Goal: Task Accomplishment & Management: Manage account settings

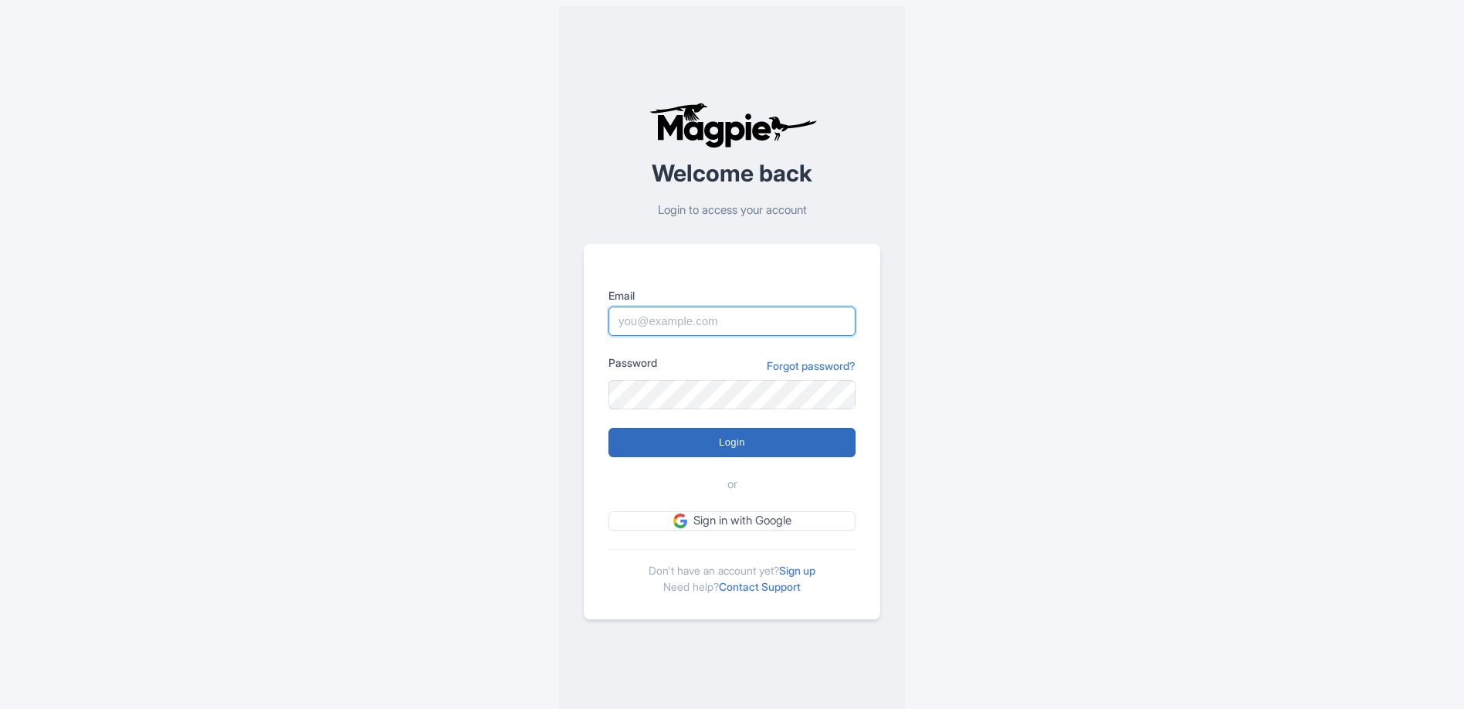
type input "info@tomis.tech"
drag, startPoint x: 689, startPoint y: 445, endPoint x: 690, endPoint y: 436, distance: 8.6
click at [689, 445] on input "Login" at bounding box center [731, 442] width 247 height 29
type input "Logging in..."
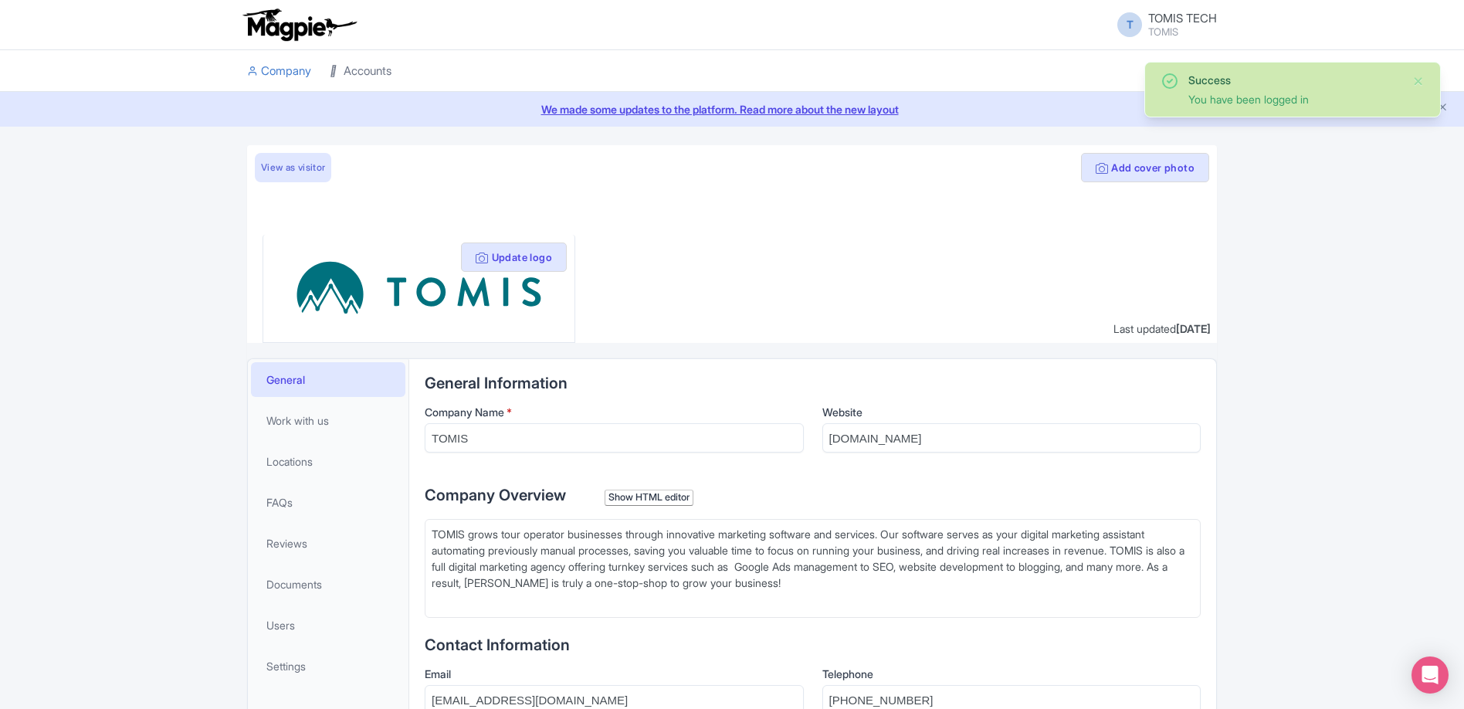
click at [389, 86] on link "Accounts" at bounding box center [361, 71] width 62 height 42
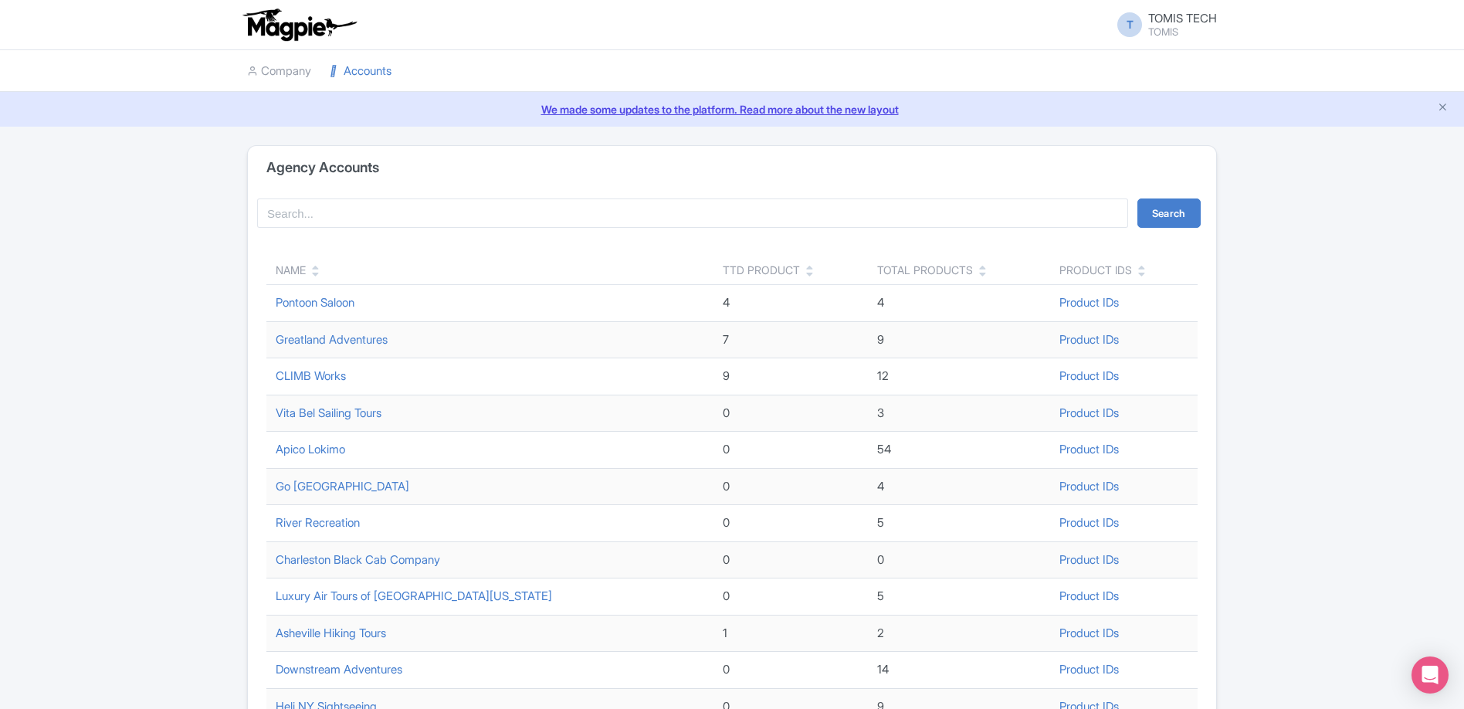
click at [311, 269] on div "Name" at bounding box center [490, 270] width 428 height 16
click at [315, 272] on icon at bounding box center [315, 274] width 7 height 11
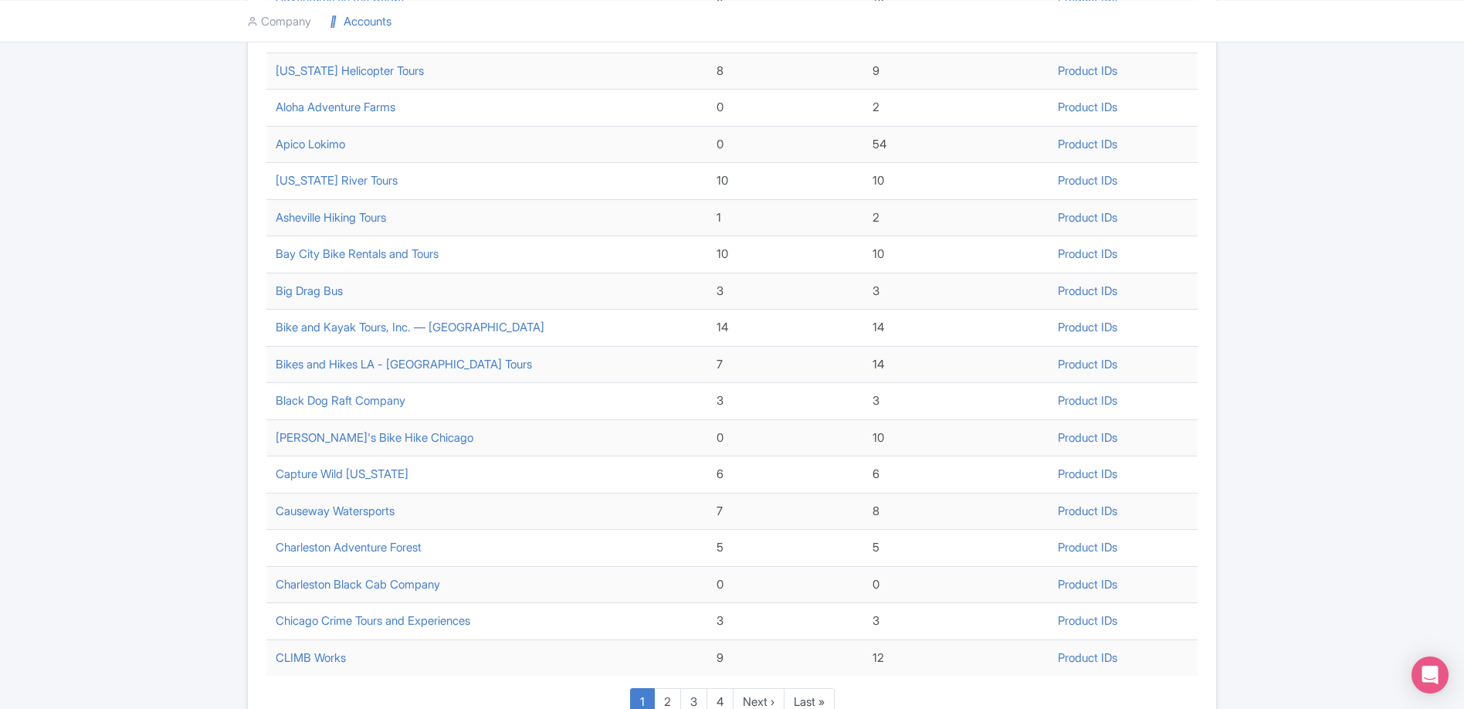
scroll to position [447, 0]
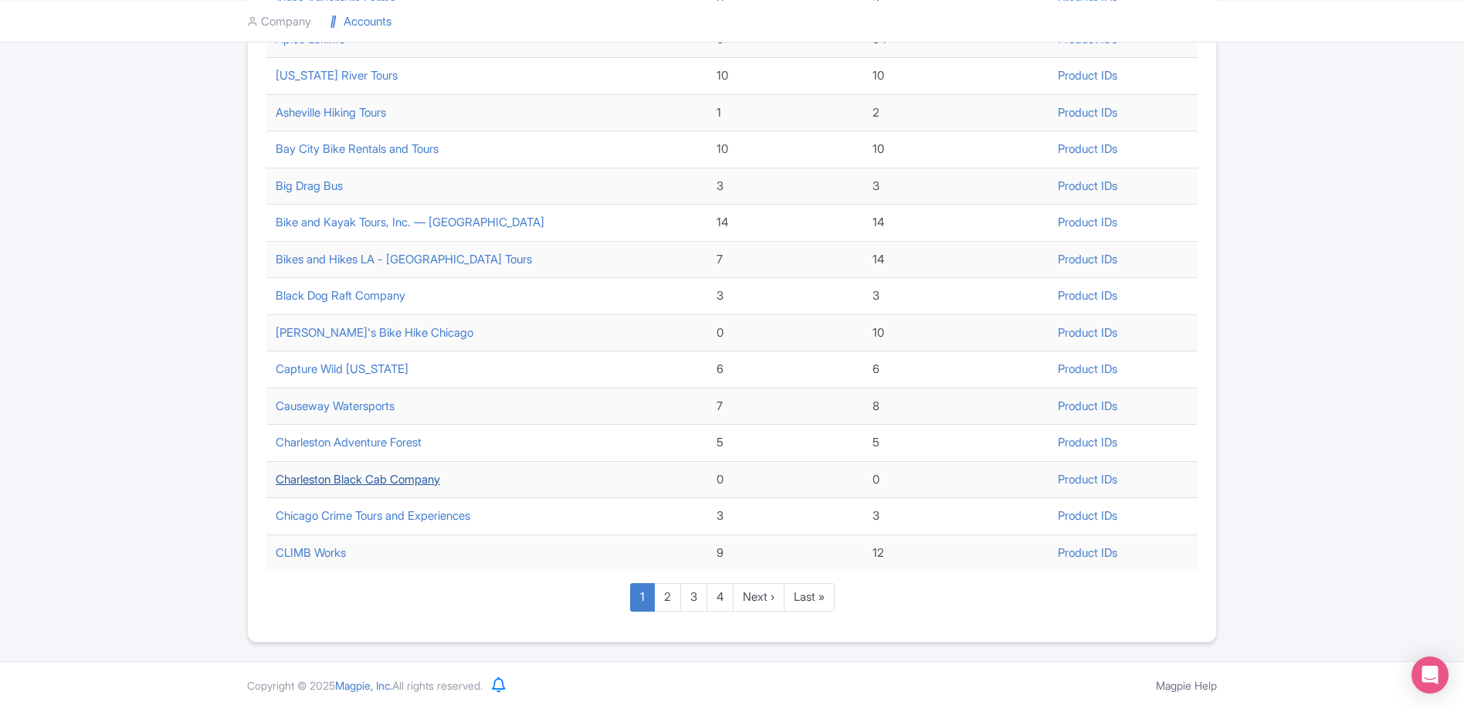
click at [423, 478] on link "Charleston Black Cab Company" at bounding box center [358, 479] width 164 height 15
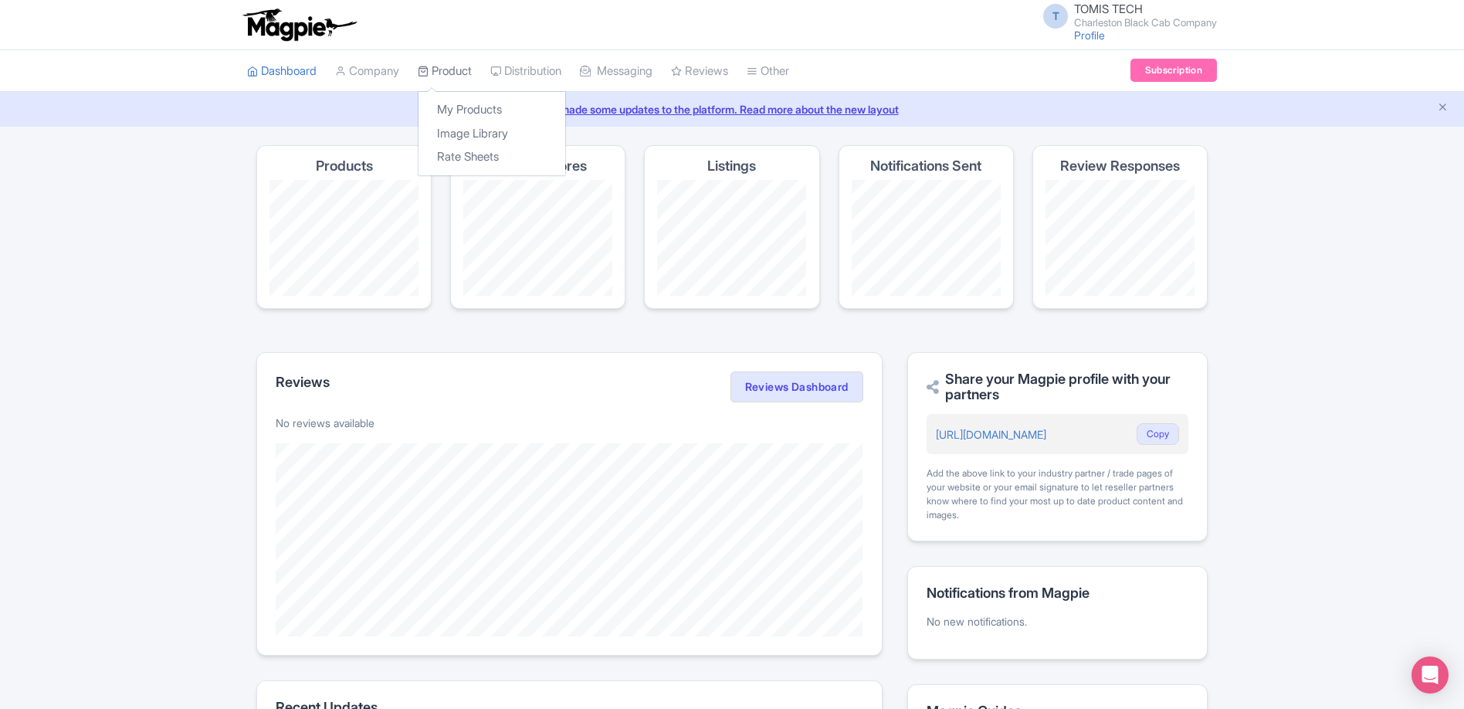
click at [455, 69] on link "Product" at bounding box center [445, 71] width 54 height 42
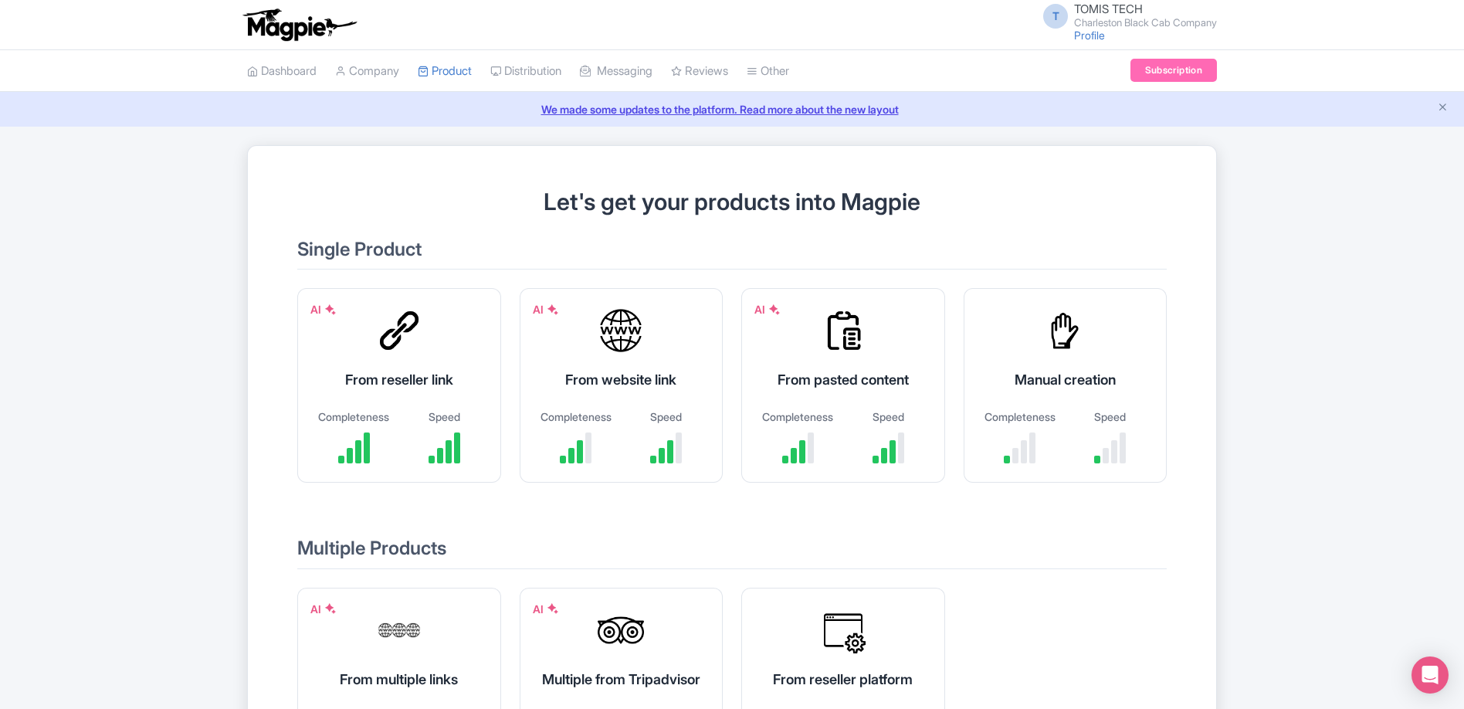
click at [653, 404] on div "AI From website link Completeness Speed" at bounding box center [622, 385] width 204 height 195
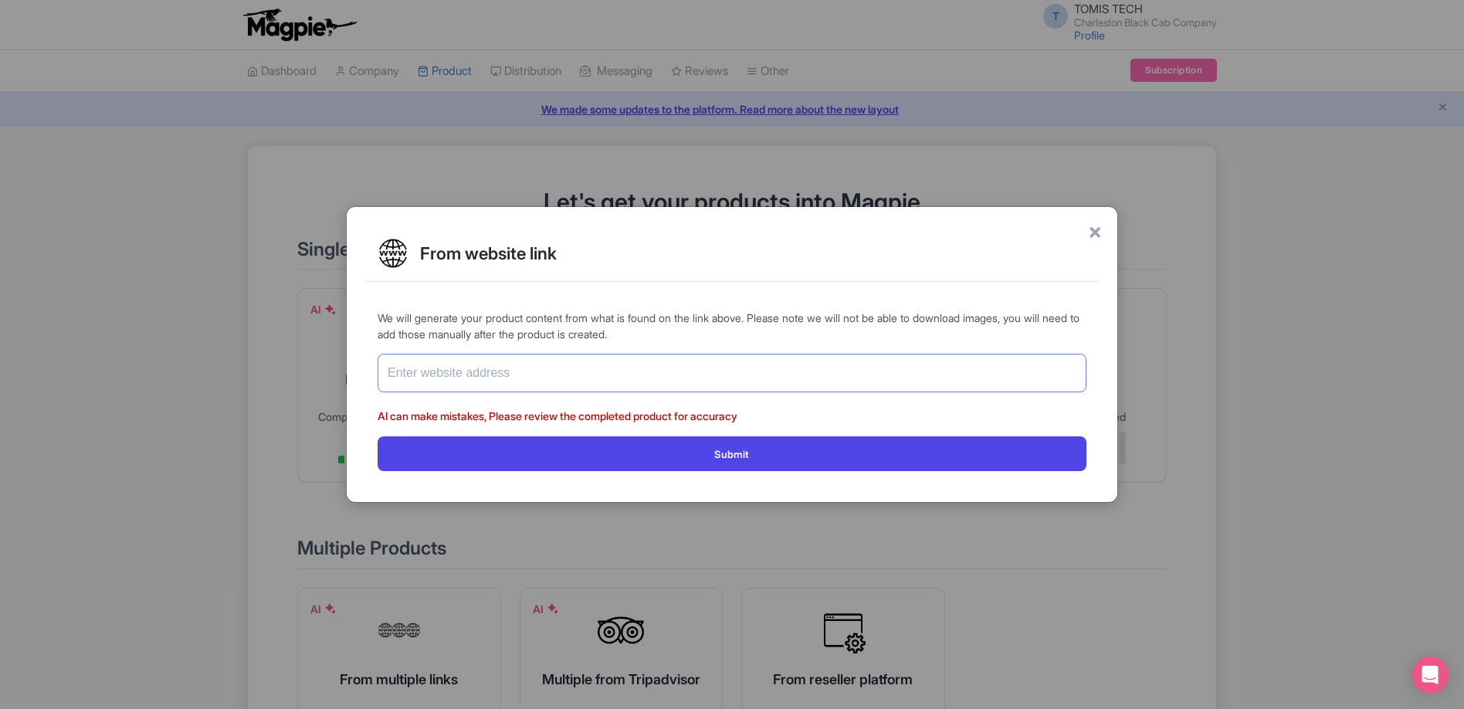
click at [512, 374] on input "text" at bounding box center [731, 373] width 709 height 39
paste input "[URL][DOMAIN_NAME]"
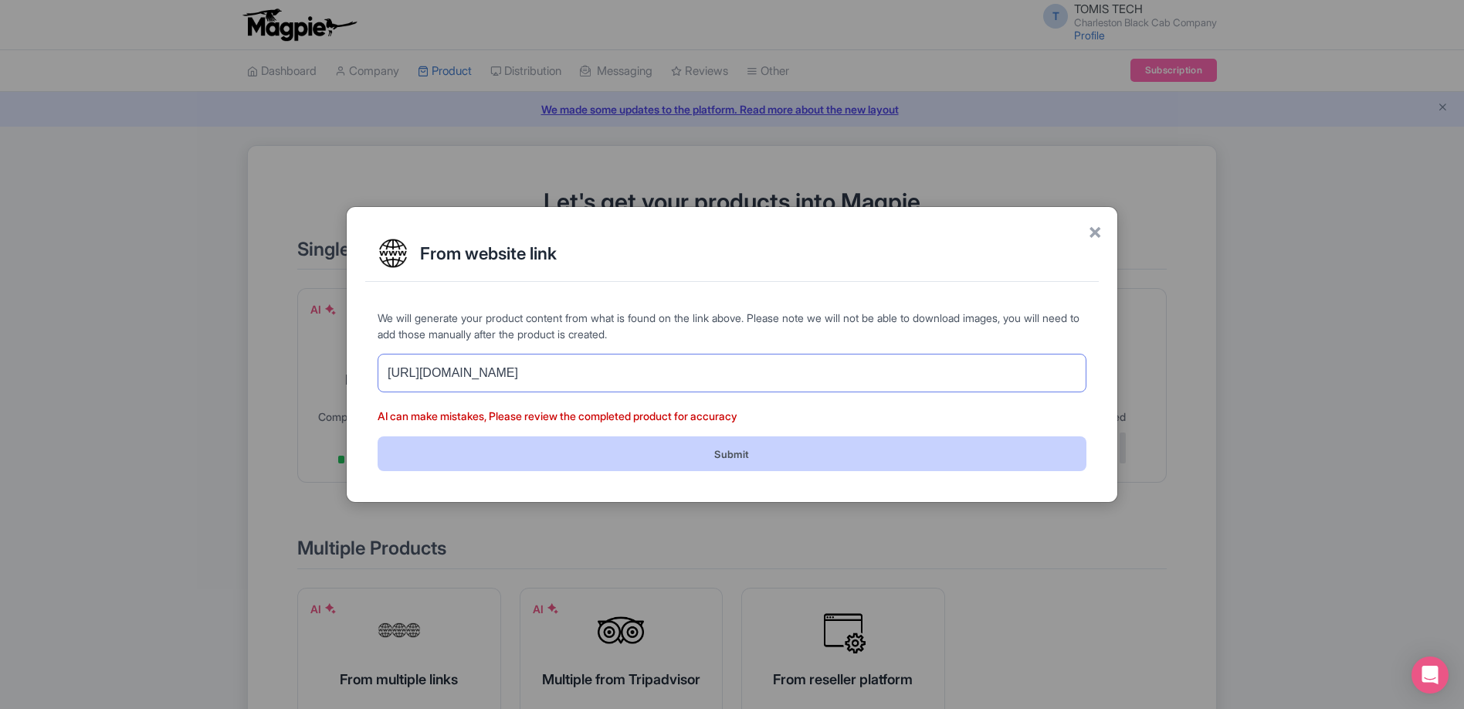
type input "https://www.charlestonblackcabcompany.com/charleston-party-bus"
click at [711, 459] on button "Submit" at bounding box center [731, 453] width 709 height 35
click at [760, 455] on button "Submit" at bounding box center [731, 453] width 709 height 35
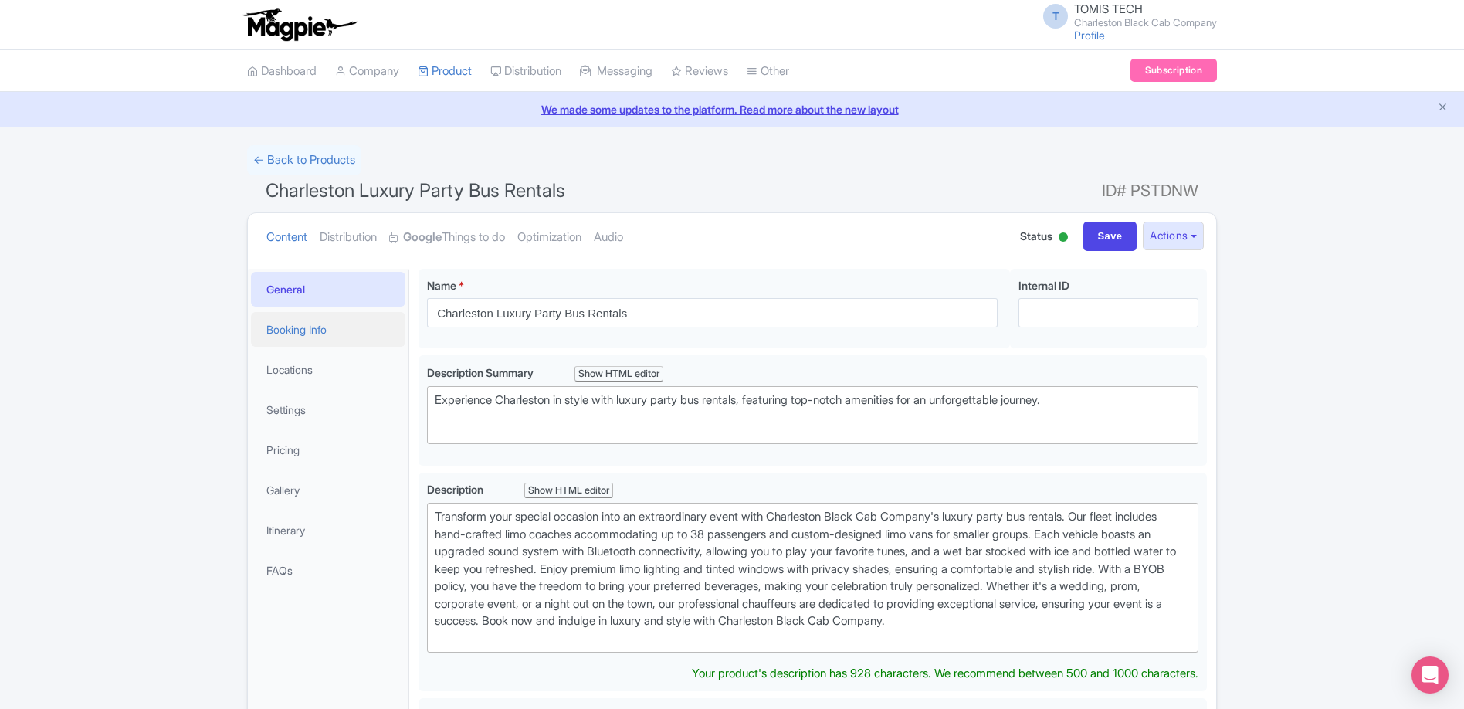
click at [309, 330] on link "Booking Info" at bounding box center [328, 329] width 154 height 35
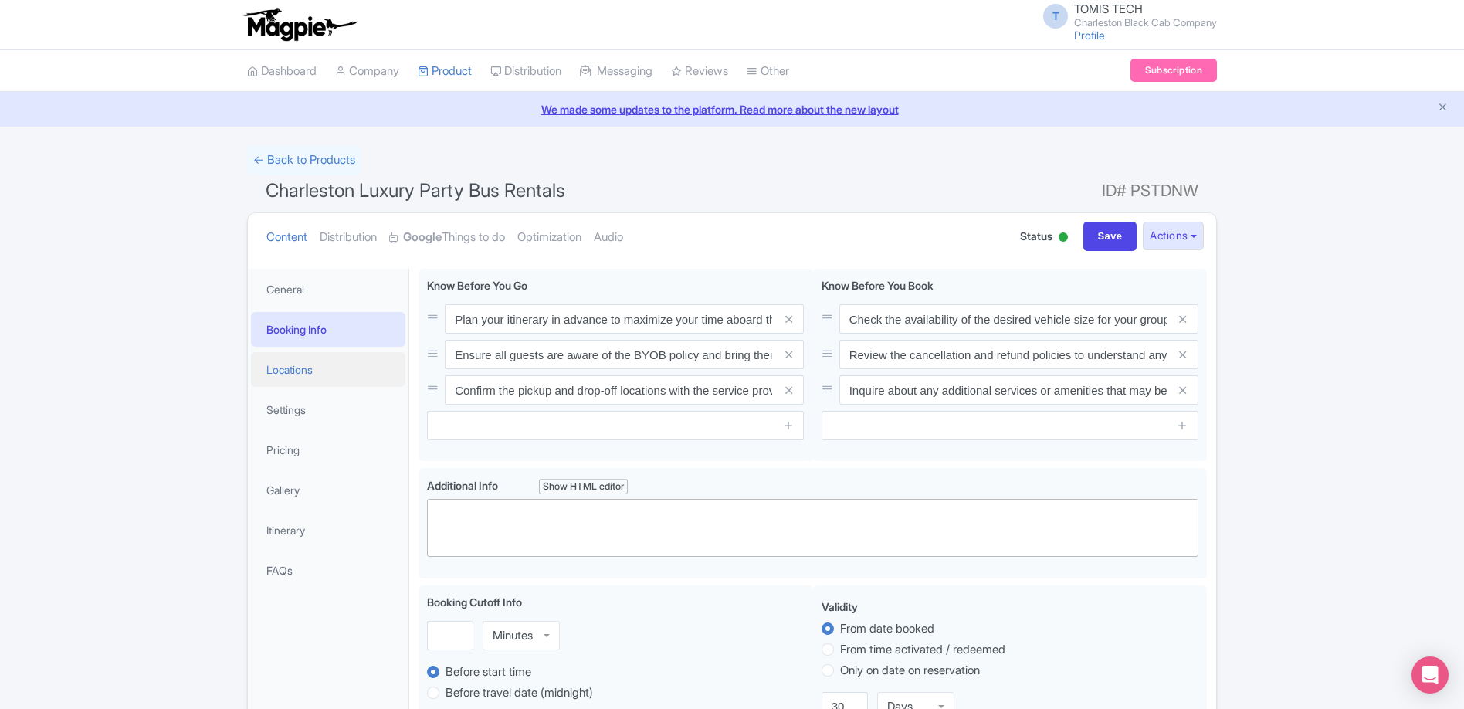
click at [313, 375] on link "Locations" at bounding box center [328, 369] width 154 height 35
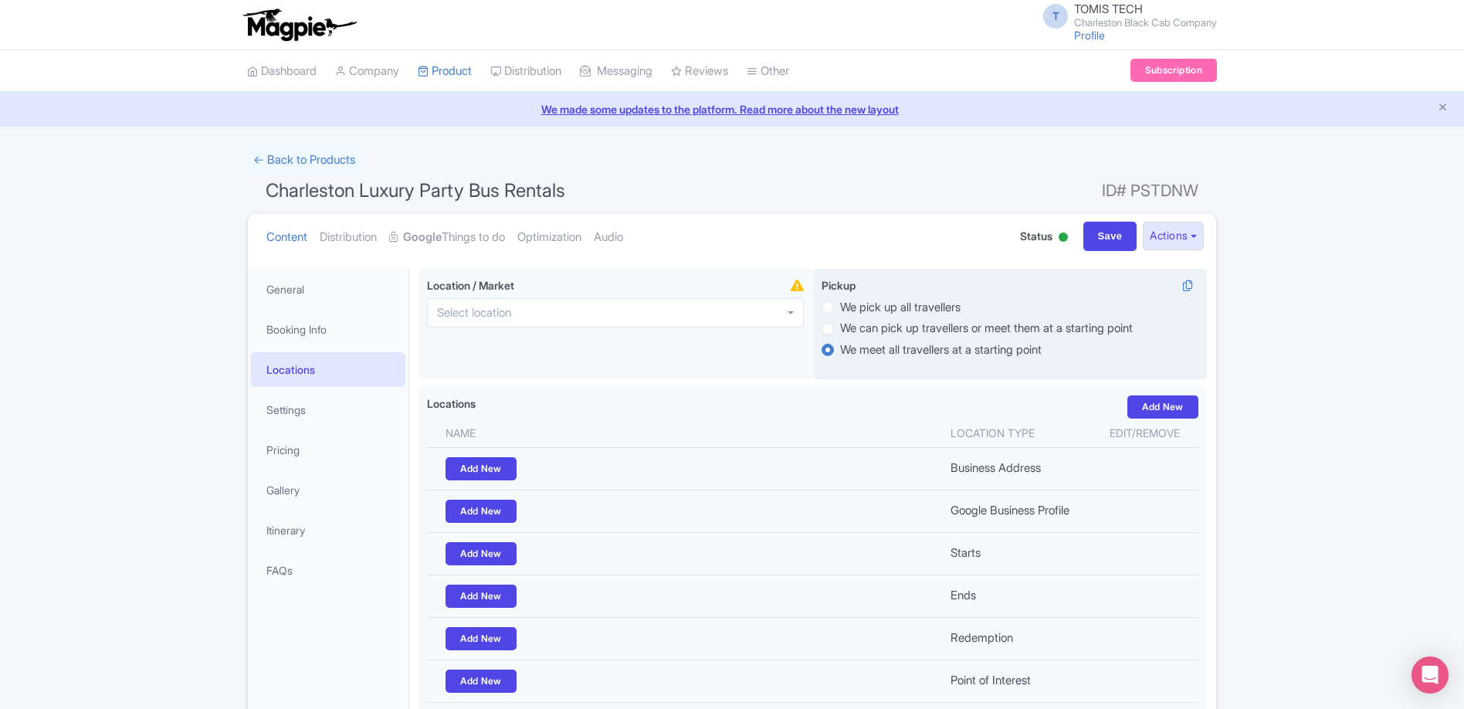
click at [840, 310] on label "We pick up all travellers" at bounding box center [900, 308] width 120 height 18
click at [840, 310] on input "We pick up all travellers" at bounding box center [847, 305] width 15 height 15
radio input "true"
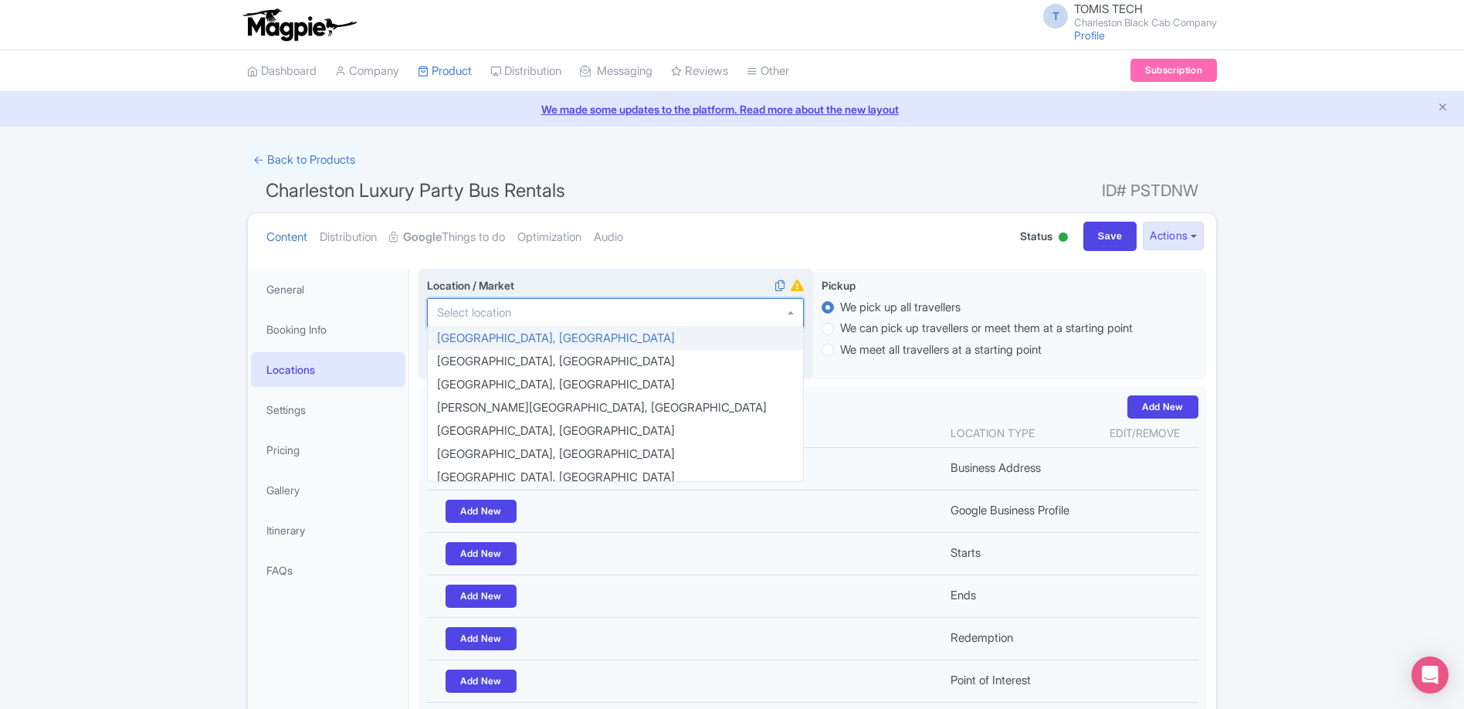
click at [635, 298] on div at bounding box center [615, 312] width 377 height 29
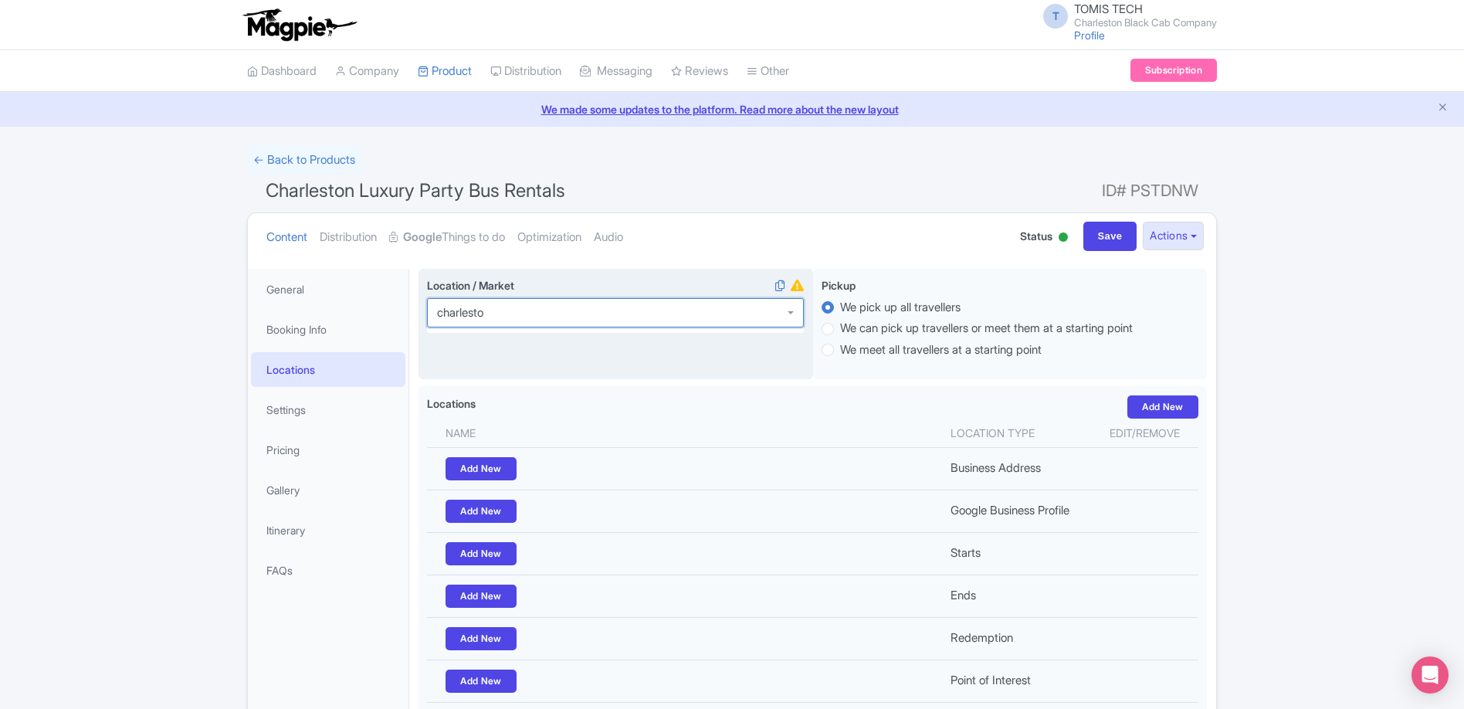
type input "[GEOGRAPHIC_DATA]"
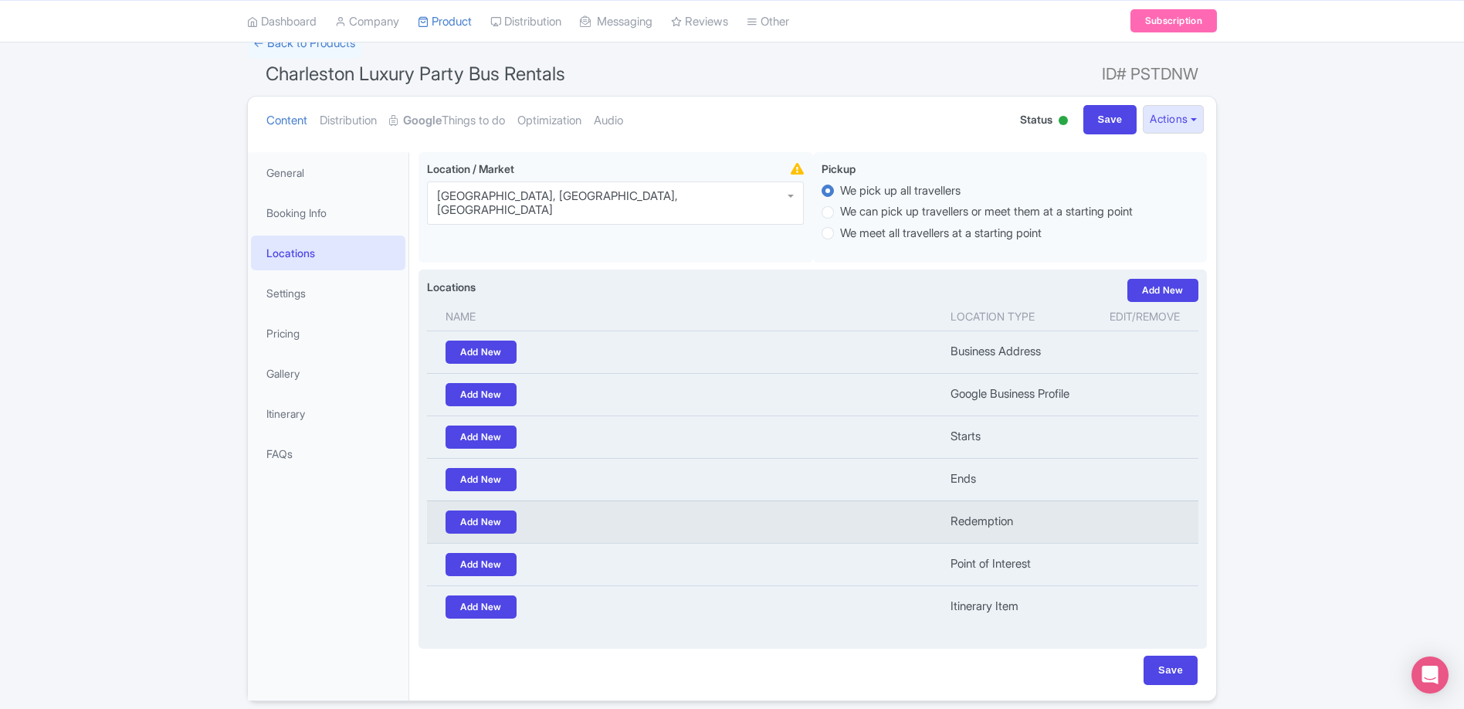
scroll to position [174, 0]
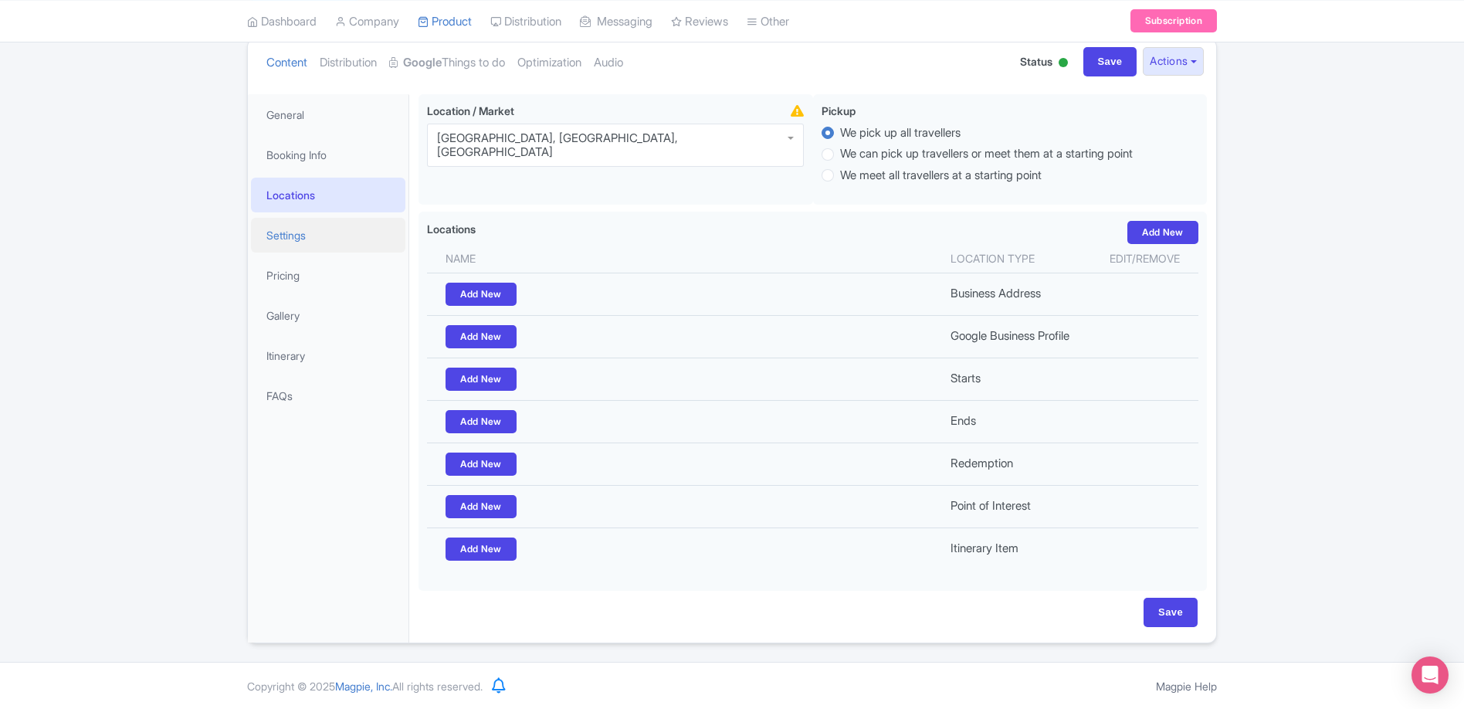
click at [283, 231] on link "Settings" at bounding box center [328, 235] width 154 height 35
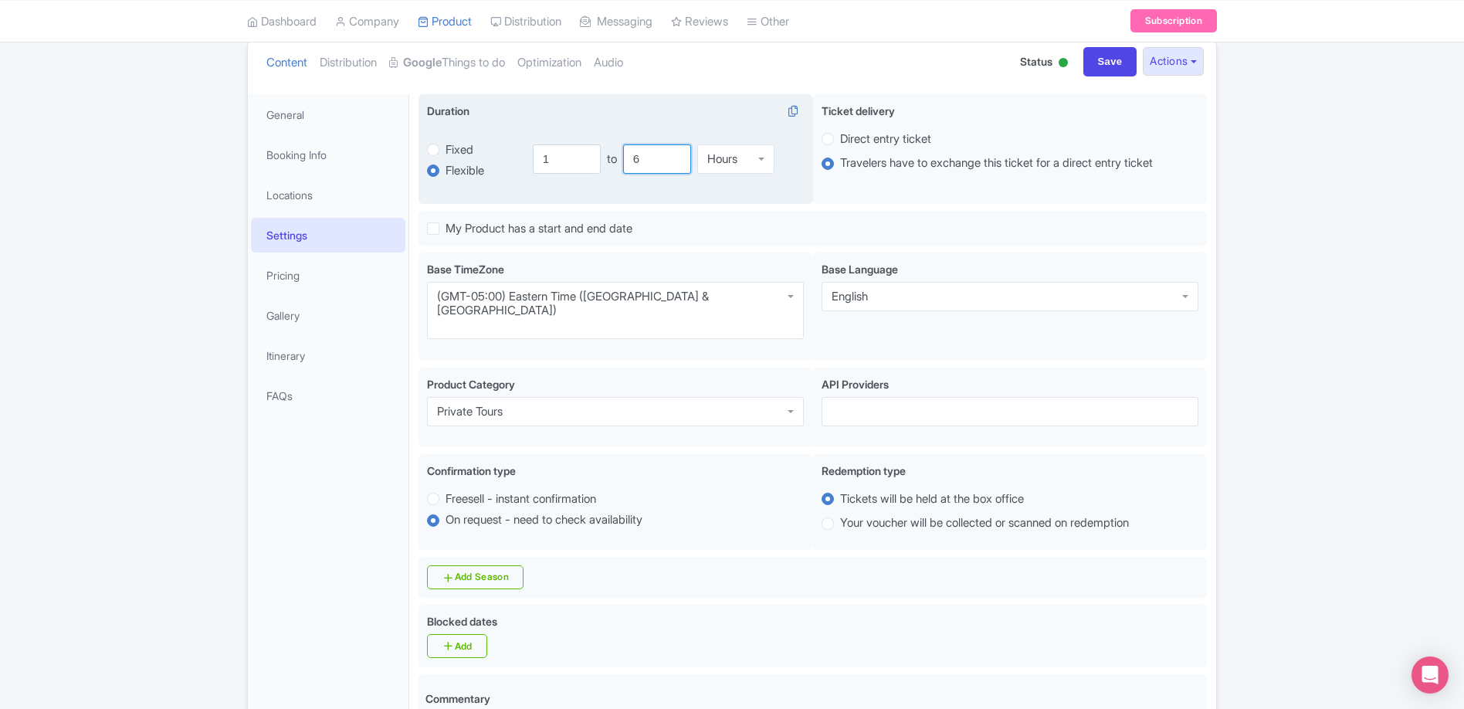
drag, startPoint x: 647, startPoint y: 158, endPoint x: 603, endPoint y: 168, distance: 45.1
click at [631, 161] on input "6" at bounding box center [657, 158] width 68 height 29
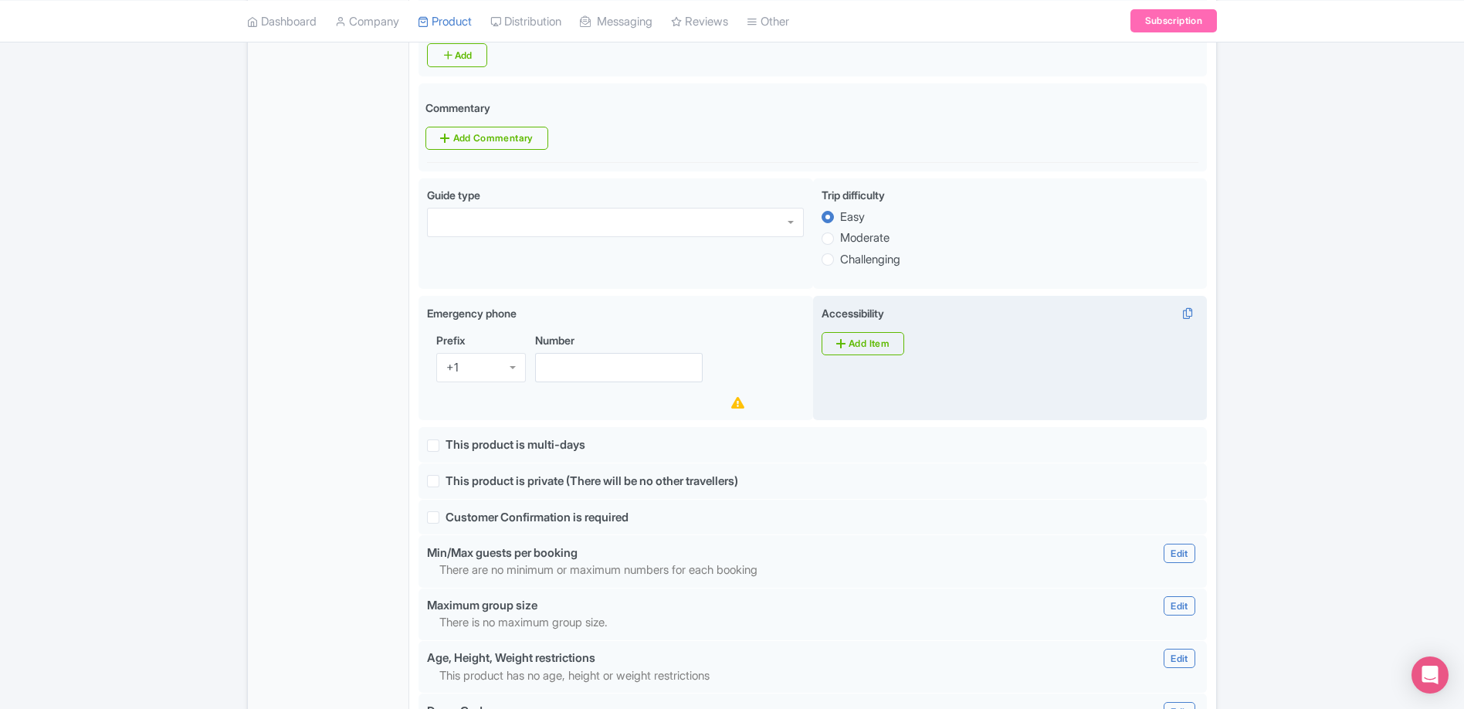
scroll to position [757, 0]
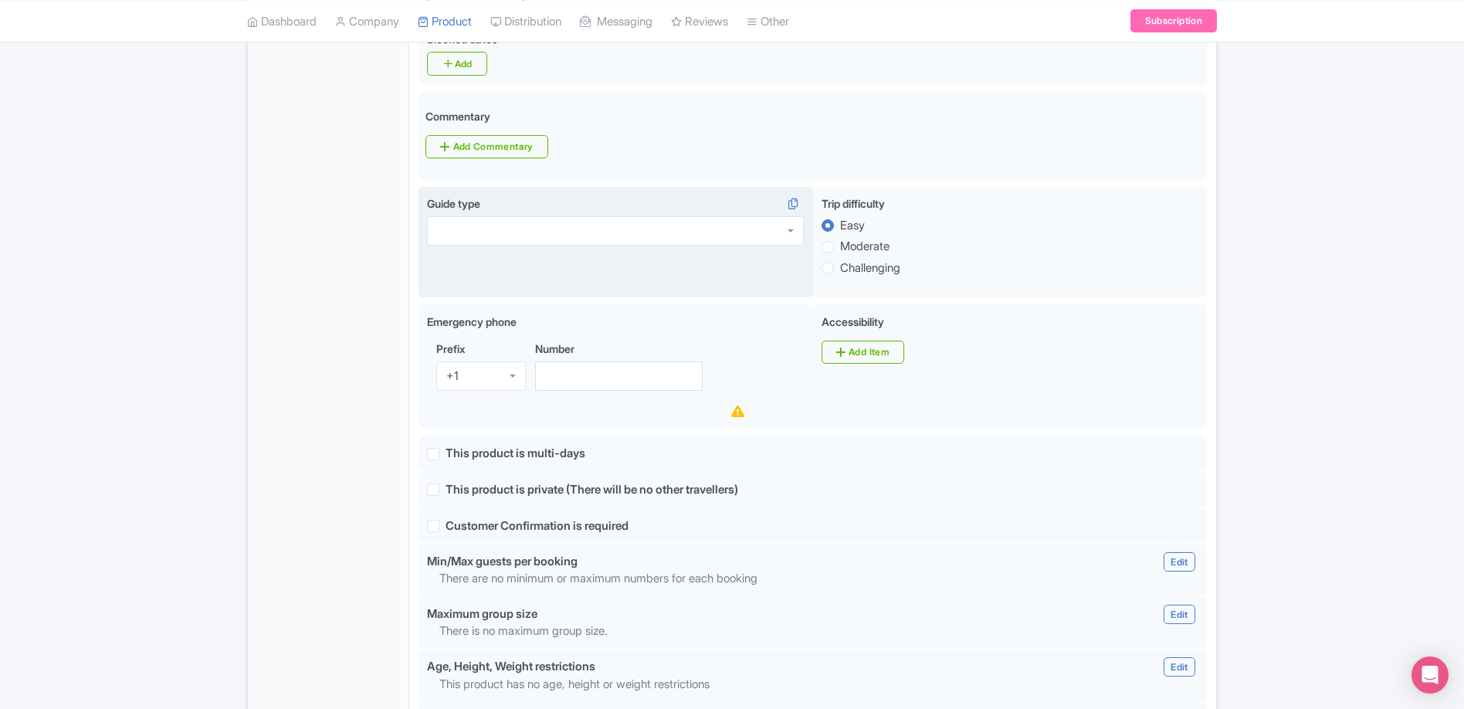
type input "8"
click at [729, 216] on div at bounding box center [615, 230] width 377 height 29
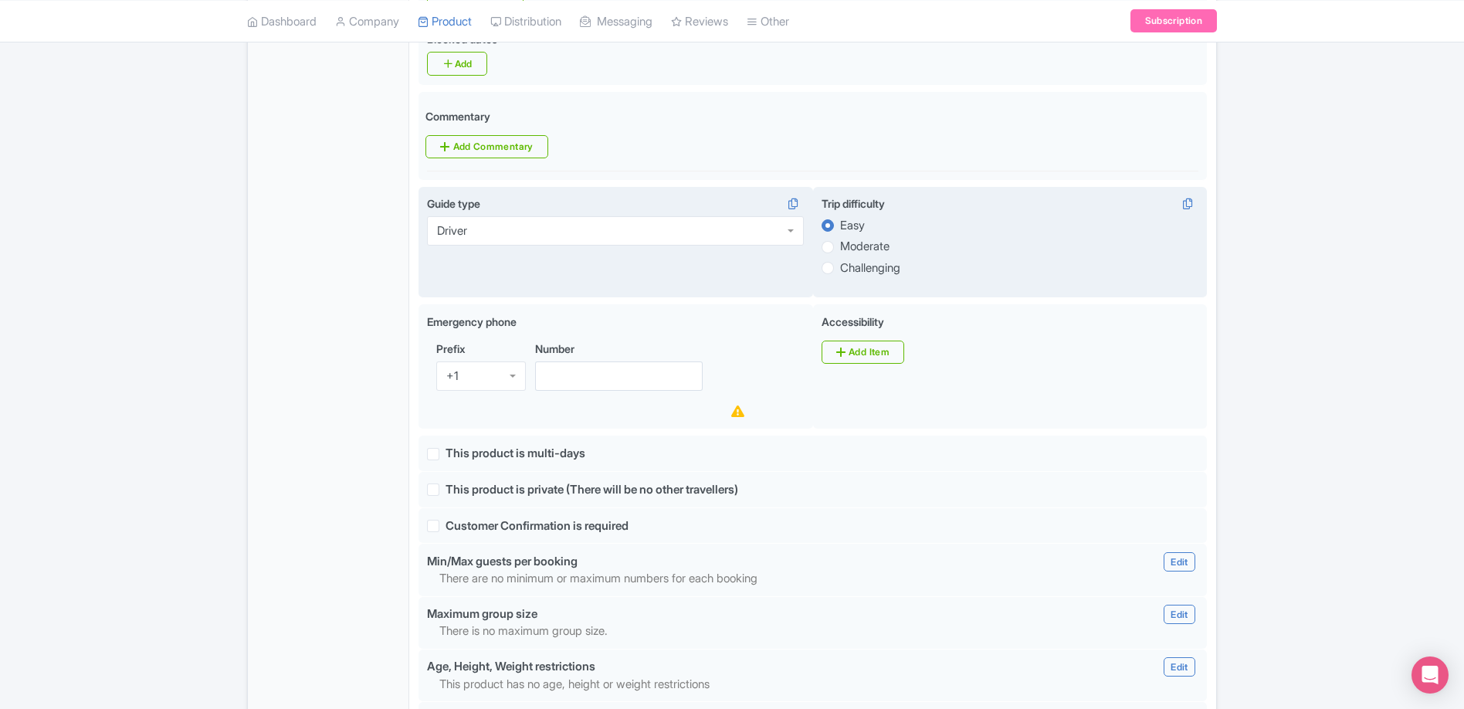
drag, startPoint x: 1050, startPoint y: 234, endPoint x: 970, endPoint y: 230, distance: 79.6
click at [1050, 259] on label "Challenging" at bounding box center [1009, 268] width 377 height 18
click at [855, 259] on input "Challenging" at bounding box center [847, 266] width 15 height 15
radio input "true"
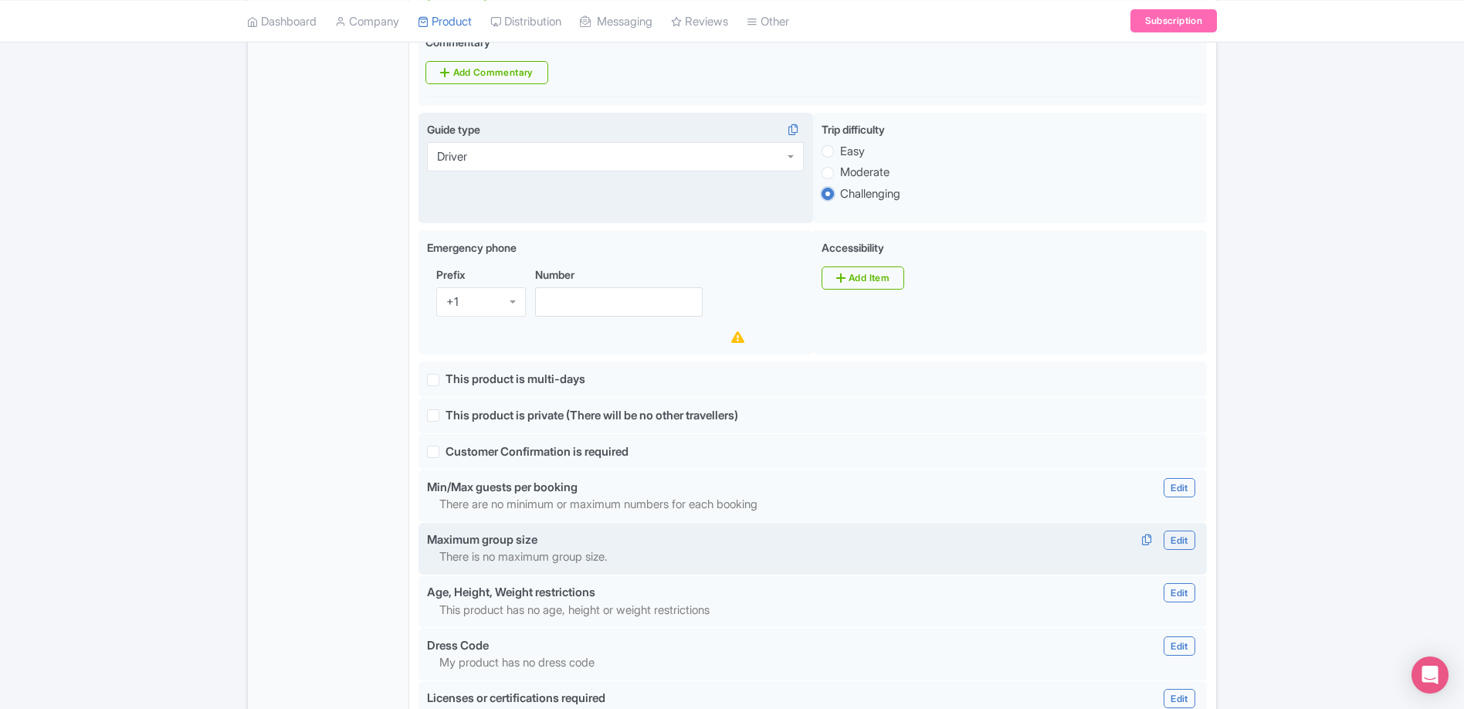
scroll to position [1017, 0]
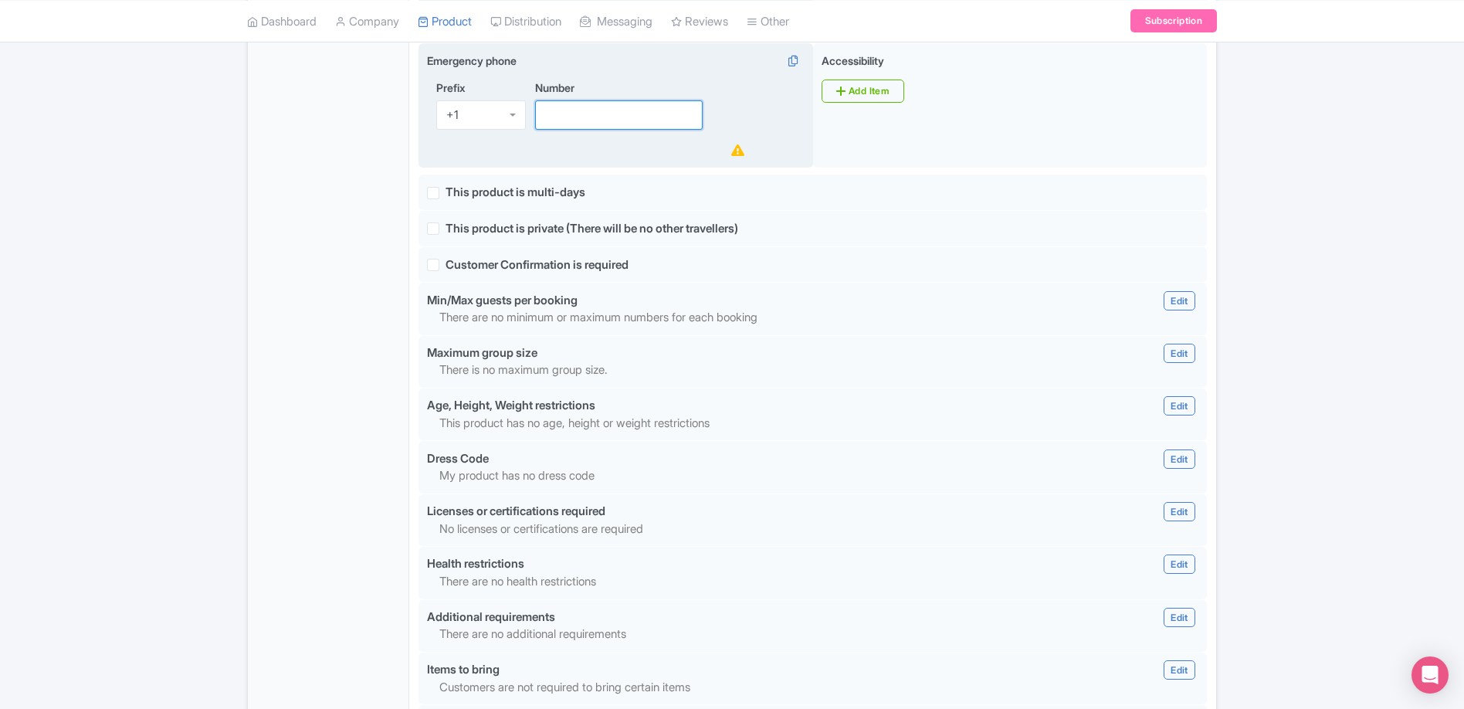
click at [580, 100] on input "Number" at bounding box center [619, 114] width 168 height 29
paste input "843.216.2627"
click at [567, 100] on input "843.216.2627" at bounding box center [619, 114] width 168 height 29
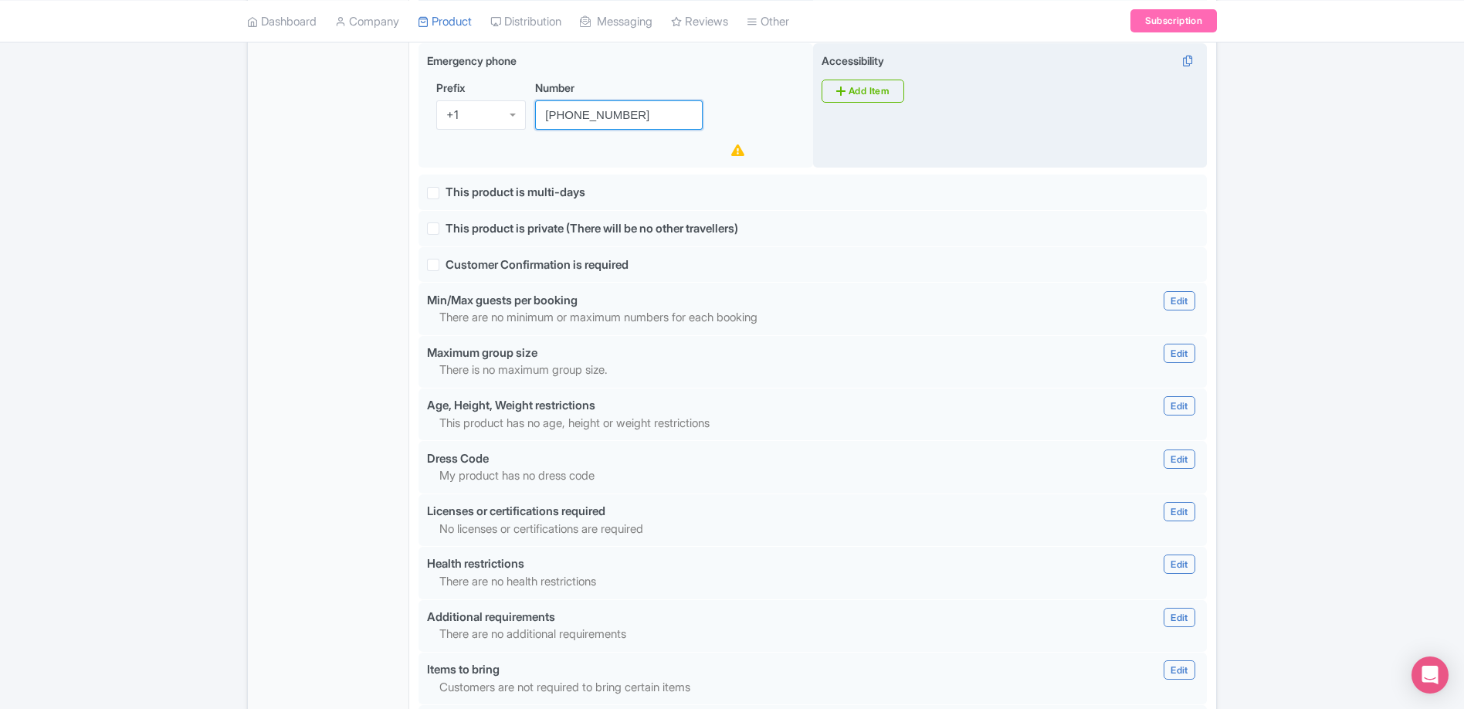
type input "(843) 216-2627"
click at [935, 134] on div "Accessibility i Add Item" at bounding box center [1010, 105] width 394 height 125
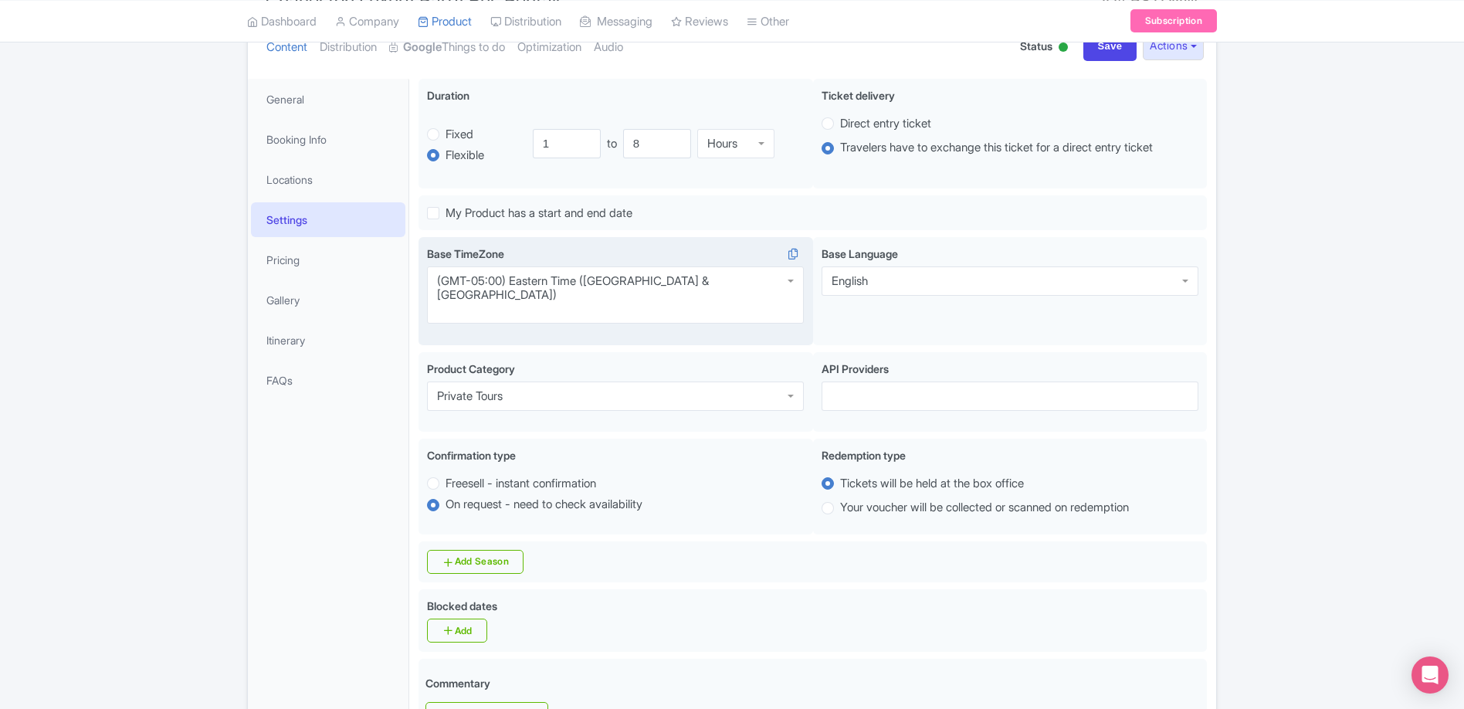
scroll to position [300, 0]
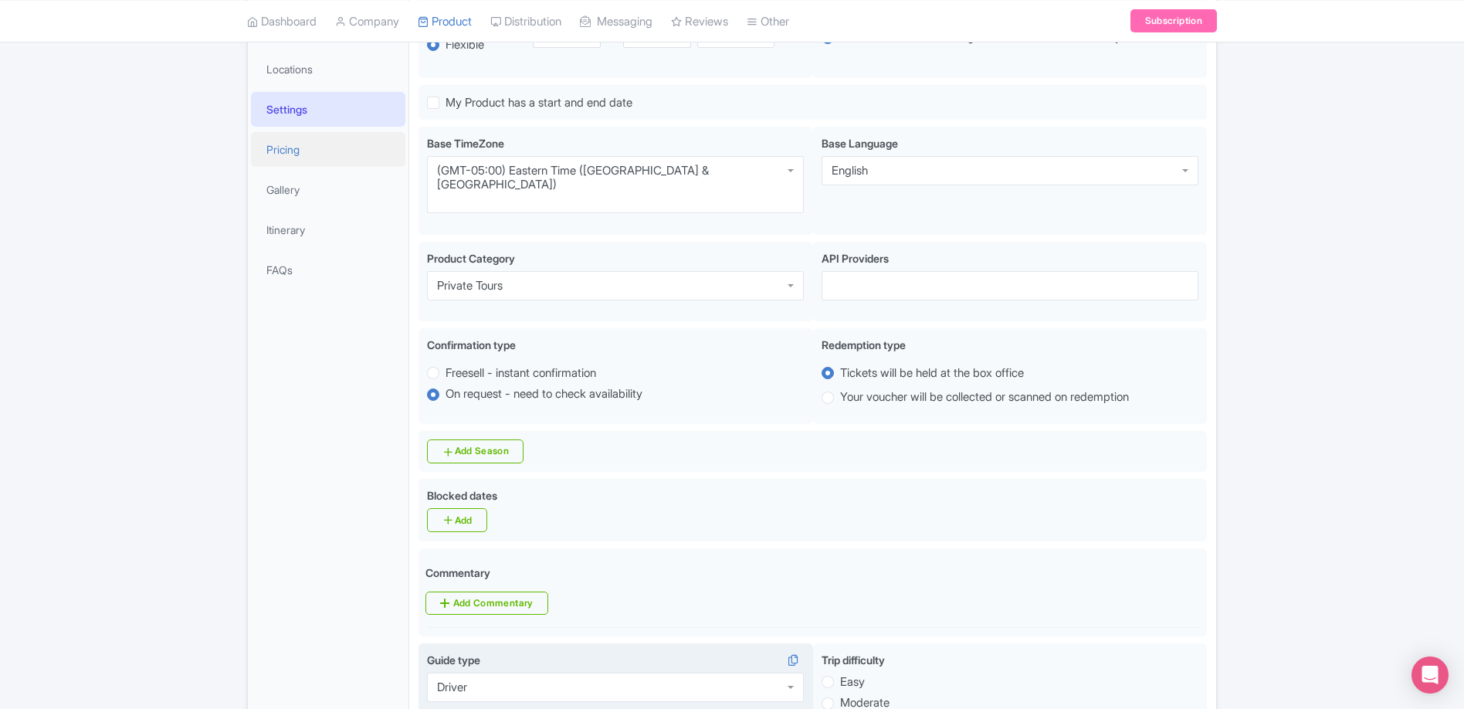
click at [300, 157] on link "Pricing" at bounding box center [328, 149] width 154 height 35
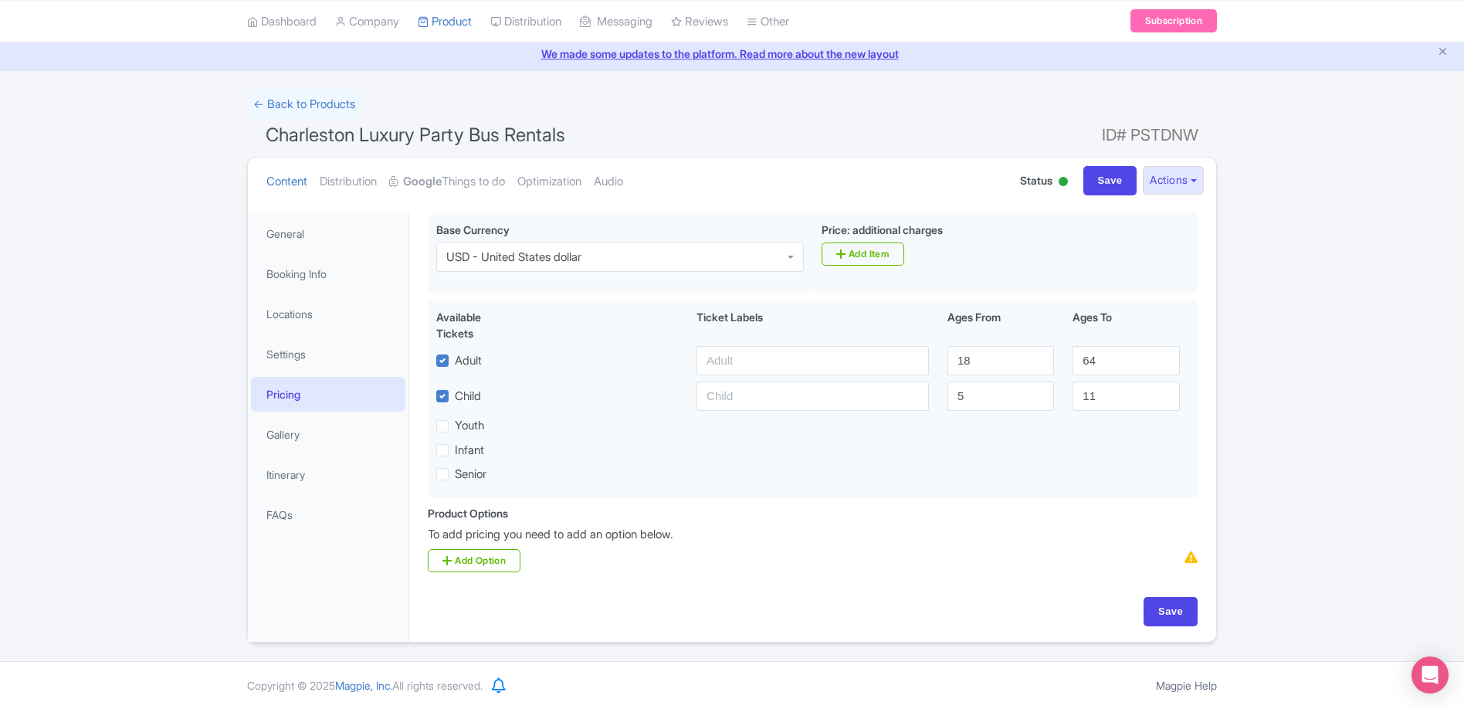
scroll to position [56, 0]
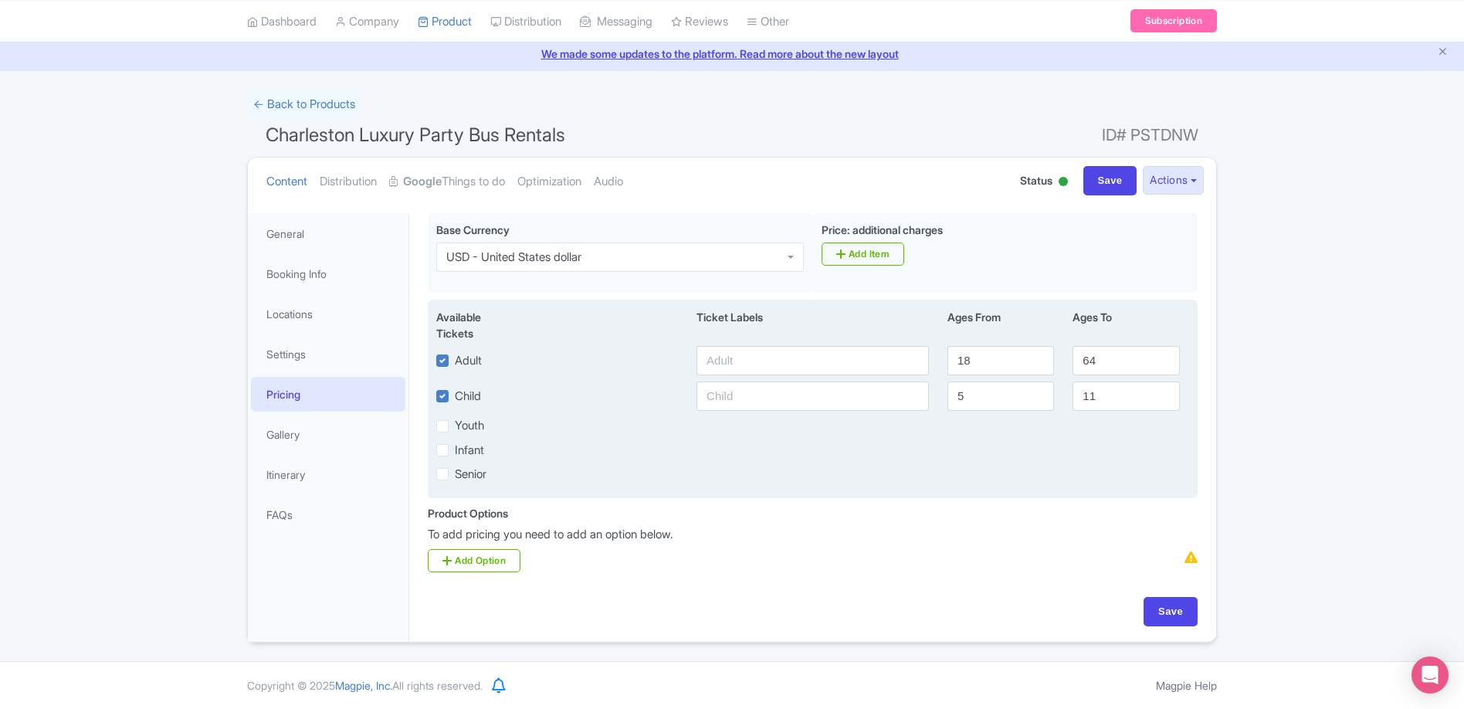
click at [455, 389] on label "Child" at bounding box center [468, 397] width 26 height 18
click at [455, 389] on input "Child" at bounding box center [460, 392] width 10 height 10
checkbox input "false"
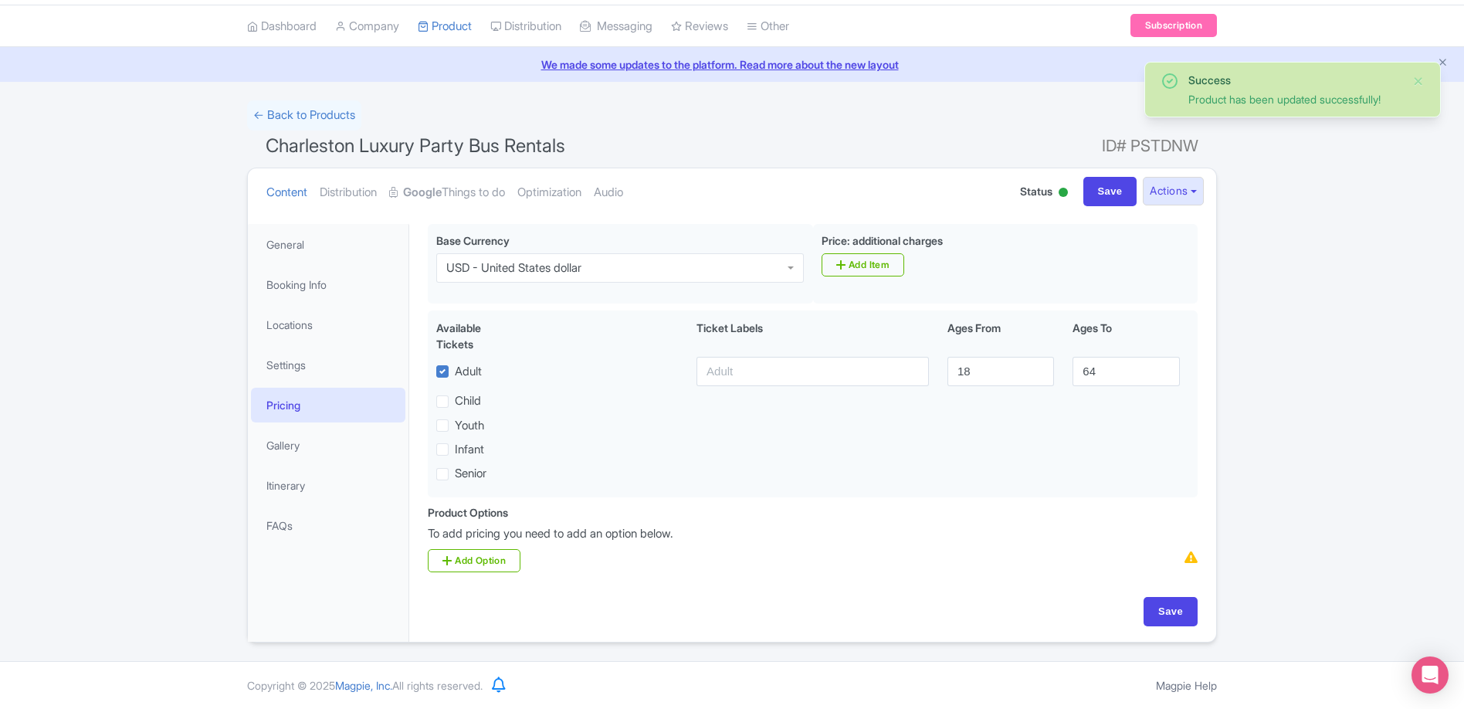
scroll to position [44, 0]
click at [299, 448] on link "Gallery" at bounding box center [328, 445] width 154 height 35
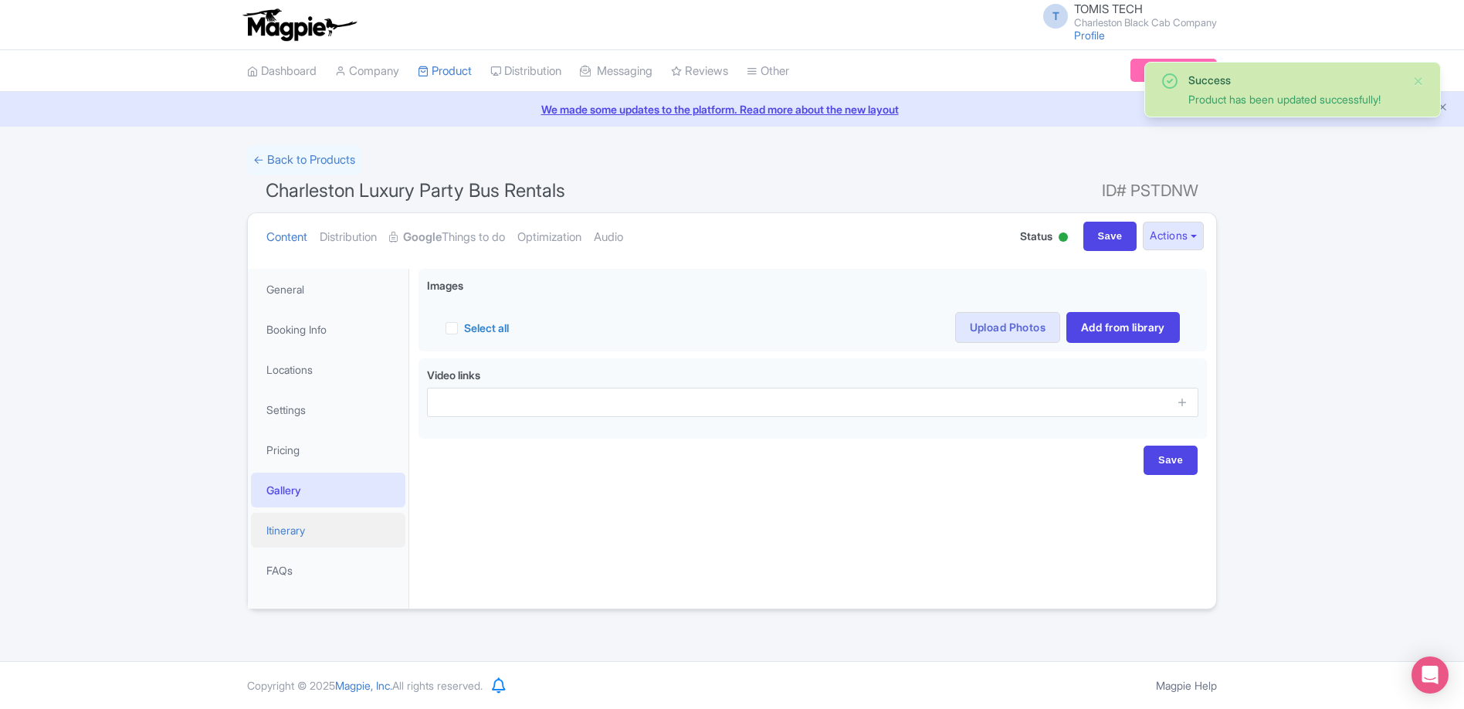
click at [330, 530] on link "Itinerary" at bounding box center [328, 530] width 154 height 35
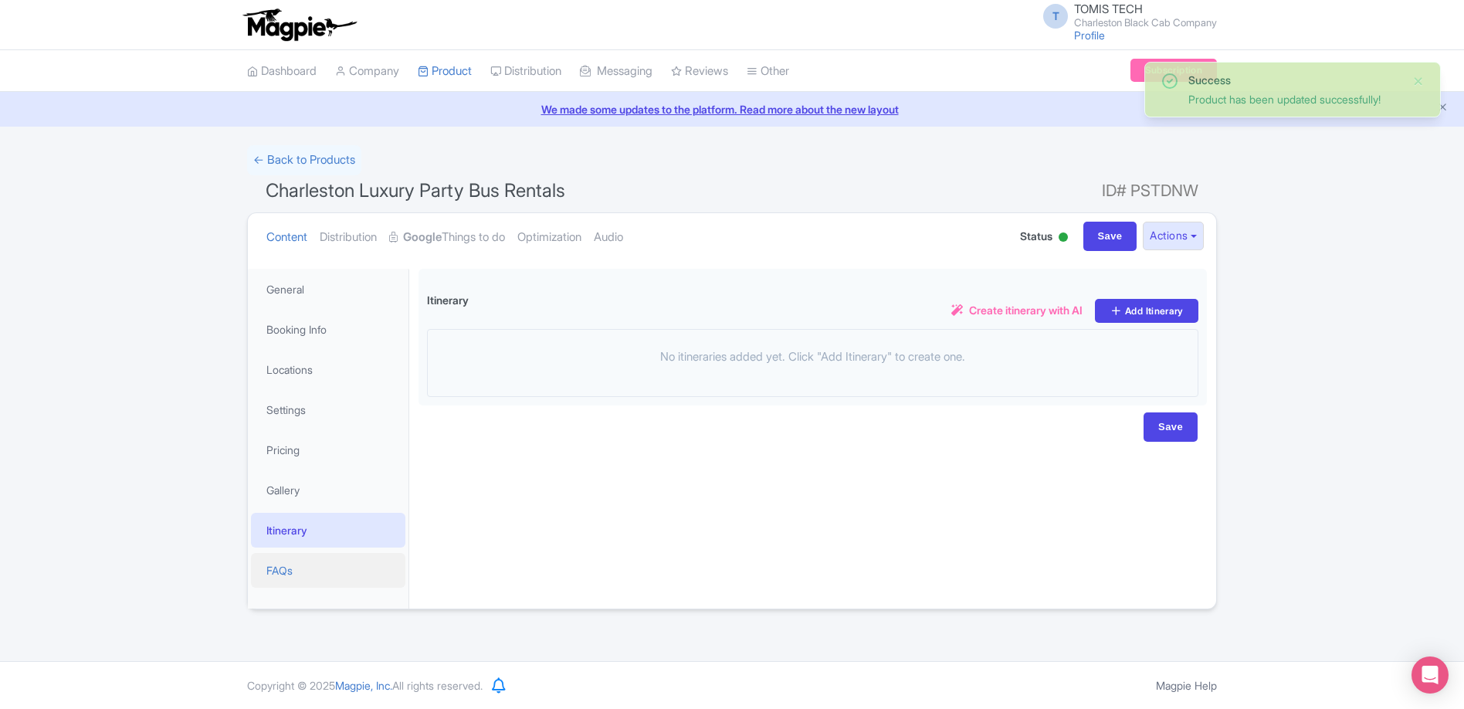
click at [323, 576] on link "FAQs" at bounding box center [328, 570] width 154 height 35
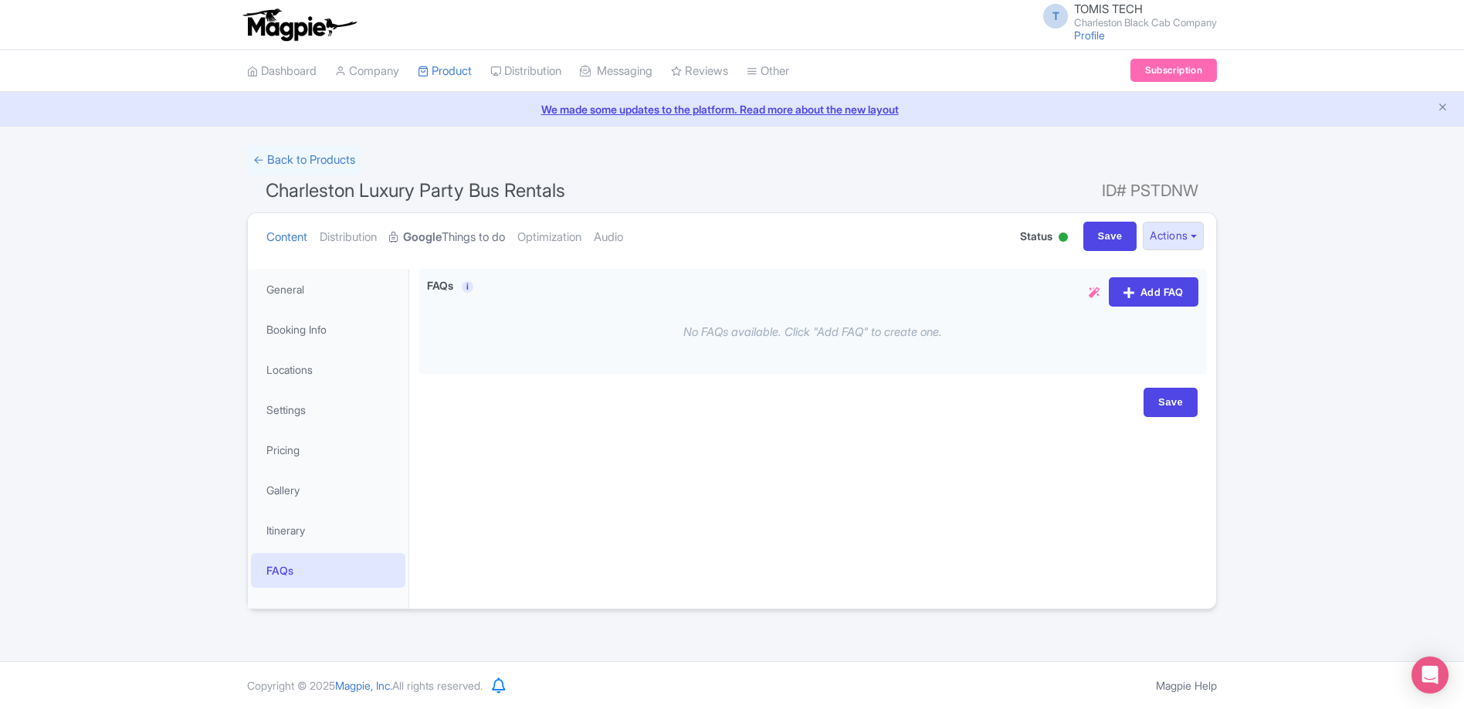
click at [442, 236] on strong "Google" at bounding box center [422, 237] width 39 height 18
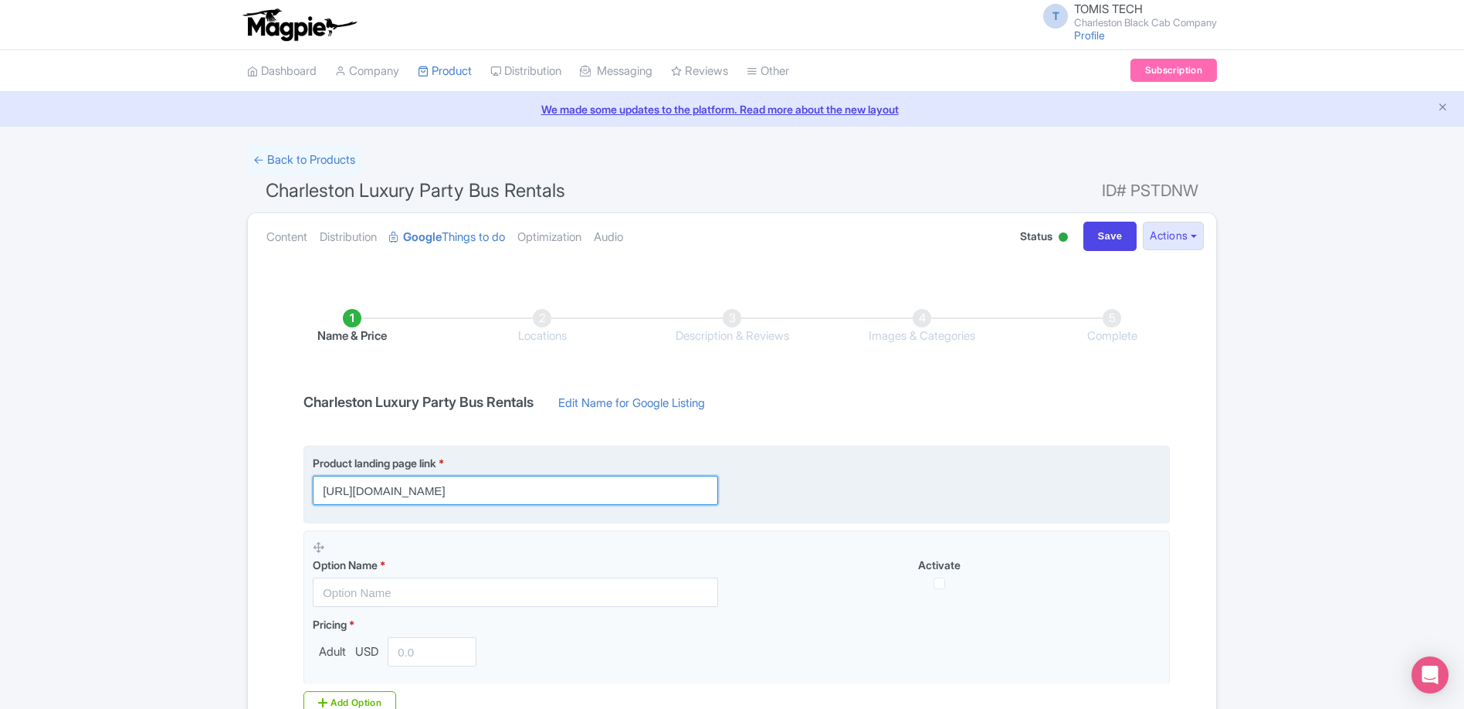
click at [678, 490] on input "https://www.charlestonblackcabcompany.com/charleston-party-bus" at bounding box center [515, 490] width 405 height 29
paste input "?utm_source=Google+TTD&utm_medium=ttd&utm_campaign=TTD"
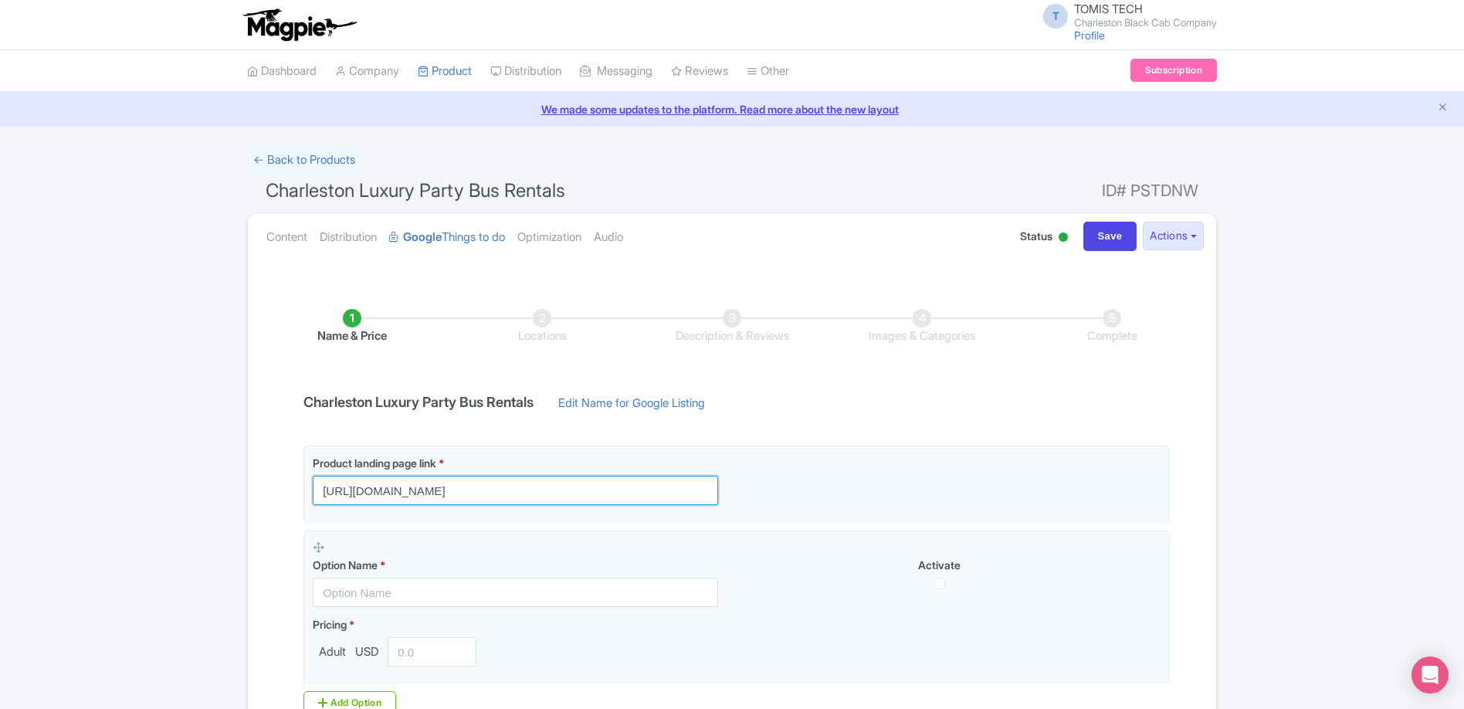
type input "https://www.charlestonblackcabcompany.com/charleston-party-bus?utm_source=Googl…"
click at [191, 452] on div "Success Data saved automatically ← Back to Products Charleston Luxury Party Bus…" at bounding box center [732, 488] width 1464 height 687
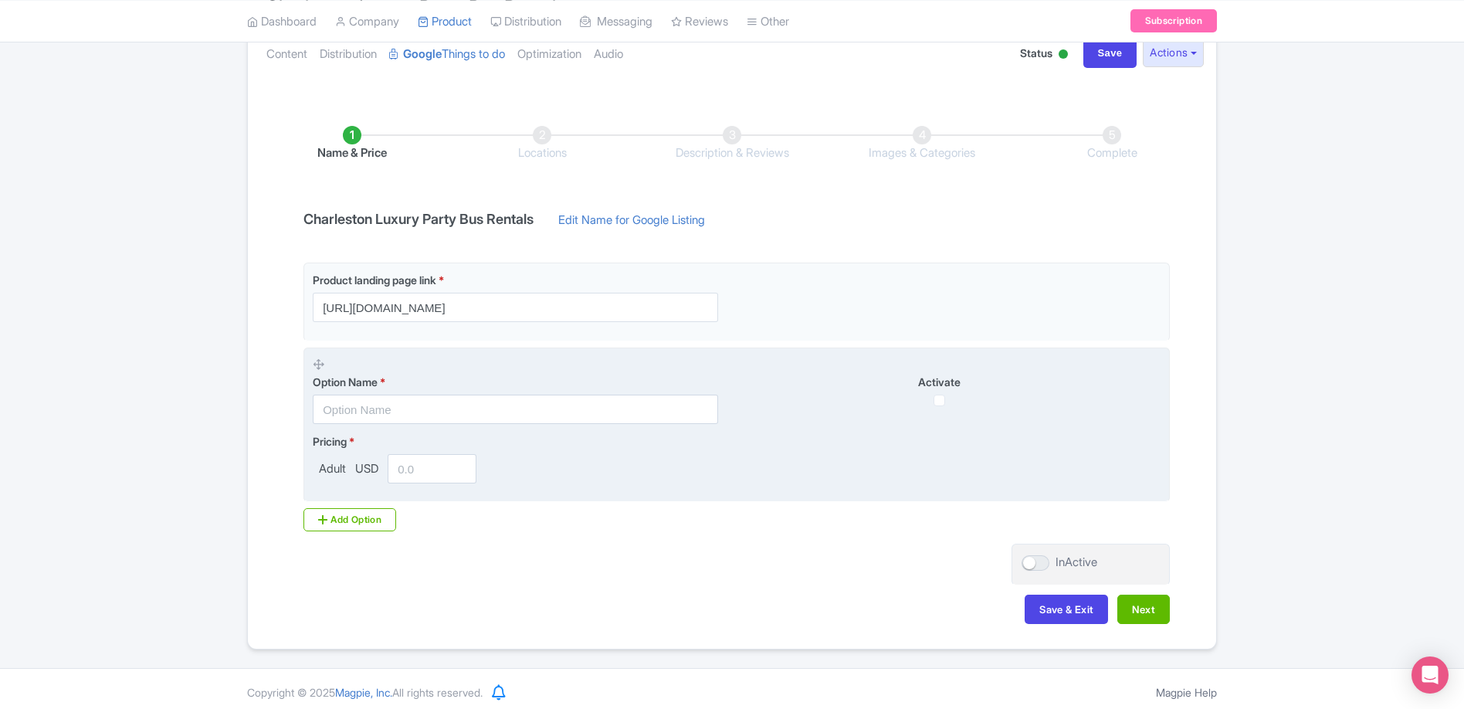
scroll to position [173, 0]
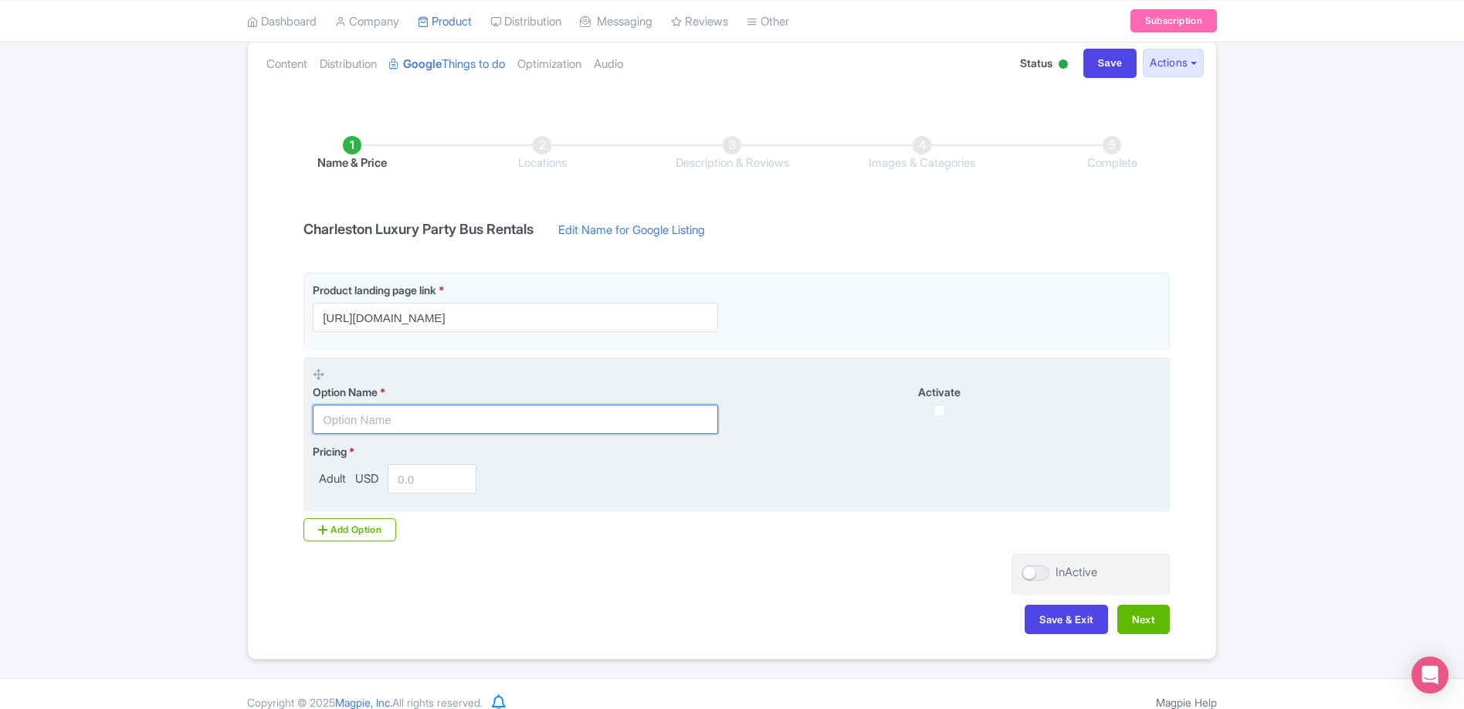
click at [426, 420] on input "text" at bounding box center [515, 418] width 405 height 29
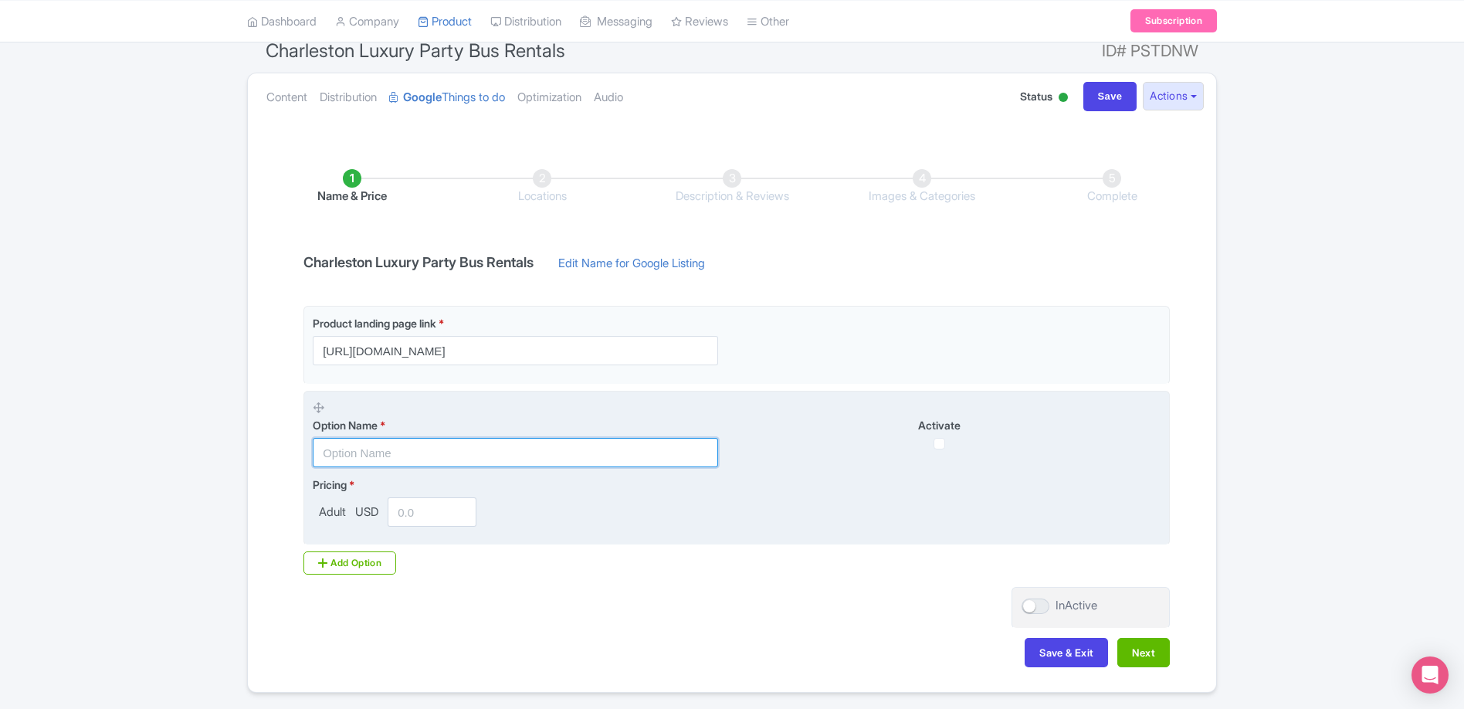
scroll to position [190, 0]
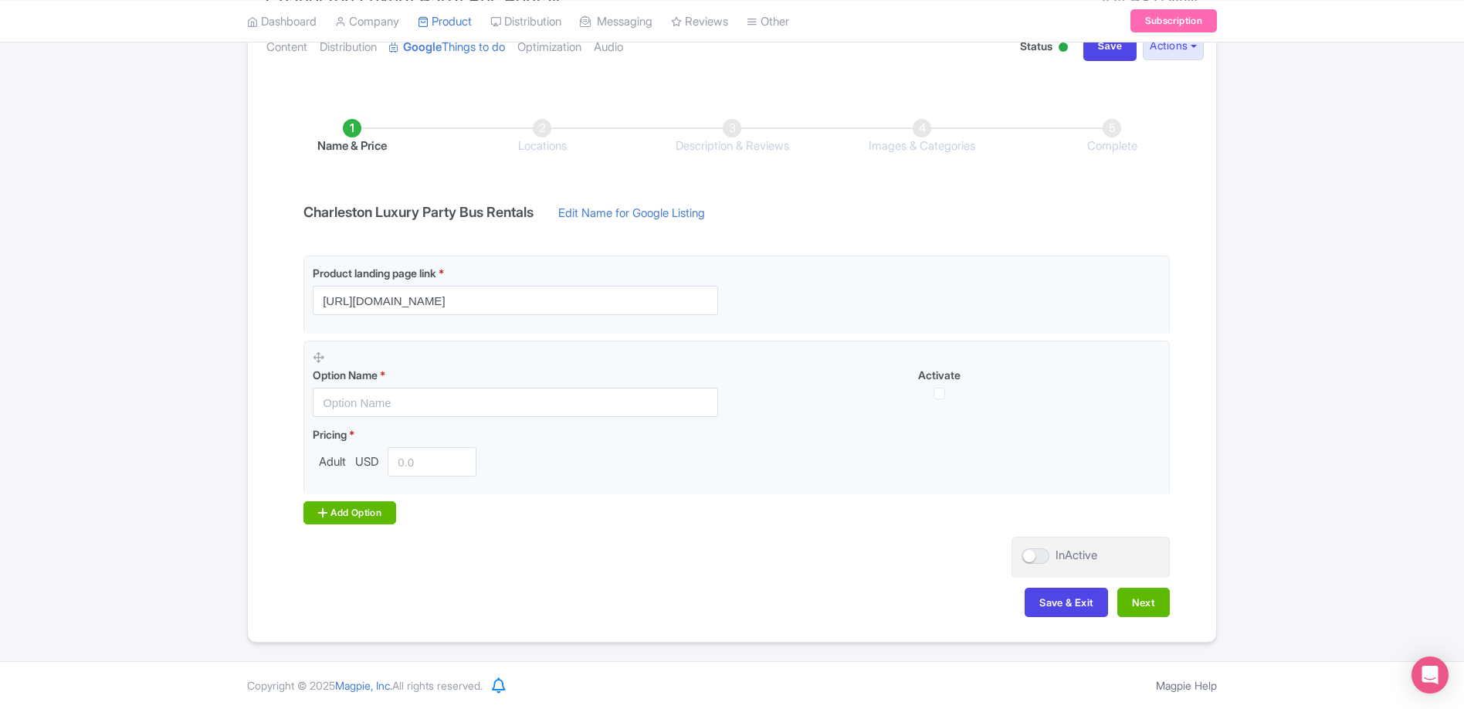
click at [354, 516] on div "Add Option" at bounding box center [349, 512] width 93 height 23
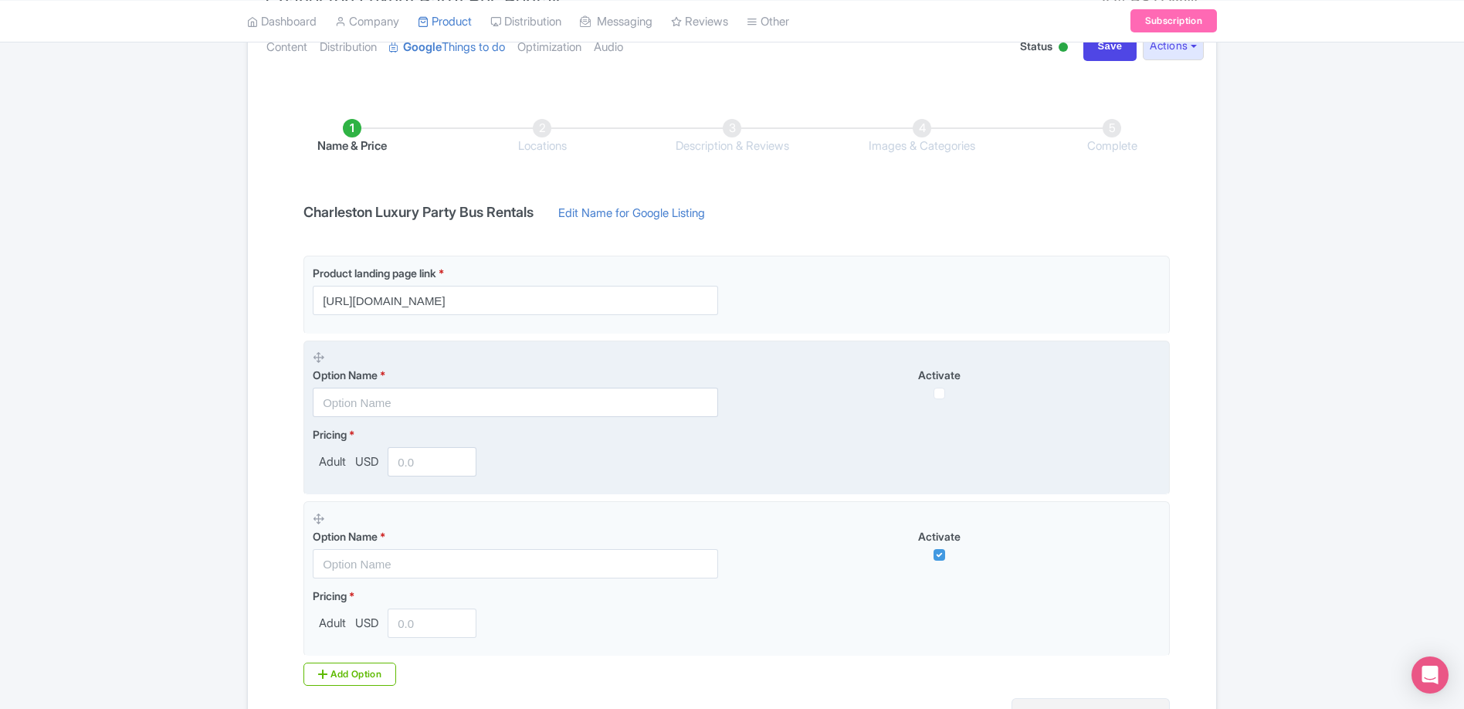
click at [492, 378] on label "Option Name *" at bounding box center [515, 375] width 405 height 16
click at [936, 392] on input "checkbox" at bounding box center [939, 394] width 12 height 12
checkbox input "true"
click at [450, 405] on input "text" at bounding box center [515, 402] width 405 height 29
click at [423, 466] on input "number" at bounding box center [432, 461] width 89 height 29
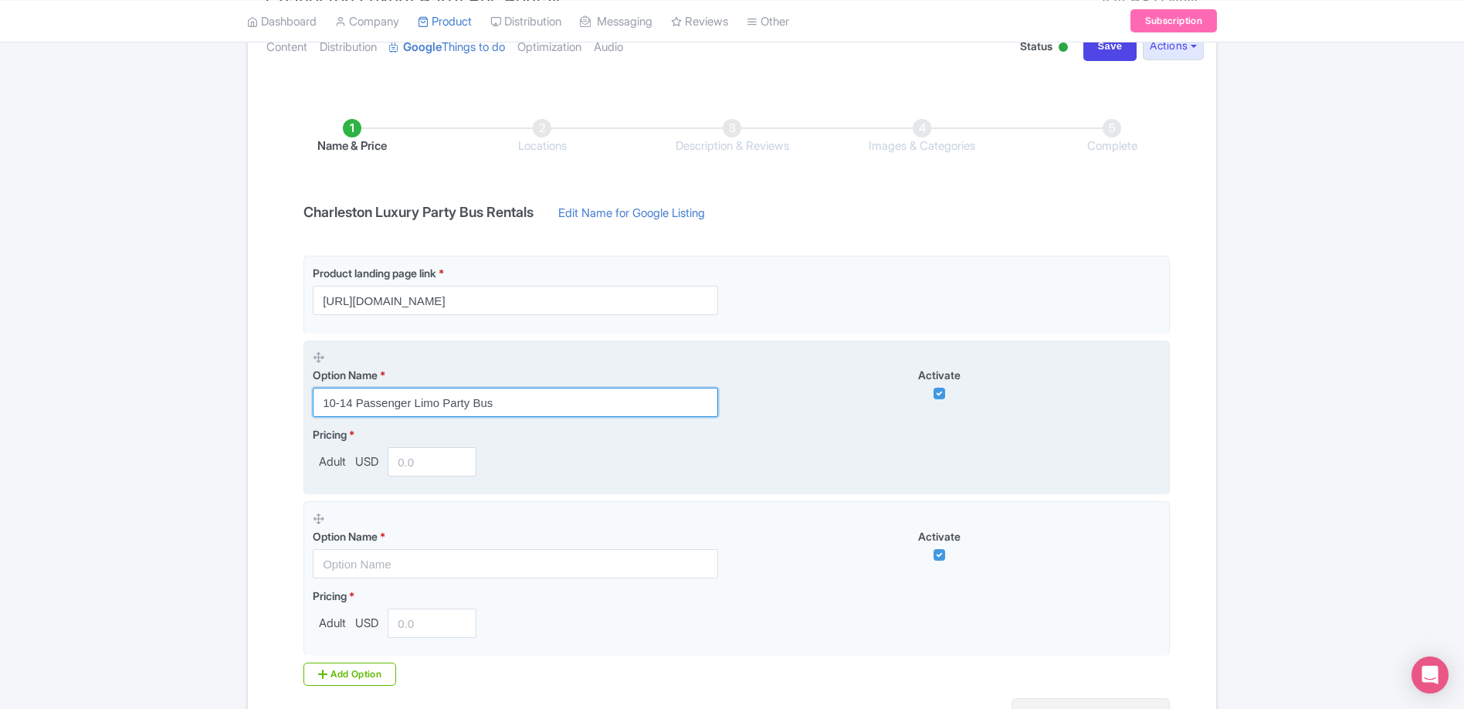
click at [503, 405] on input "10-14 Passenger Limo Party Bus" at bounding box center [515, 402] width 405 height 29
type input "10-14 Passenger Limo Party Bus - Per Hour"
click at [407, 465] on input "number" at bounding box center [432, 461] width 89 height 29
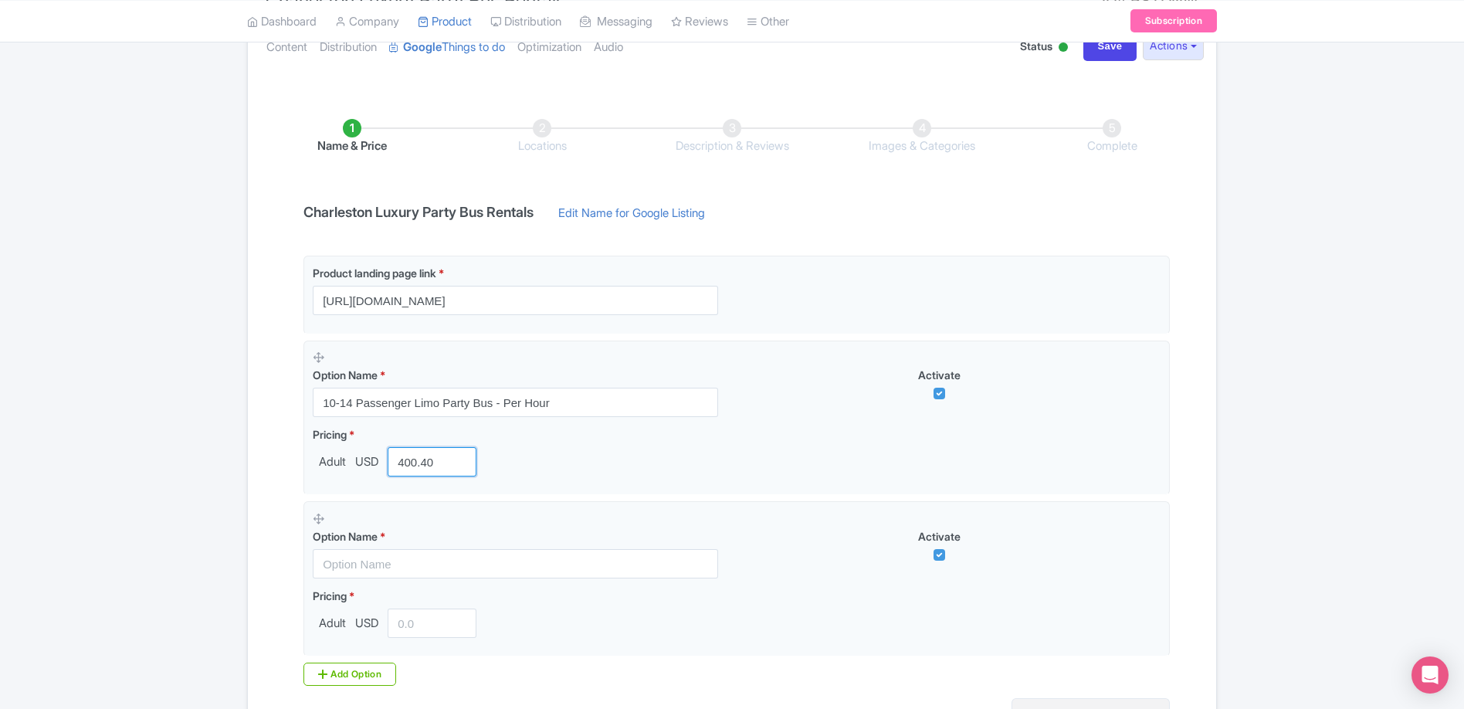
type input "400.40"
click at [245, 444] on div "Success Data saved automatically ← Back to Products Charleston Luxury Party Bus…" at bounding box center [732, 379] width 988 height 848
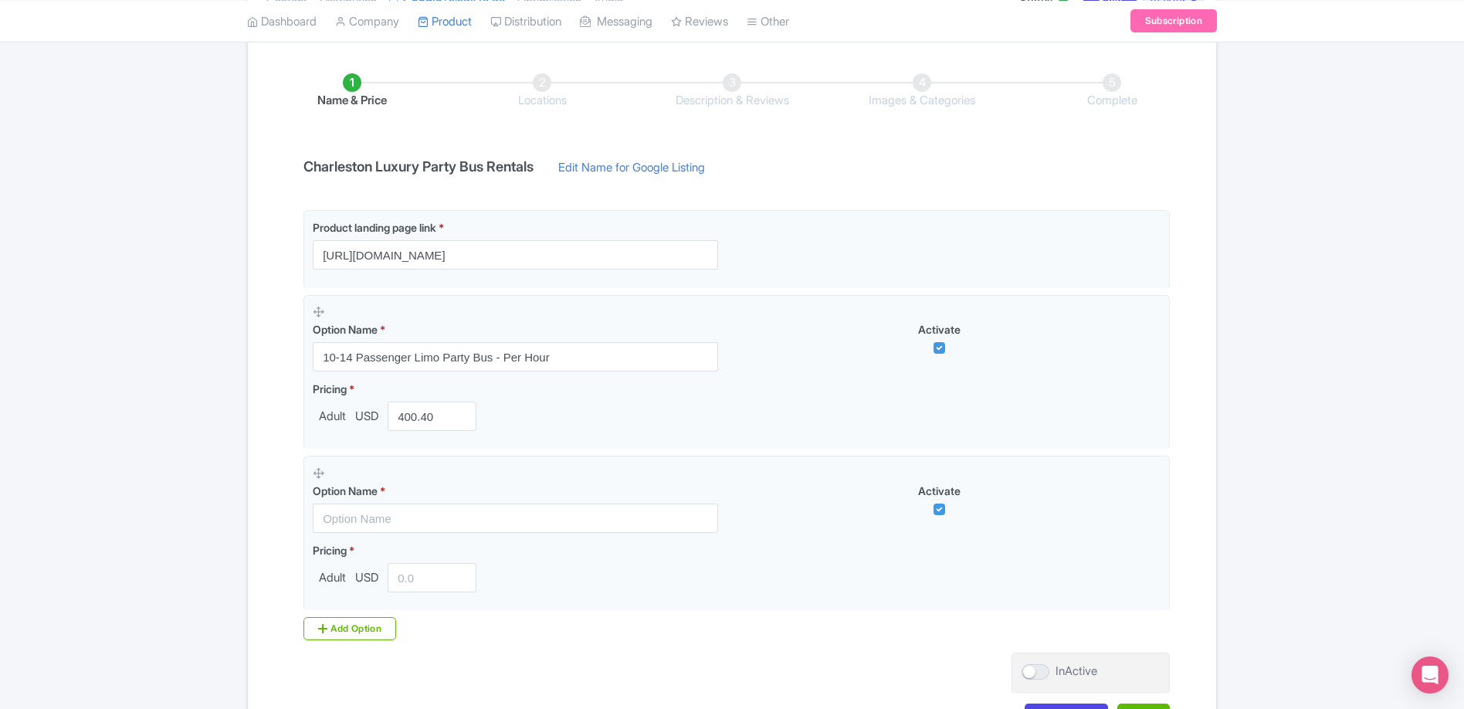
scroll to position [274, 0]
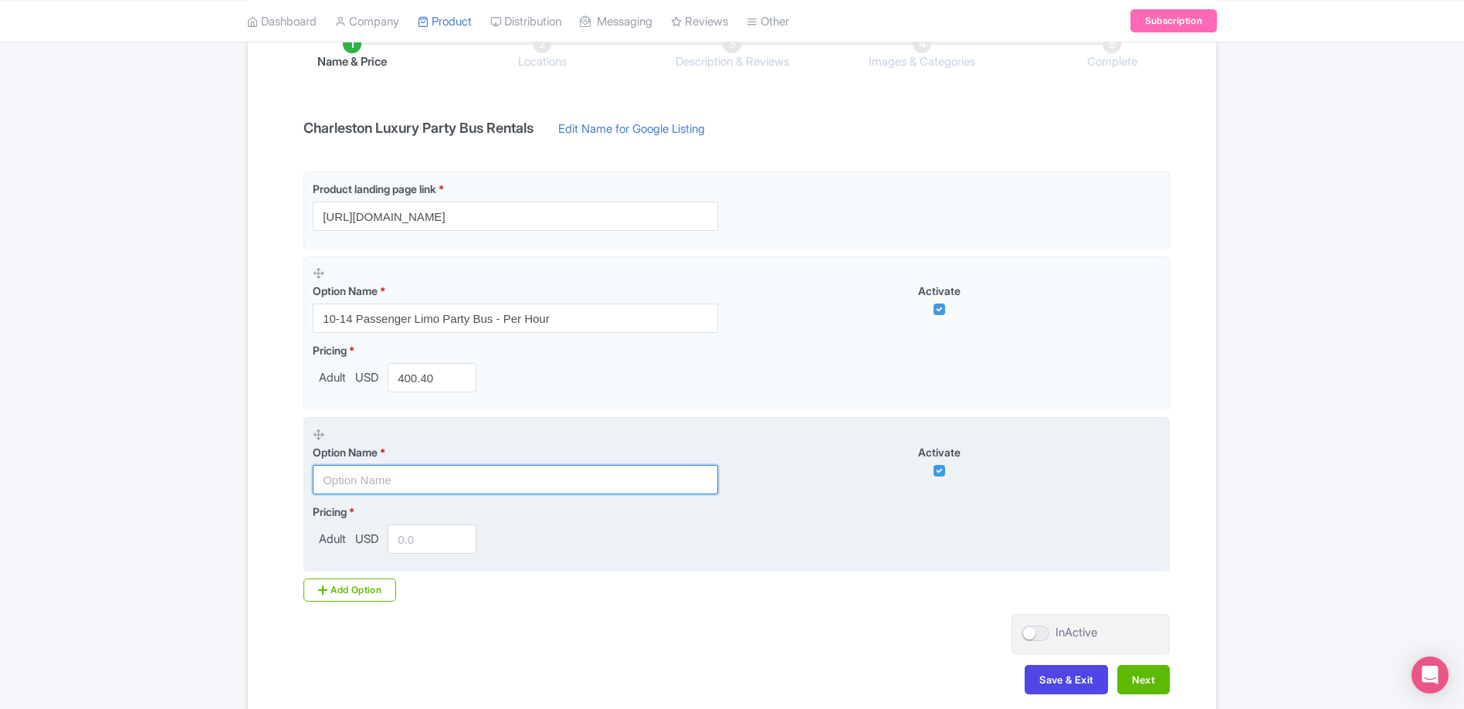
click at [568, 482] on input "text" at bounding box center [515, 479] width 405 height 29
type input "12 Passenger Limo Party Van - Per Hour"
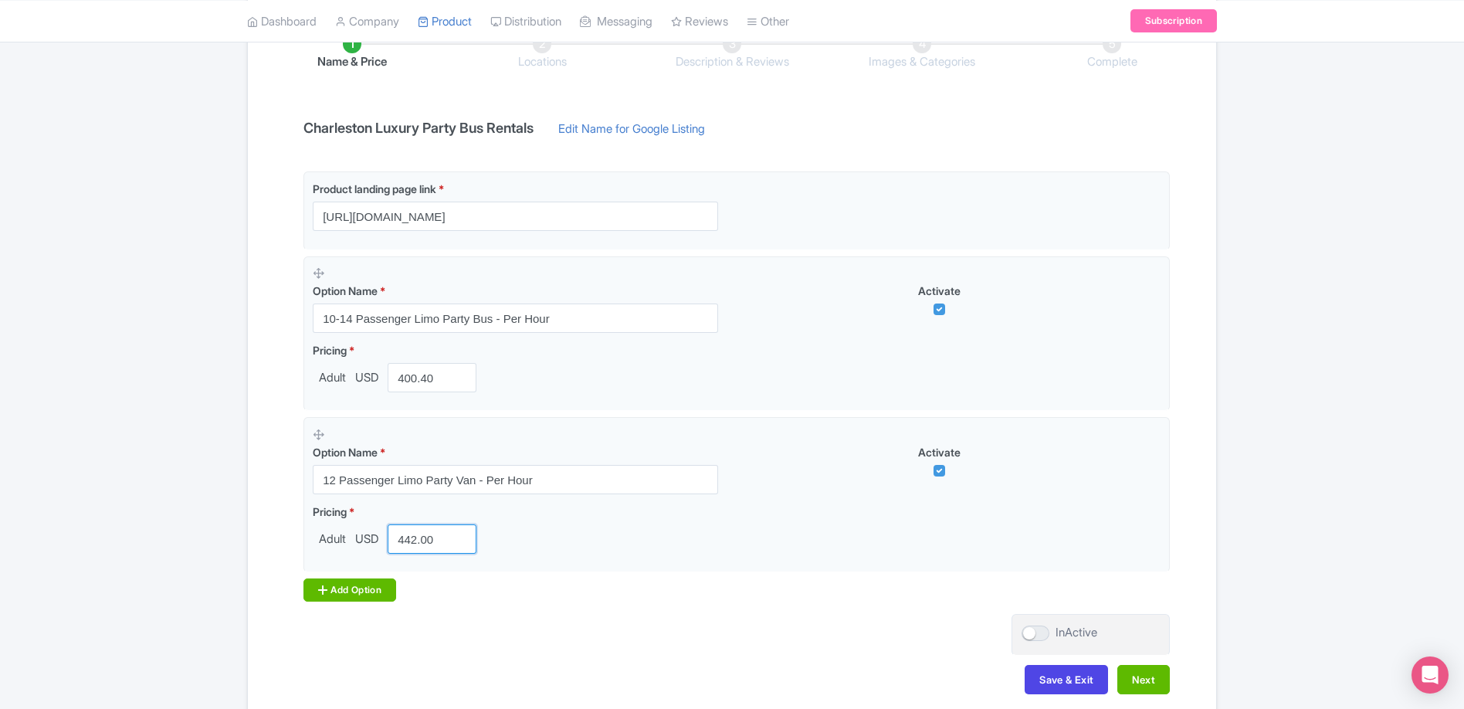
type input "442.00"
click at [364, 585] on div "Add Option" at bounding box center [349, 589] width 93 height 23
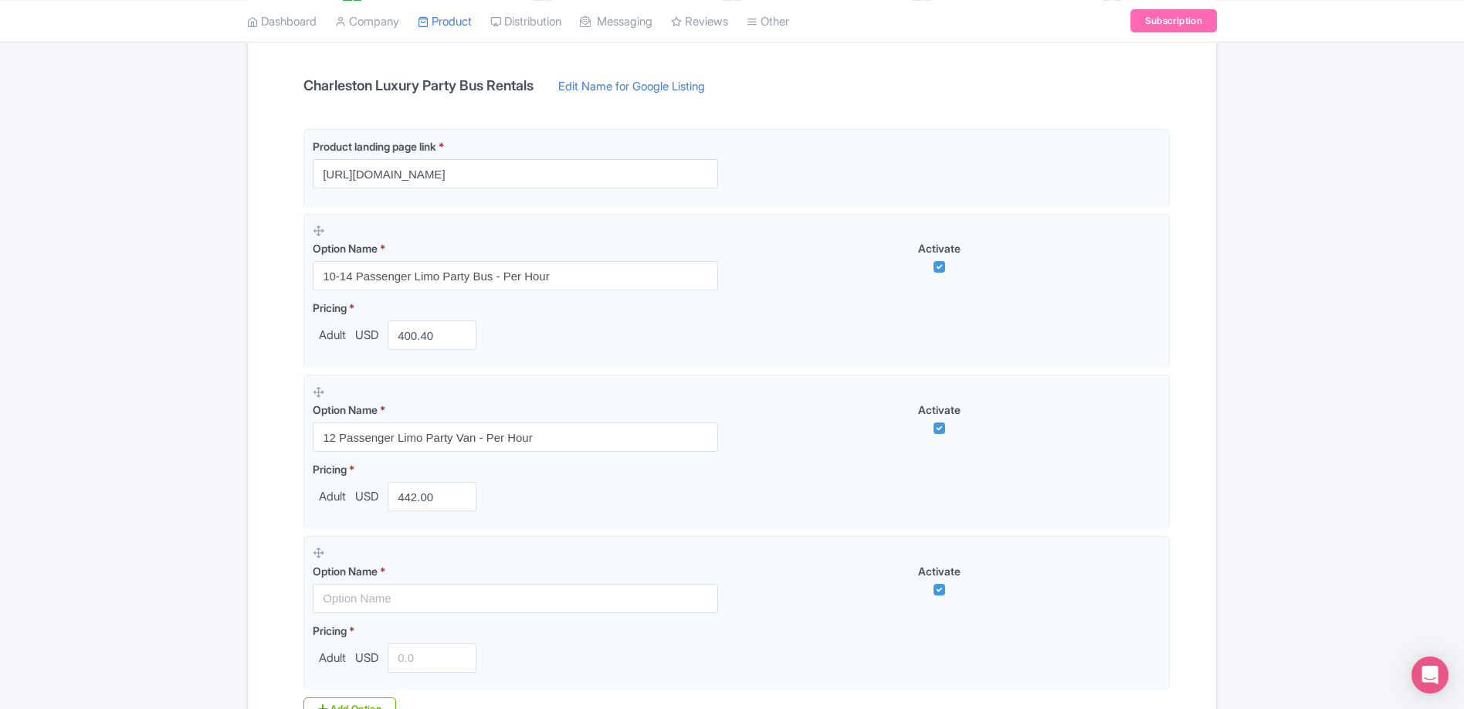
scroll to position [317, 0]
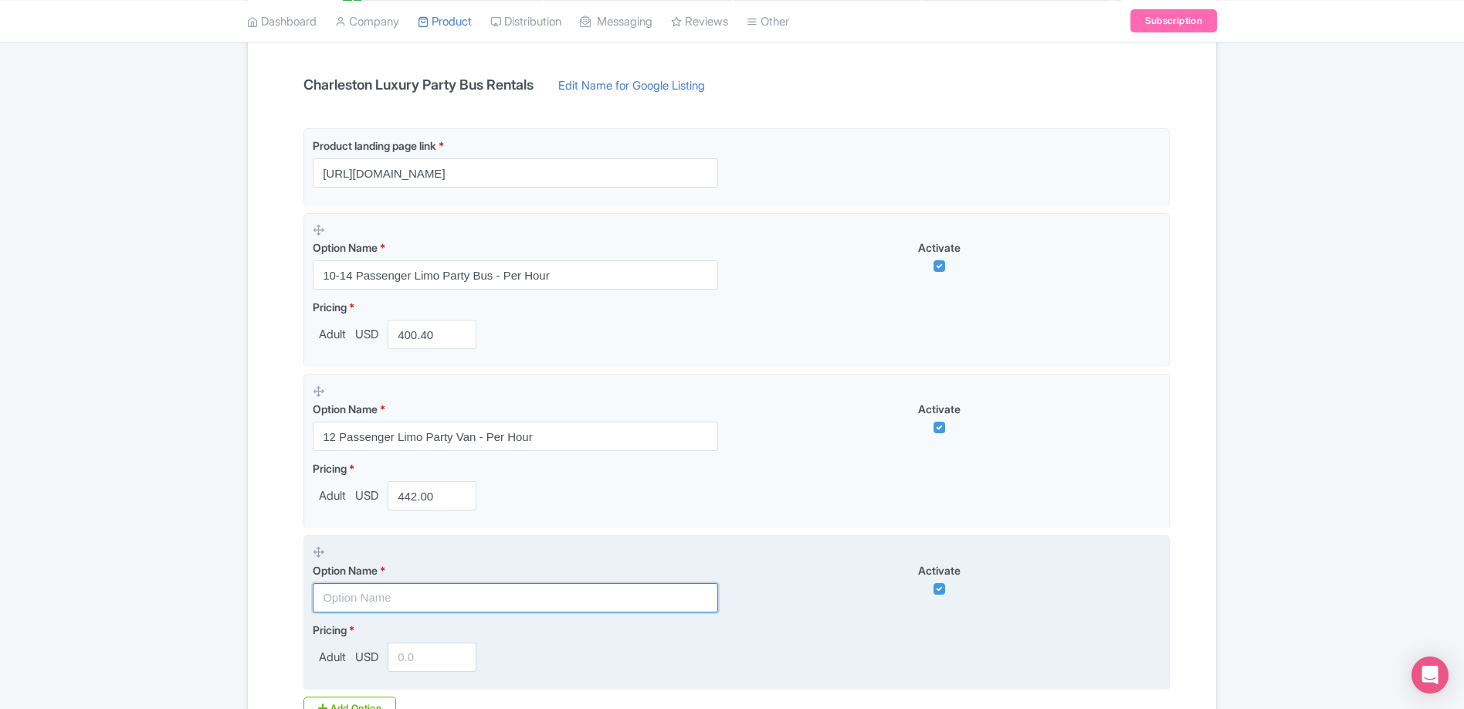
click at [410, 596] on input "text" at bounding box center [515, 597] width 405 height 29
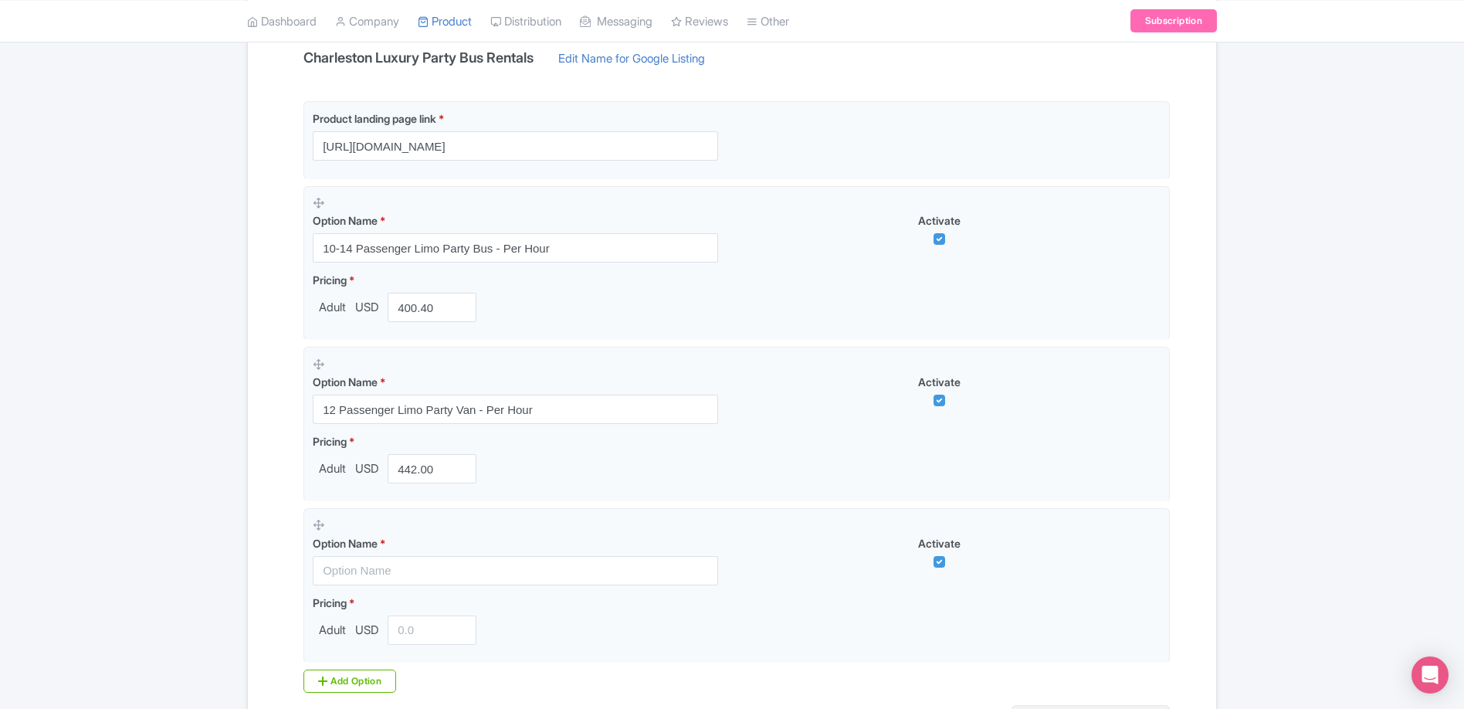
scroll to position [345, 0]
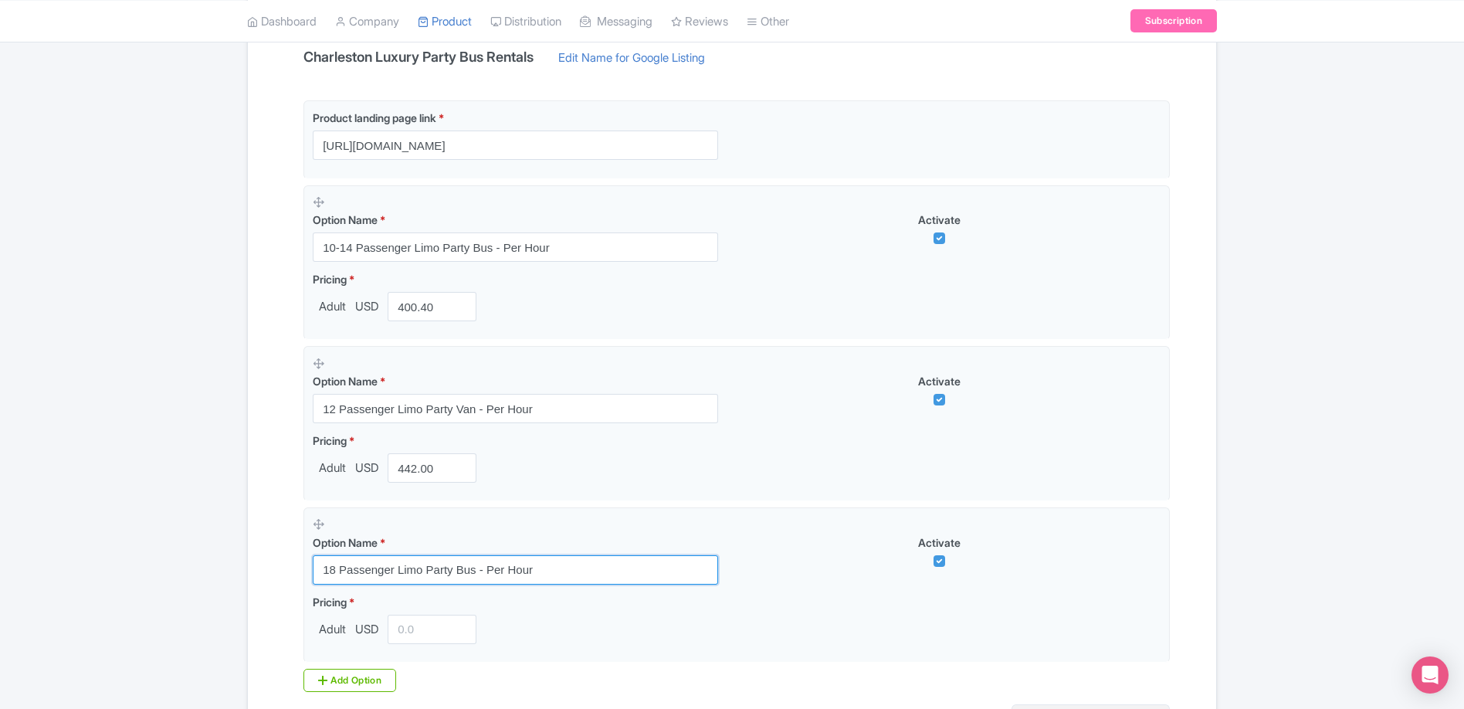
type input "18 Passenger Limo Party Bus - Per Hour"
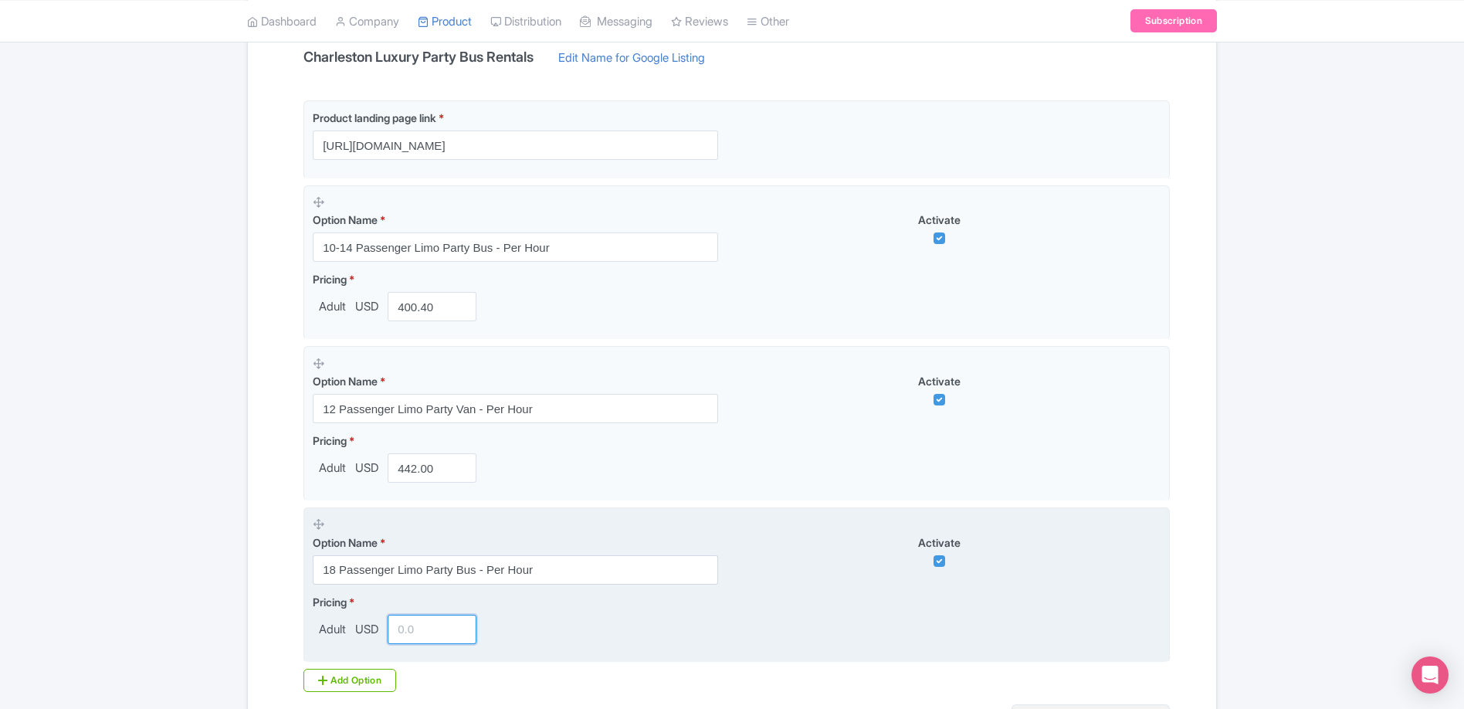
click at [419, 628] on input "number" at bounding box center [432, 628] width 89 height 29
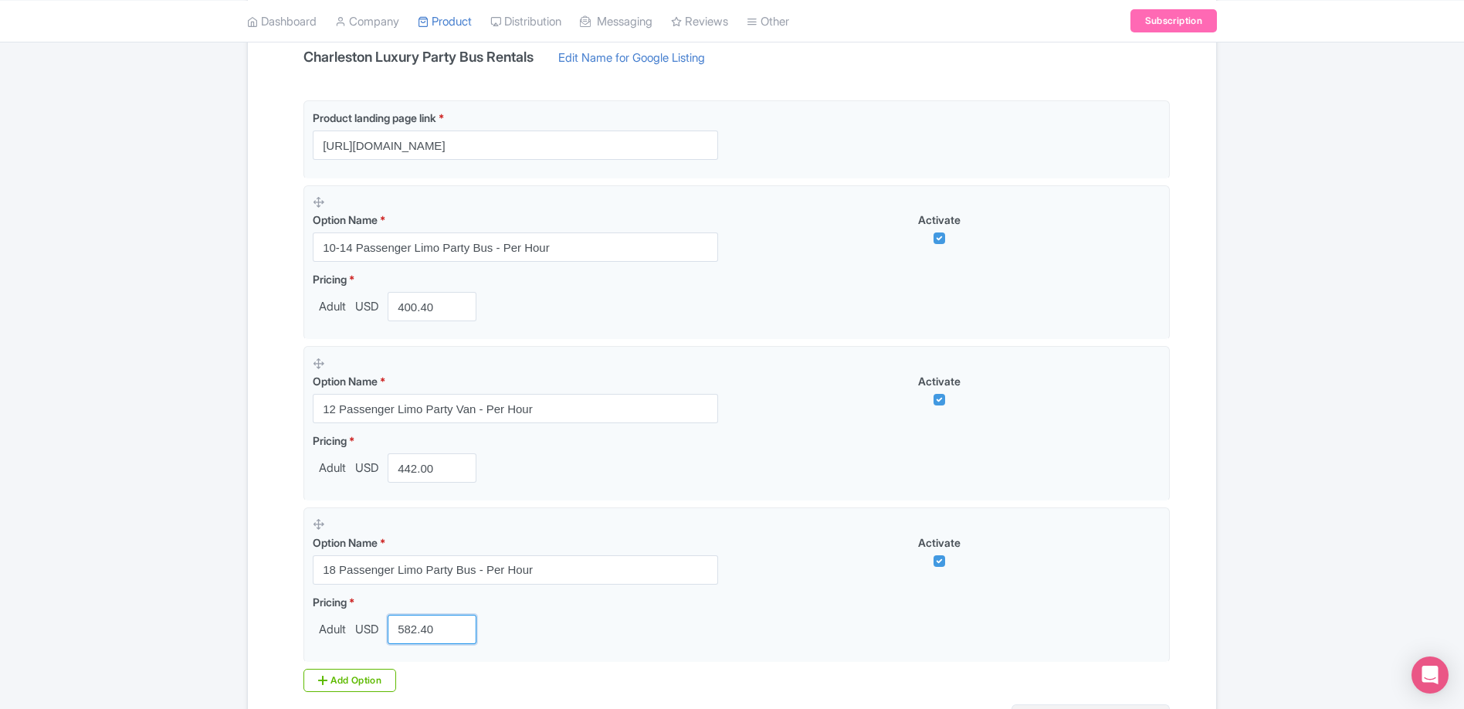
type input "582.40"
click at [263, 571] on div "Name & Price Locations Description & Reviews Images & Categories Complete Charl…" at bounding box center [731, 366] width 949 height 867
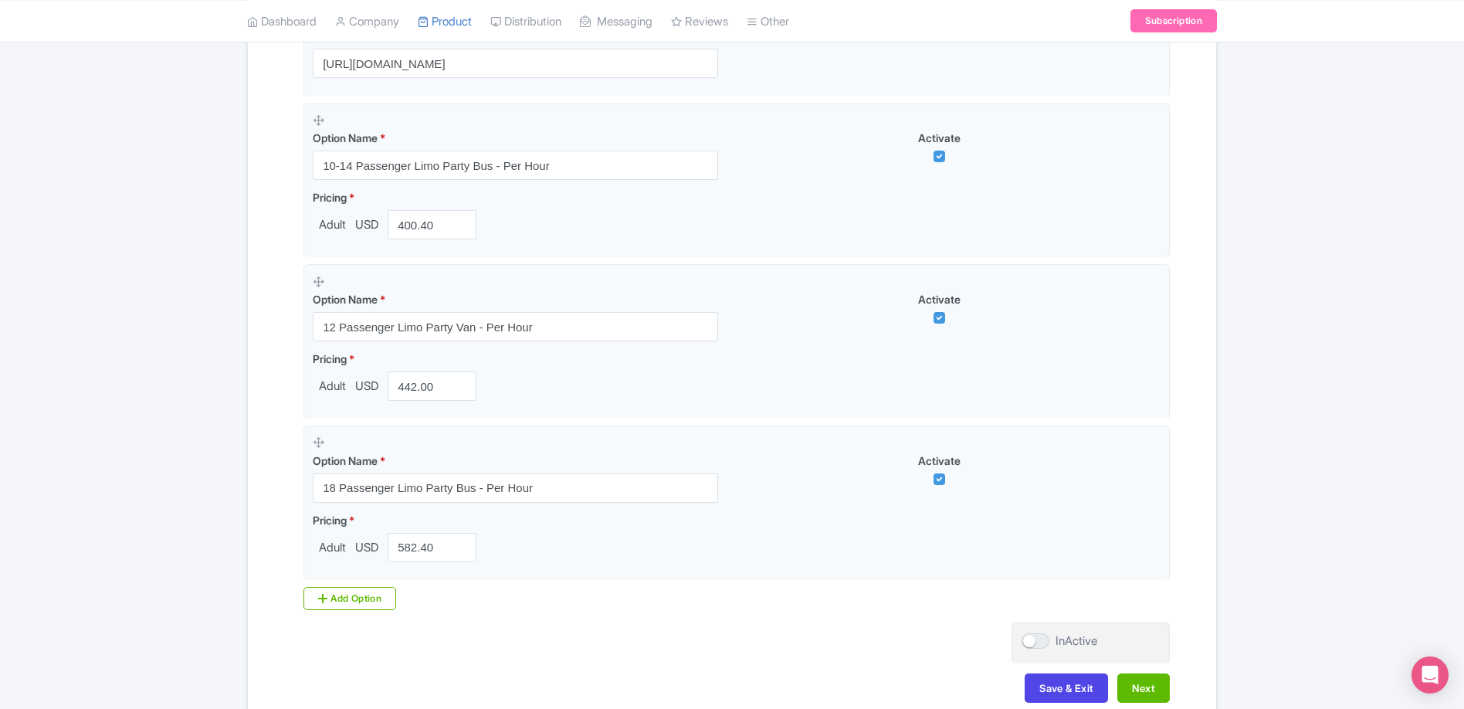
scroll to position [513, 0]
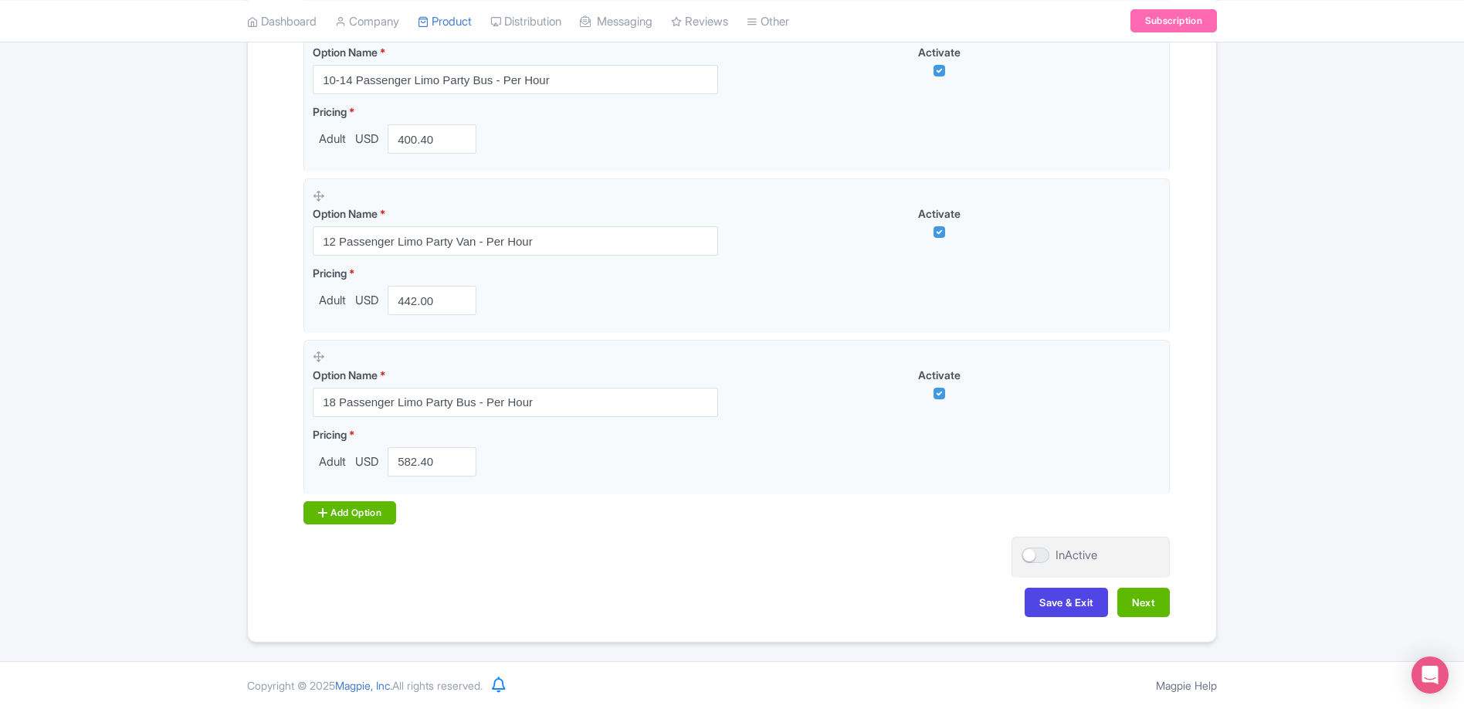
click at [335, 522] on div "Add Option" at bounding box center [349, 512] width 93 height 23
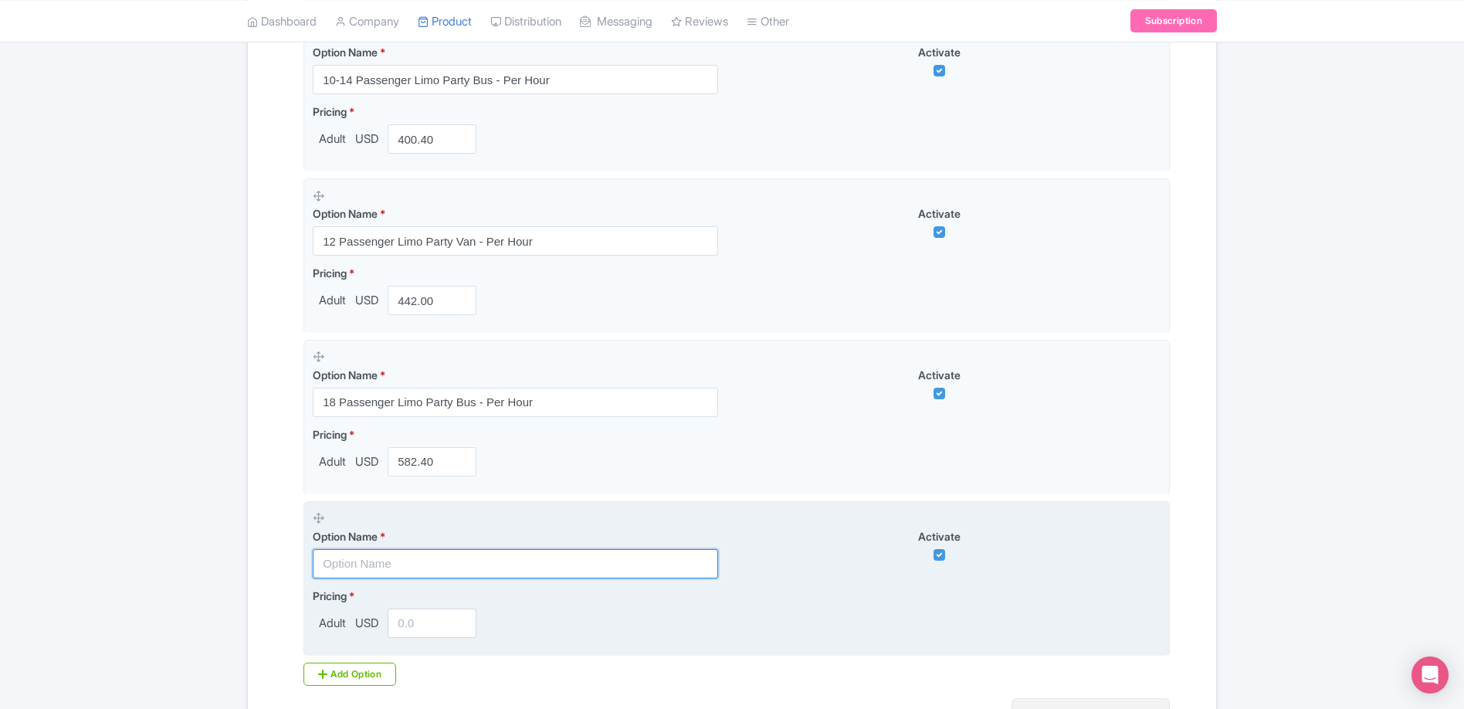
click at [405, 568] on input "text" at bounding box center [515, 563] width 405 height 29
type input "25 Passenger Limo Party Coach - Per Hour"
click at [410, 621] on input "number" at bounding box center [432, 622] width 89 height 29
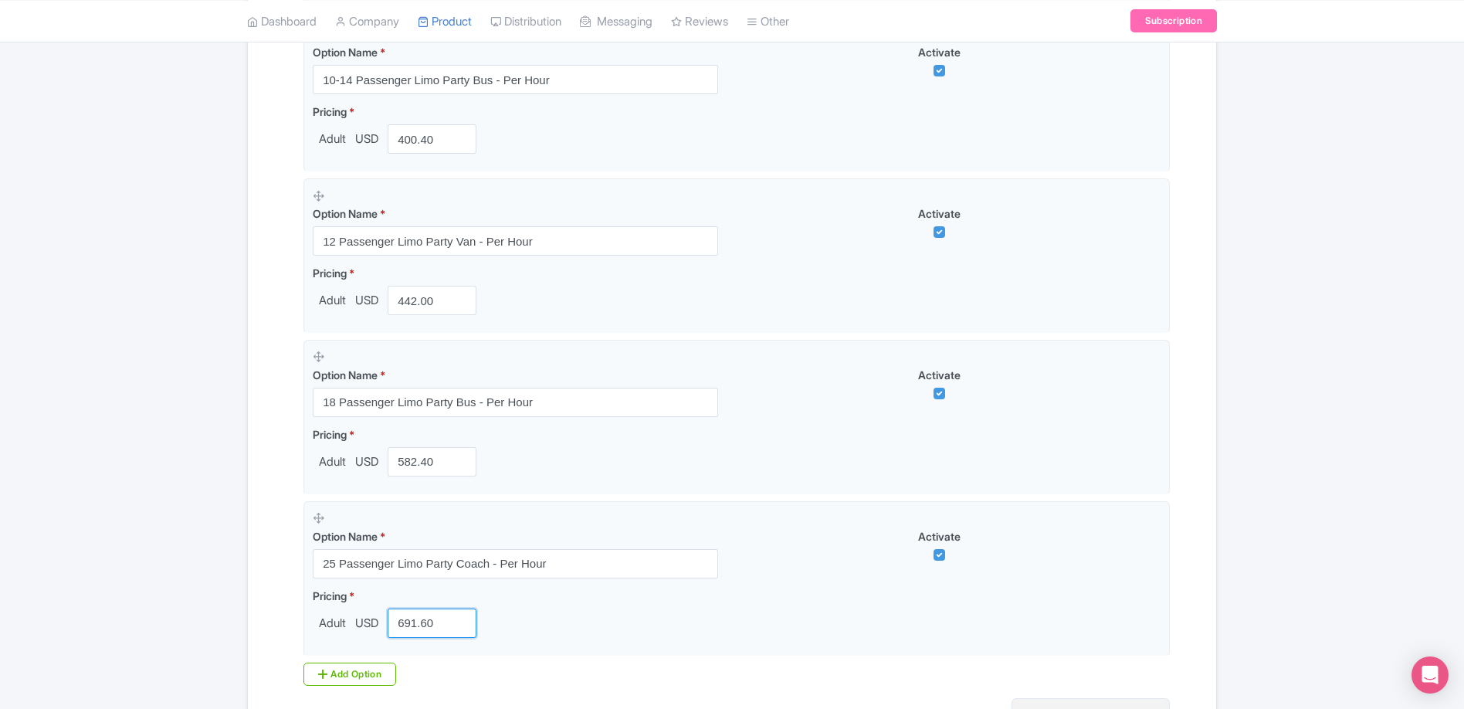
type input "691.60"
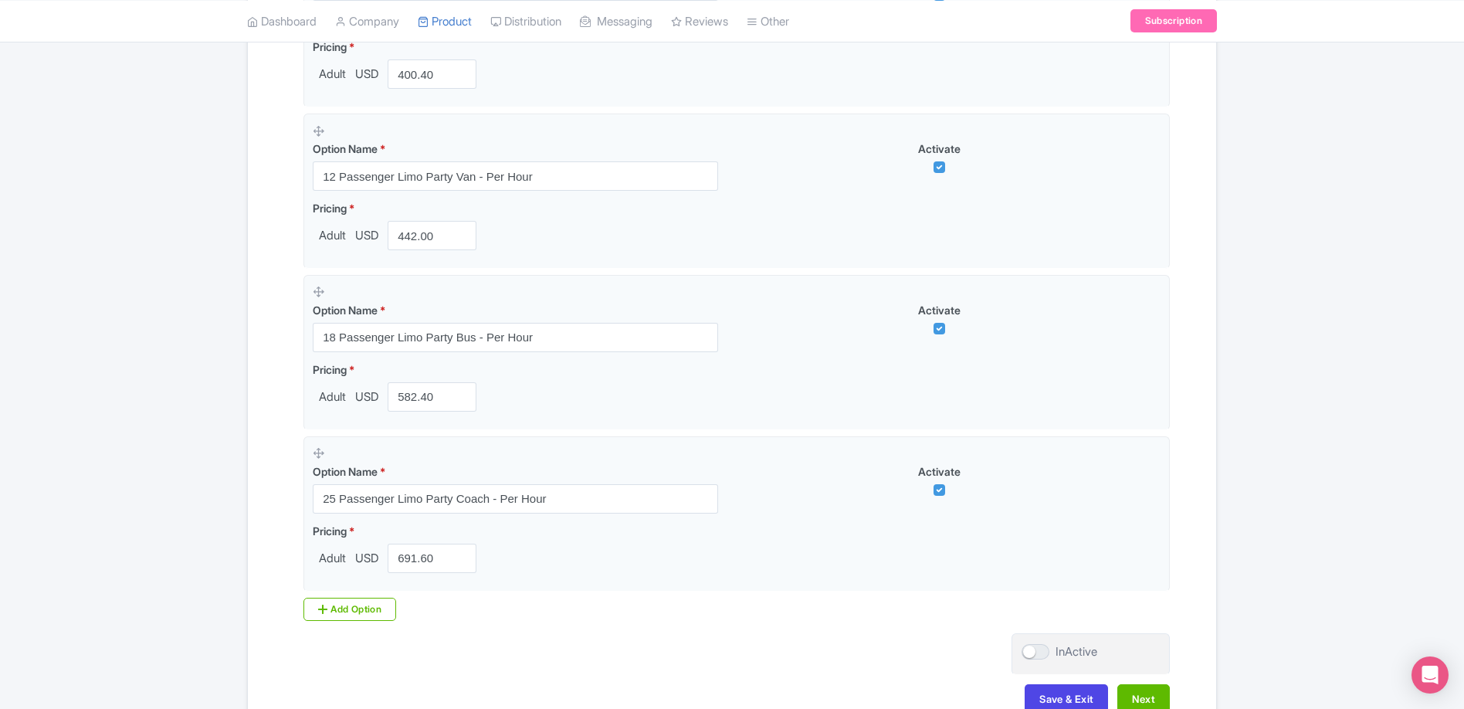
scroll to position [652, 0]
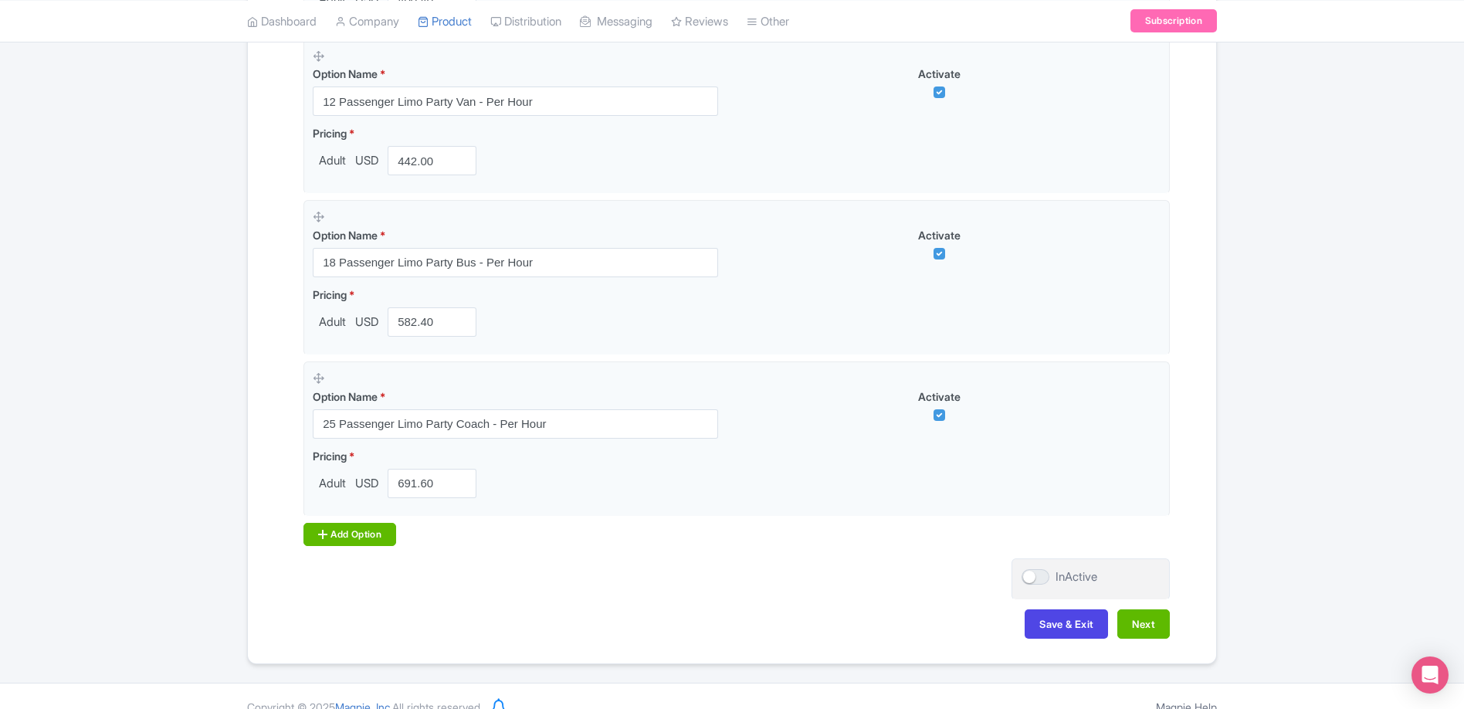
click at [369, 540] on div "Add Option" at bounding box center [349, 534] width 93 height 23
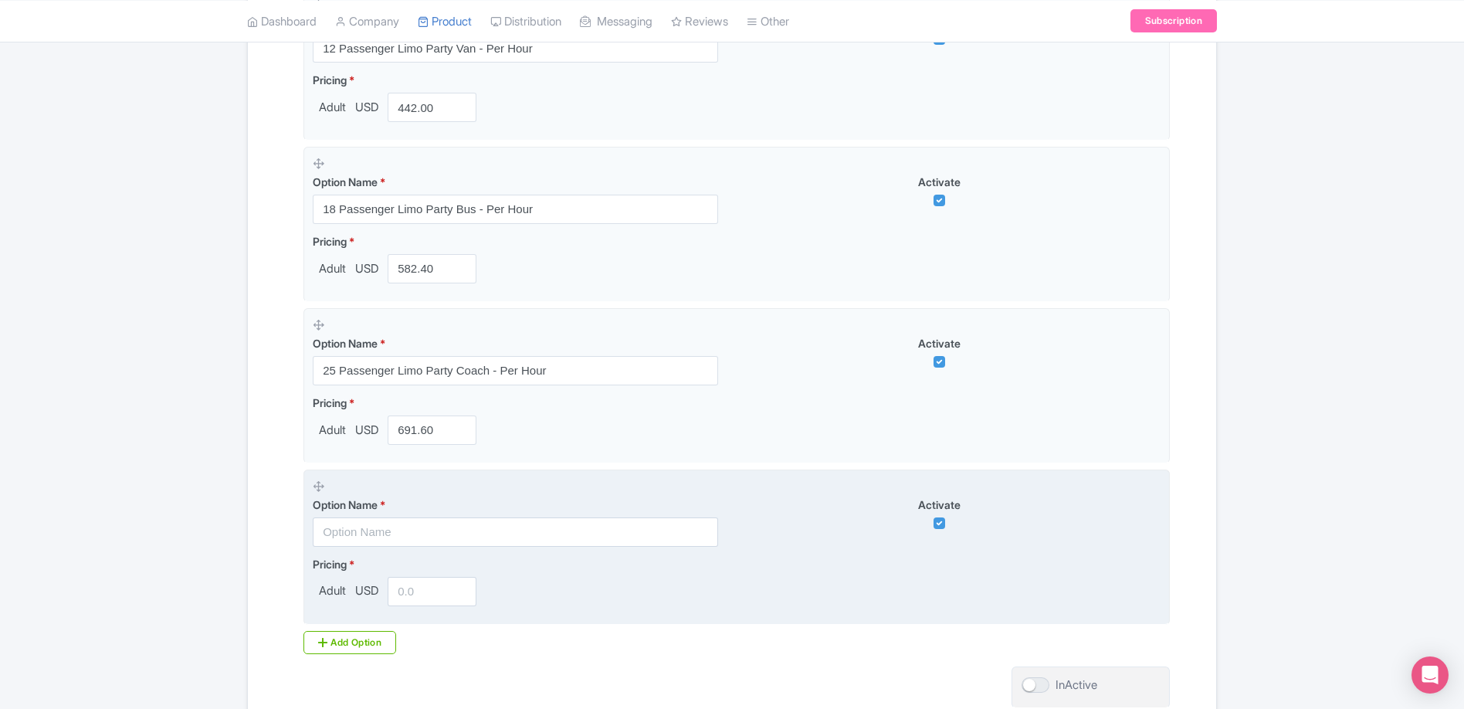
scroll to position [728, 0]
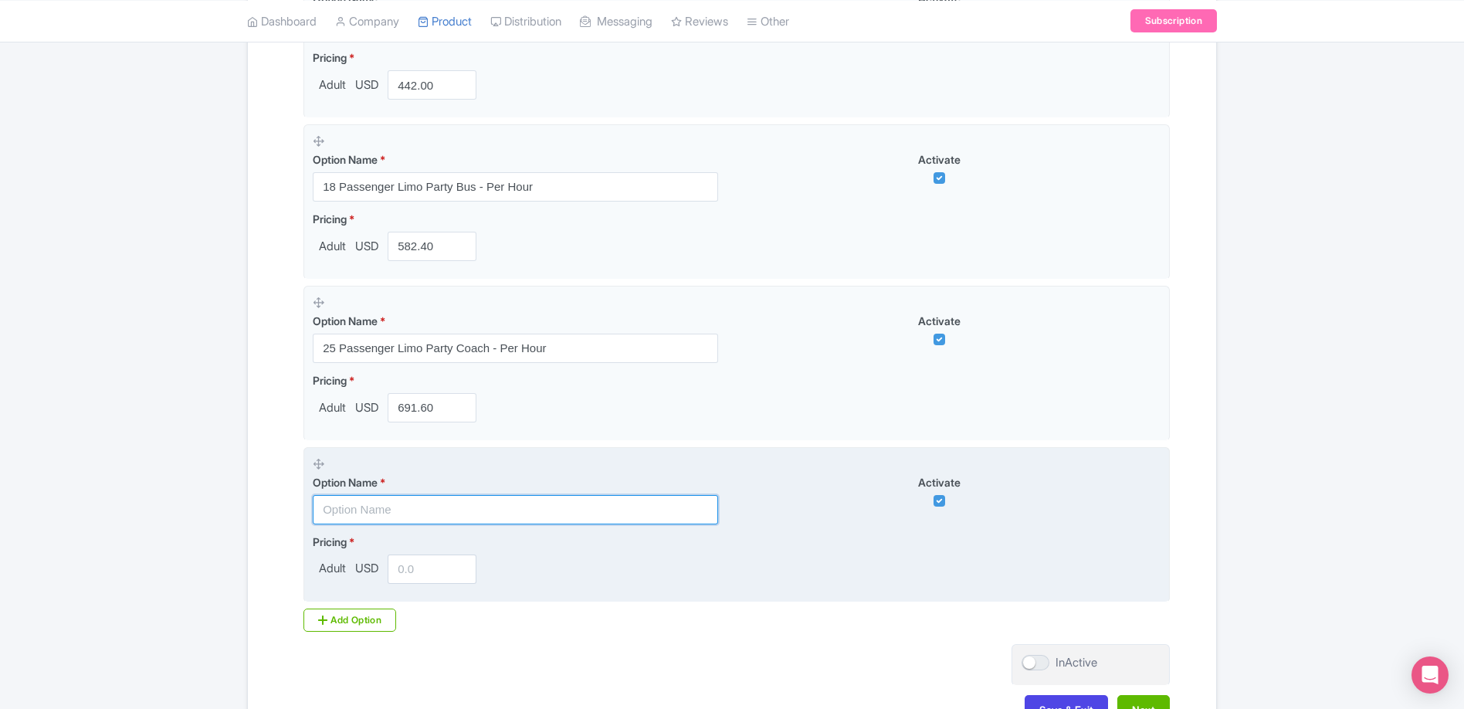
click at [390, 504] on input "text" at bounding box center [515, 509] width 405 height 29
type input "38 Passenger Limo Party Coach - Per Hour"
click at [418, 572] on input "number" at bounding box center [432, 568] width 89 height 29
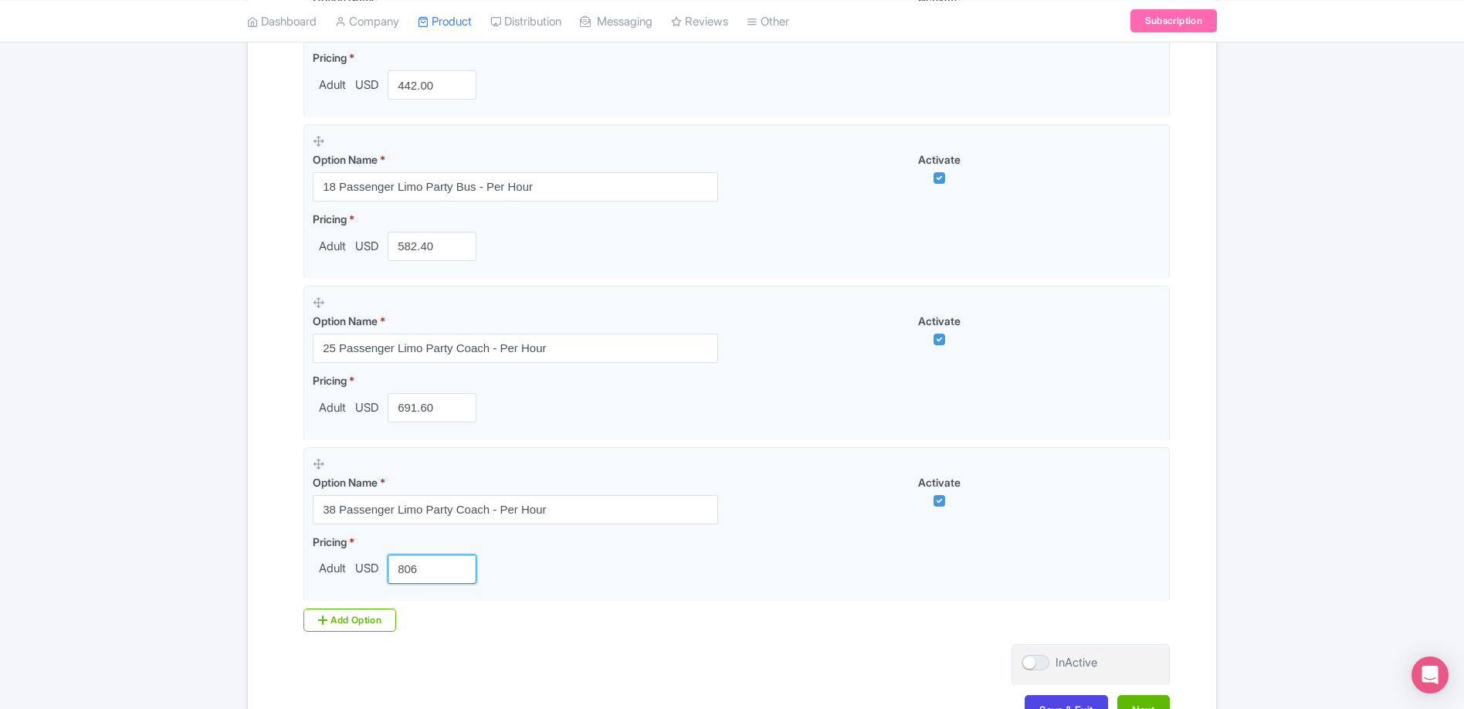
type input "806"
click at [601, 641] on div "Product landing page link * https://www.charlestonblackcabcompany.com/charlesto…" at bounding box center [731, 180] width 875 height 926
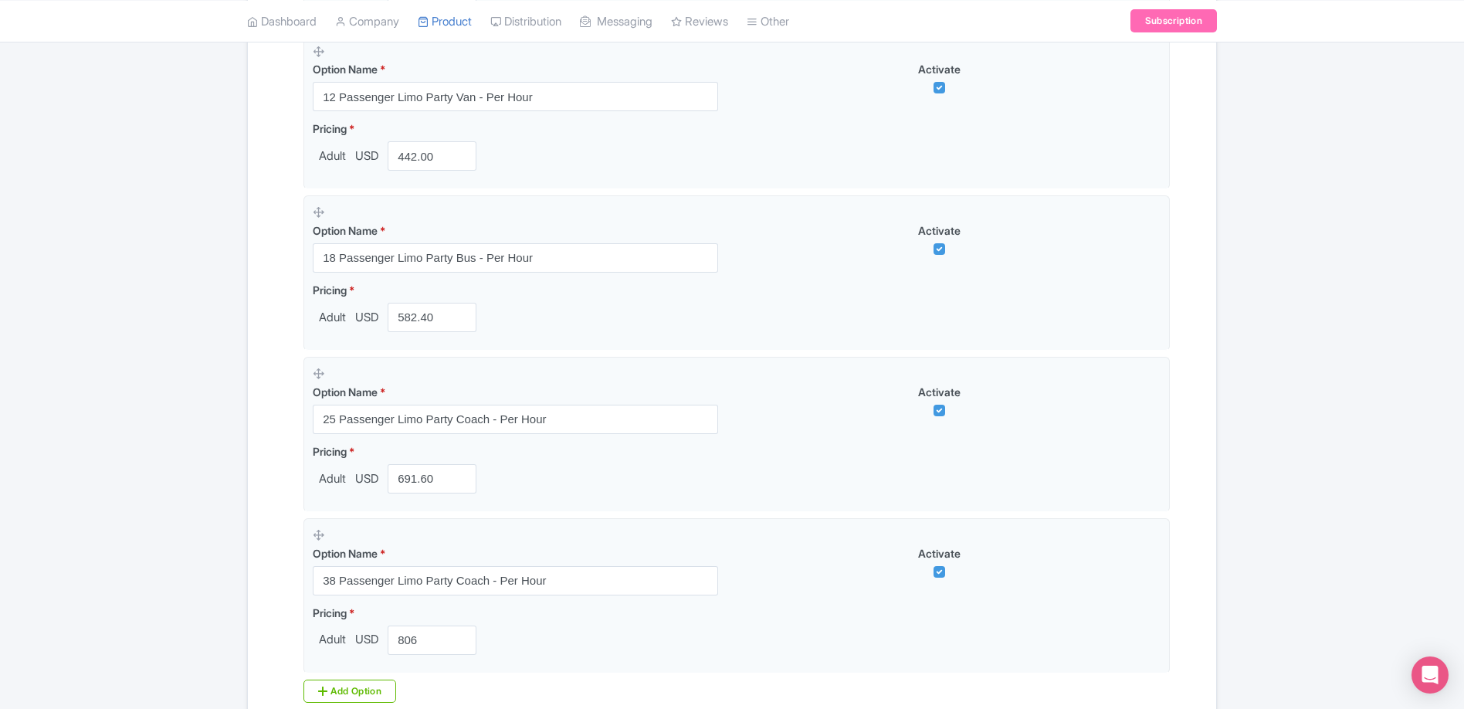
scroll to position [835, 0]
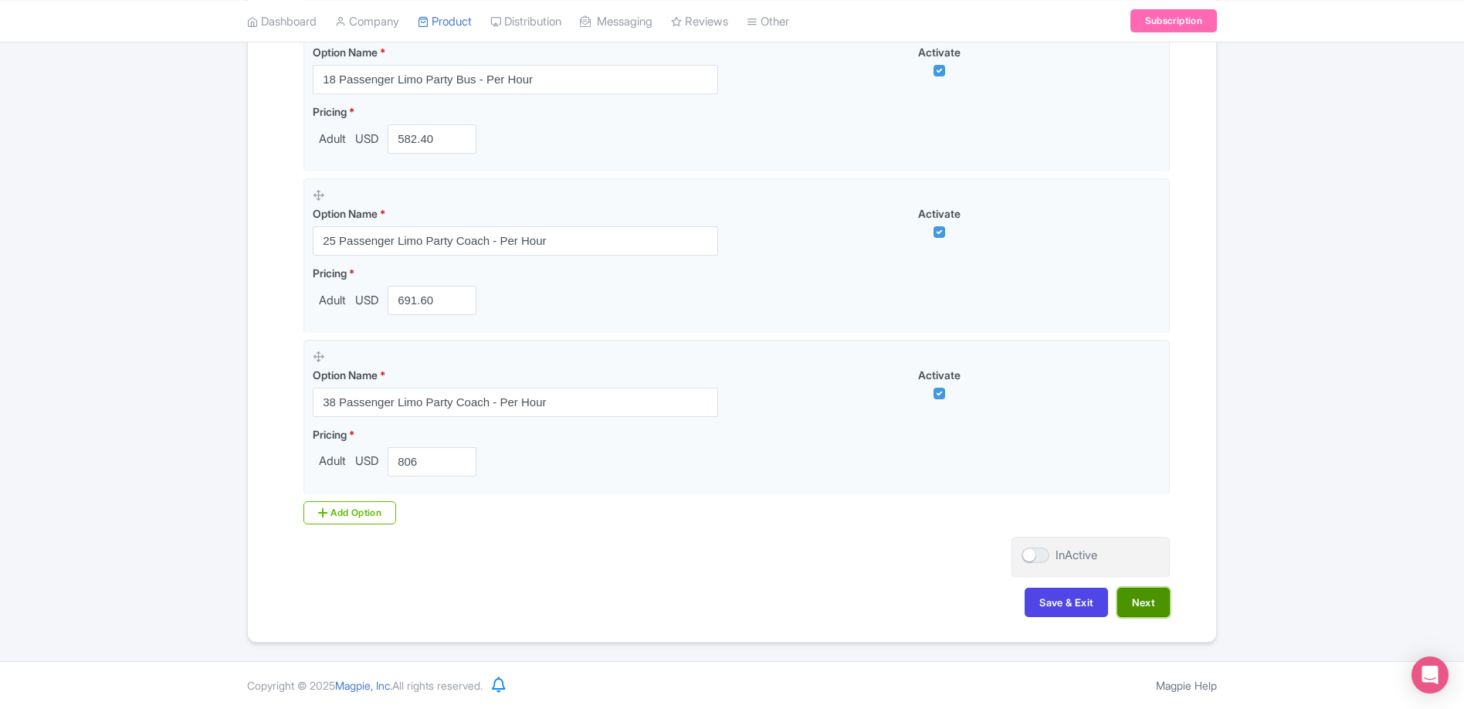
click at [1142, 607] on button "Next" at bounding box center [1143, 601] width 52 height 29
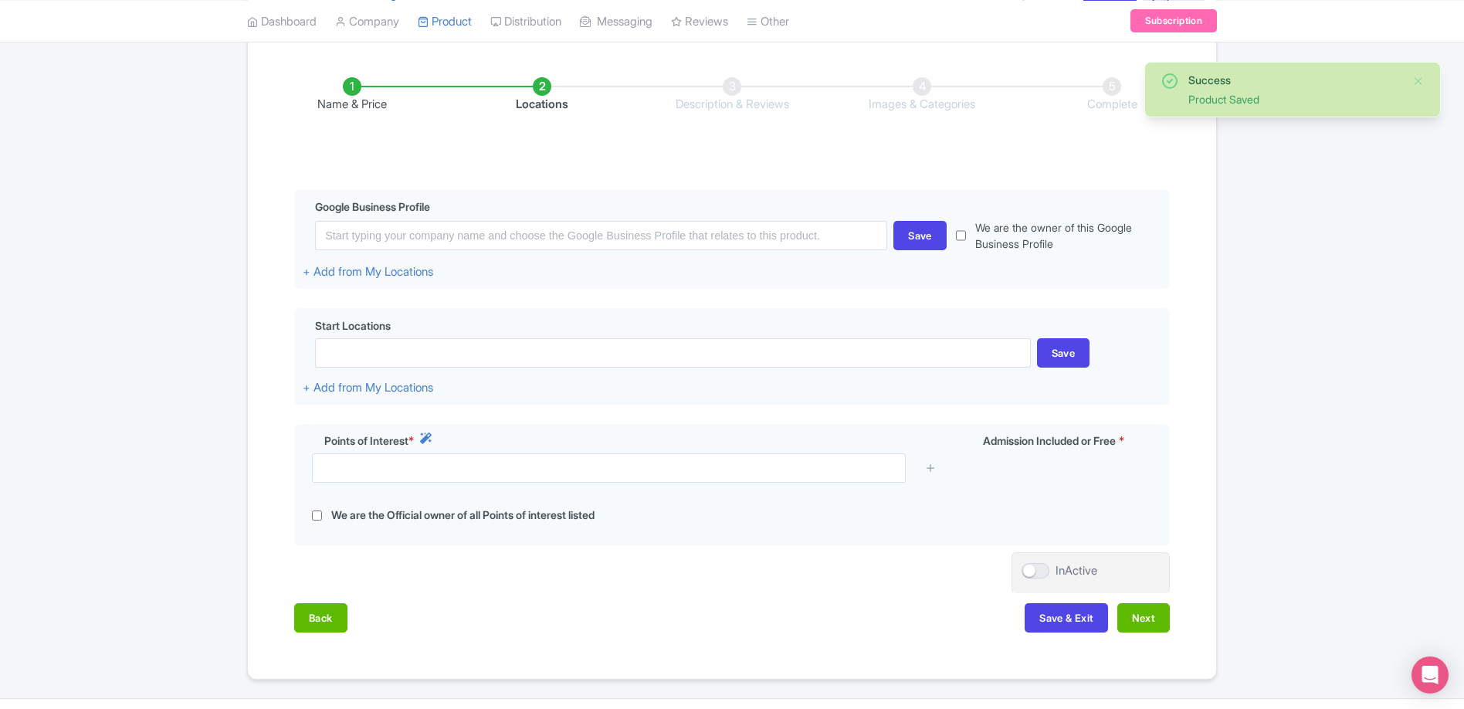
scroll to position [213, 0]
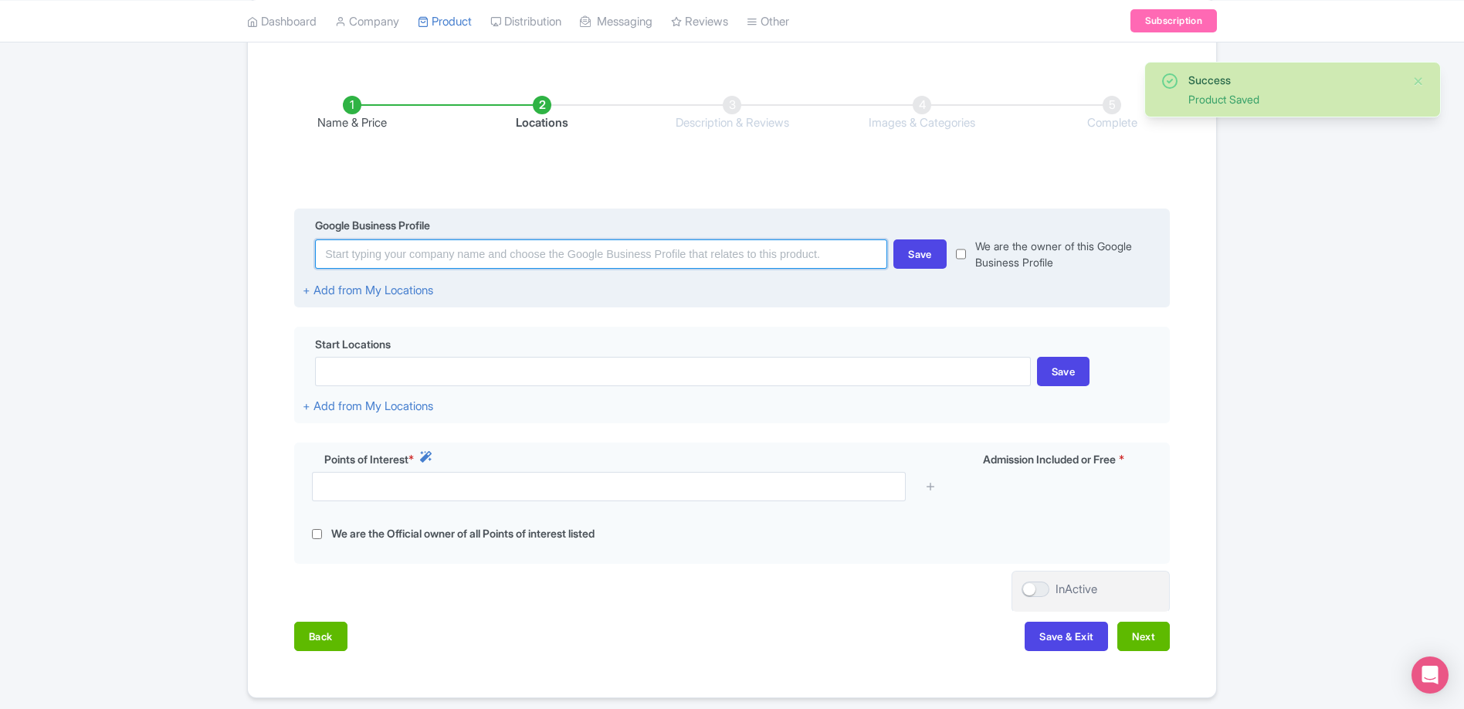
click at [712, 259] on input at bounding box center [601, 253] width 572 height 29
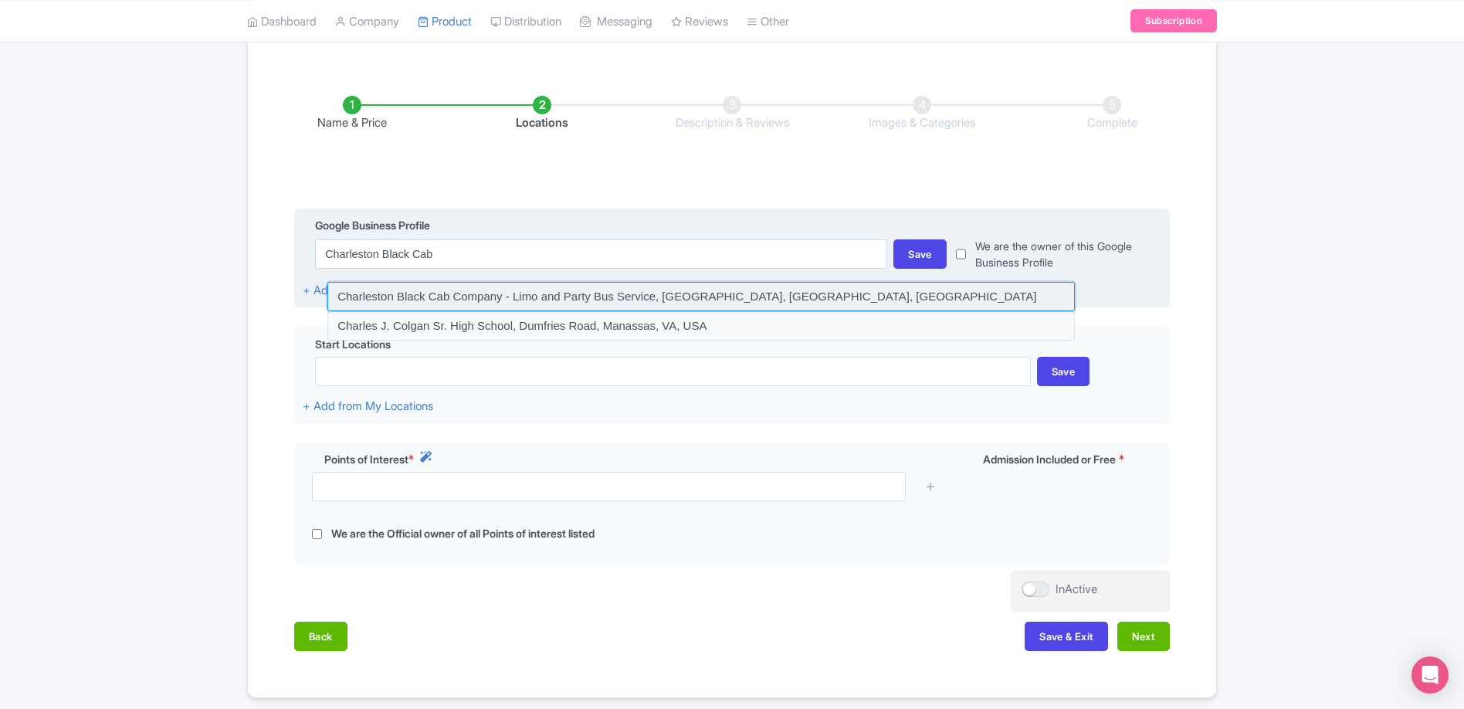
click at [689, 297] on input at bounding box center [700, 296] width 747 height 29
type input "Charleston Black Cab Company - Limo and Party Bus Service, Ashley River Road, C…"
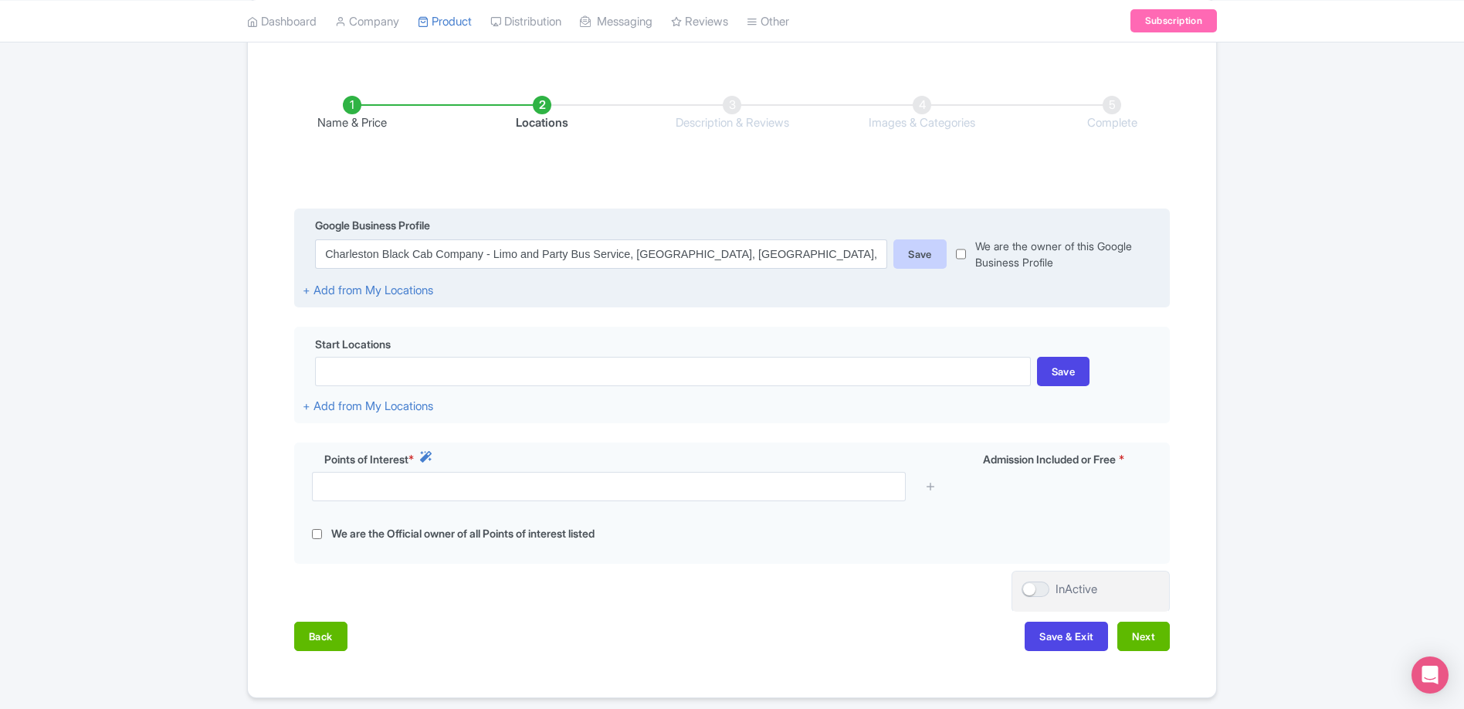
click at [916, 259] on div "Save" at bounding box center [919, 253] width 53 height 29
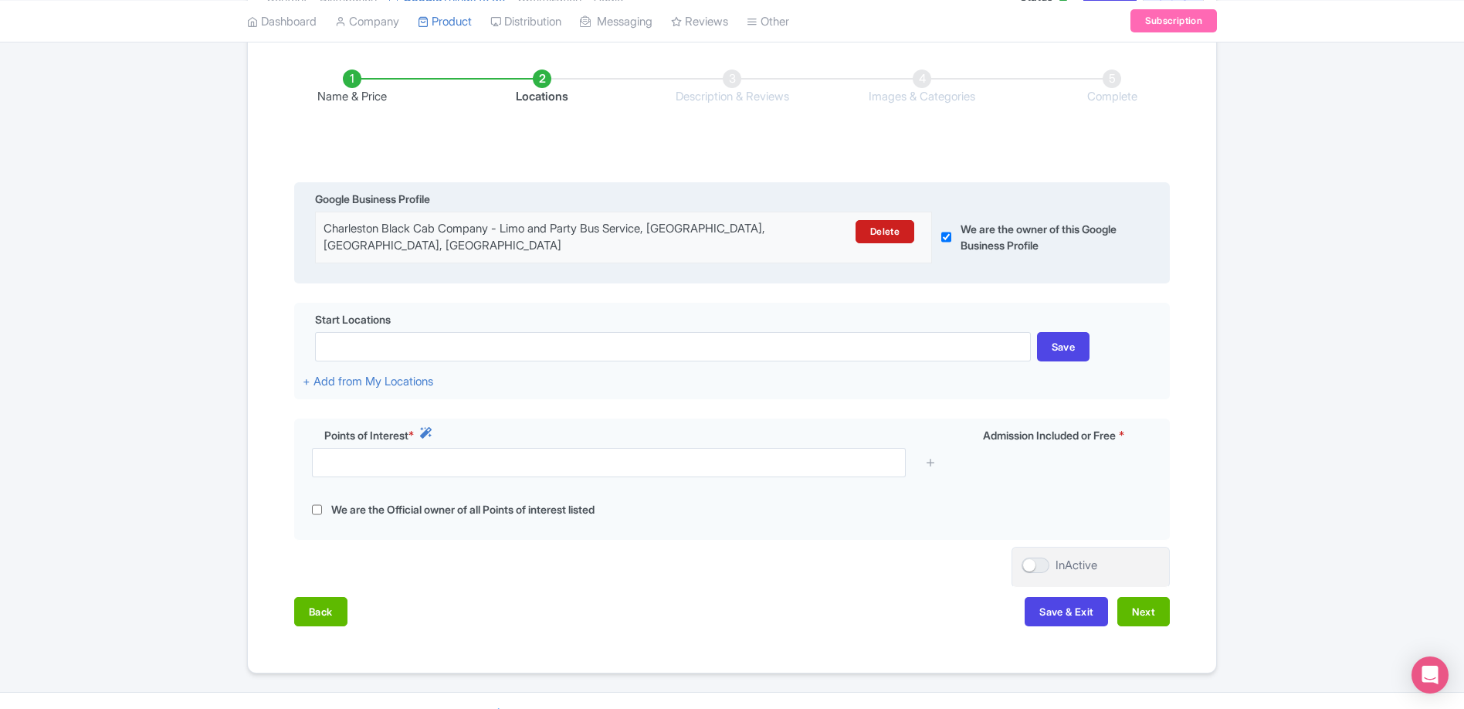
scroll to position [270, 0]
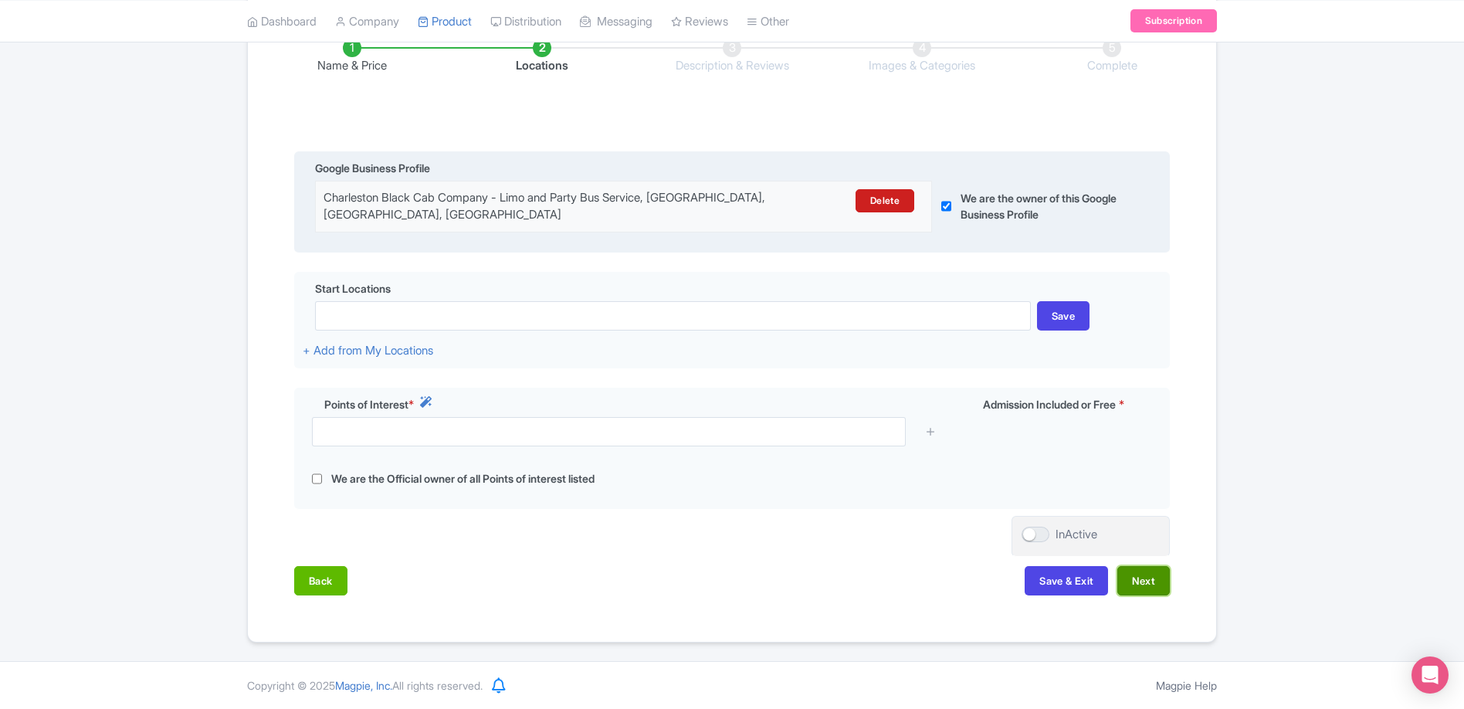
click at [1142, 585] on button "Next" at bounding box center [1143, 580] width 52 height 29
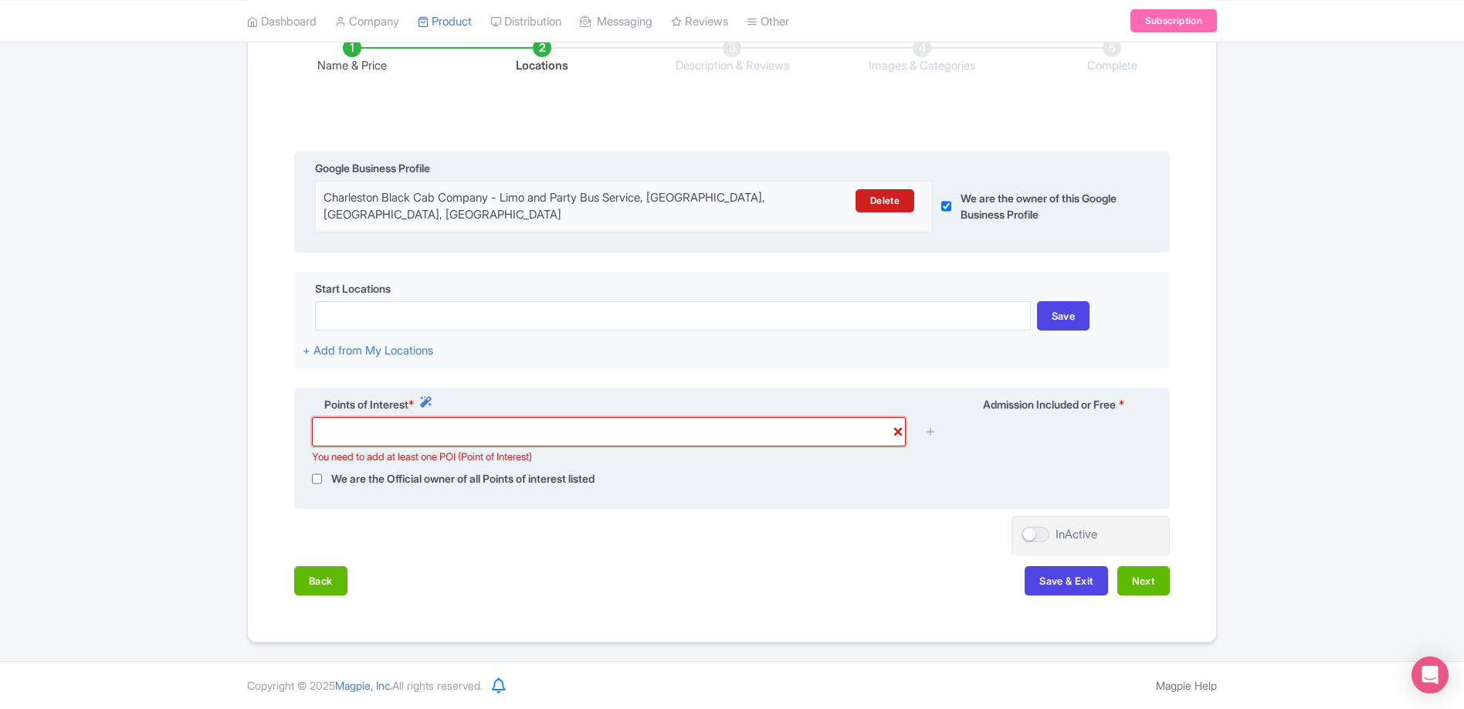
click at [541, 433] on input "text" at bounding box center [609, 431] width 594 height 29
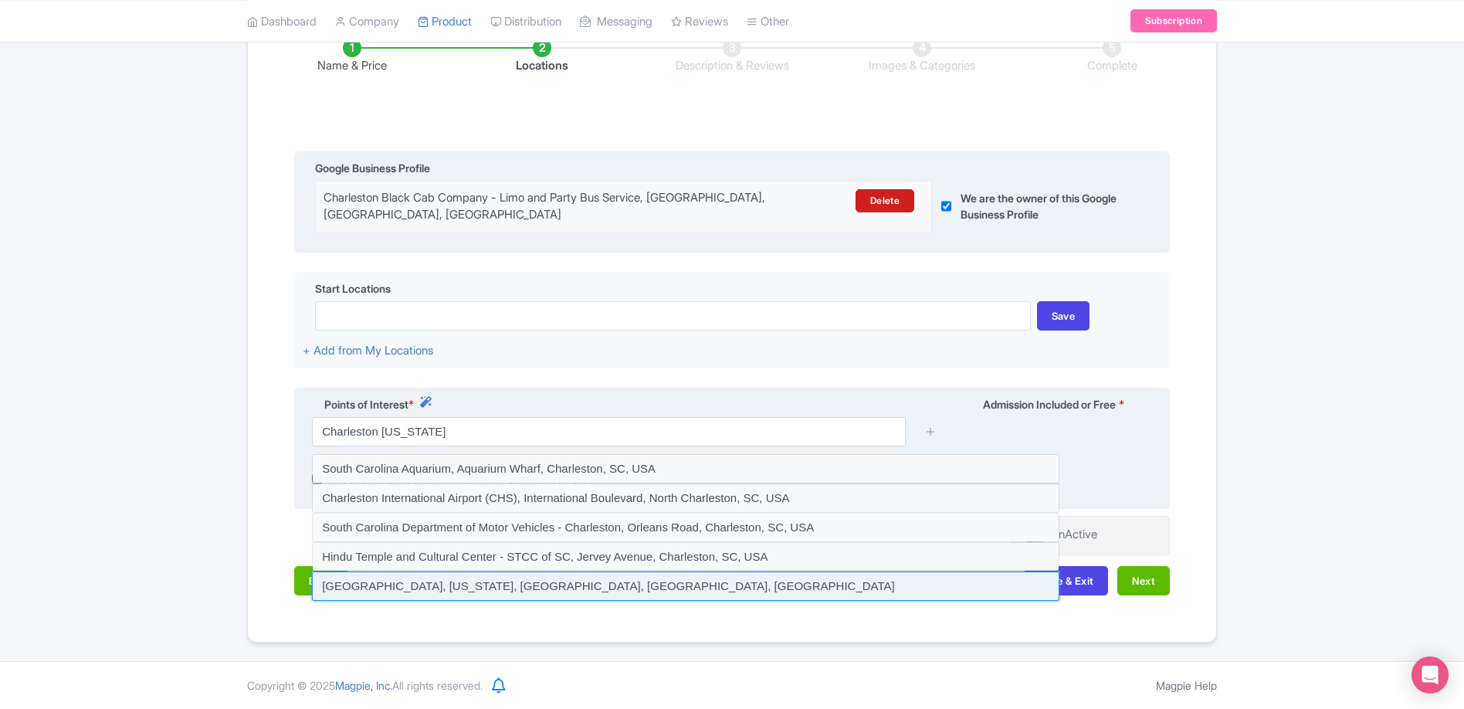
click at [588, 584] on input at bounding box center [685, 585] width 747 height 29
type input "Charleston, South Carolina, Charleston, SC, USA"
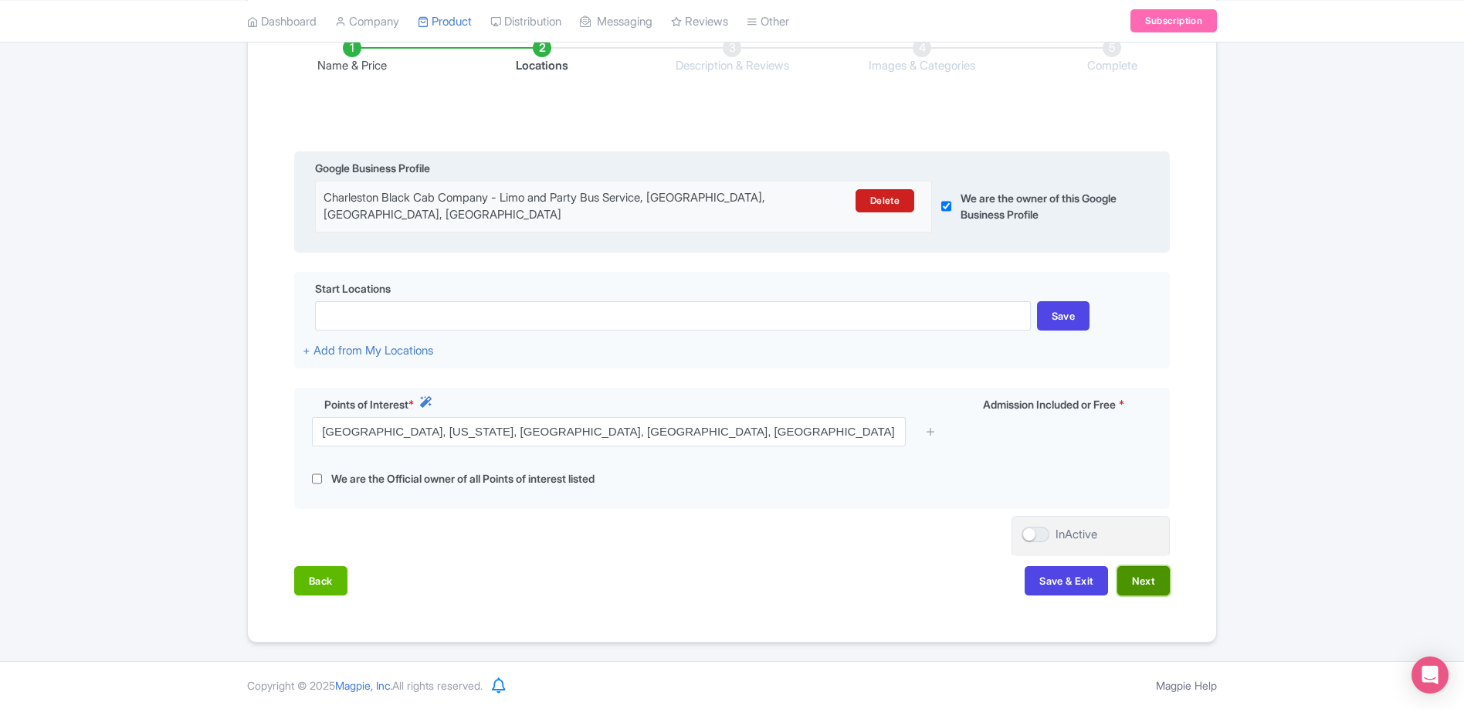
click at [1145, 582] on button "Next" at bounding box center [1143, 580] width 52 height 29
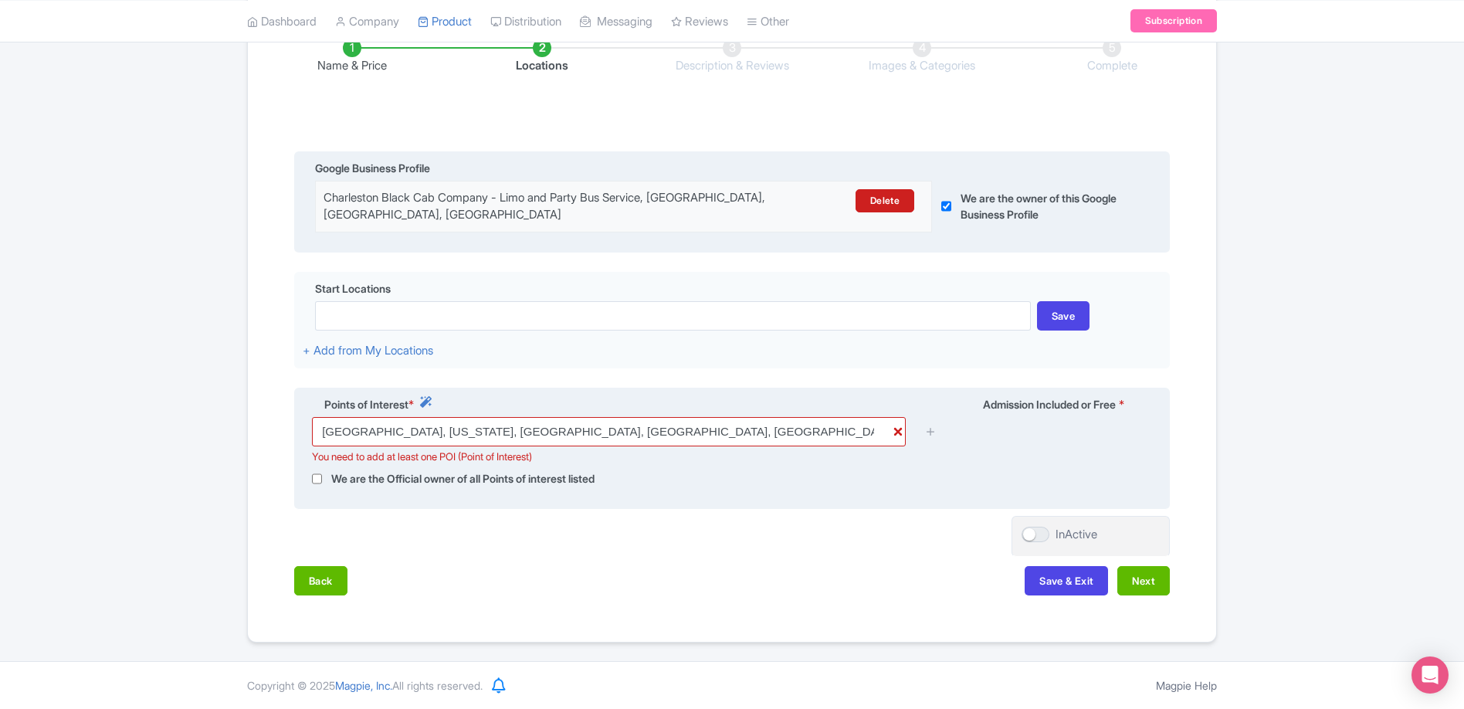
click at [966, 455] on div "Charleston, South Carolina, Charleston, SC, USA You need to add at least one PO…" at bounding box center [732, 437] width 858 height 41
click at [929, 428] on icon at bounding box center [931, 431] width 12 height 12
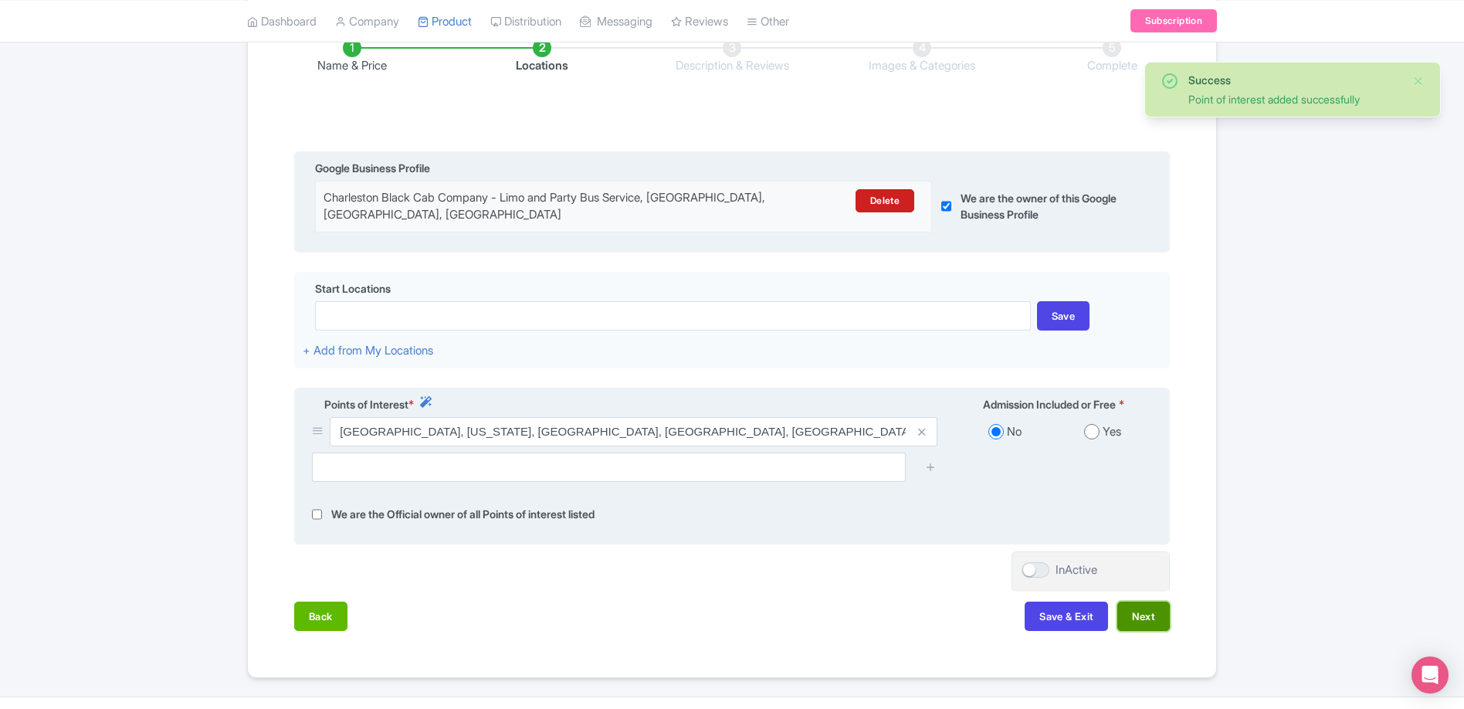
click at [1149, 619] on button "Next" at bounding box center [1143, 615] width 52 height 29
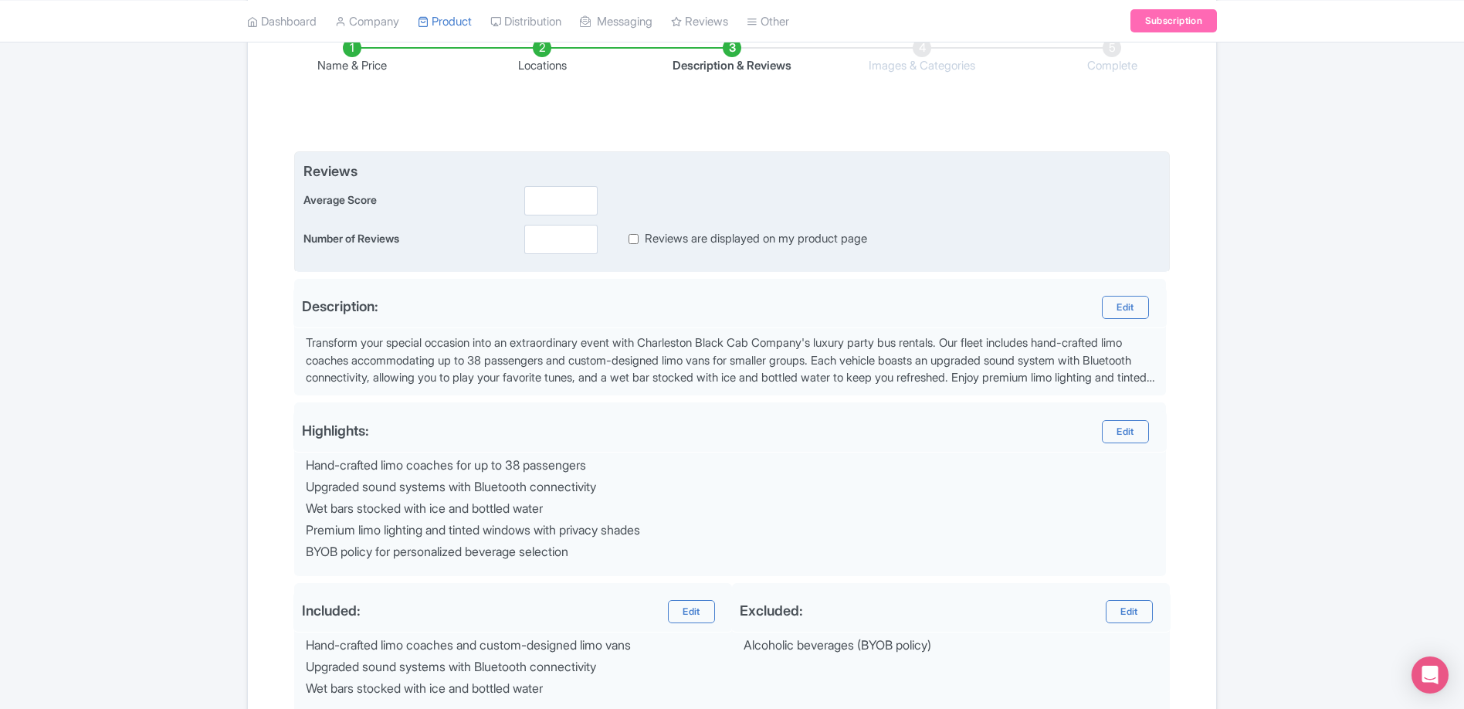
click at [520, 191] on div at bounding box center [561, 200] width 86 height 29
click at [591, 202] on input "number" at bounding box center [560, 200] width 73 height 29
type input "4.9"
click at [562, 230] on input "number" at bounding box center [560, 239] width 73 height 29
click at [550, 239] on input "14.39" at bounding box center [560, 239] width 73 height 29
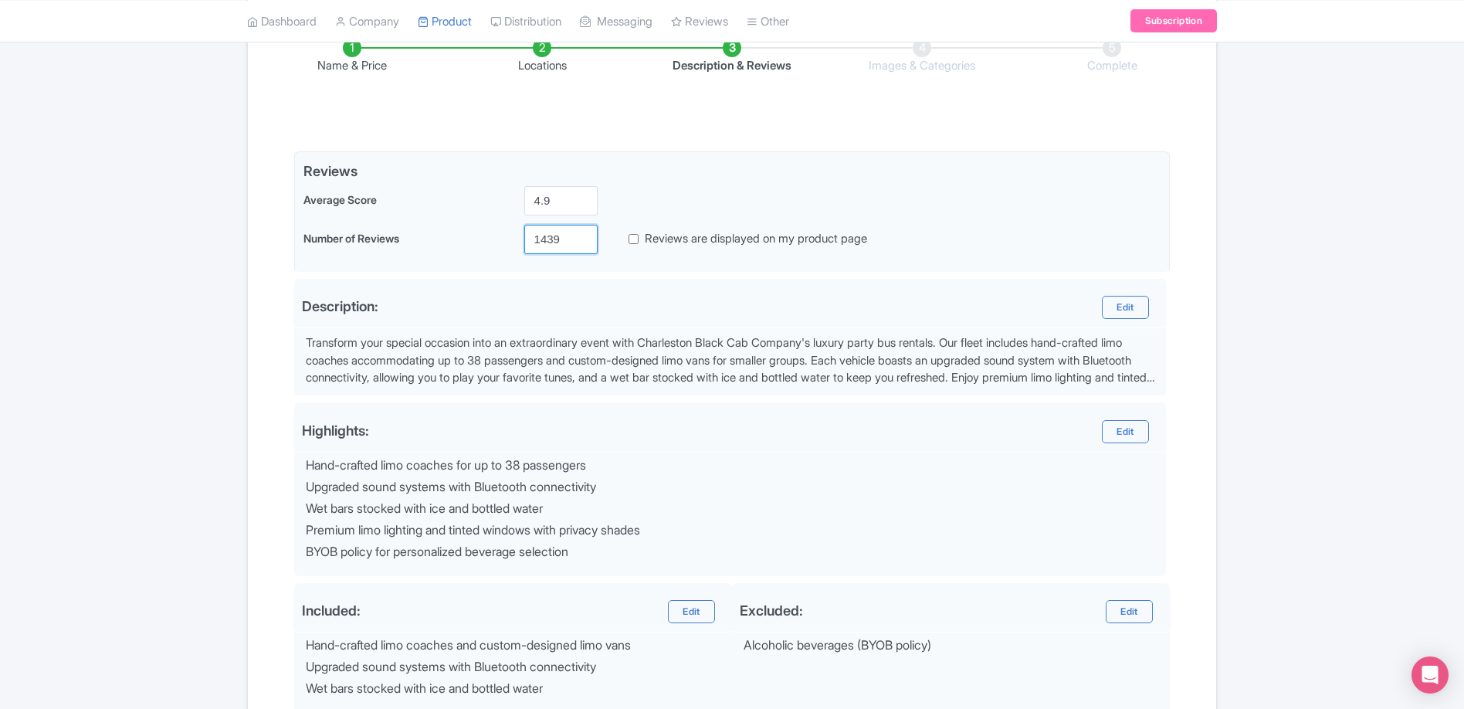
type input "1439"
click at [265, 351] on div "Name & Price Locations Description & Reviews Images & Categories Complete Edit …" at bounding box center [731, 411] width 949 height 807
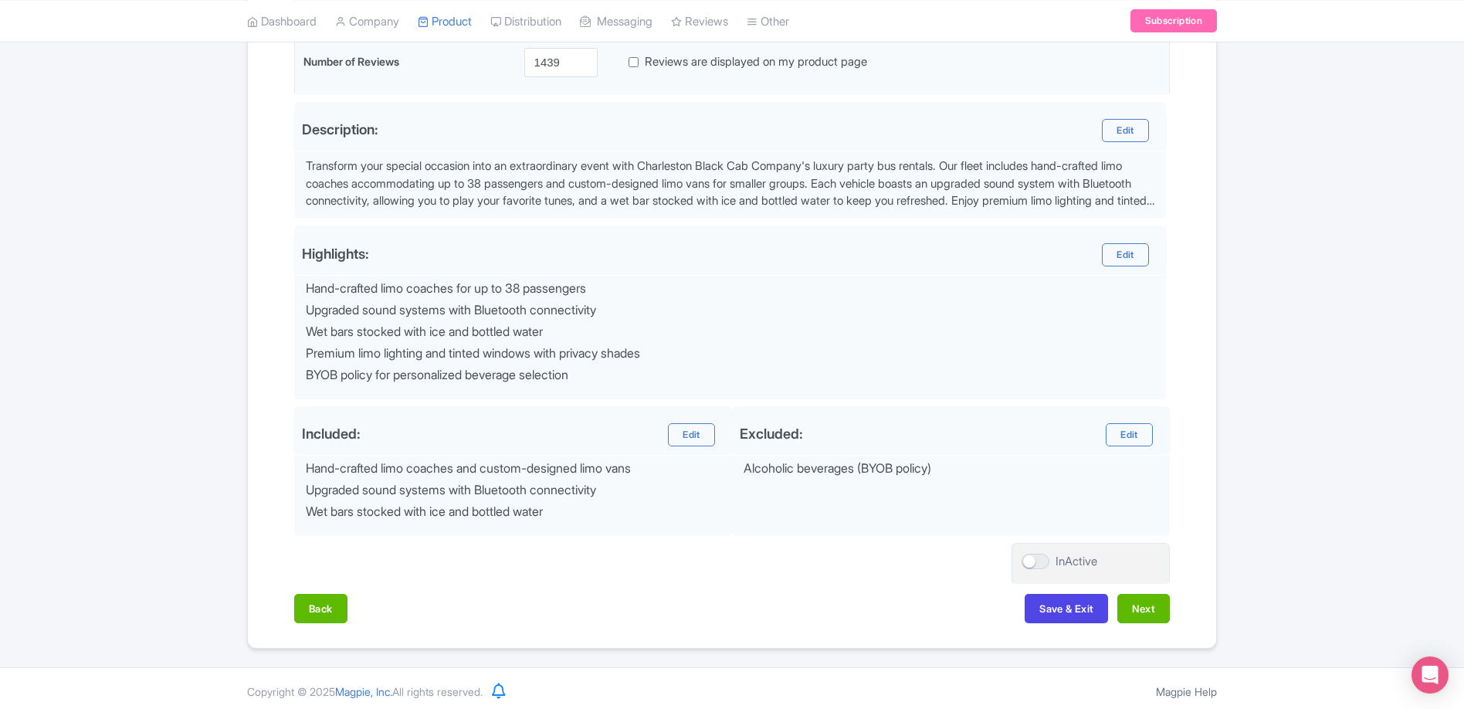
scroll to position [453, 0]
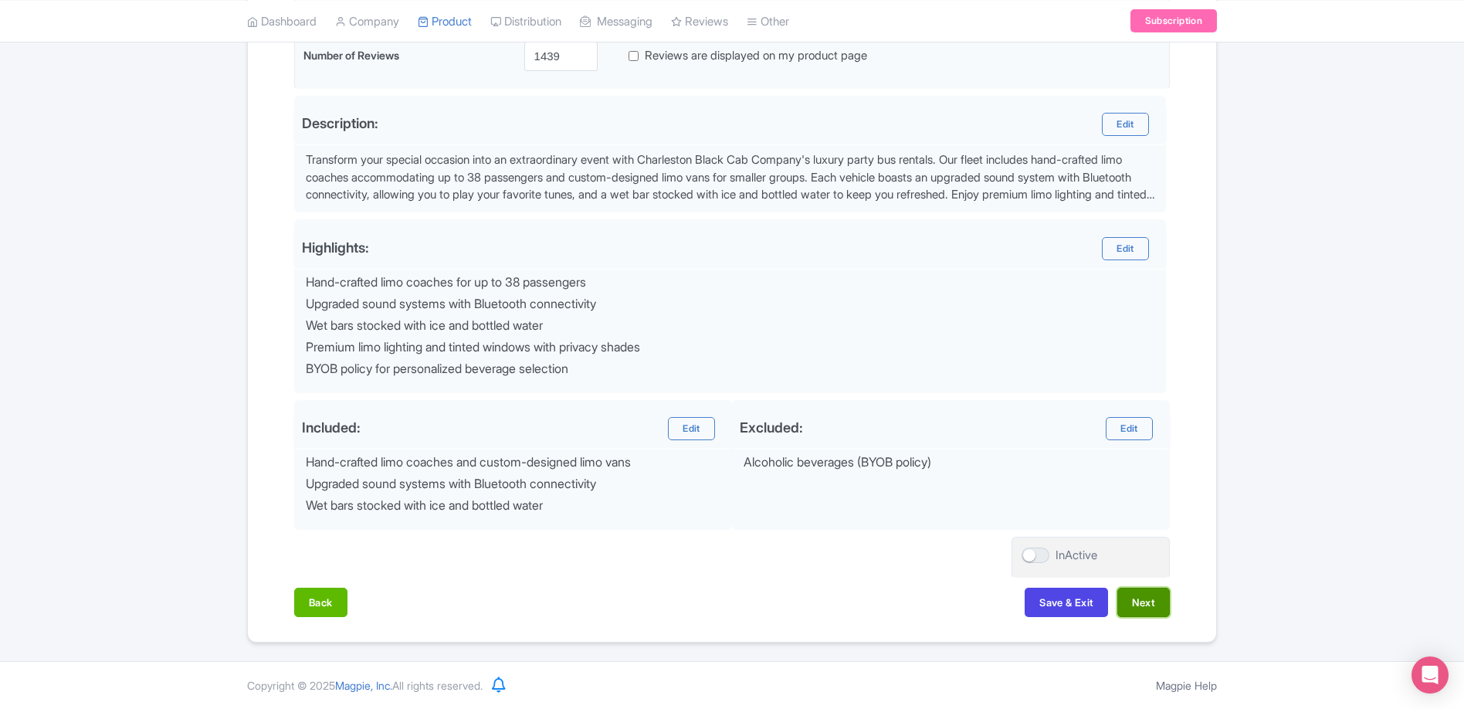
click at [1153, 603] on button "Next" at bounding box center [1143, 601] width 52 height 29
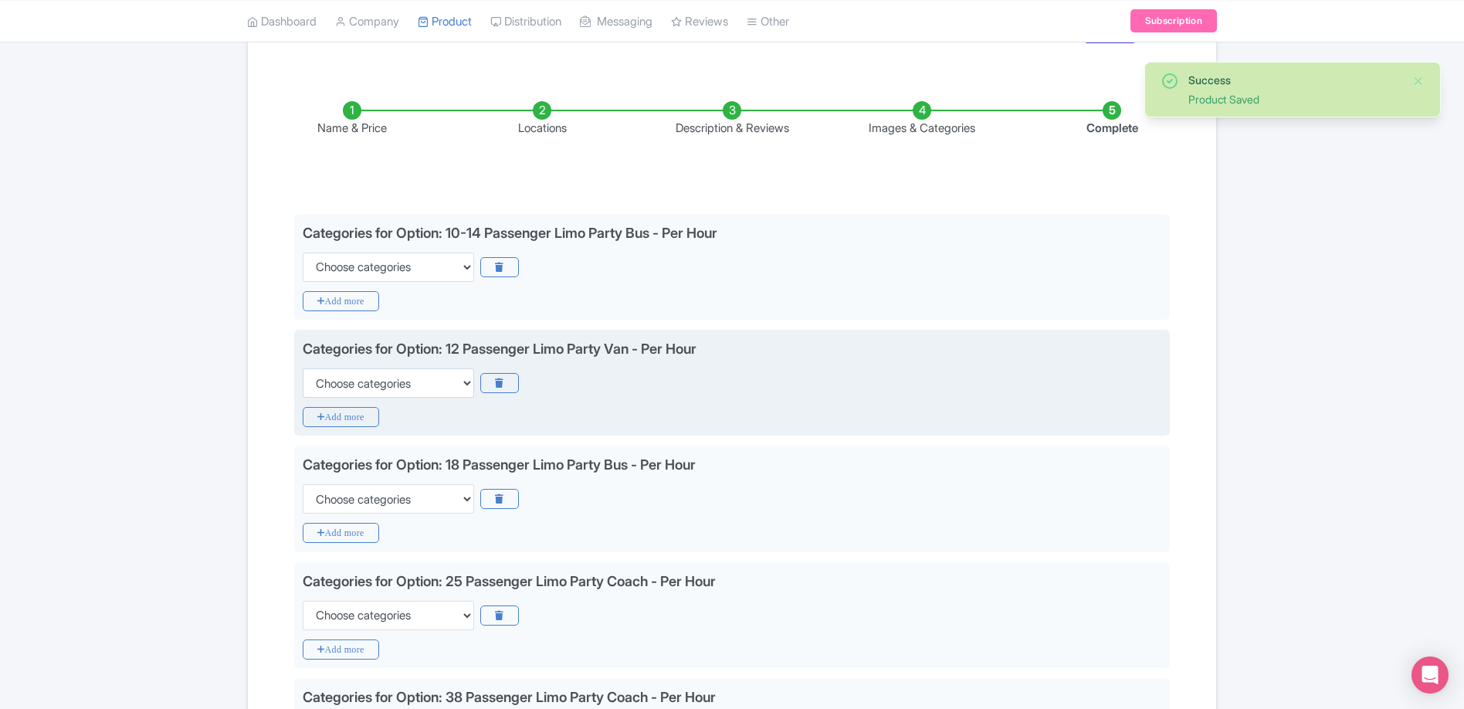
scroll to position [12, 0]
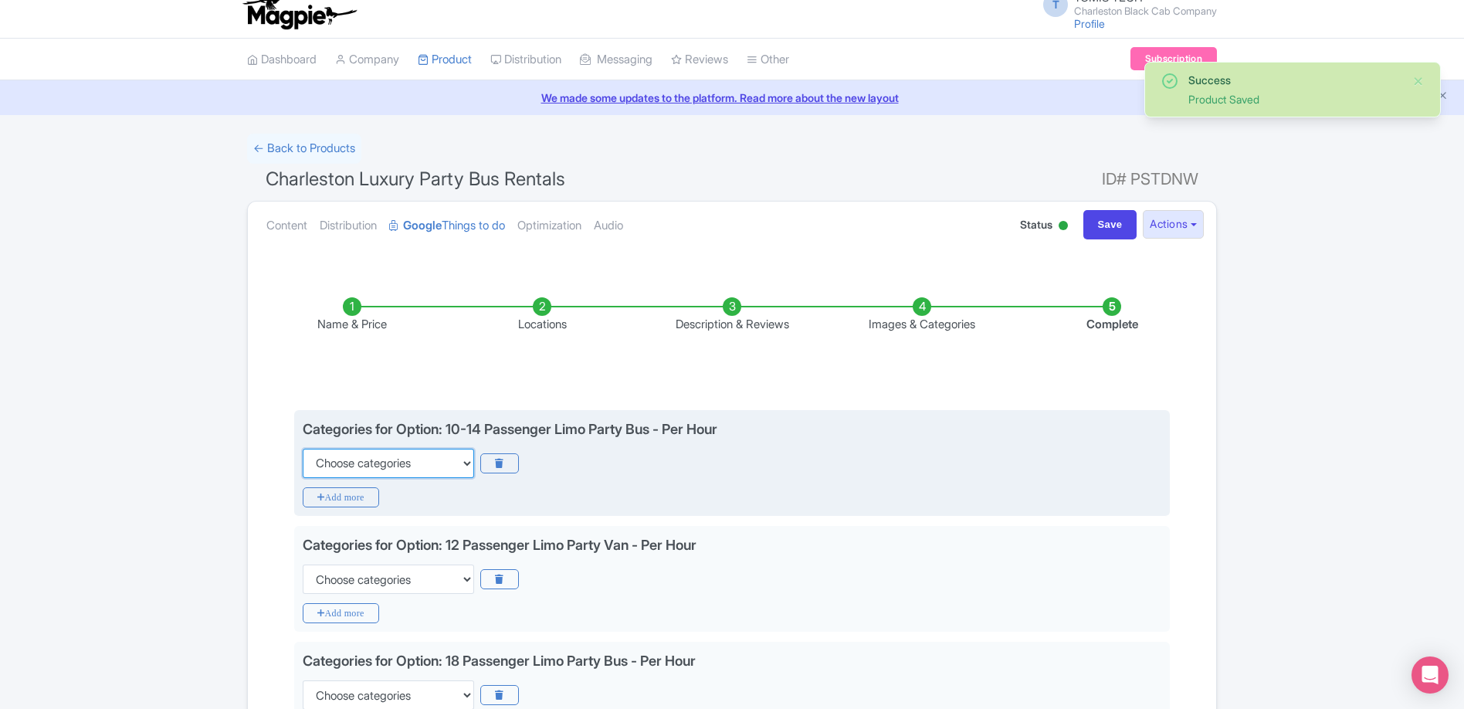
click at [364, 471] on select "Choose categories Adults Only Animals Audio Guide Beaches Bike Tours Boat Tours…" at bounding box center [388, 463] width 171 height 29
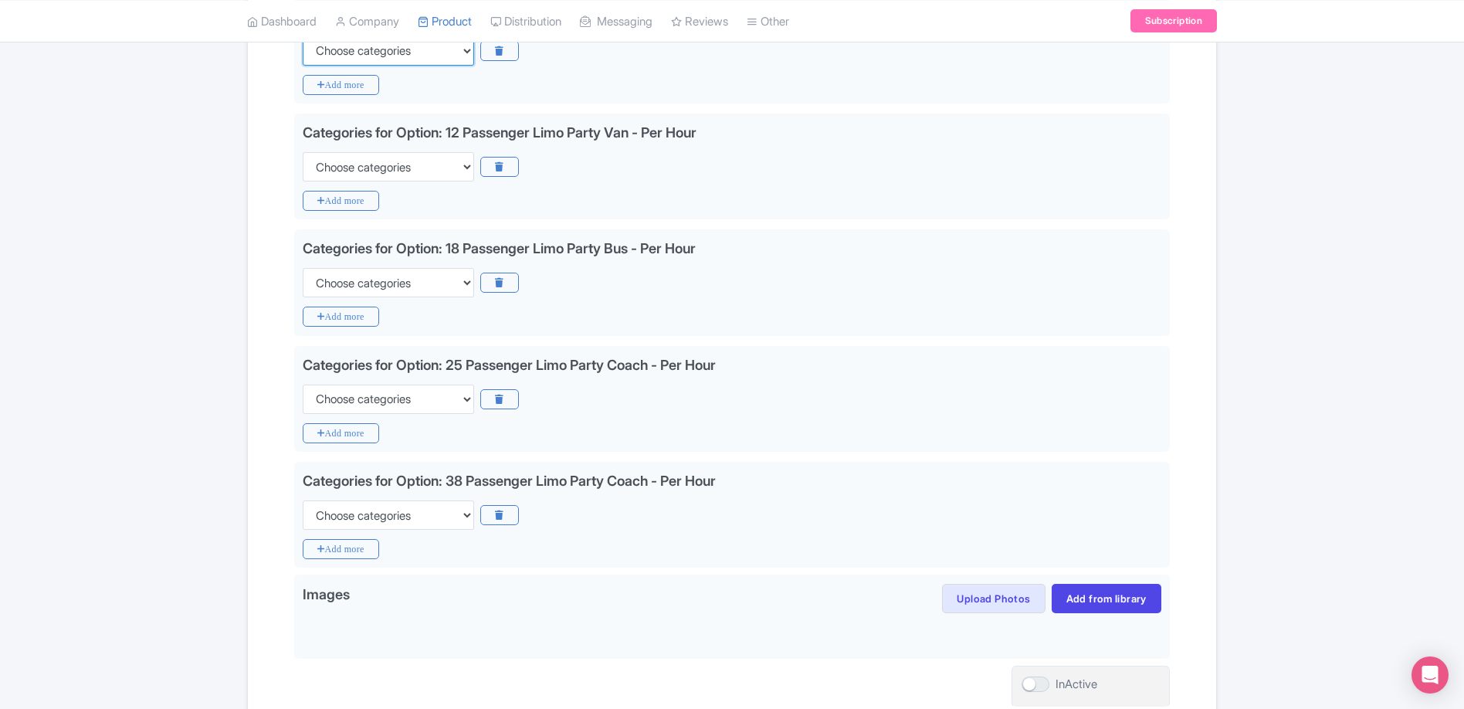
scroll to position [285, 0]
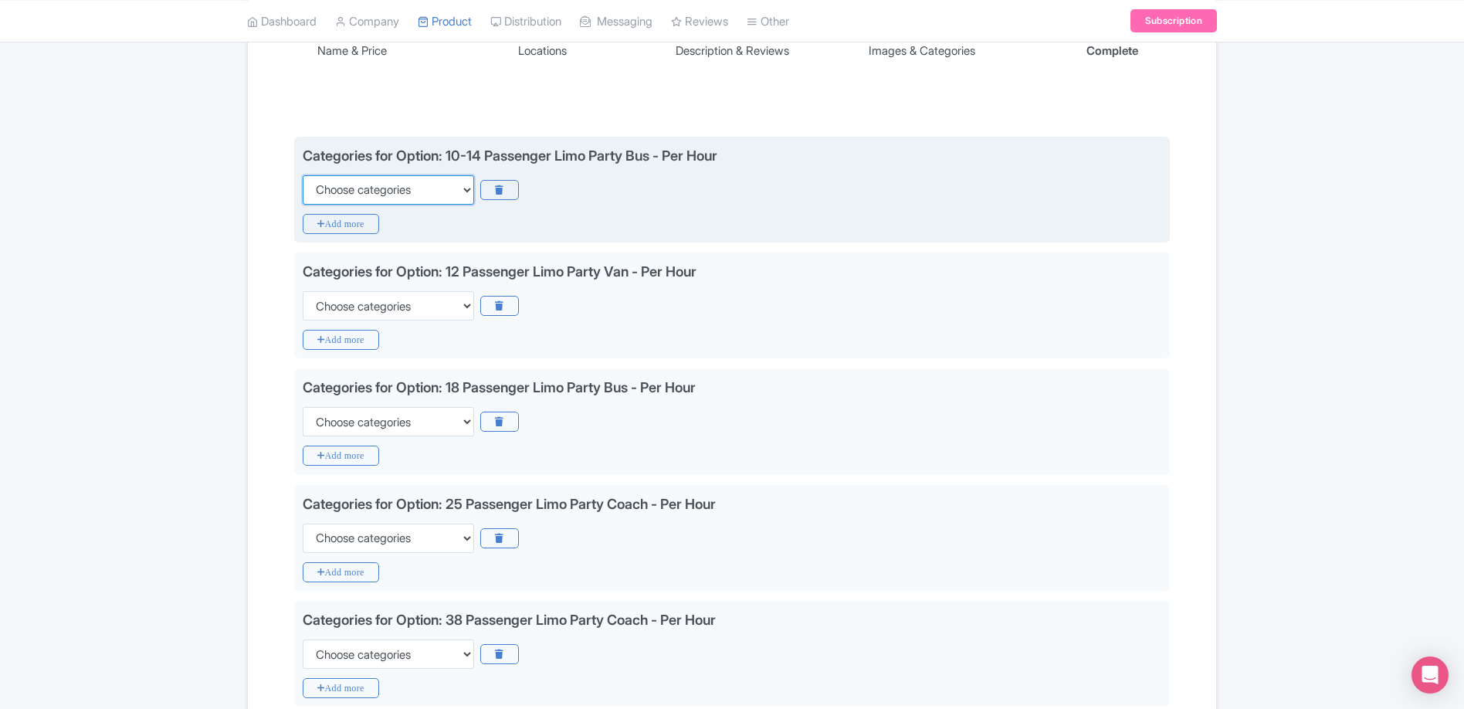
click at [445, 196] on select "Choose categories Adults Only Animals Audio Guide Beaches Bike Tours Boat Tours…" at bounding box center [388, 189] width 171 height 29
select select "nightlife"
click at [303, 175] on select "Choose categories Adults Only Animals Audio Guide Beaches Bike Tours Boat Tours…" at bounding box center [388, 189] width 171 height 29
click at [356, 222] on icon "Add more" at bounding box center [341, 224] width 76 height 20
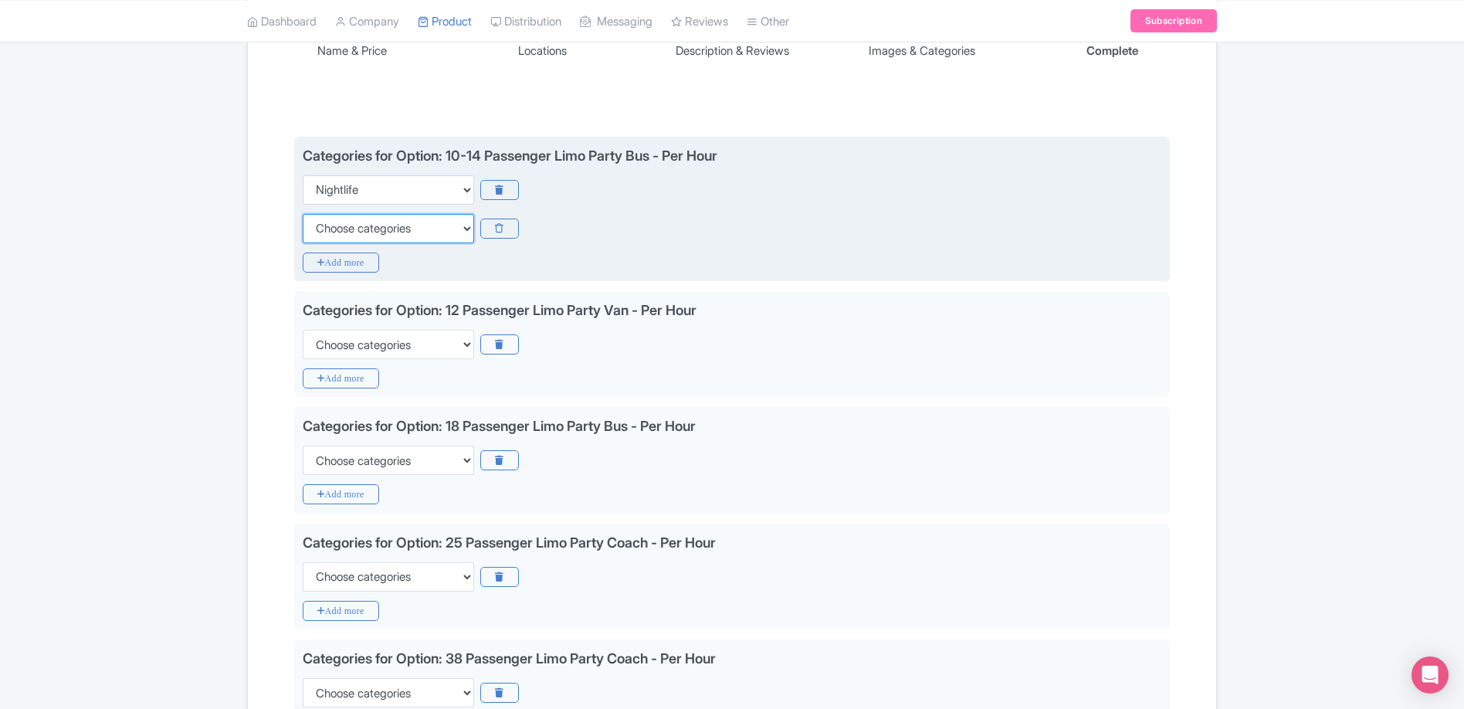
click at [368, 225] on select "Choose categories Adults Only Animals Audio Guide Beaches Bike Tours Boat Tours…" at bounding box center [388, 228] width 171 height 29
select select "self-guided"
click at [303, 214] on select "Choose categories Adults Only Animals Audio Guide Beaches Bike Tours Boat Tours…" at bounding box center [388, 228] width 171 height 29
click at [354, 266] on icon "Add more" at bounding box center [341, 262] width 76 height 20
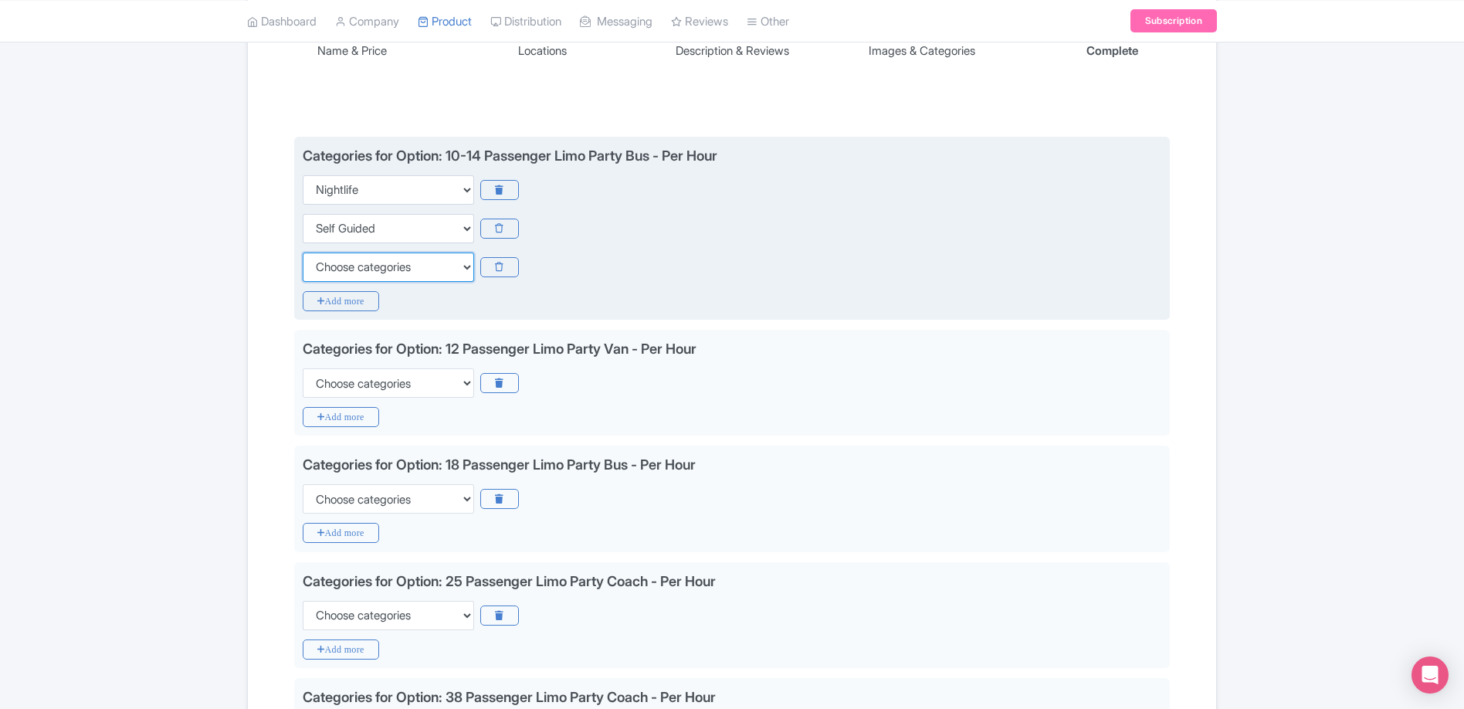
click at [385, 266] on select "Choose categories Adults Only Animals Audio Guide Beaches Bike Tours Boat Tours…" at bounding box center [388, 266] width 171 height 29
select select "hop-on-hop-off"
click at [303, 252] on select "Choose categories Adults Only Animals Audio Guide Beaches Bike Tours Boat Tours…" at bounding box center [388, 266] width 171 height 29
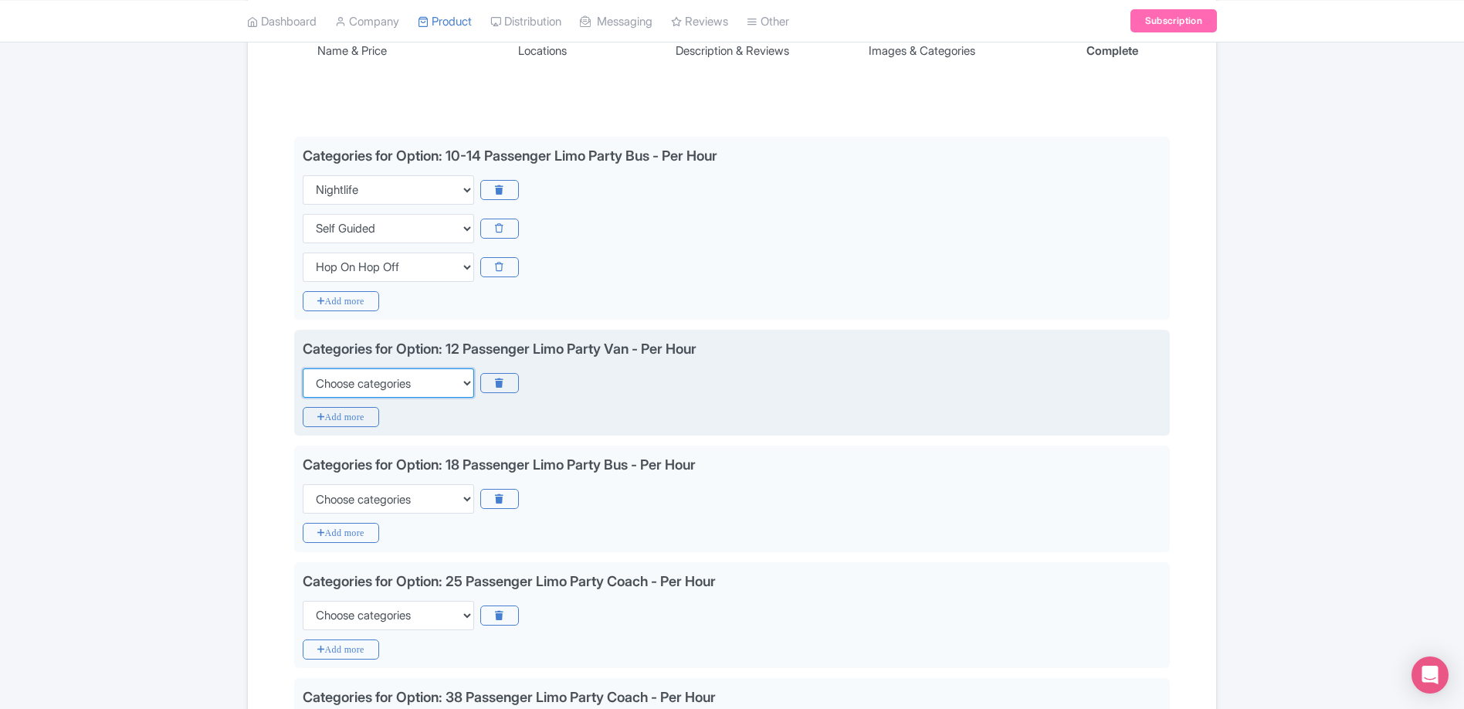
click at [414, 385] on select "Choose categories Adults Only Animals Audio Guide Beaches Bike Tours Boat Tours…" at bounding box center [388, 382] width 171 height 29
select select "nightlife"
click at [303, 368] on select "Choose categories Adults Only Animals Audio Guide Beaches Bike Tours Boat Tours…" at bounding box center [388, 382] width 171 height 29
click at [342, 421] on icon "Add more" at bounding box center [341, 417] width 76 height 20
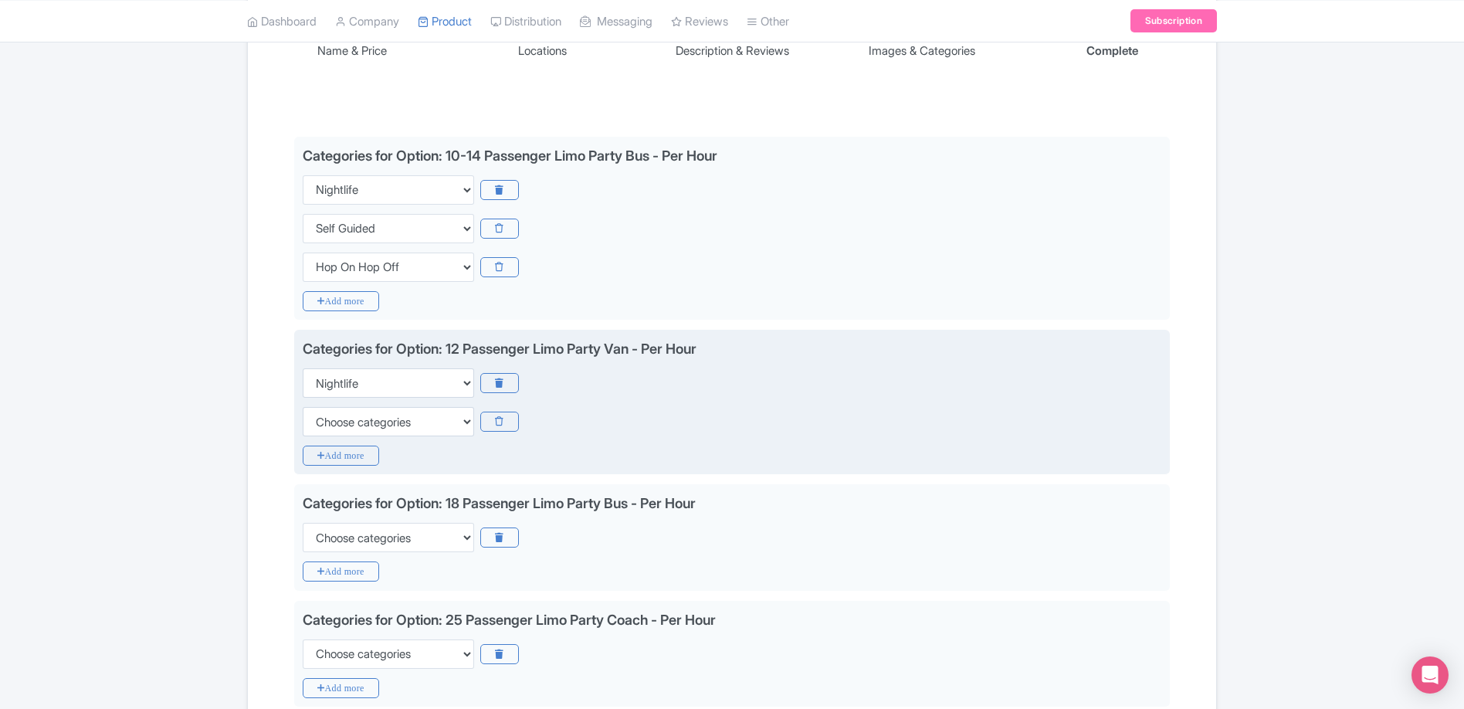
click at [340, 442] on div "Categories for Option: 12 Passenger Limo Party Van - Per Hour Choose categories…" at bounding box center [731, 402] width 875 height 145
click at [343, 459] on icon "Add more" at bounding box center [341, 455] width 76 height 20
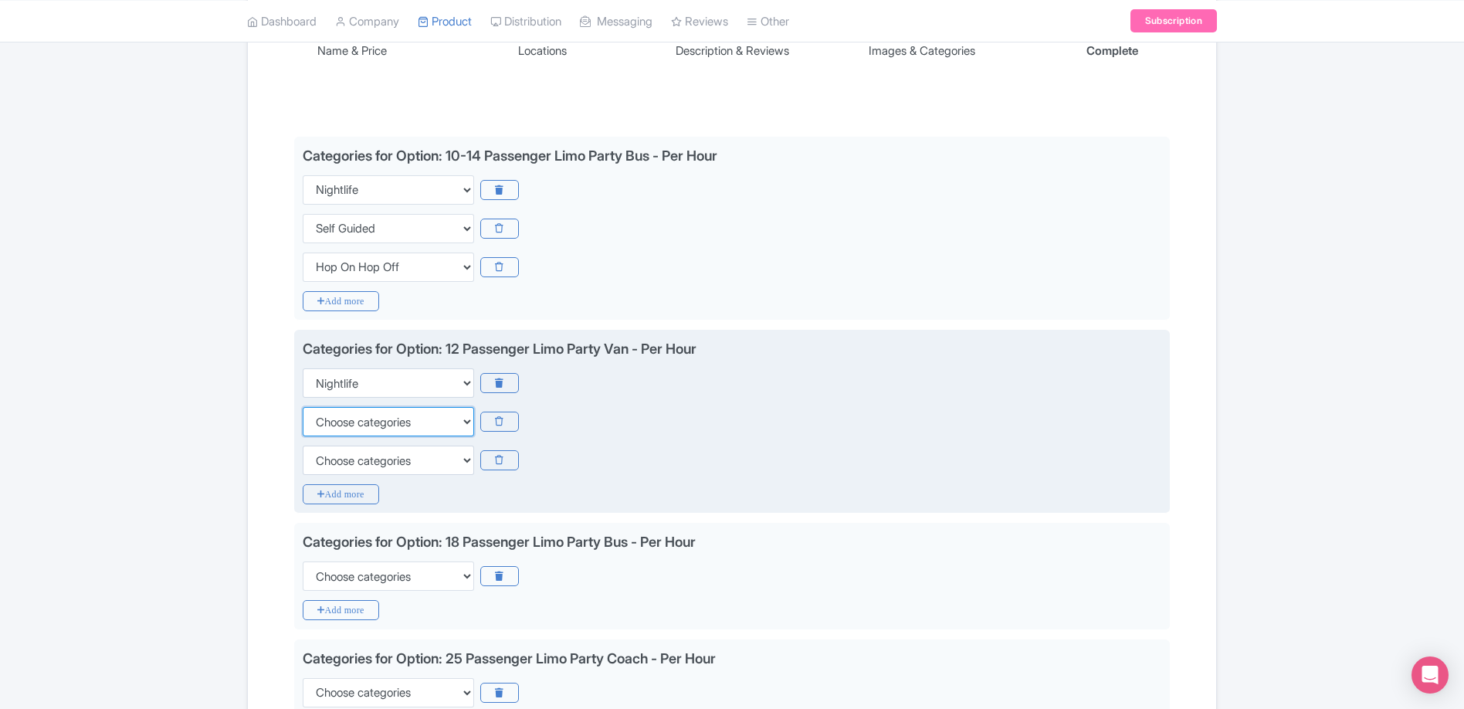
click at [415, 421] on select "Choose categories Adults Only Animals Audio Guide Beaches Bike Tours Boat Tours…" at bounding box center [388, 421] width 171 height 29
select select "self-guided"
click at [303, 407] on select "Choose categories Adults Only Animals Audio Guide Beaches Bike Tours Boat Tours…" at bounding box center [388, 421] width 171 height 29
click at [403, 459] on select "Choose categories Adults Only Animals Audio Guide Beaches Bike Tours Boat Tours…" at bounding box center [388, 459] width 171 height 29
select select "hop-on-hop-off"
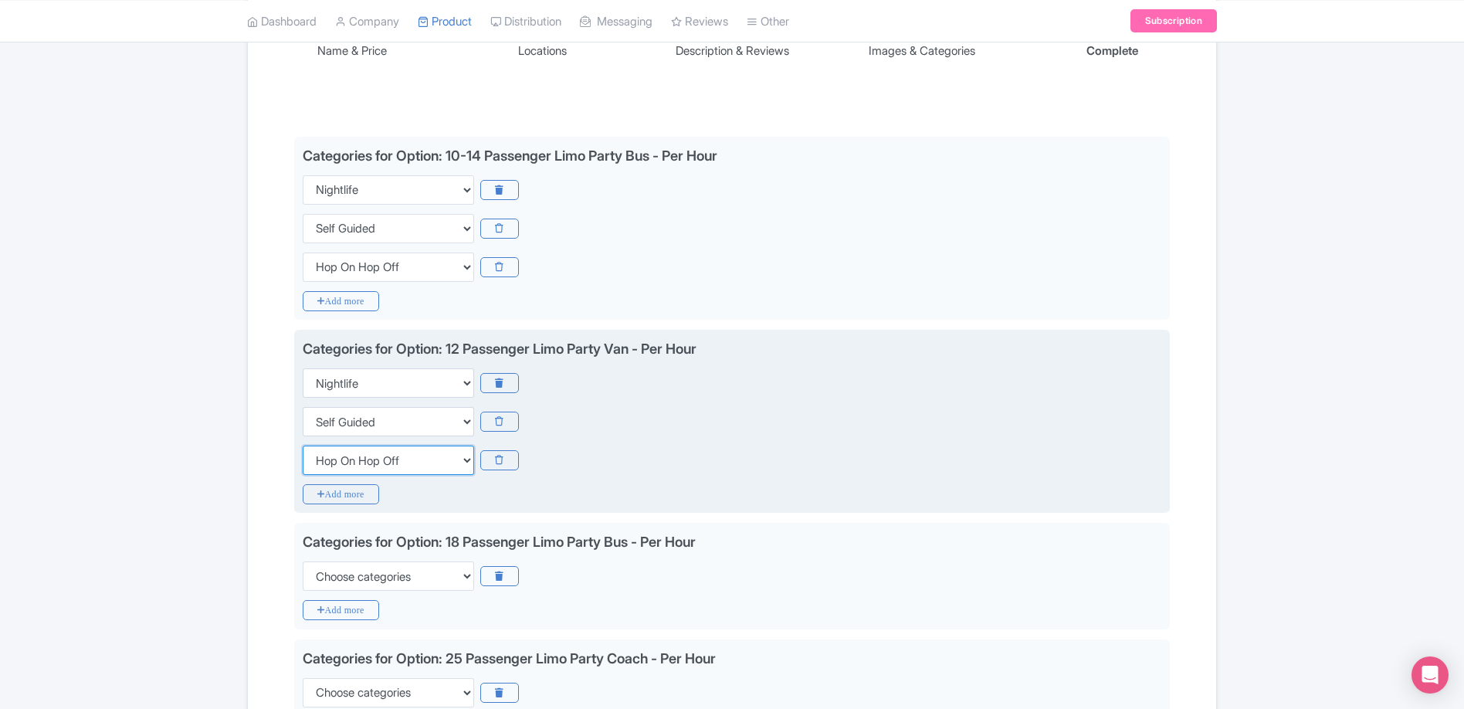
click at [303, 445] on select "Choose categories Adults Only Animals Audio Guide Beaches Bike Tours Boat Tours…" at bounding box center [388, 459] width 171 height 29
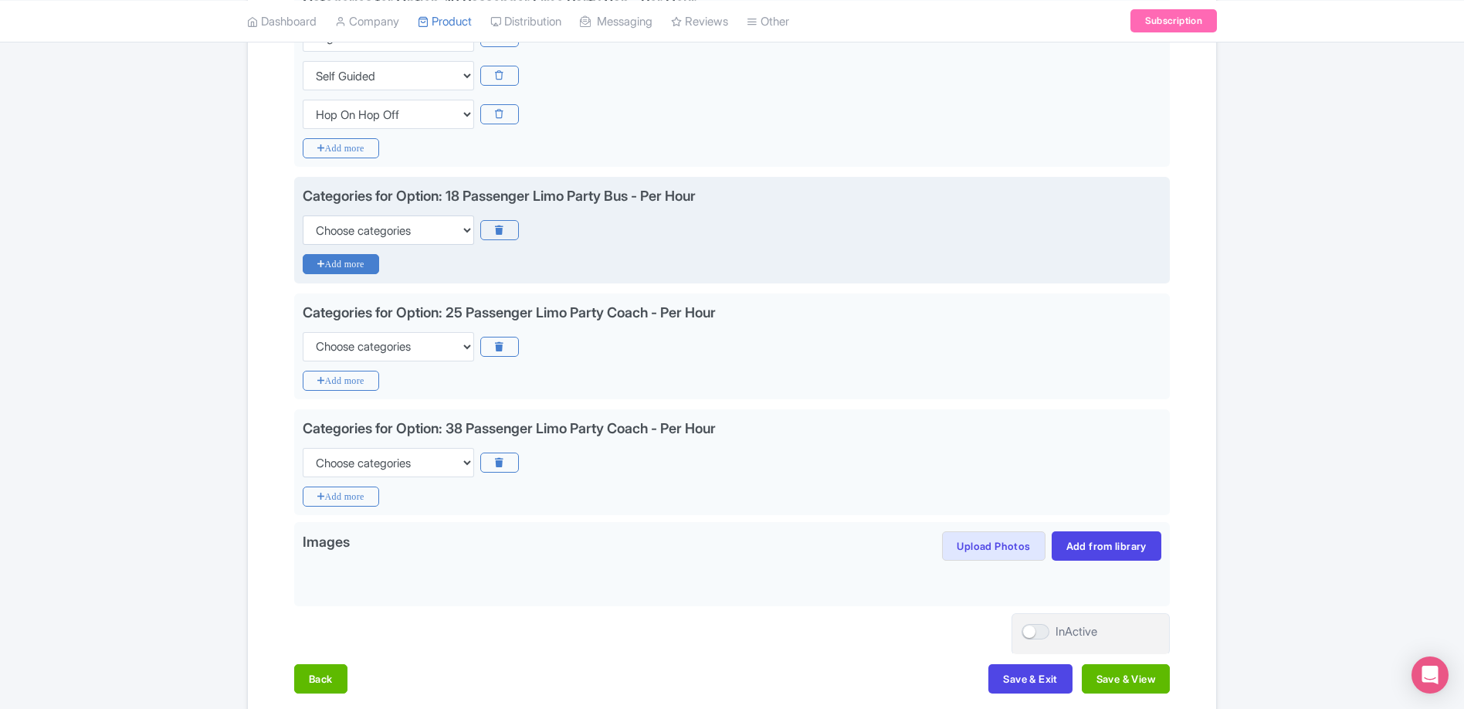
click at [357, 266] on icon "Add more" at bounding box center [341, 264] width 76 height 20
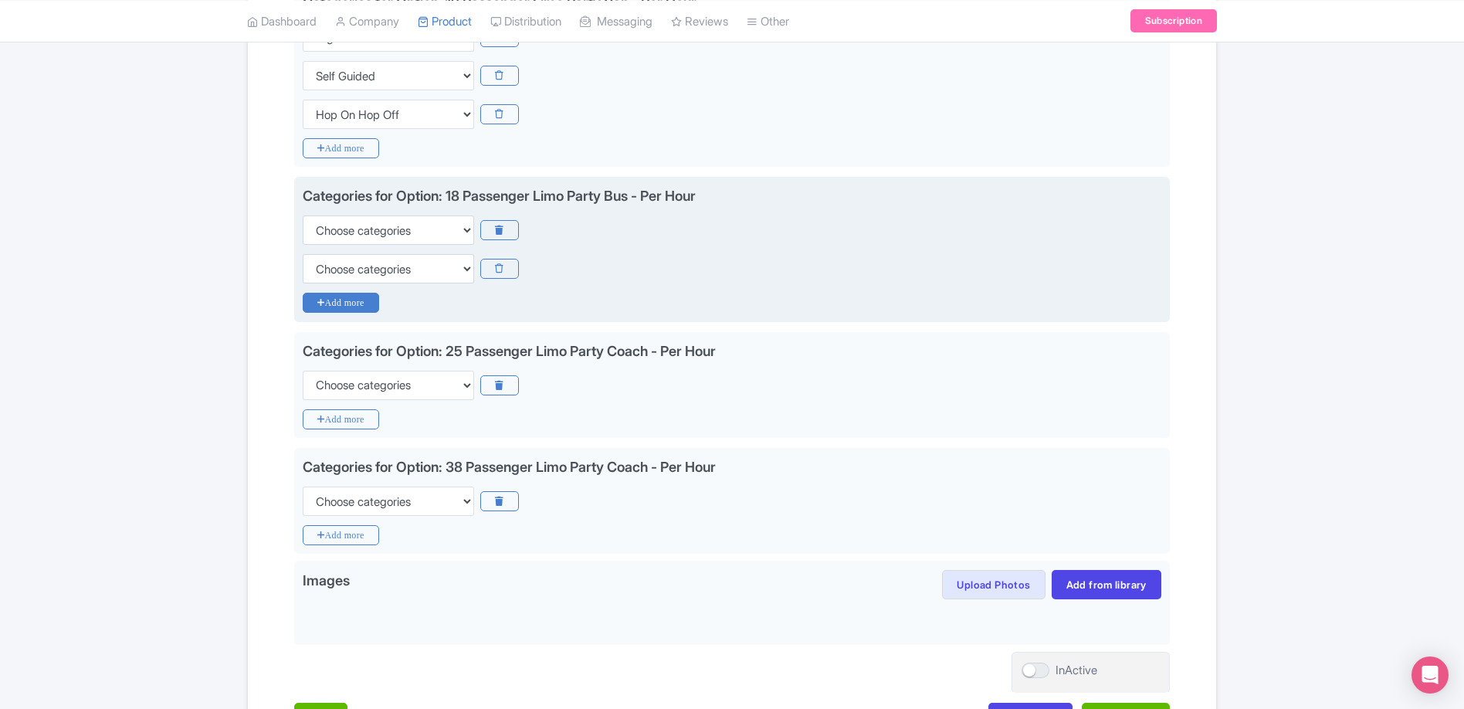
click at [350, 304] on icon "Add more" at bounding box center [341, 303] width 76 height 20
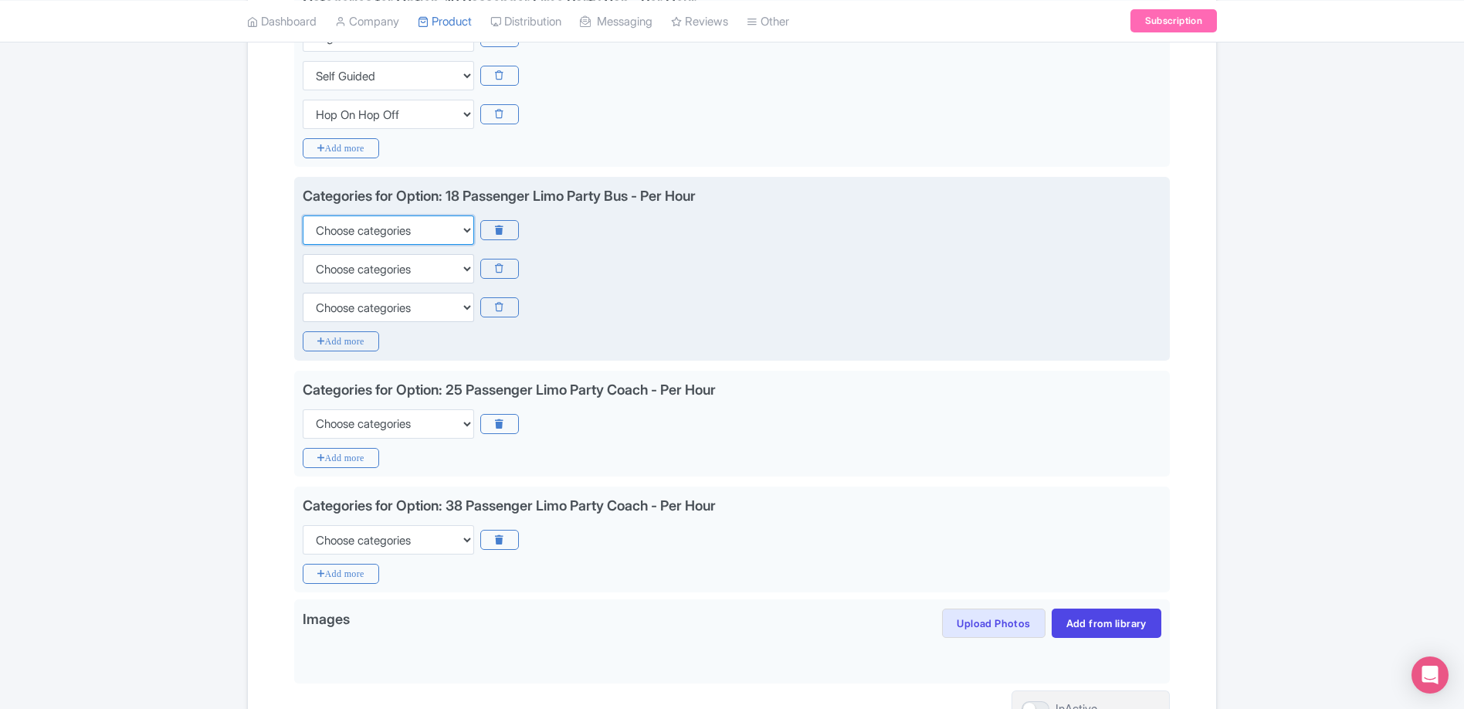
click at [393, 219] on select "Choose categories Adults Only Animals Audio Guide Beaches Bike Tours Boat Tours…" at bounding box center [388, 229] width 171 height 29
select select "hop-on-hop-off"
click at [303, 215] on select "Choose categories Adults Only Animals Audio Guide Beaches Bike Tours Boat Tours…" at bounding box center [388, 229] width 171 height 29
click at [394, 273] on select "Choose categories Adults Only Animals Audio Guide Beaches Bike Tours Boat Tours…" at bounding box center [388, 268] width 171 height 29
select select "nightlife"
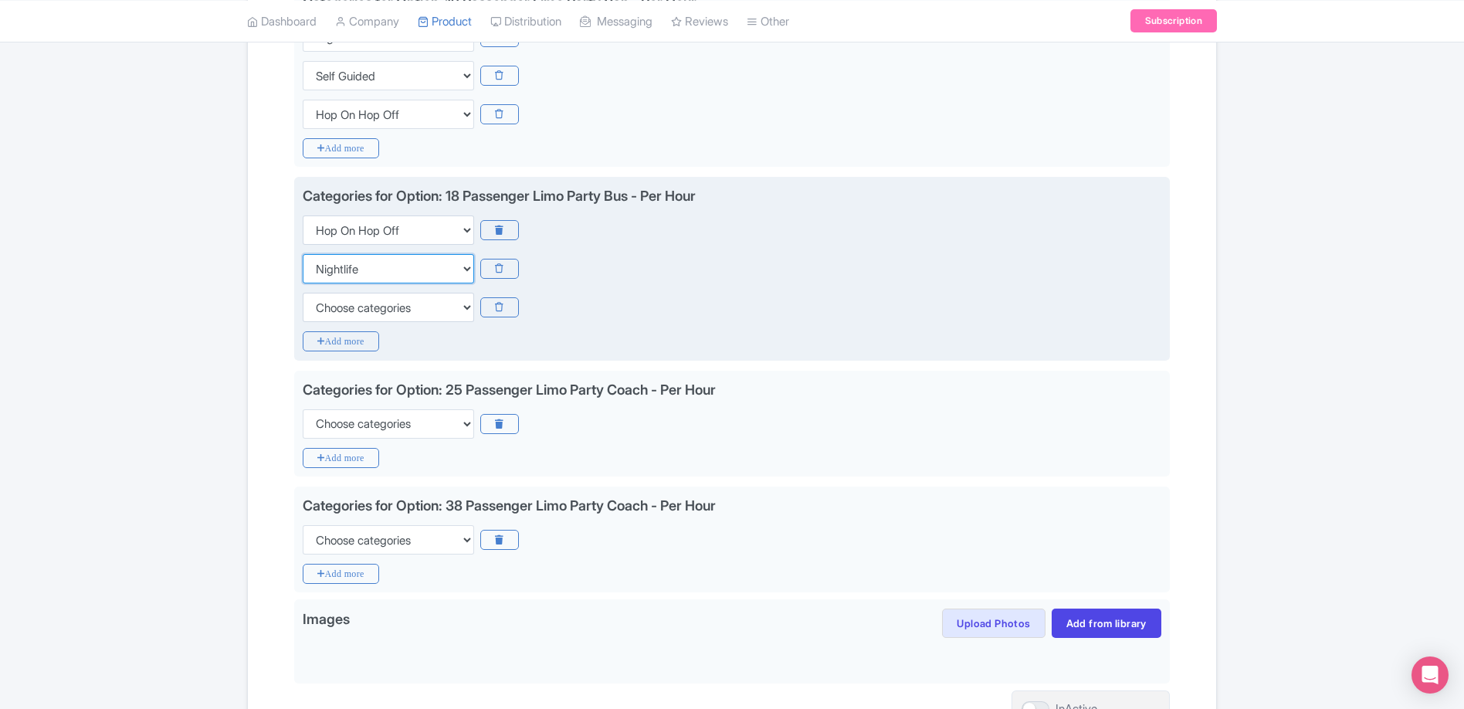
click at [303, 254] on select "Choose categories Adults Only Animals Audio Guide Beaches Bike Tours Boat Tours…" at bounding box center [388, 268] width 171 height 29
click at [385, 310] on select "Choose categories Adults Only Animals Audio Guide Beaches Bike Tours Boat Tours…" at bounding box center [388, 307] width 171 height 29
select select "self-guided"
click at [303, 293] on select "Choose categories Adults Only Animals Audio Guide Beaches Bike Tours Boat Tours…" at bounding box center [388, 307] width 171 height 29
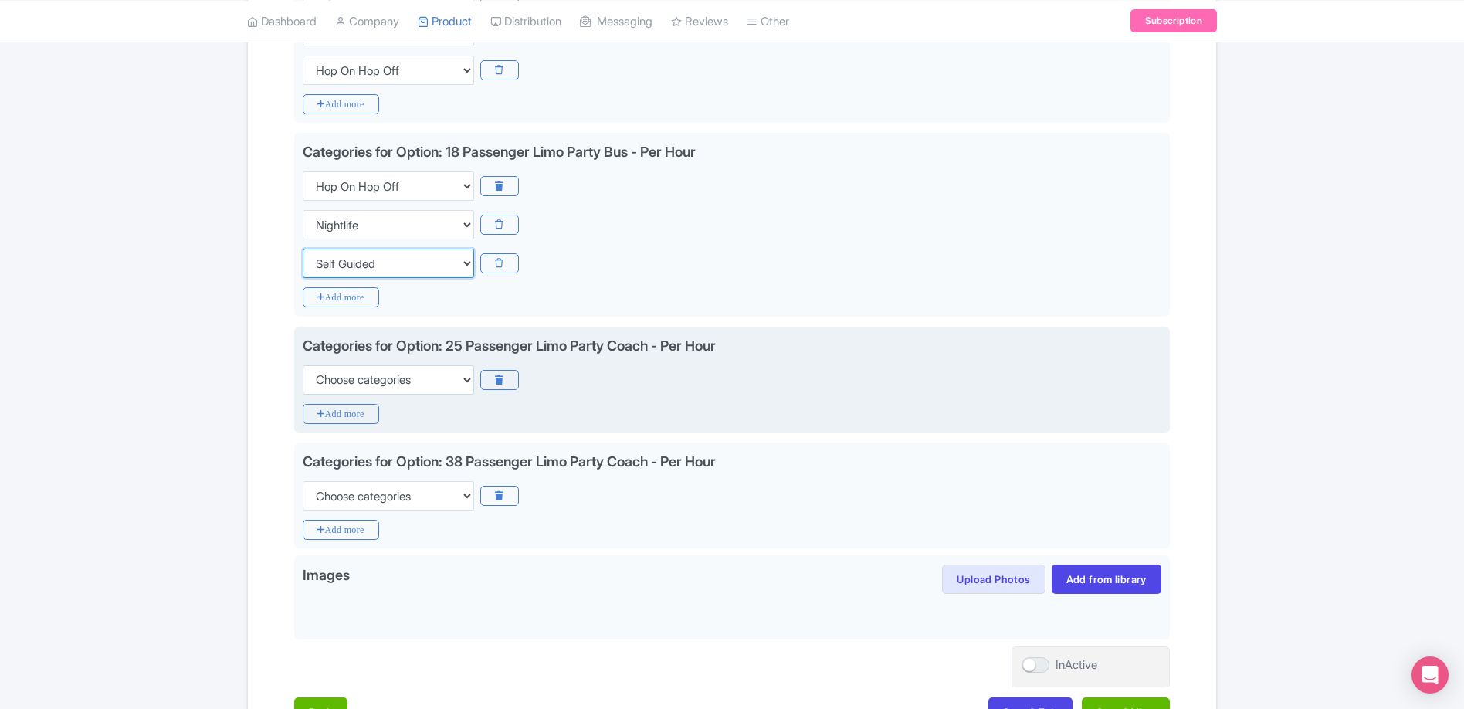
scroll to position [780, 0]
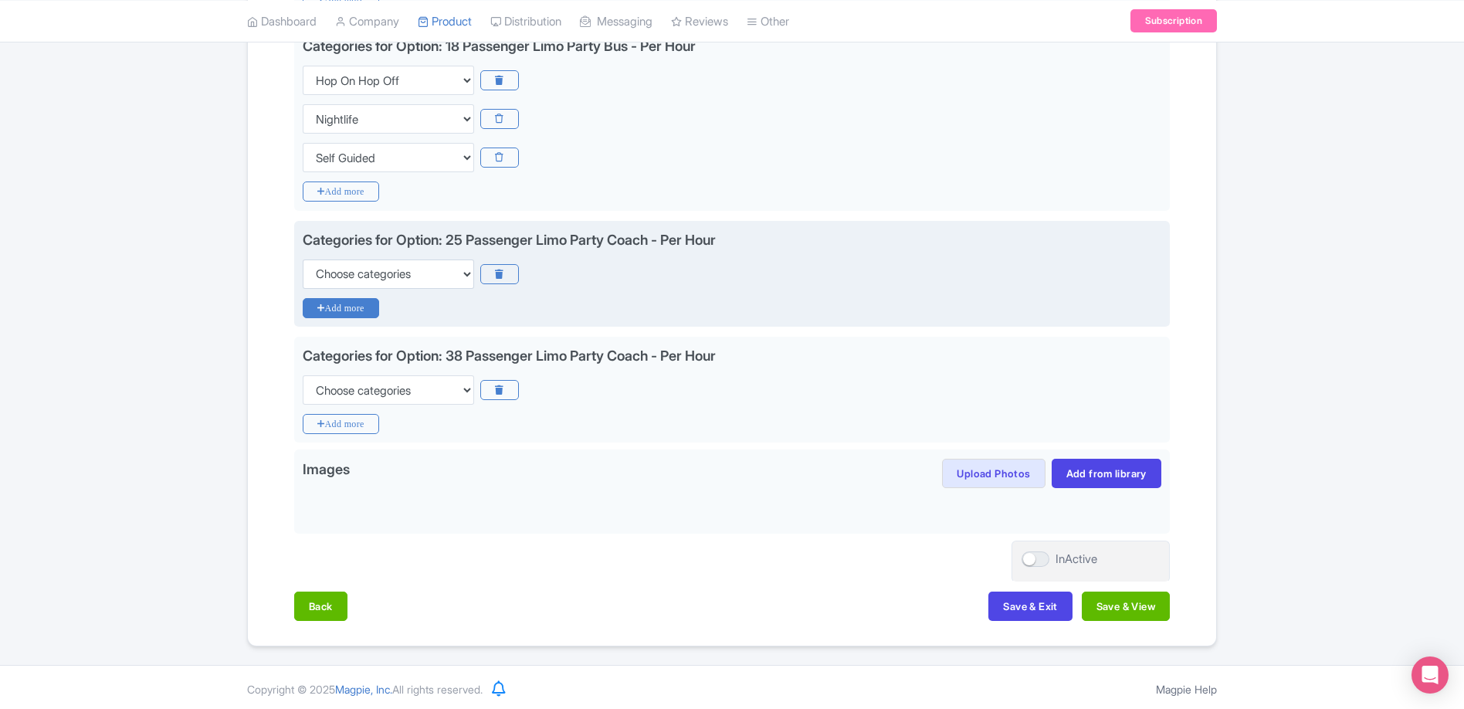
click at [344, 307] on icon "Add more" at bounding box center [341, 308] width 76 height 20
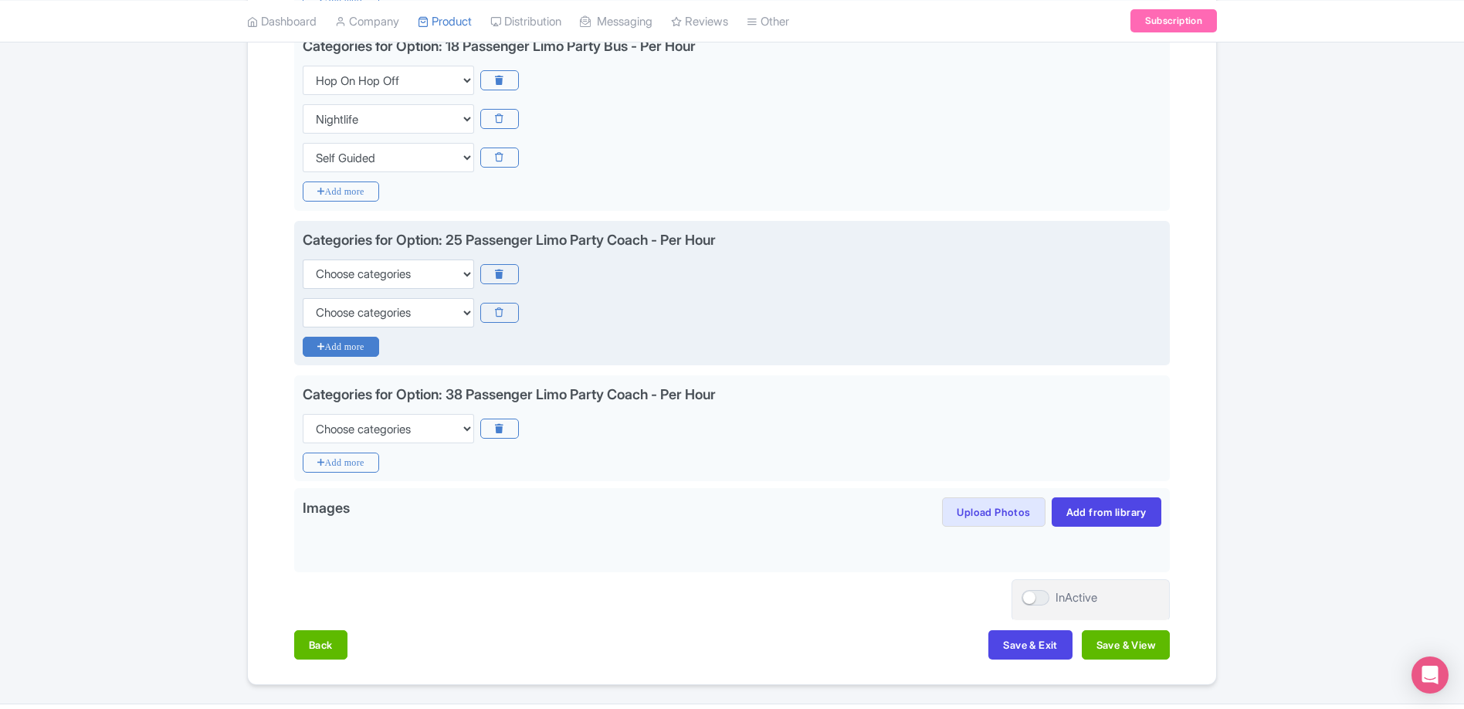
click at [338, 341] on icon "Add more" at bounding box center [341, 347] width 76 height 20
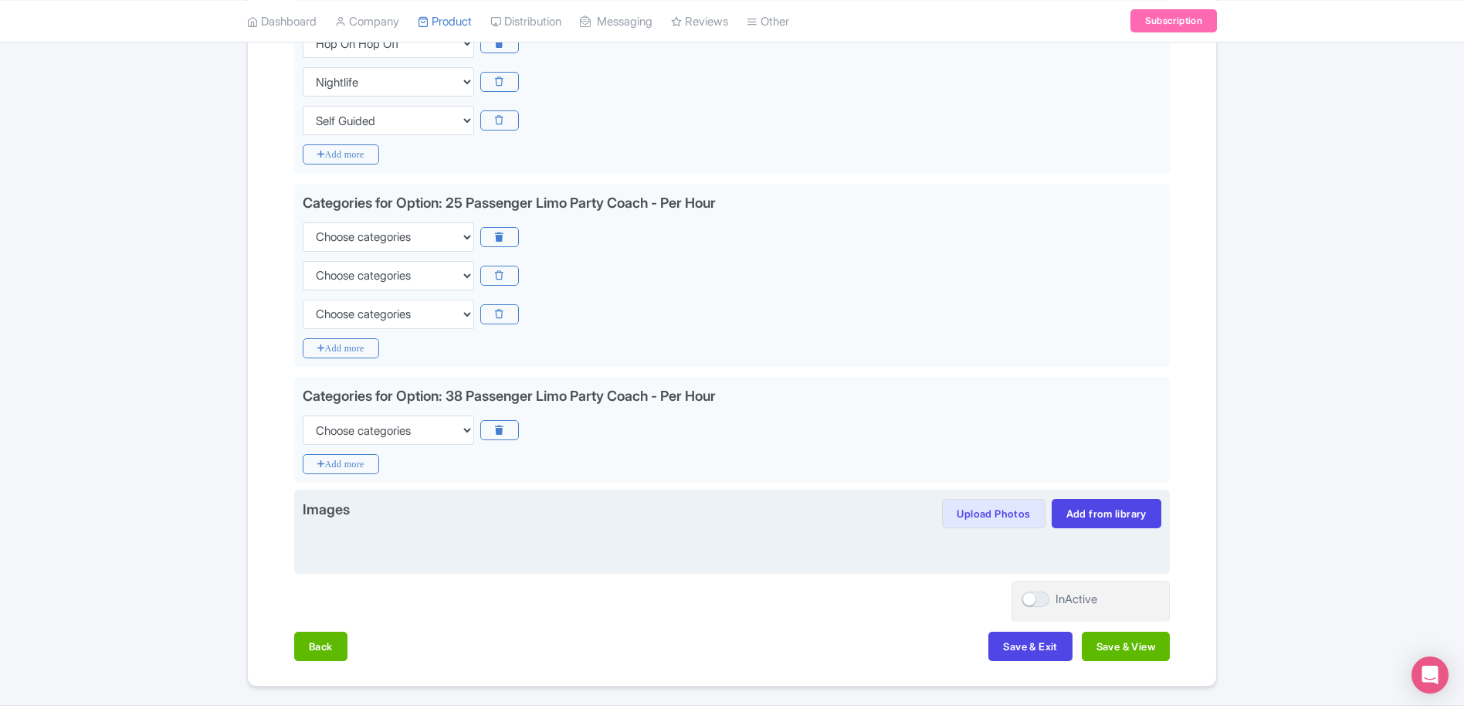
scroll to position [850, 0]
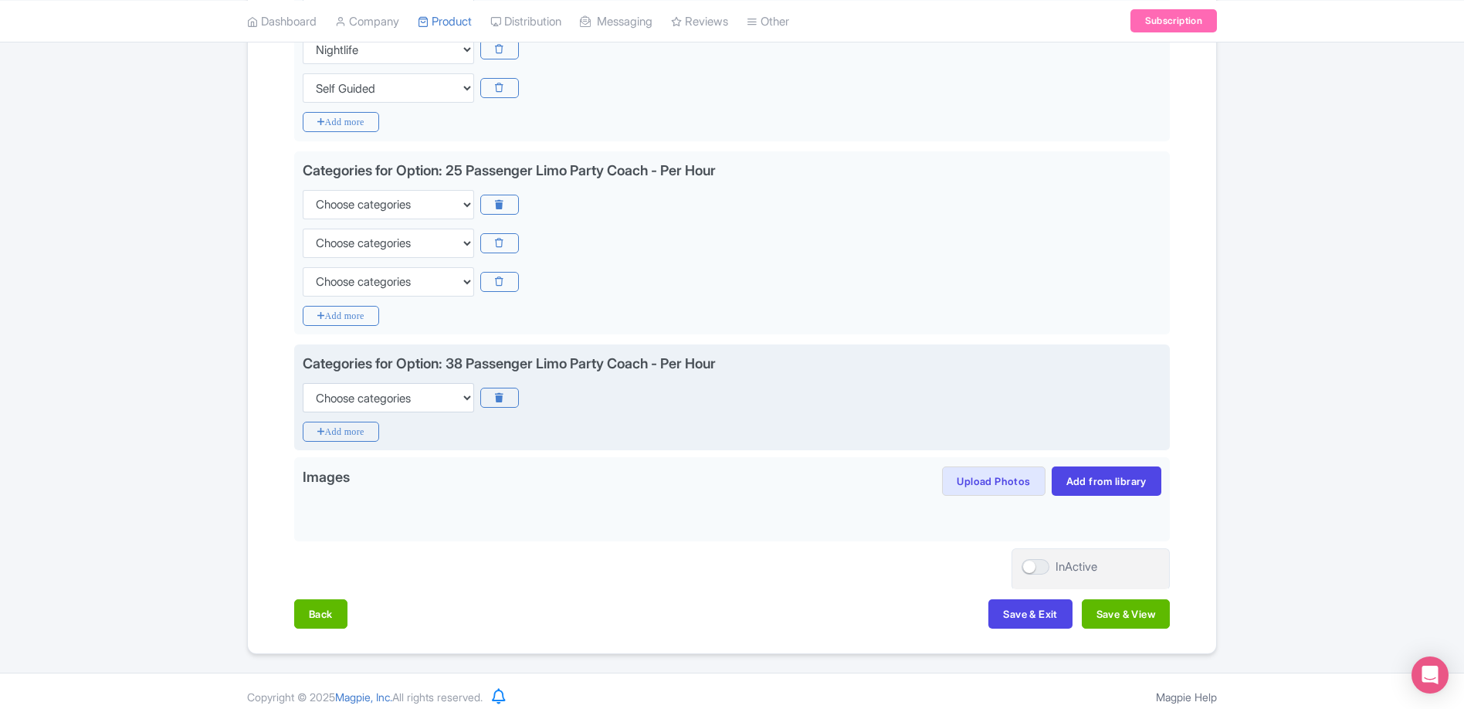
click at [341, 444] on div "Categories for Option: 38 Passenger Limo Party Coach - Per Hour Choose categori…" at bounding box center [731, 397] width 875 height 107
click at [345, 437] on icon "Add more" at bounding box center [341, 431] width 76 height 20
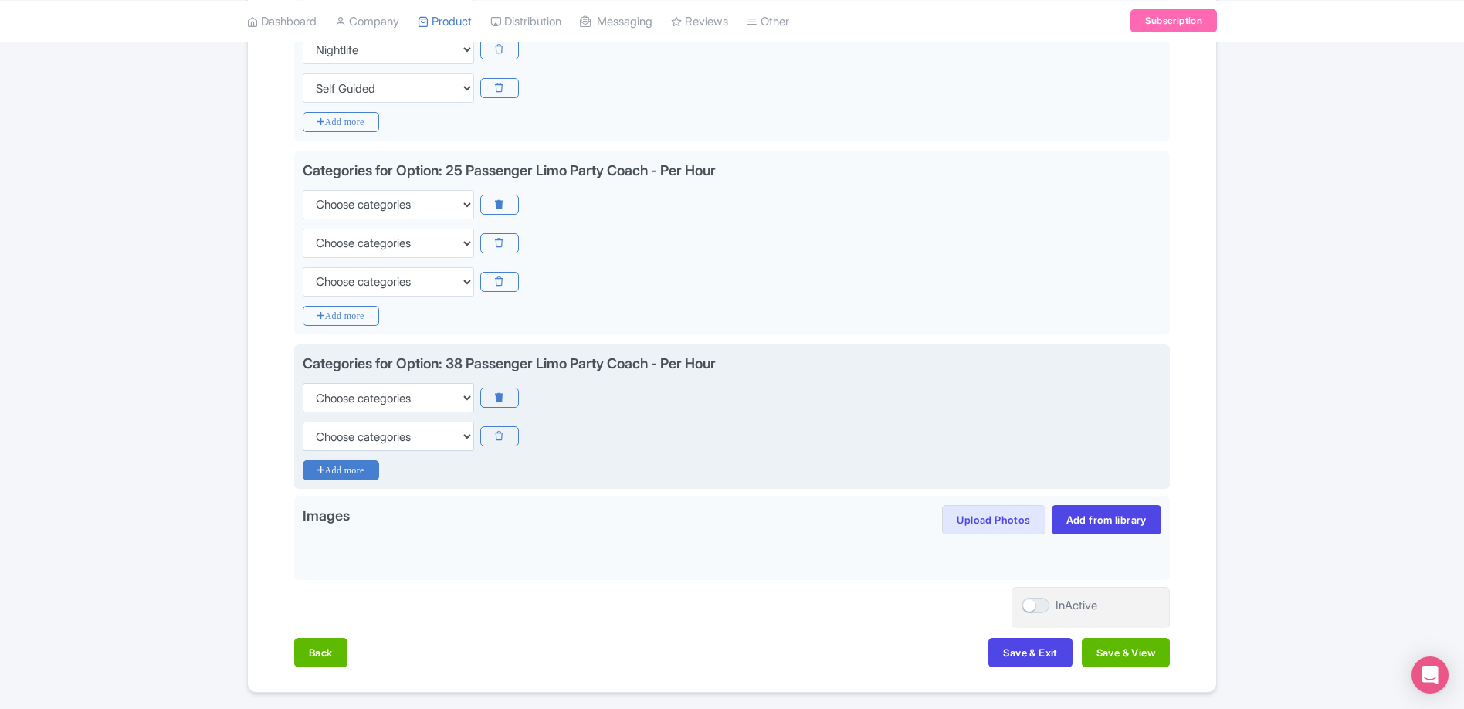
click at [344, 480] on icon "Add more" at bounding box center [341, 470] width 76 height 20
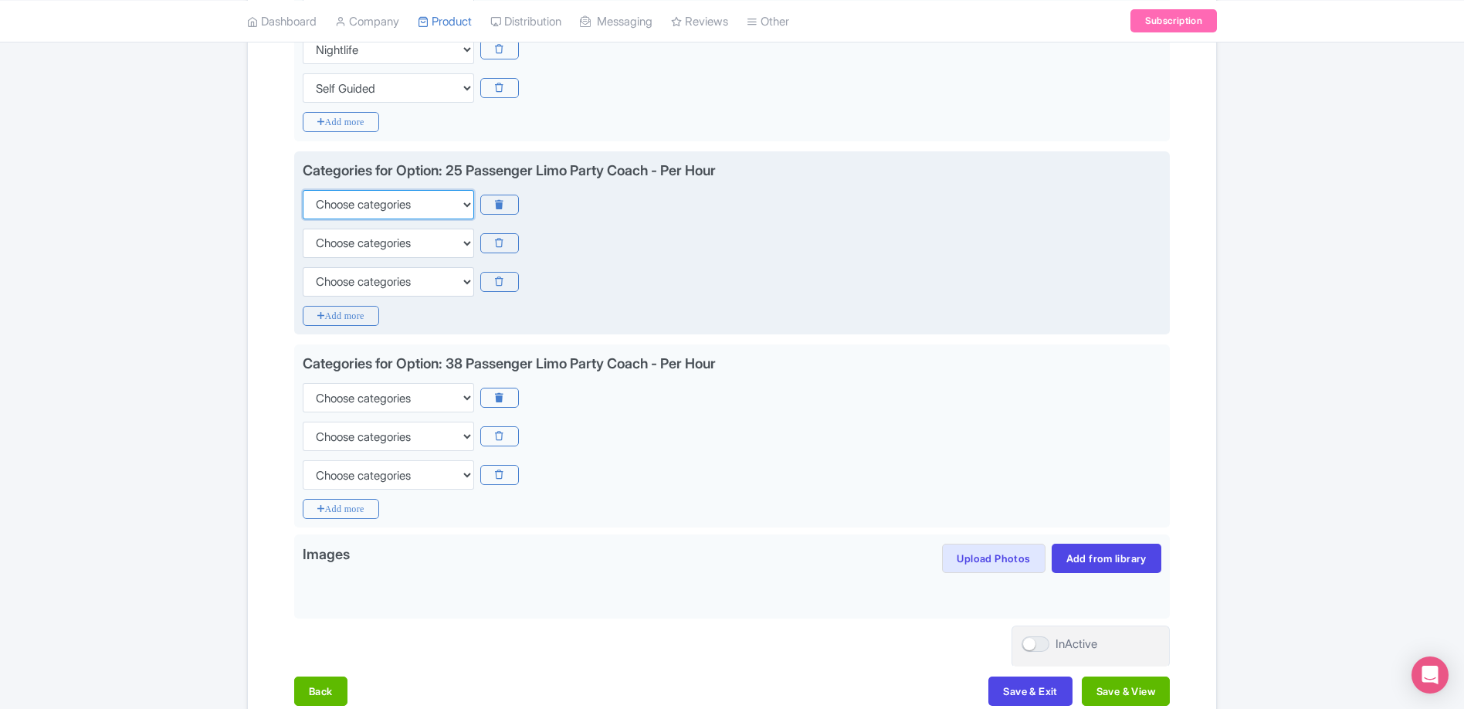
click at [398, 197] on select "Choose categories Adults Only Animals Audio Guide Beaches Bike Tours Boat Tours…" at bounding box center [388, 204] width 171 height 29
select select "hop-on-hop-off"
click at [303, 190] on select "Choose categories Adults Only Animals Audio Guide Beaches Bike Tours Boat Tours…" at bounding box center [388, 204] width 171 height 29
click at [388, 243] on select "Choose categories Adults Only Animals Audio Guide Beaches Bike Tours Boat Tours…" at bounding box center [388, 242] width 171 height 29
select select "nightlife"
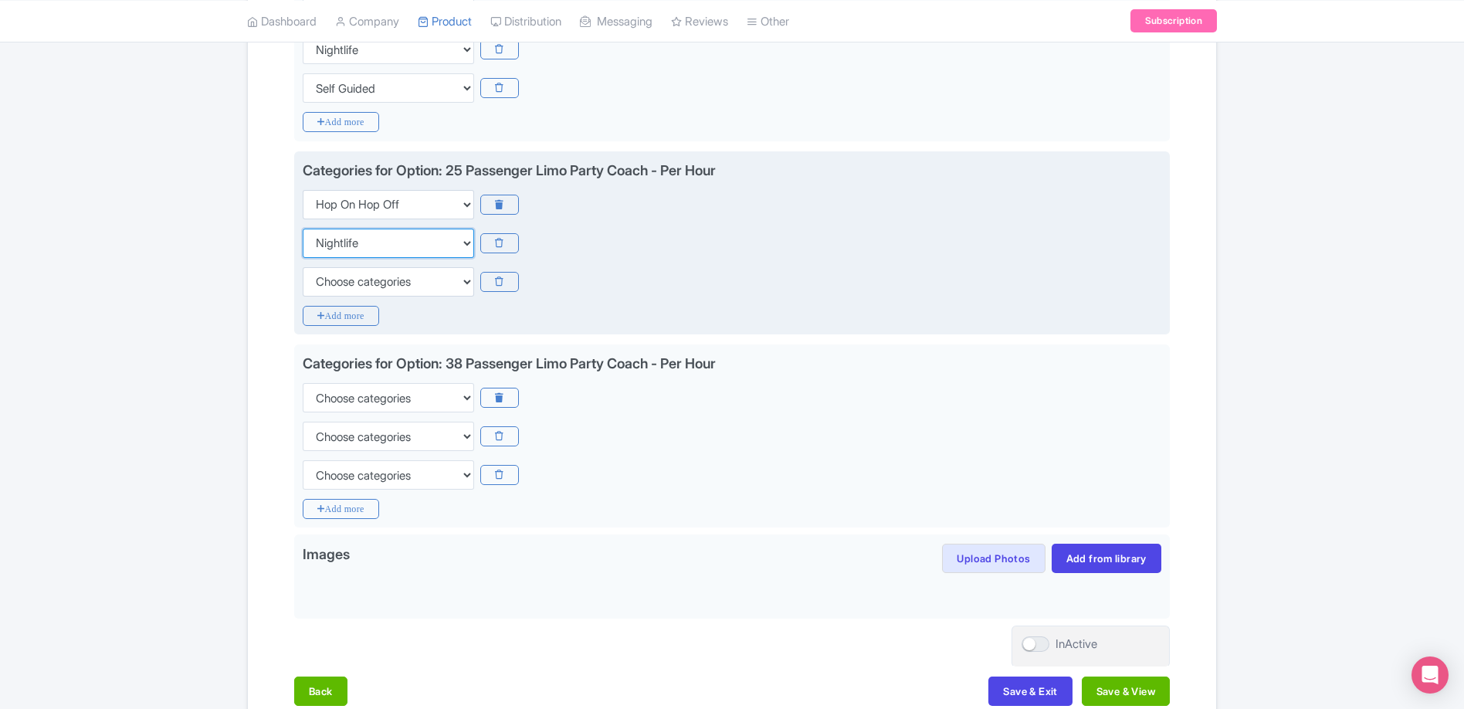
click at [303, 228] on select "Choose categories Adults Only Animals Audio Guide Beaches Bike Tours Boat Tours…" at bounding box center [388, 242] width 171 height 29
click at [387, 280] on select "Choose categories Adults Only Animals Audio Guide Beaches Bike Tours Boat Tours…" at bounding box center [388, 281] width 171 height 29
select select "self-guided"
click at [303, 267] on select "Choose categories Adults Only Animals Audio Guide Beaches Bike Tours Boat Tours…" at bounding box center [388, 281] width 171 height 29
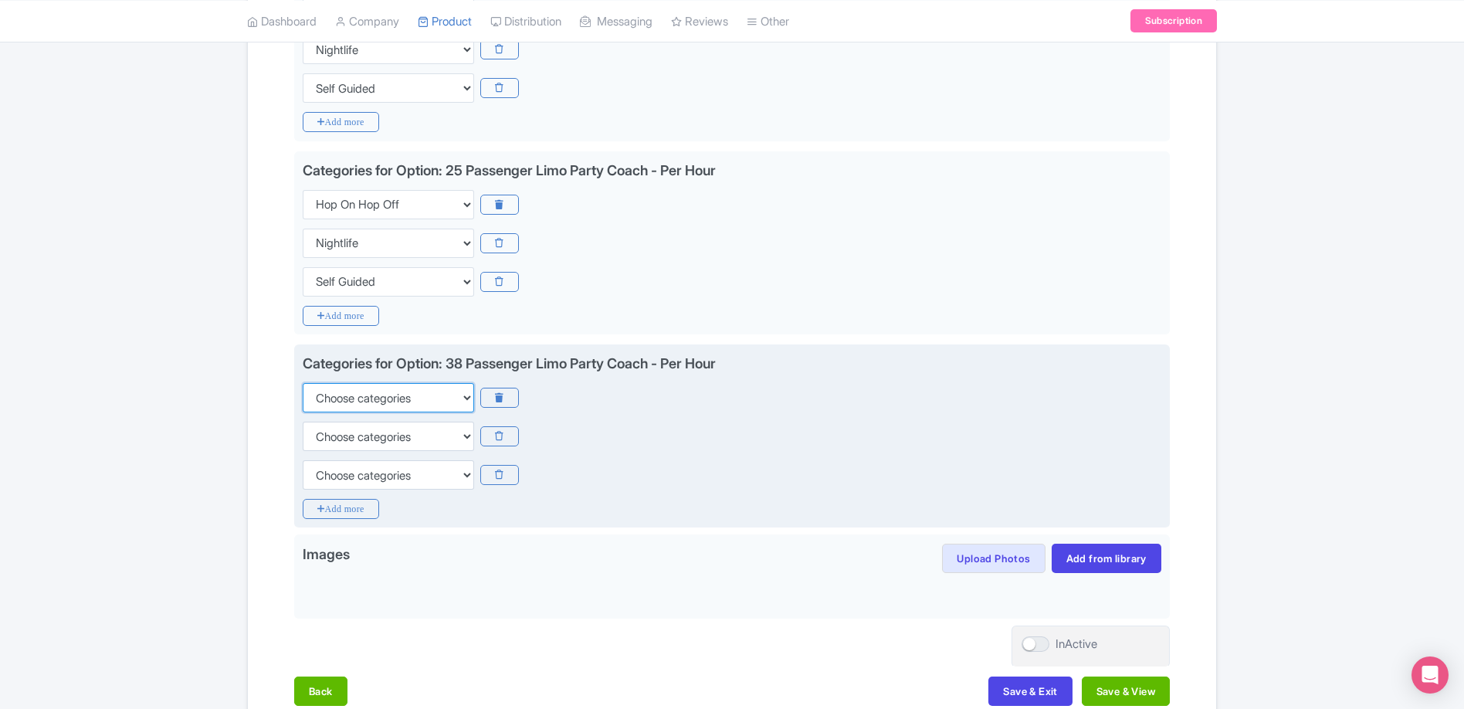
click at [385, 393] on select "Choose categories Adults Only Animals Audio Guide Beaches Bike Tours Boat Tours…" at bounding box center [388, 397] width 171 height 29
click at [303, 383] on select "Choose categories Adults Only Animals Audio Guide Beaches Bike Tours Boat Tours…" at bounding box center [388, 397] width 171 height 29
click at [374, 389] on select "Choose categories Adults Only Animals Audio Guide Beaches Bike Tours Boat Tours…" at bounding box center [388, 397] width 171 height 29
select select "hop-on-hop-off"
click at [303, 383] on select "Choose categories Adults Only Animals Audio Guide Beaches Bike Tours Boat Tours…" at bounding box center [388, 397] width 171 height 29
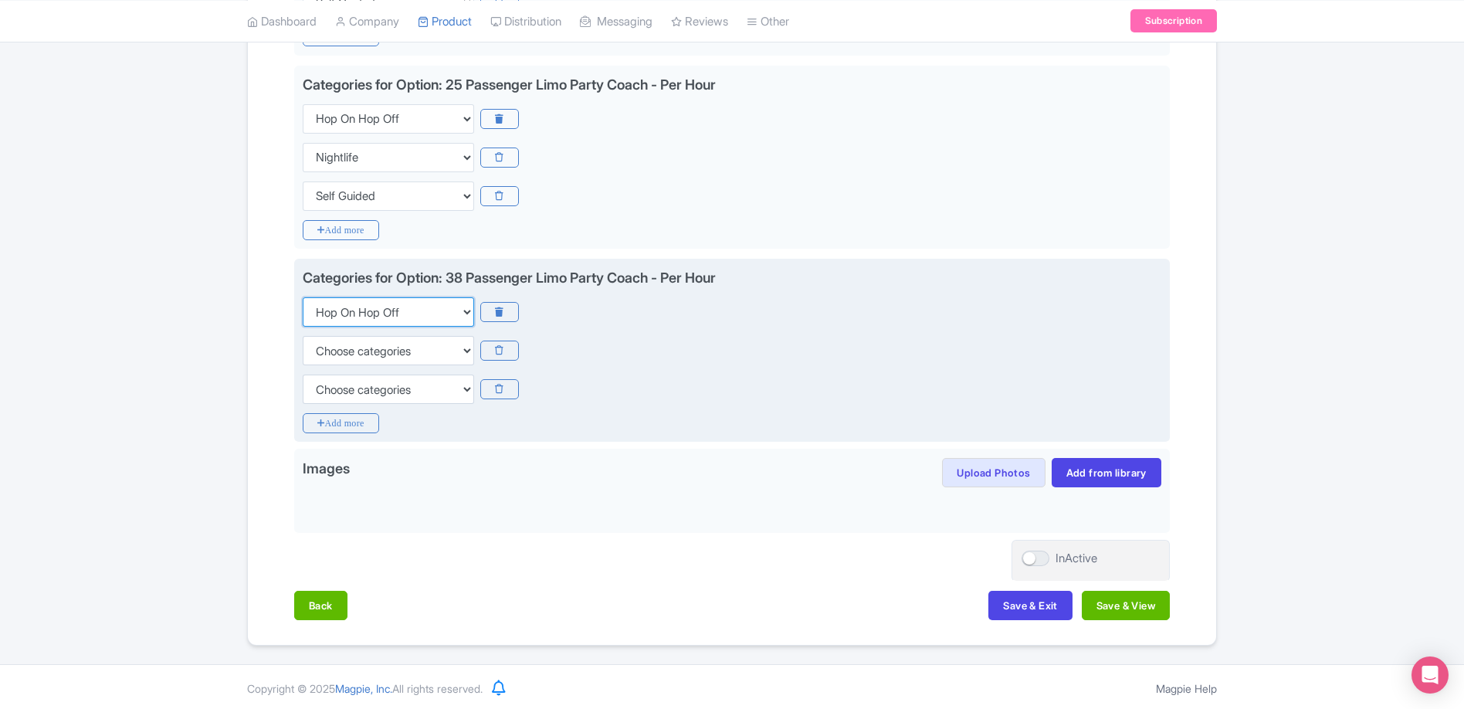
scroll to position [939, 0]
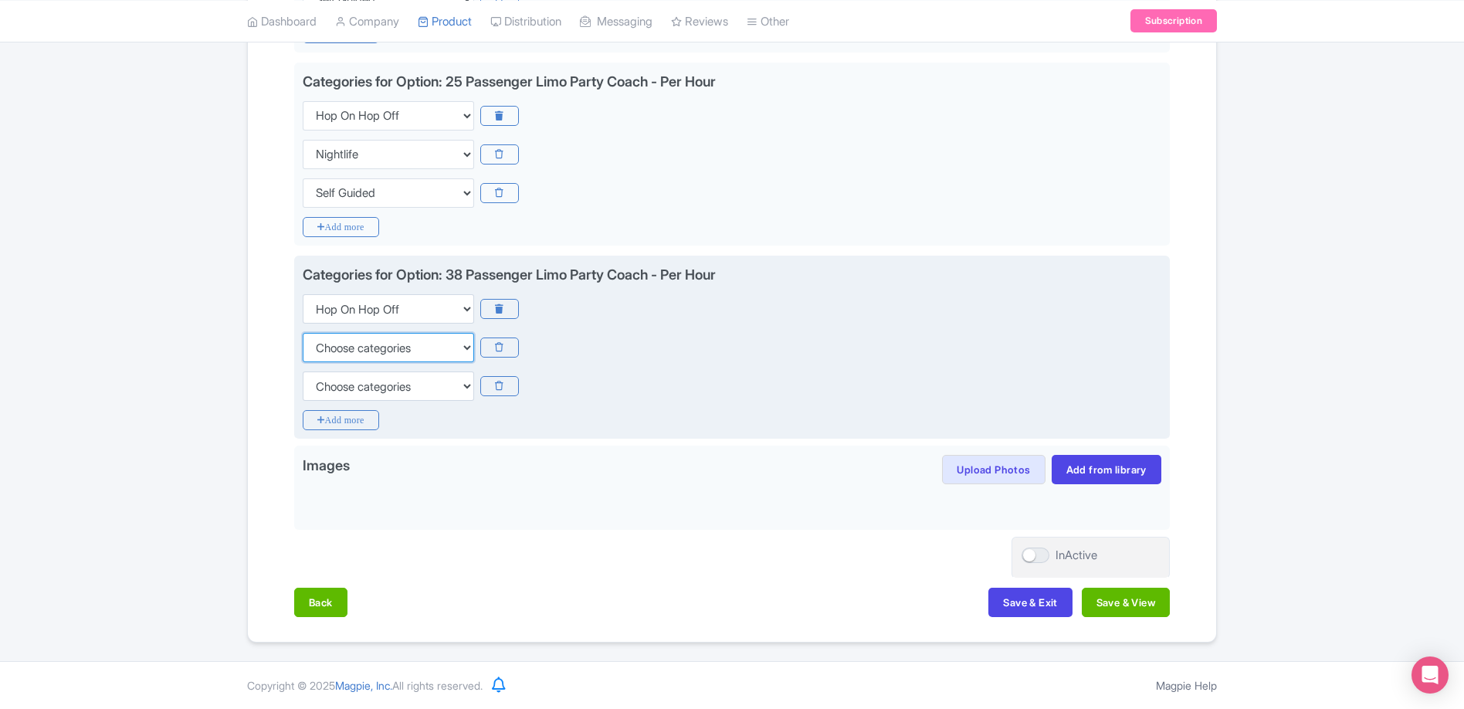
click at [382, 347] on select "Choose categories Adults Only Animals Audio Guide Beaches Bike Tours Boat Tours…" at bounding box center [388, 347] width 171 height 29
select select "self-guided"
click at [303, 333] on select "Choose categories Adults Only Animals Audio Guide Beaches Bike Tours Boat Tours…" at bounding box center [388, 347] width 171 height 29
click at [411, 385] on select "Choose categories Adults Only Animals Audio Guide Beaches Bike Tours Boat Tours…" at bounding box center [388, 385] width 171 height 29
select select "nightlife"
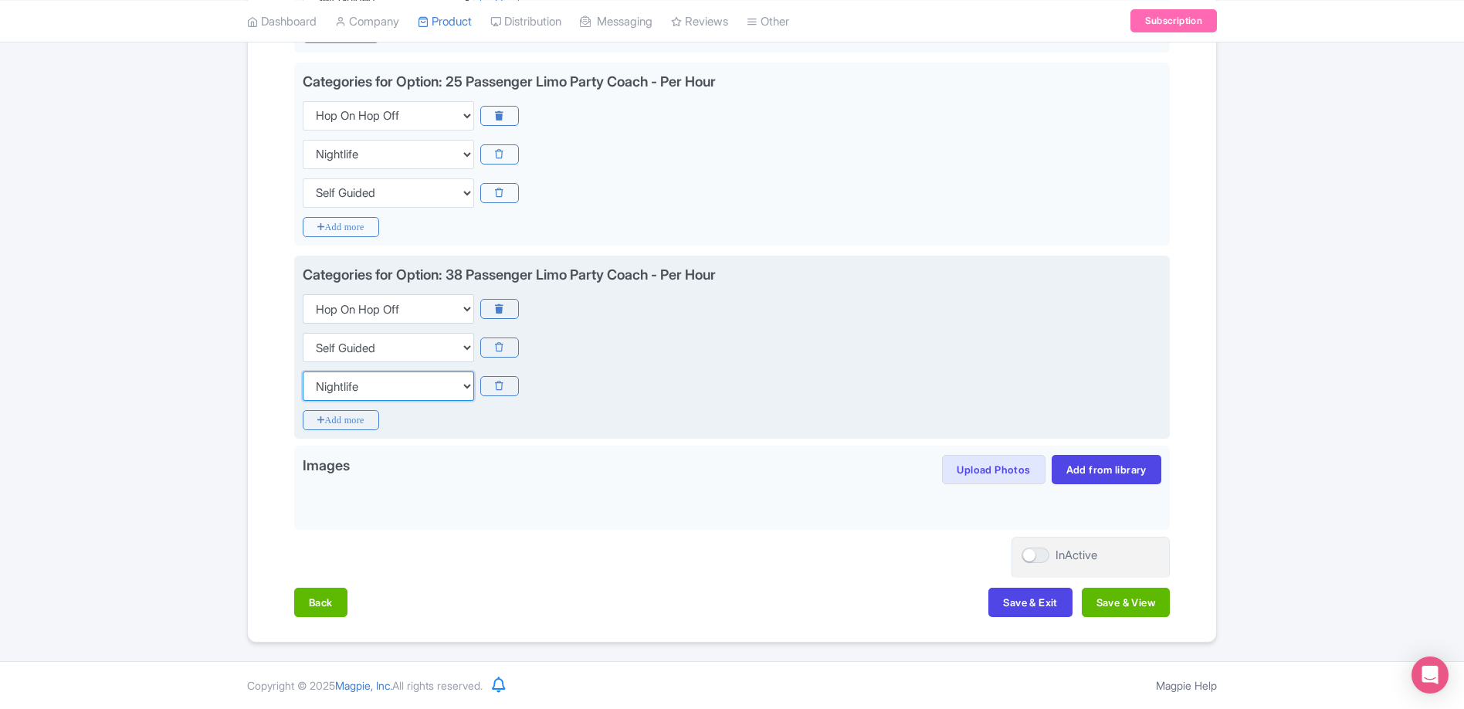
click at [303, 371] on select "Choose categories Adults Only Animals Audio Guide Beaches Bike Tours Boat Tours…" at bounding box center [388, 385] width 171 height 29
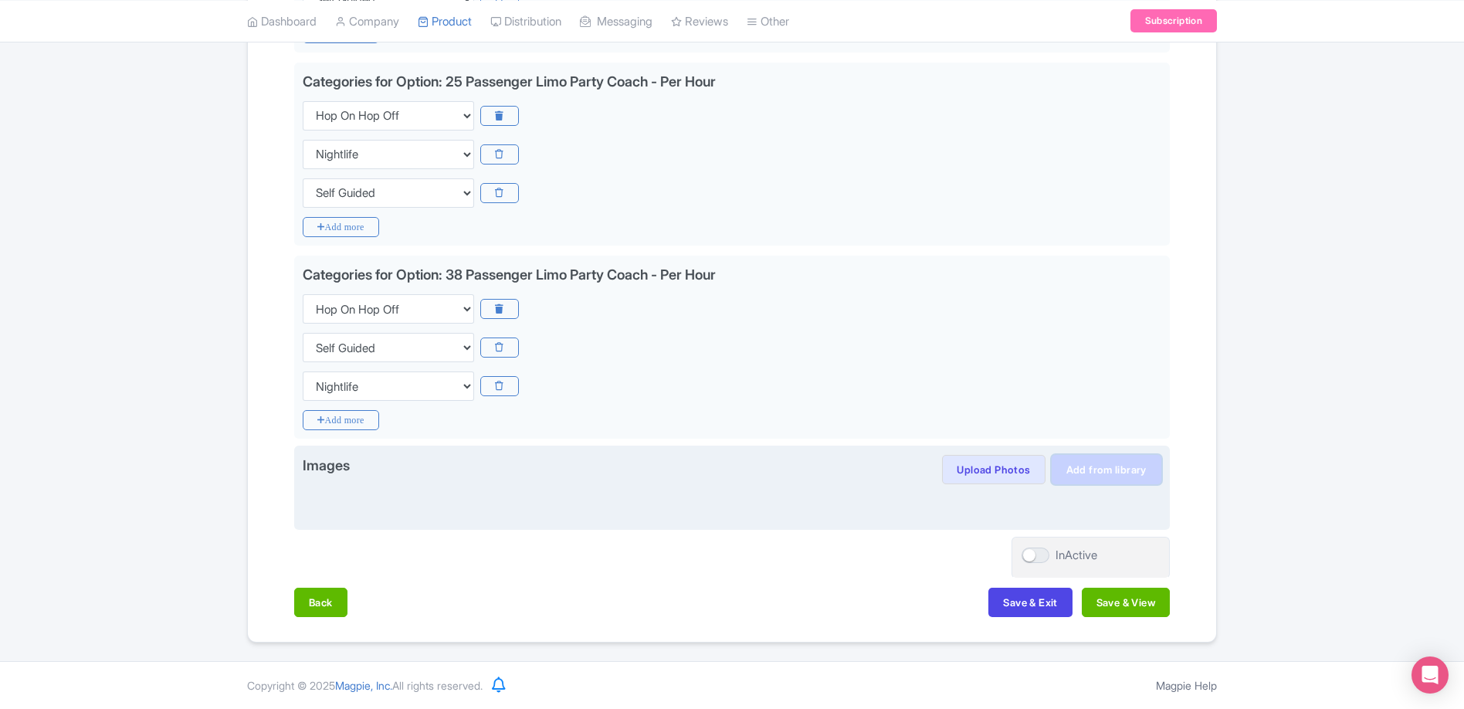
click at [1100, 472] on link "Add from library" at bounding box center [1106, 469] width 110 height 29
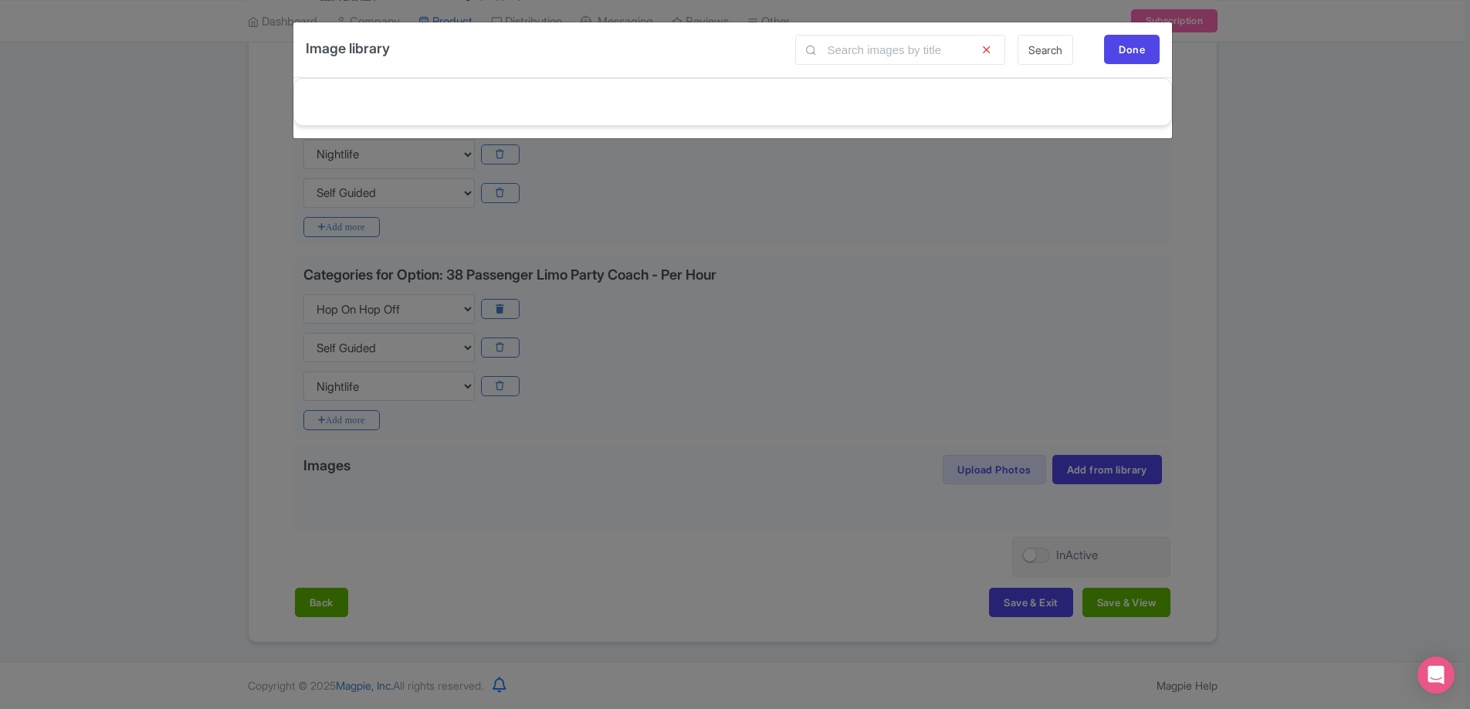
click at [1056, 503] on div "Image library Search Done Loading... Load more" at bounding box center [735, 354] width 1470 height 709
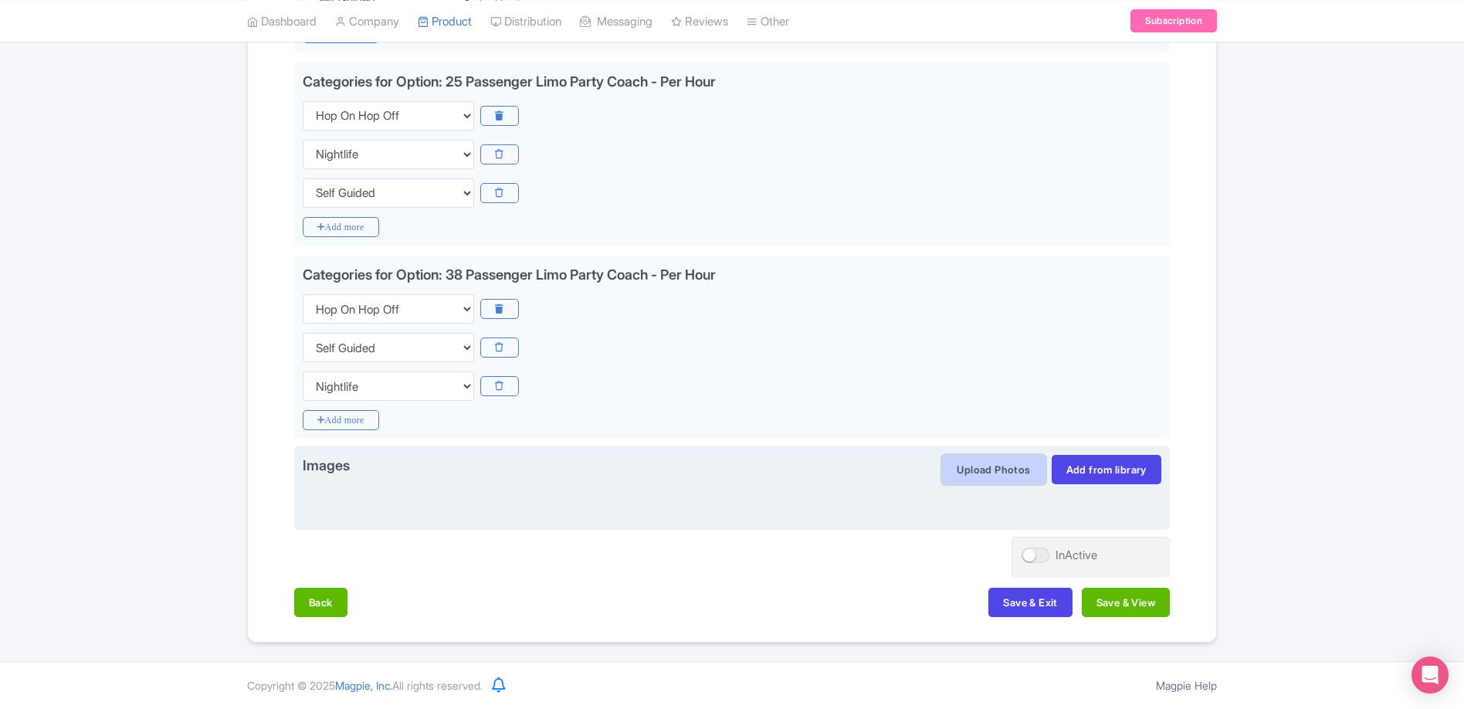
click at [1010, 472] on button "Upload Photos" at bounding box center [993, 469] width 103 height 29
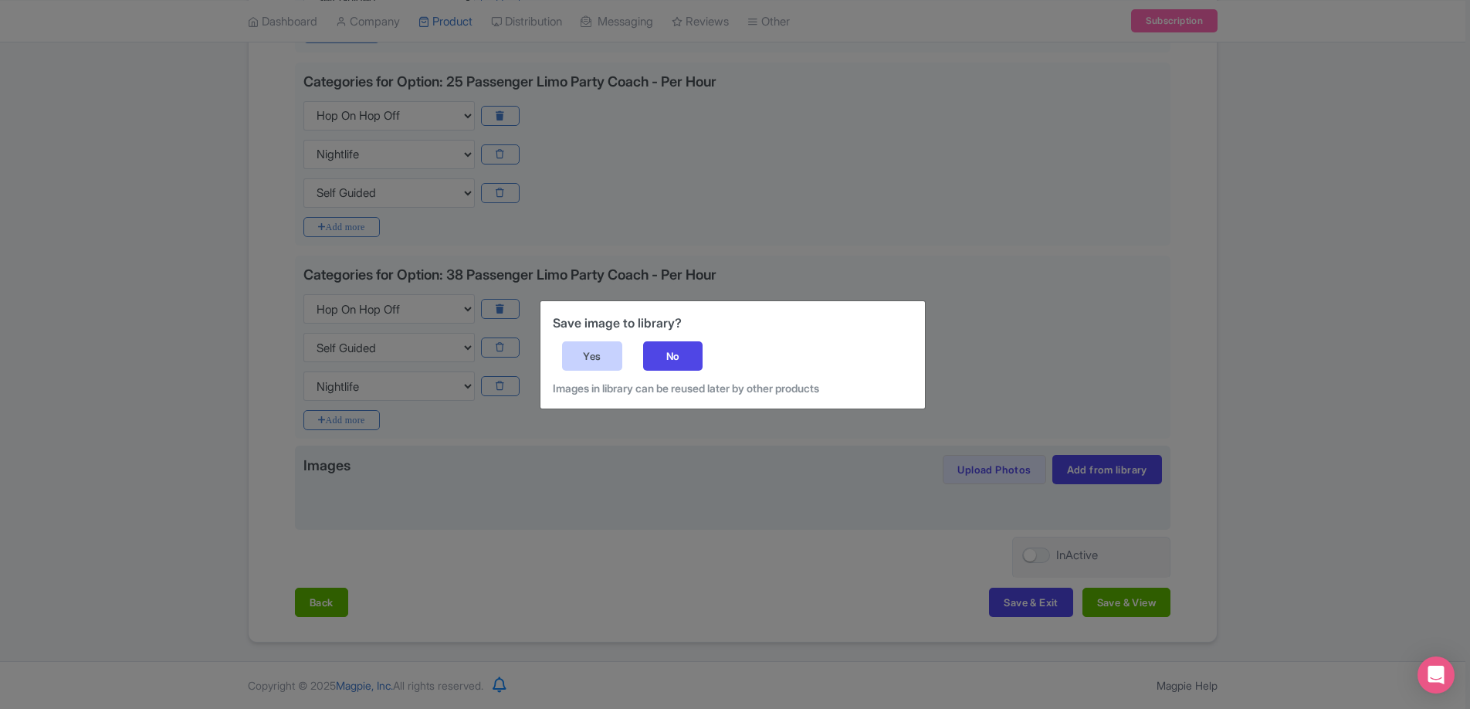
click at [587, 354] on div "Yes" at bounding box center [592, 355] width 60 height 29
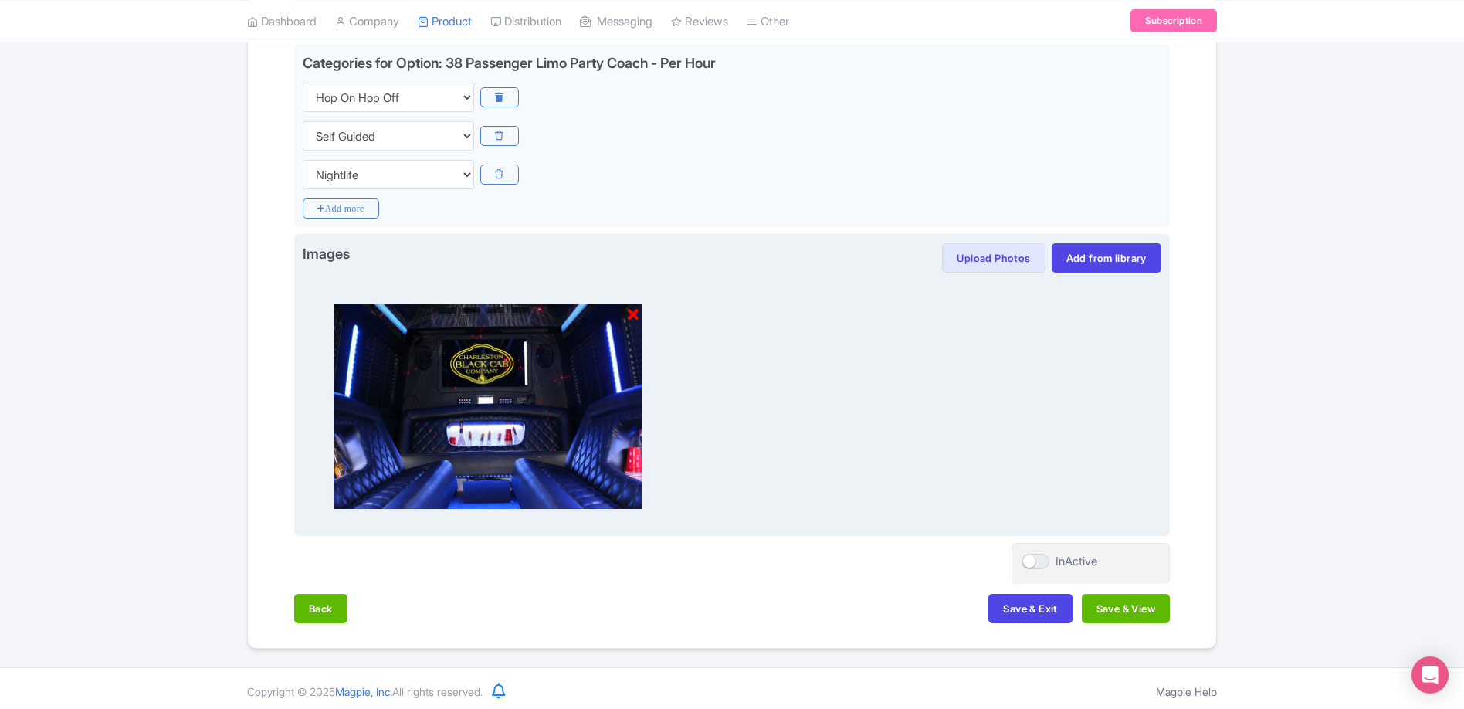
scroll to position [1156, 0]
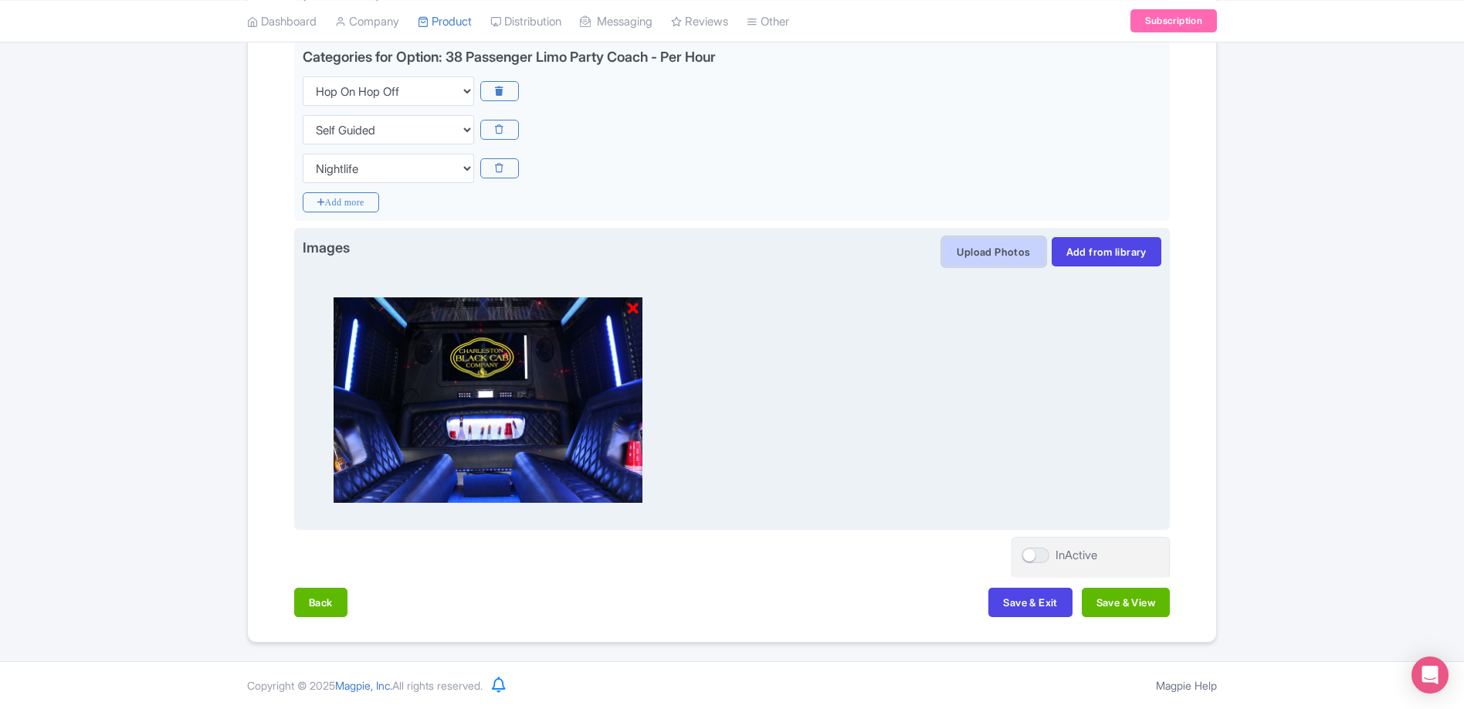
click at [993, 258] on button "Upload Photos" at bounding box center [993, 251] width 103 height 29
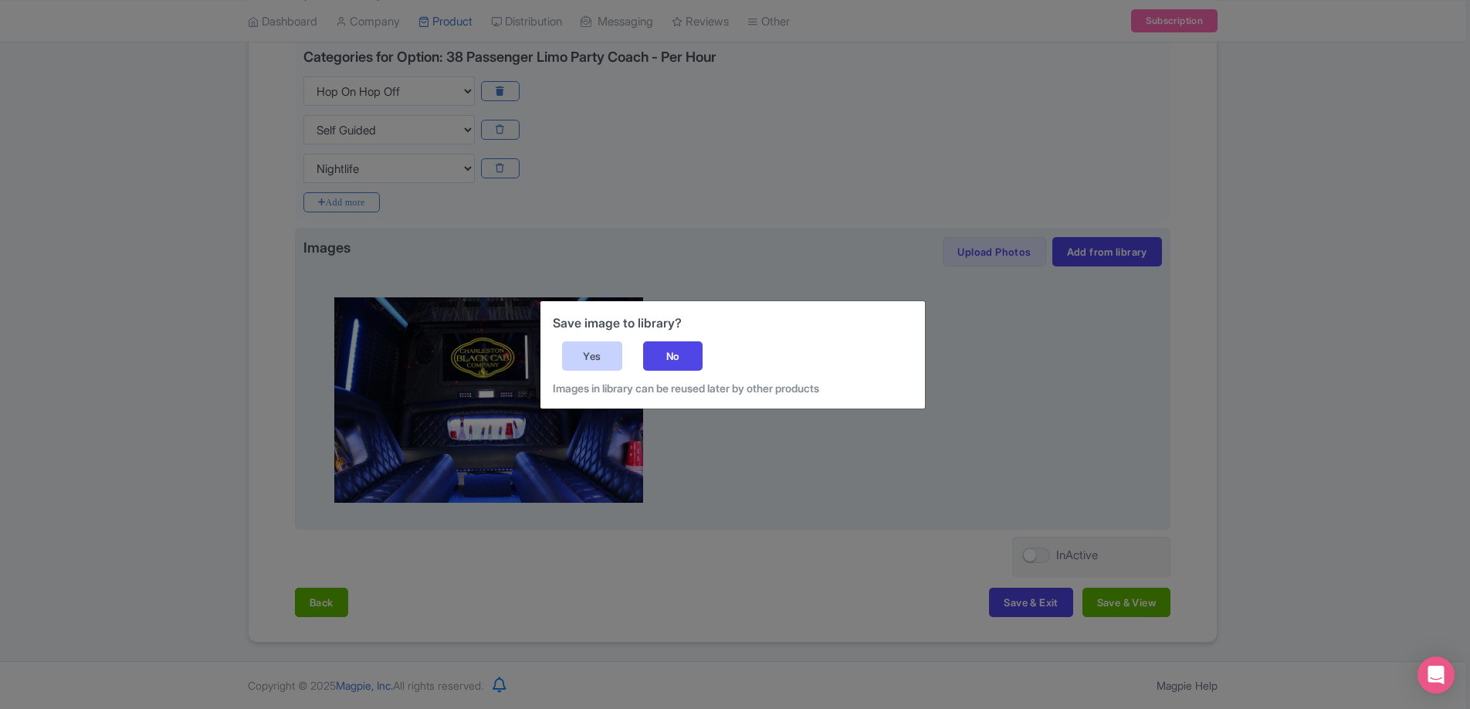
click at [601, 357] on div "Yes" at bounding box center [592, 355] width 60 height 29
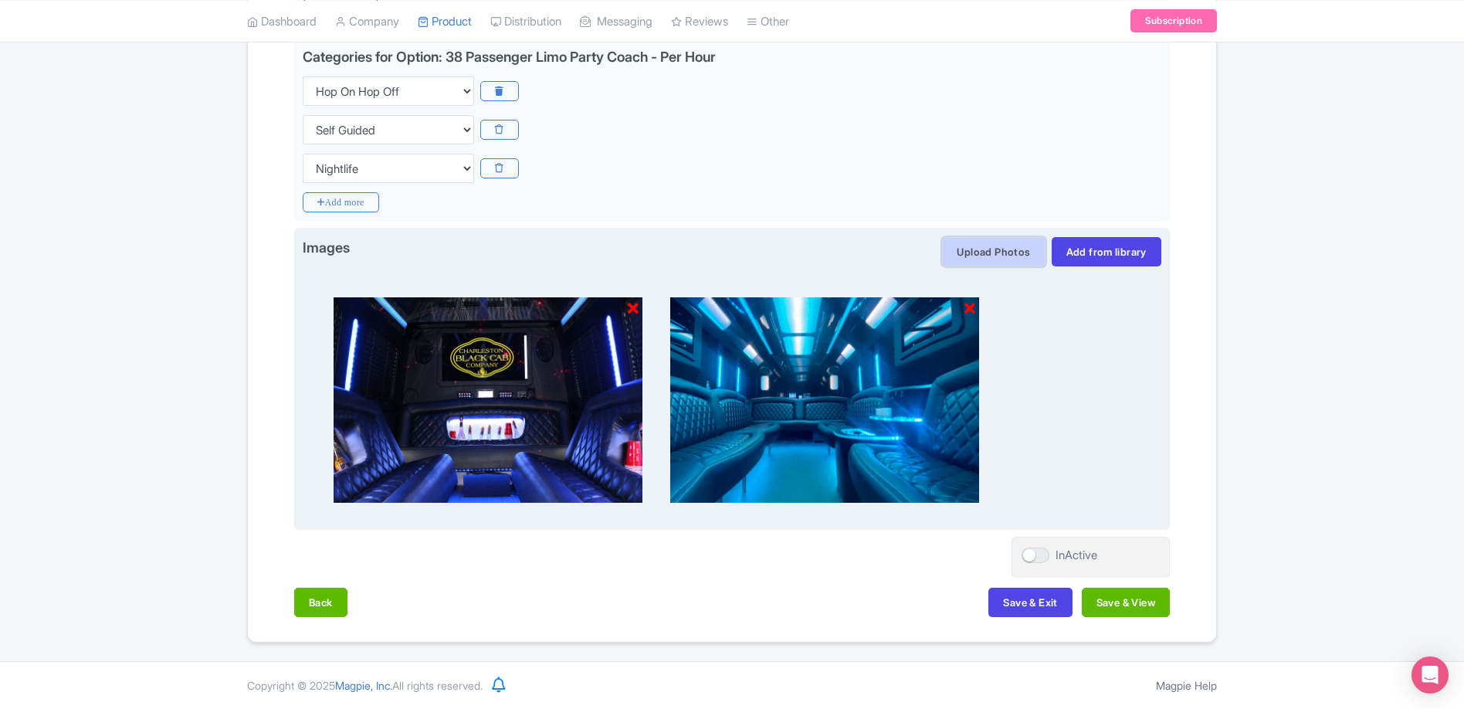
click at [979, 252] on button "Upload Photos" at bounding box center [993, 251] width 103 height 29
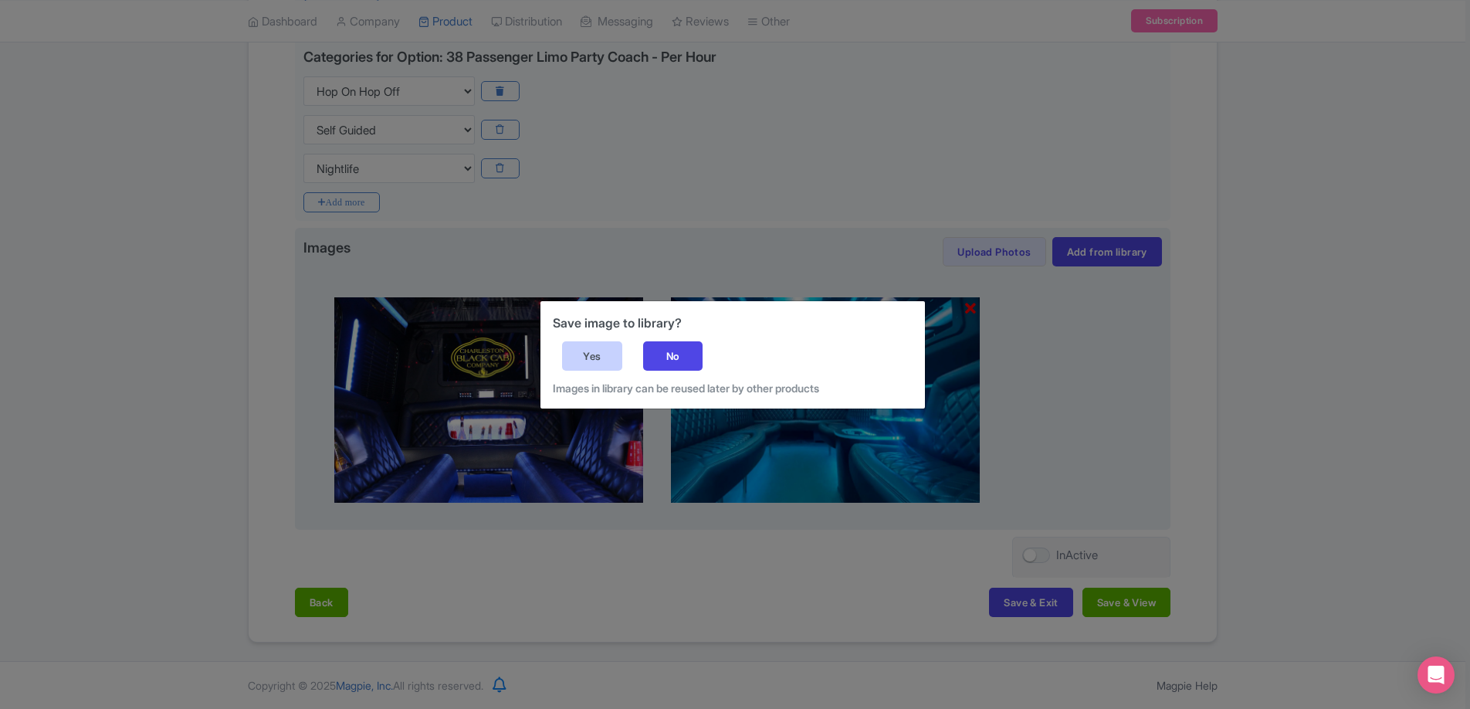
click at [594, 357] on div "Yes" at bounding box center [592, 355] width 60 height 29
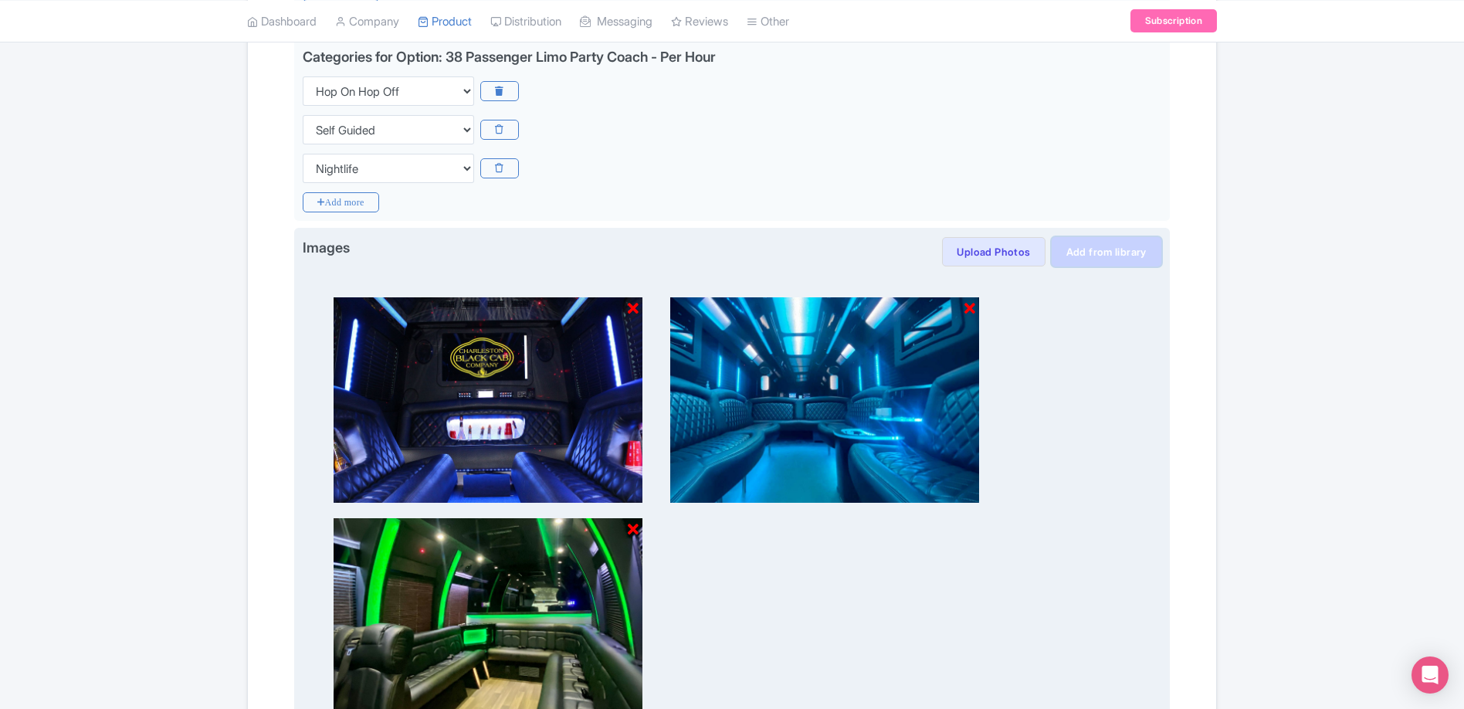
click at [1108, 252] on link "Add from library" at bounding box center [1106, 251] width 110 height 29
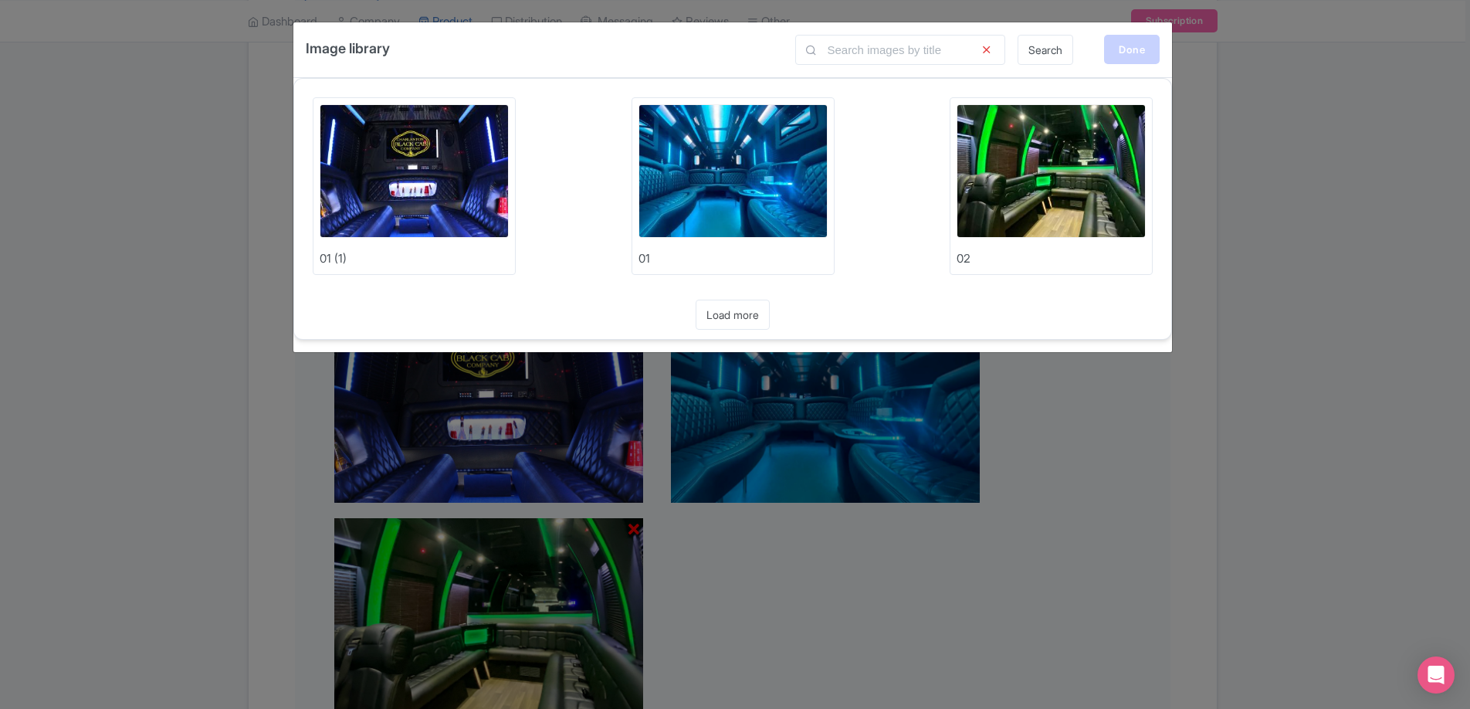
click at [1128, 58] on div "Done" at bounding box center [1132, 49] width 56 height 29
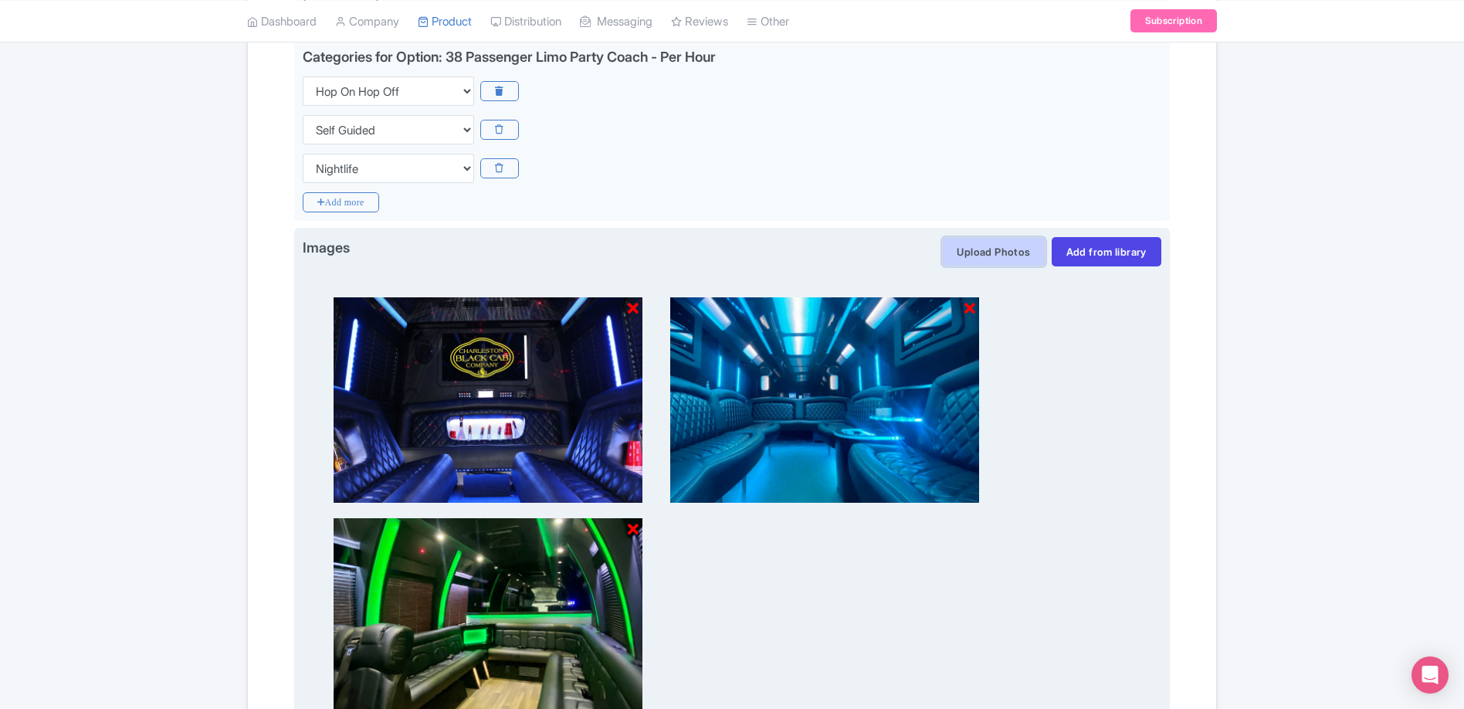
click at [1005, 251] on button "Upload Photos" at bounding box center [993, 251] width 103 height 29
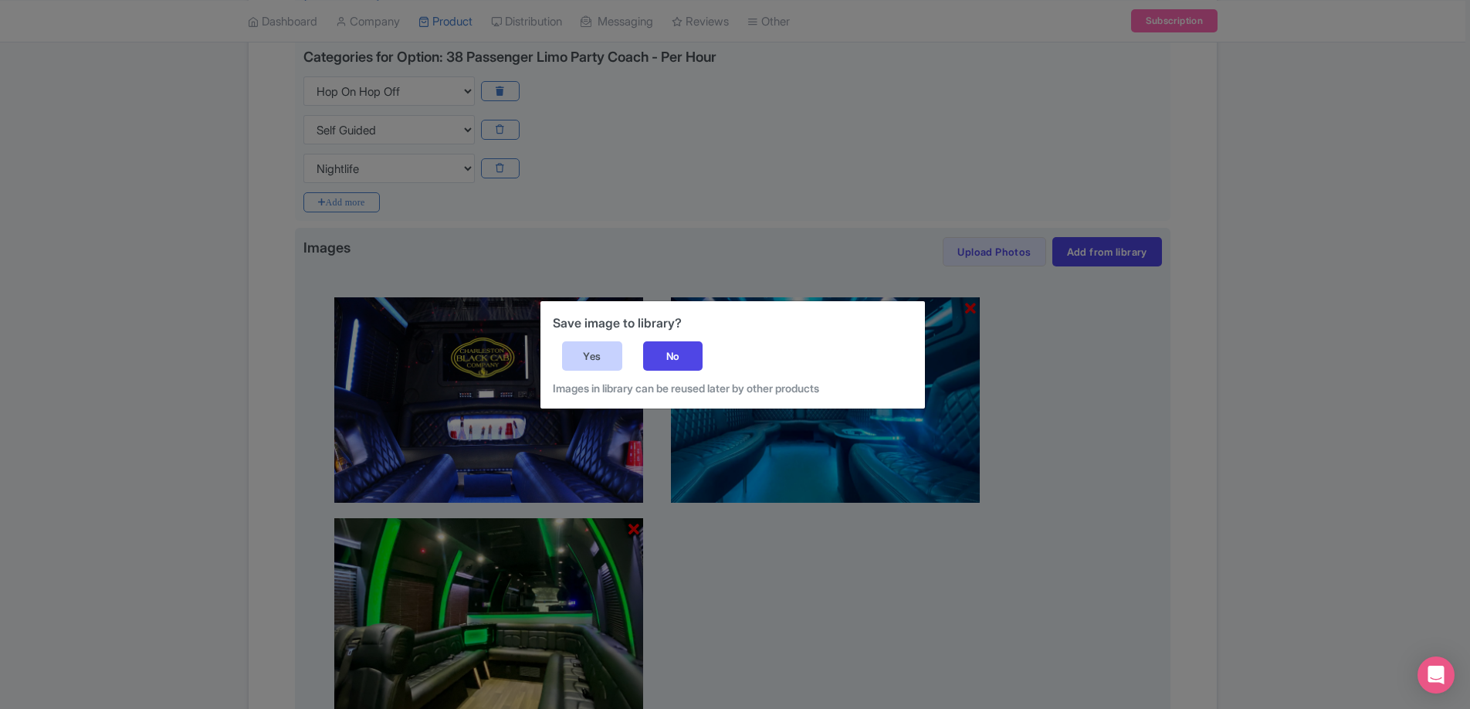
click at [581, 356] on div "Yes" at bounding box center [592, 355] width 60 height 29
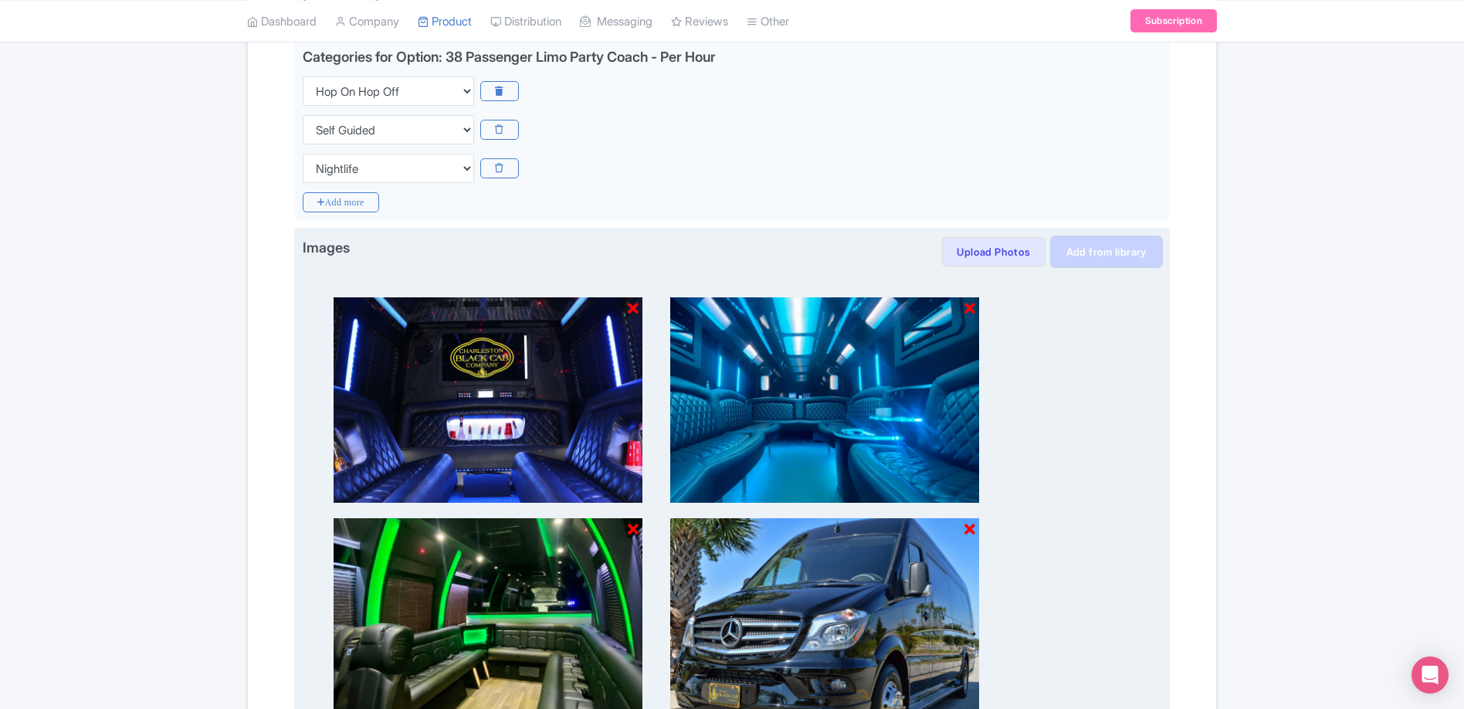
click at [1108, 250] on link "Add from library" at bounding box center [1106, 251] width 110 height 29
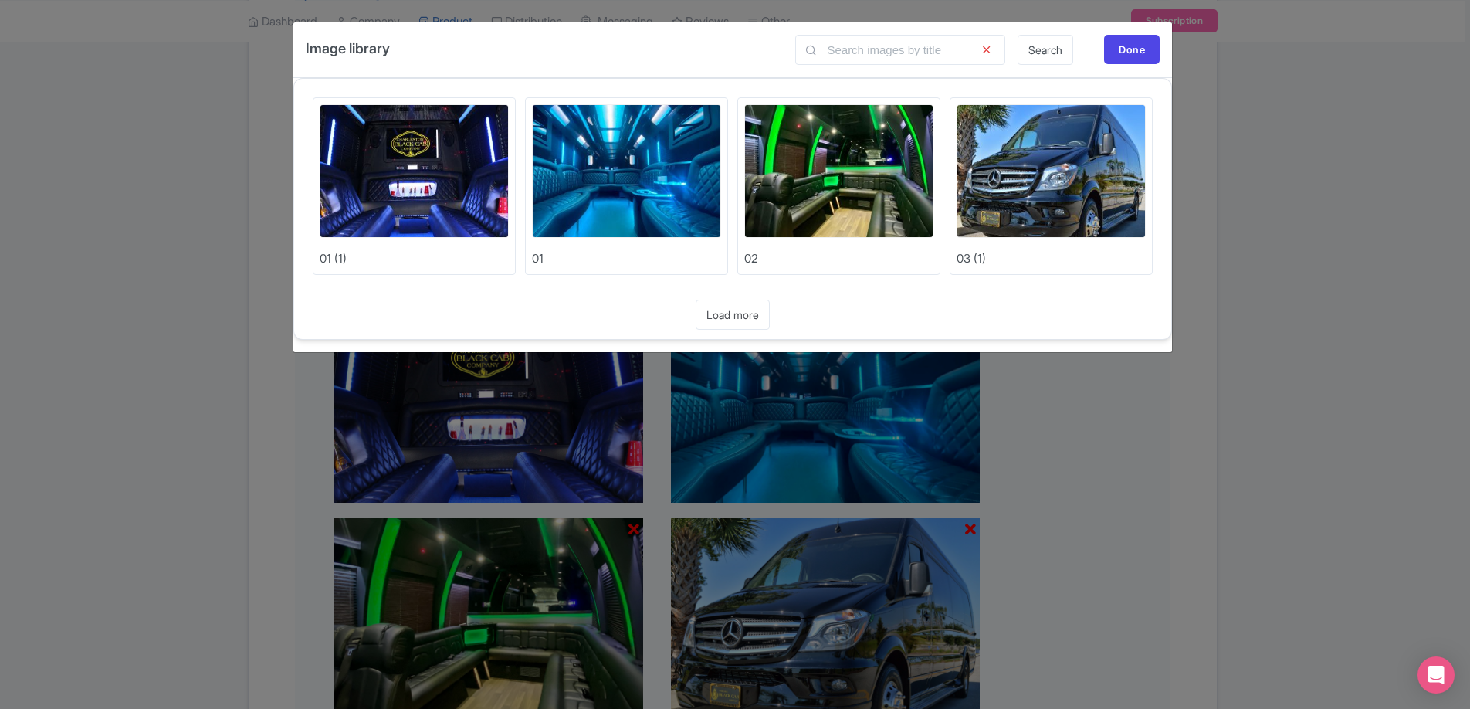
click at [1153, 411] on div "Image library Search Done Upload Photos 01 (1) Upload Photos 01 Upload Photos 0…" at bounding box center [735, 354] width 1470 height 709
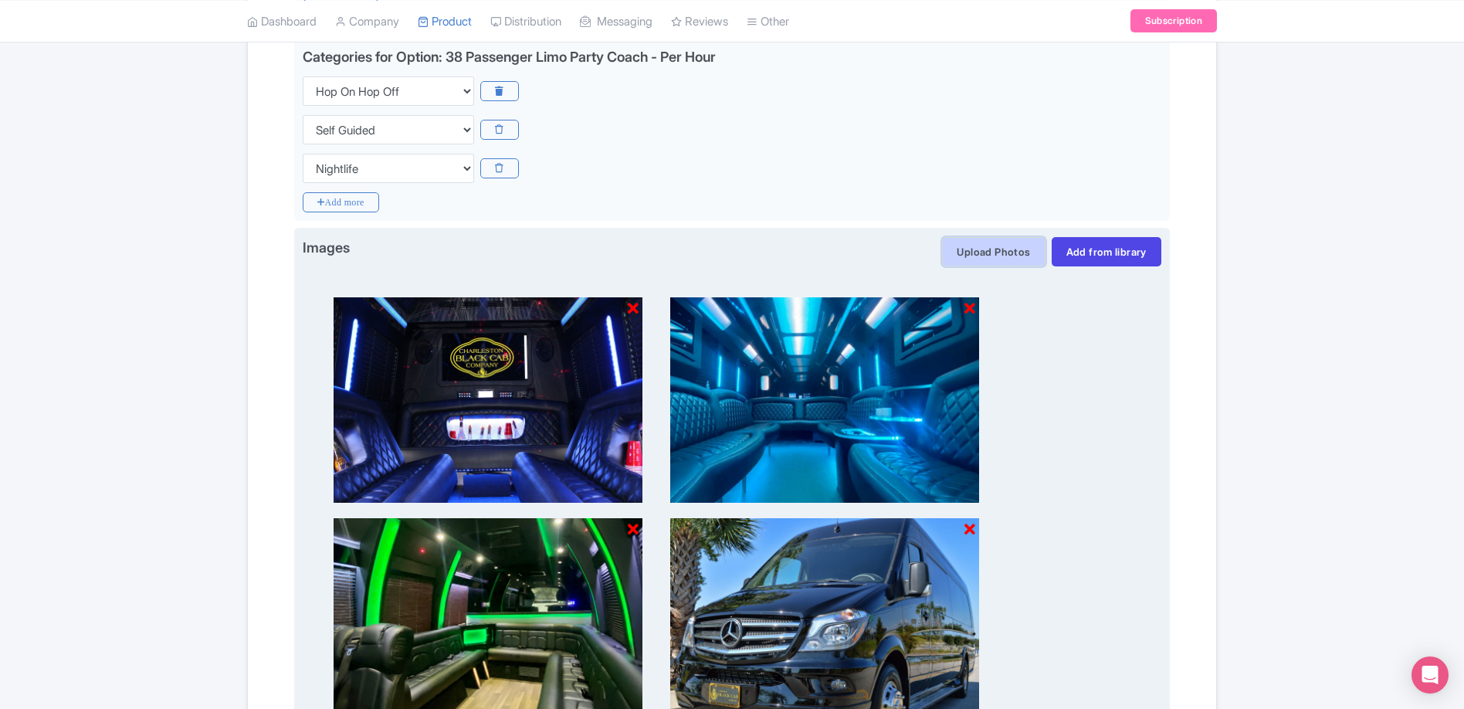
click at [985, 248] on button "Upload Photos" at bounding box center [993, 251] width 103 height 29
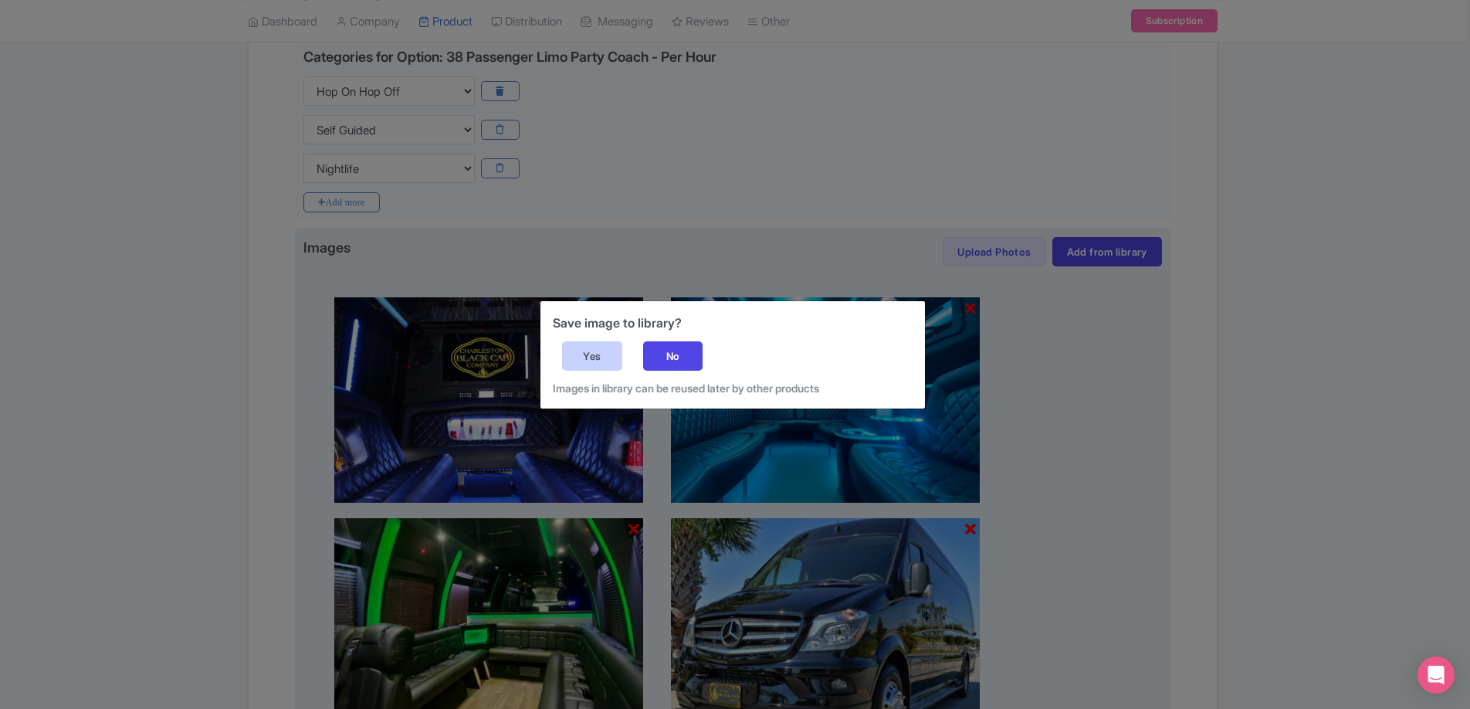
click at [610, 360] on div "Yes" at bounding box center [592, 355] width 60 height 29
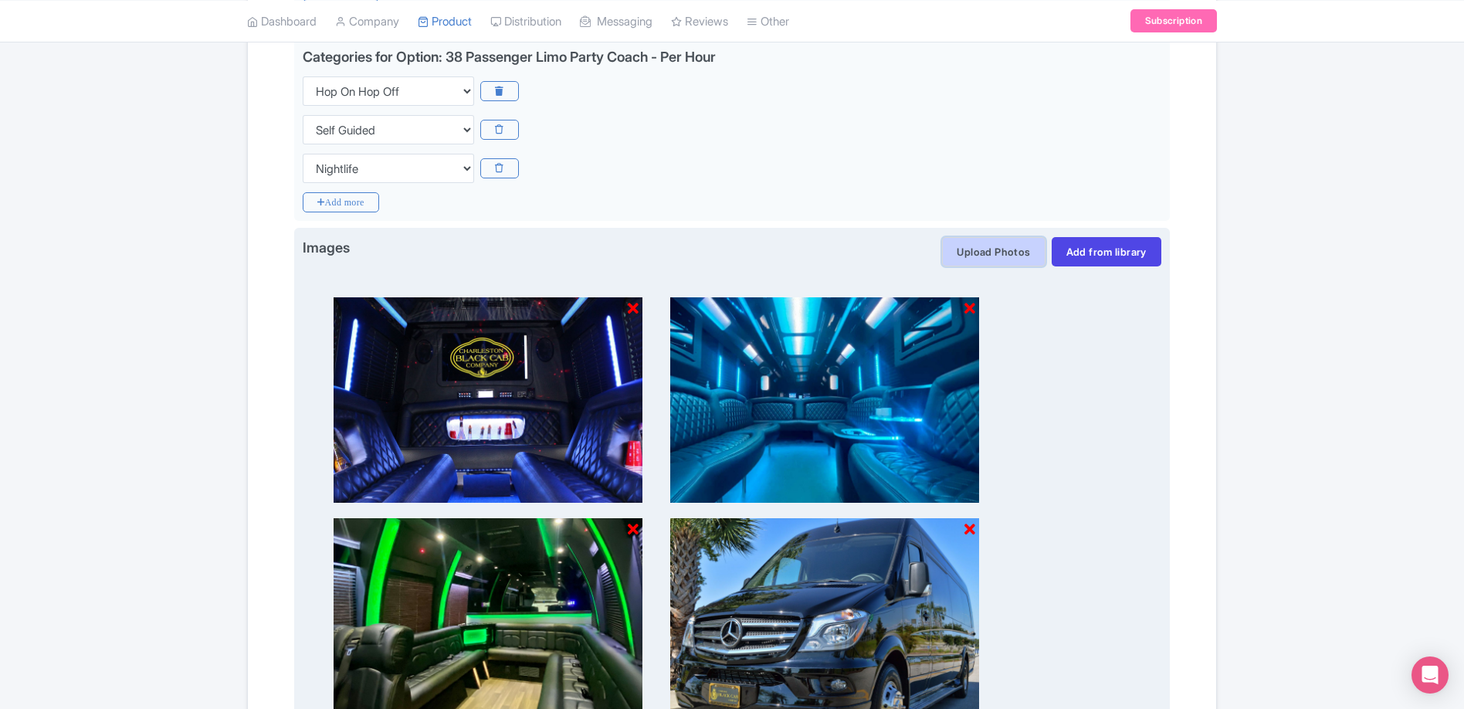
click at [992, 256] on button "Upload Photos" at bounding box center [993, 251] width 103 height 29
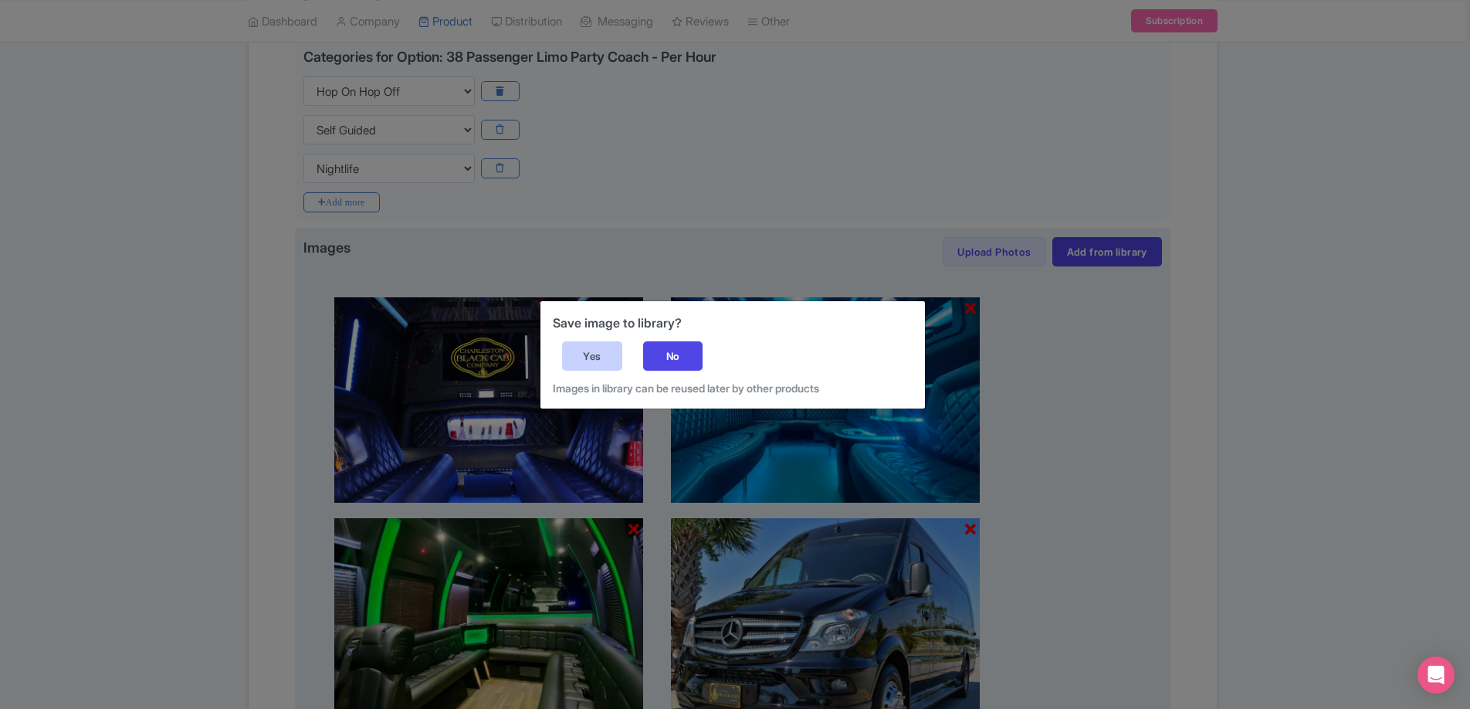
click at [577, 364] on div "Yes" at bounding box center [592, 355] width 60 height 29
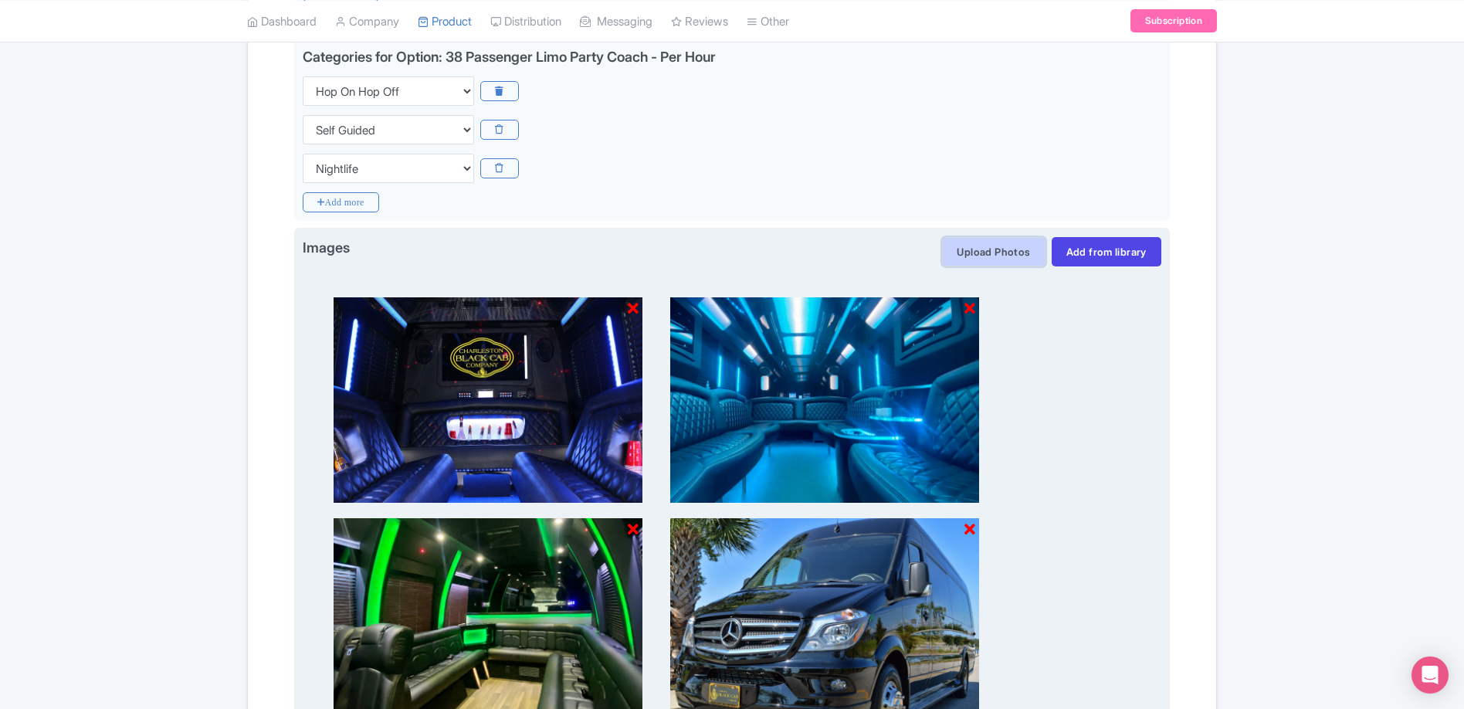
click at [972, 256] on button "Upload Photos" at bounding box center [993, 251] width 103 height 29
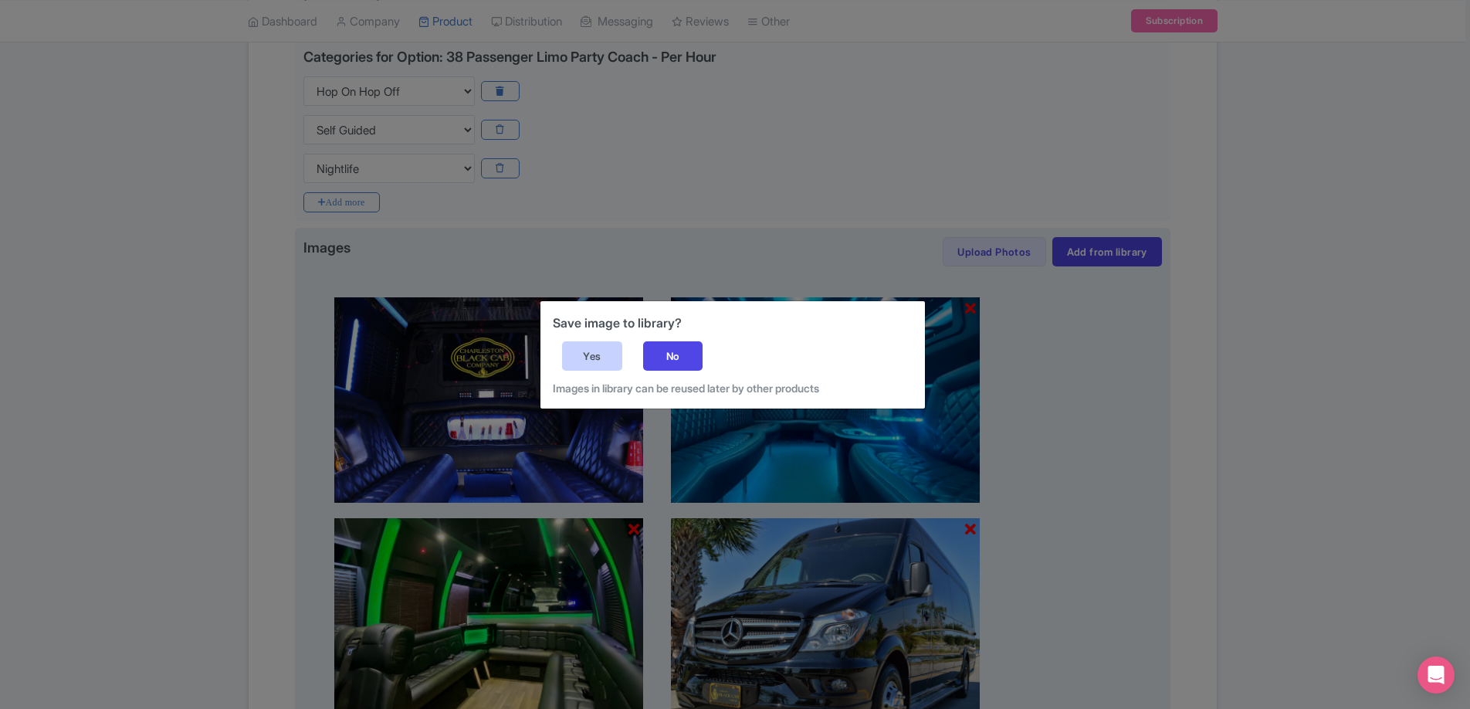
click at [594, 363] on div "Yes" at bounding box center [592, 355] width 60 height 29
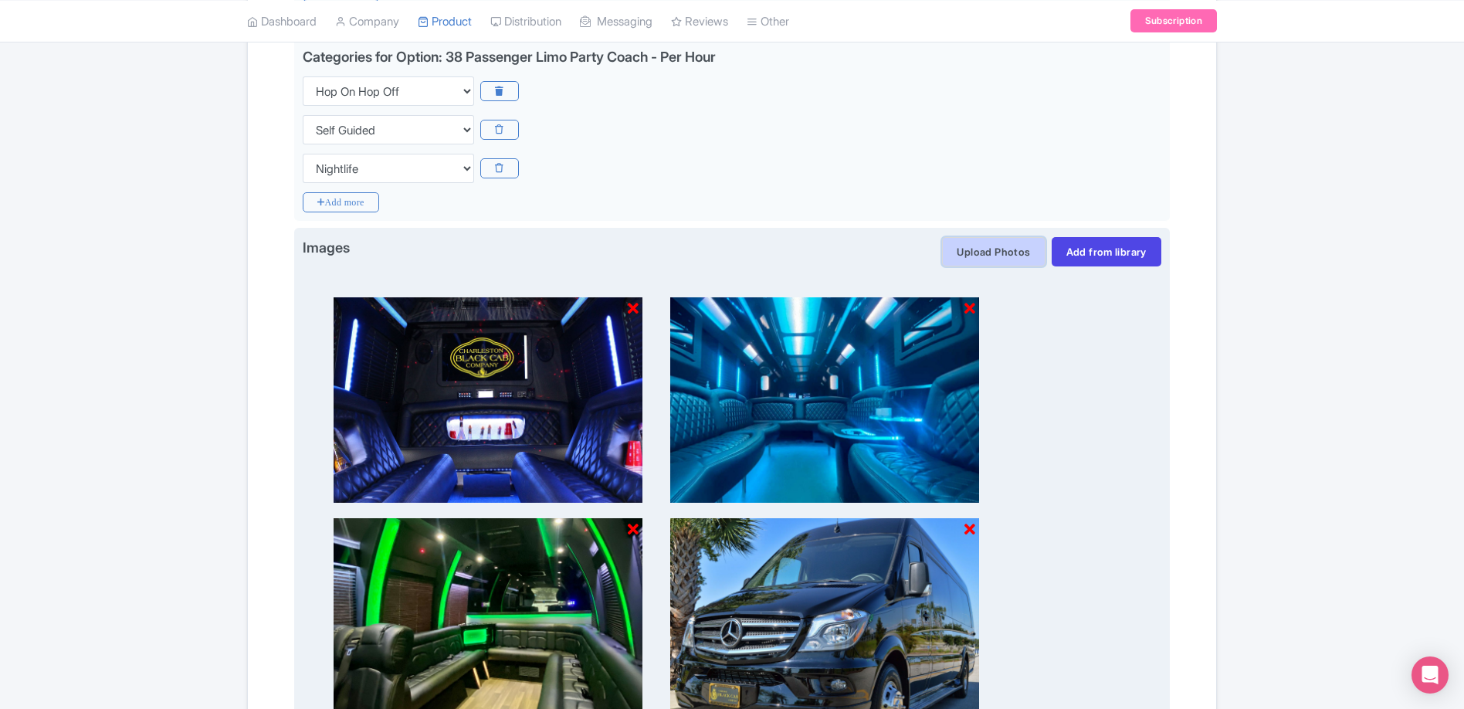
click at [988, 251] on button "Upload Photos" at bounding box center [993, 251] width 103 height 29
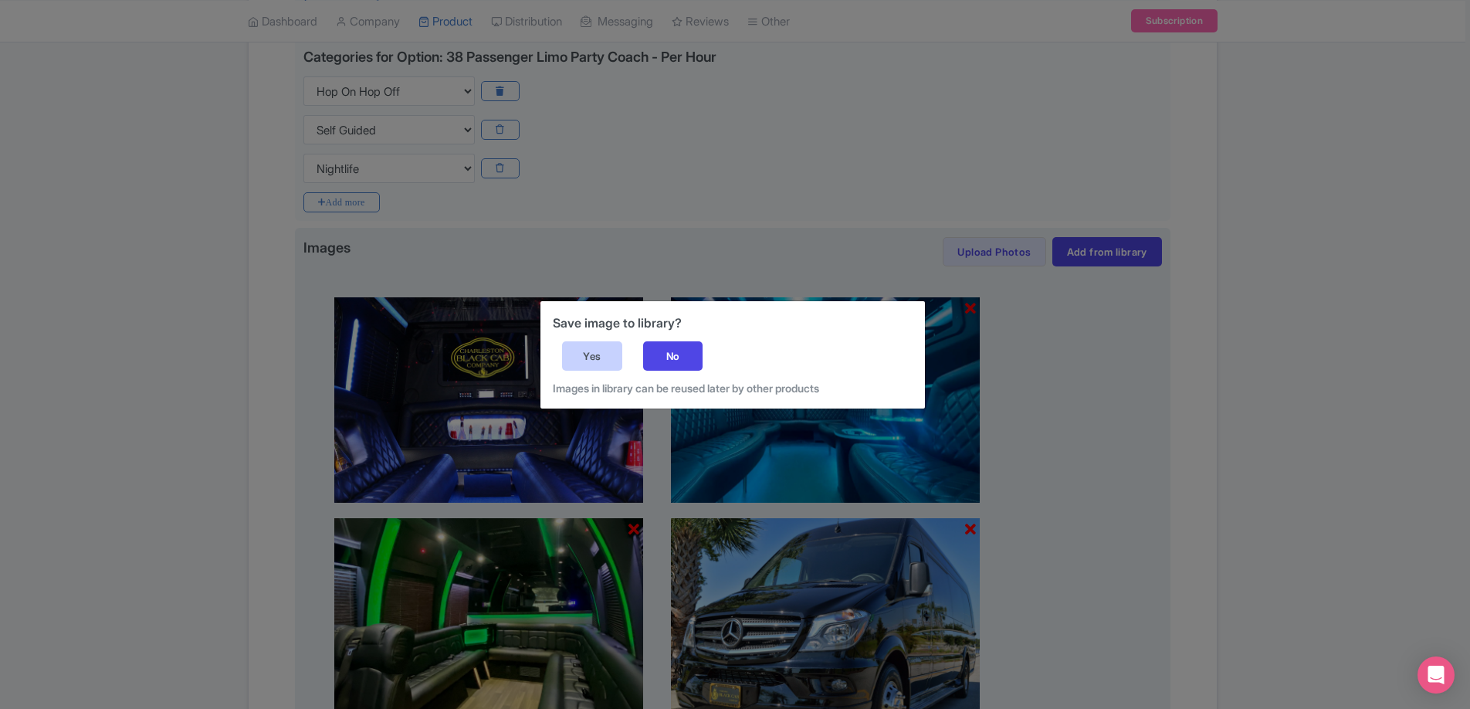
click at [588, 350] on div "Yes" at bounding box center [592, 355] width 60 height 29
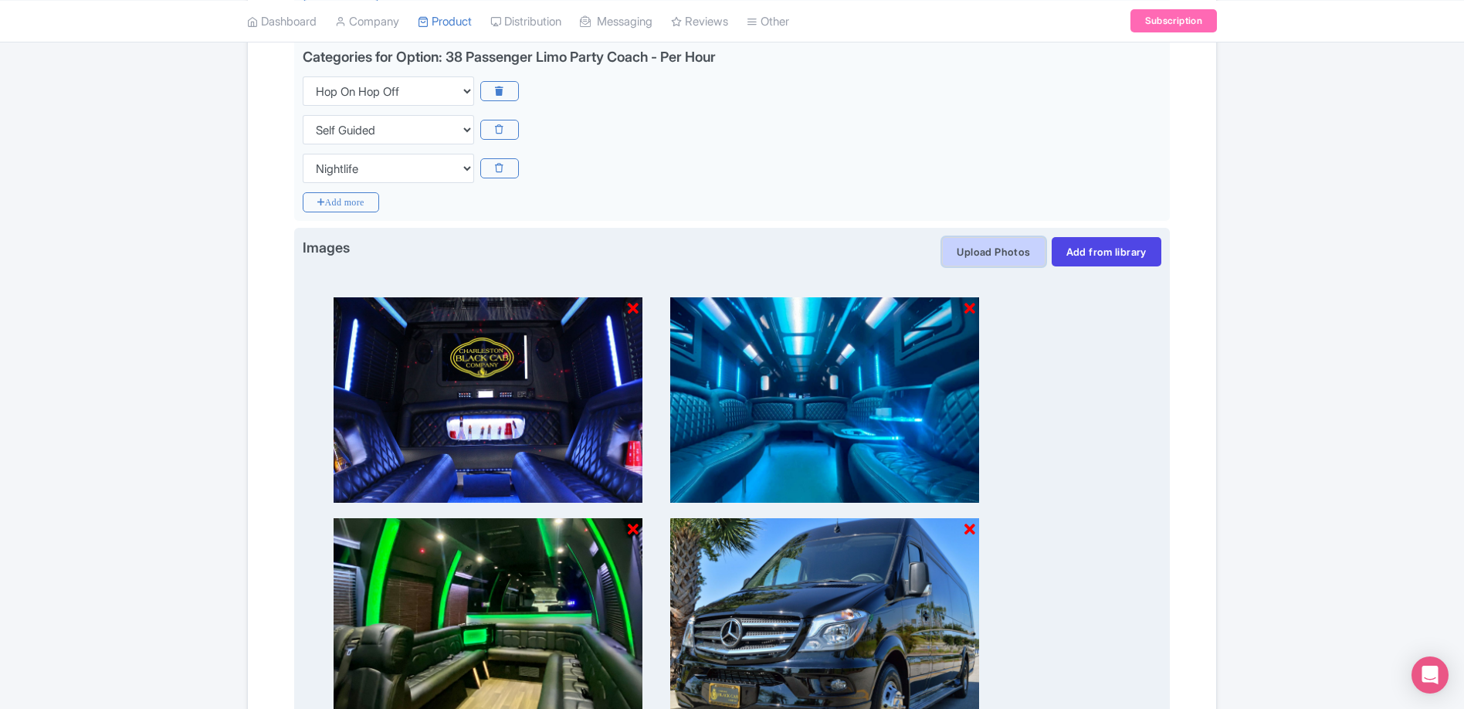
click at [961, 251] on button "Upload Photos" at bounding box center [993, 251] width 103 height 29
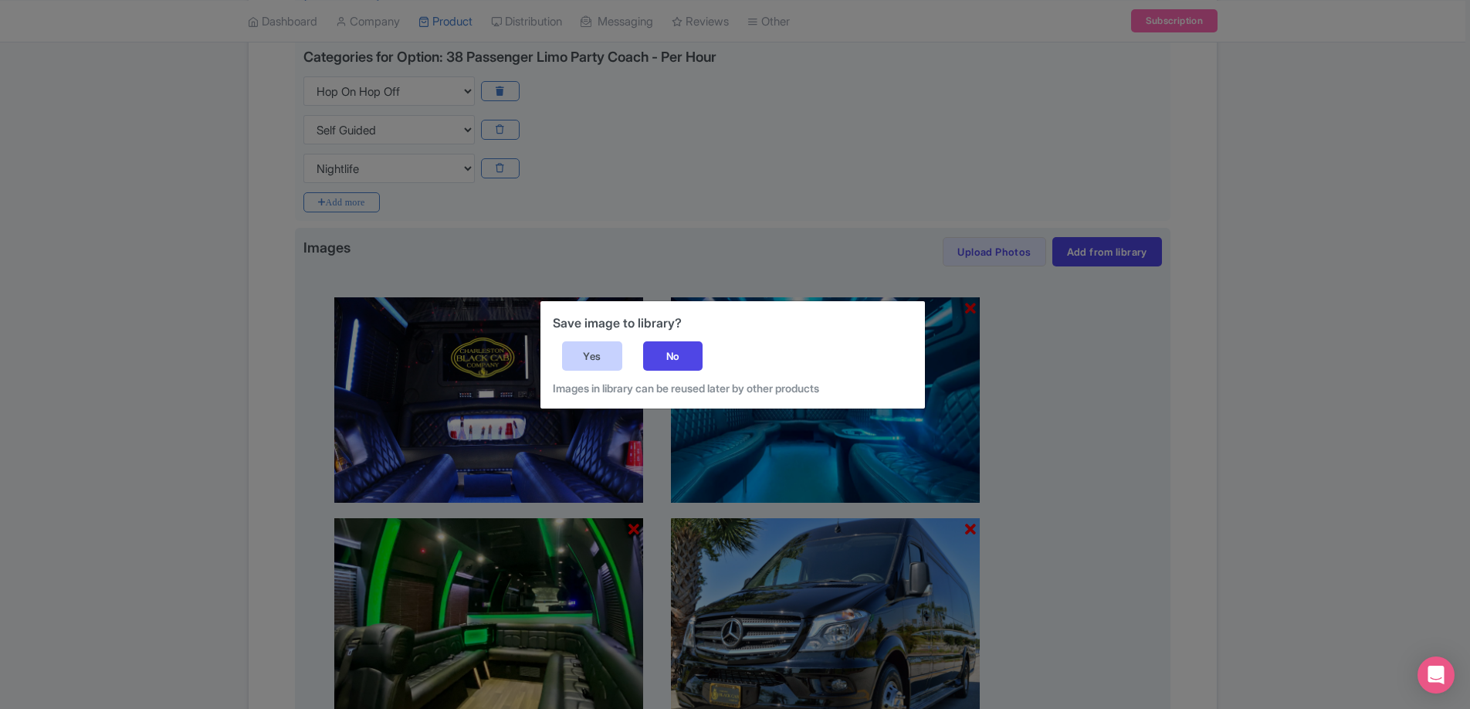
click at [602, 360] on div "Yes" at bounding box center [592, 355] width 60 height 29
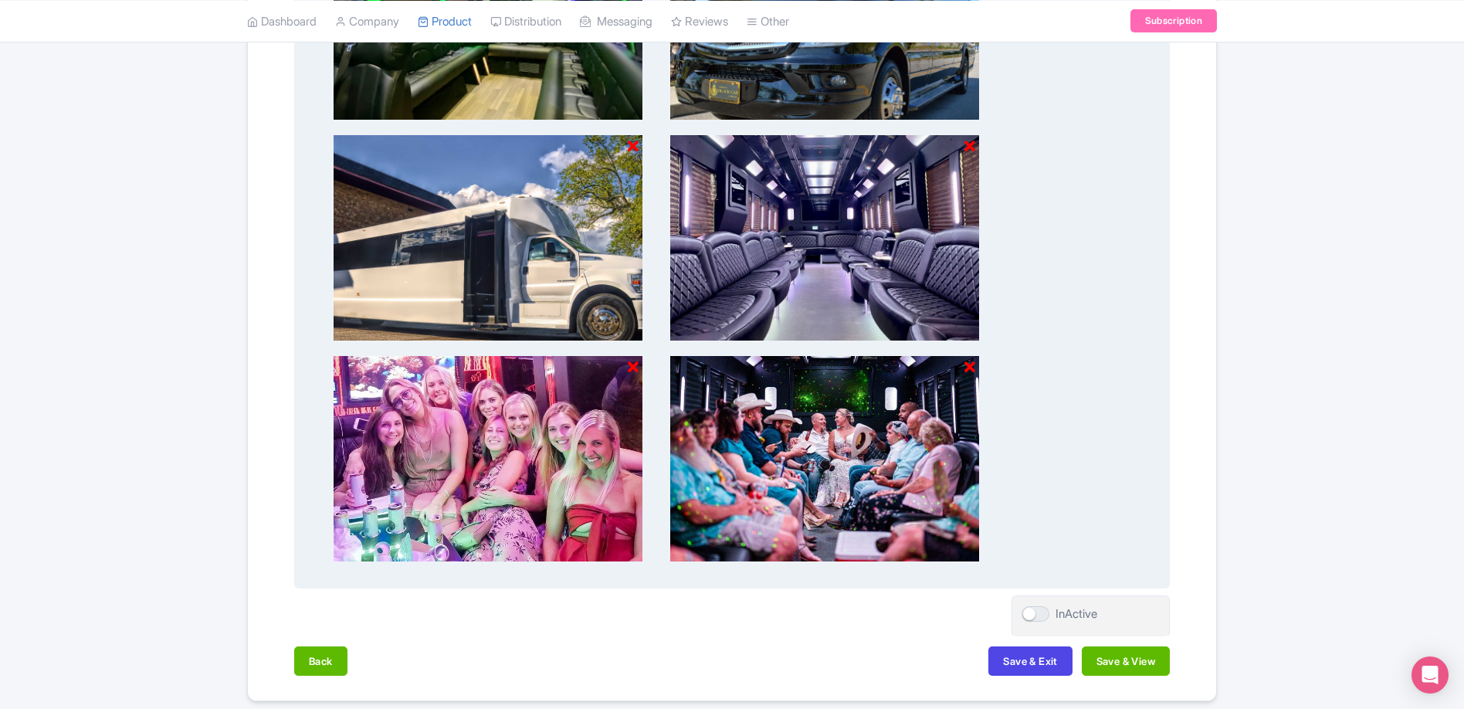
scroll to position [1819, 0]
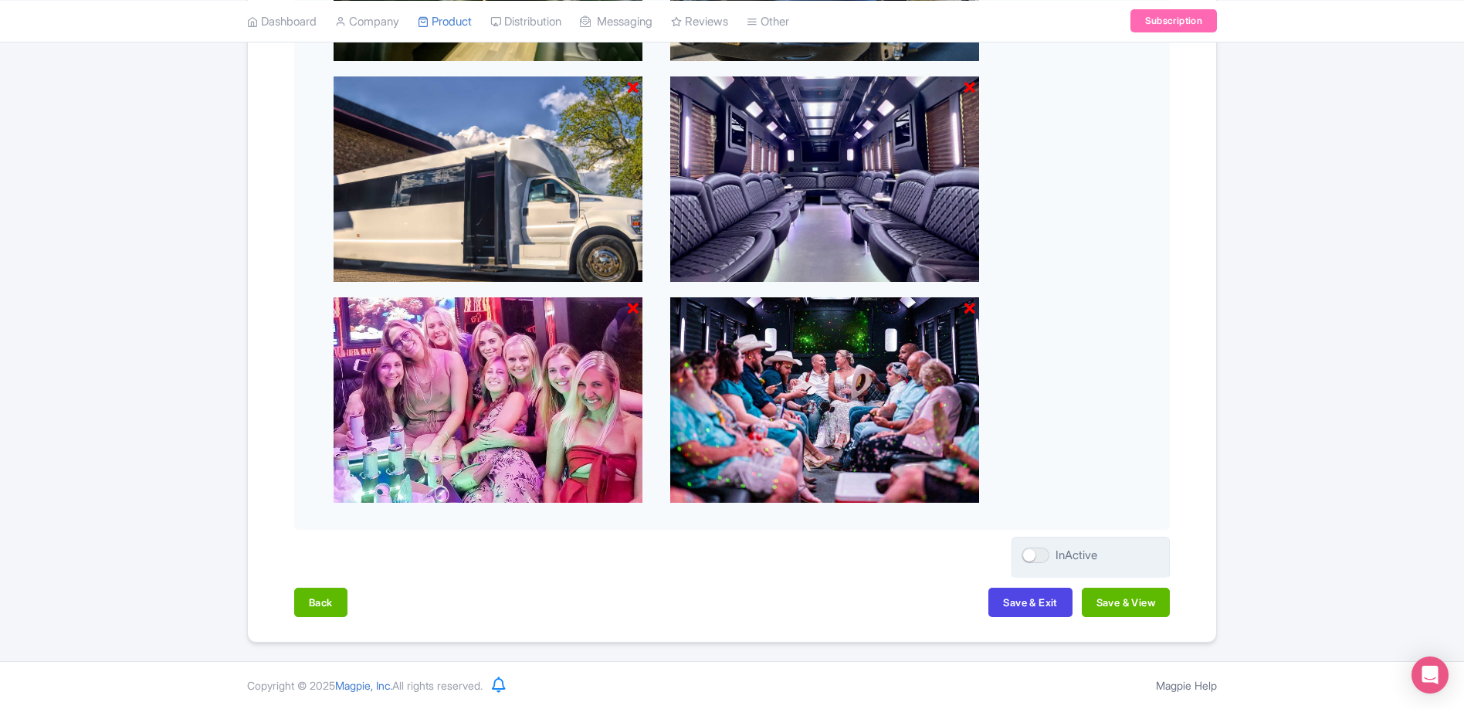
click at [1034, 553] on div at bounding box center [1035, 554] width 28 height 15
click at [1031, 553] on input "InActive" at bounding box center [1026, 555] width 10 height 10
checkbox input "true"
click at [1134, 601] on button "Save & View" at bounding box center [1125, 601] width 88 height 29
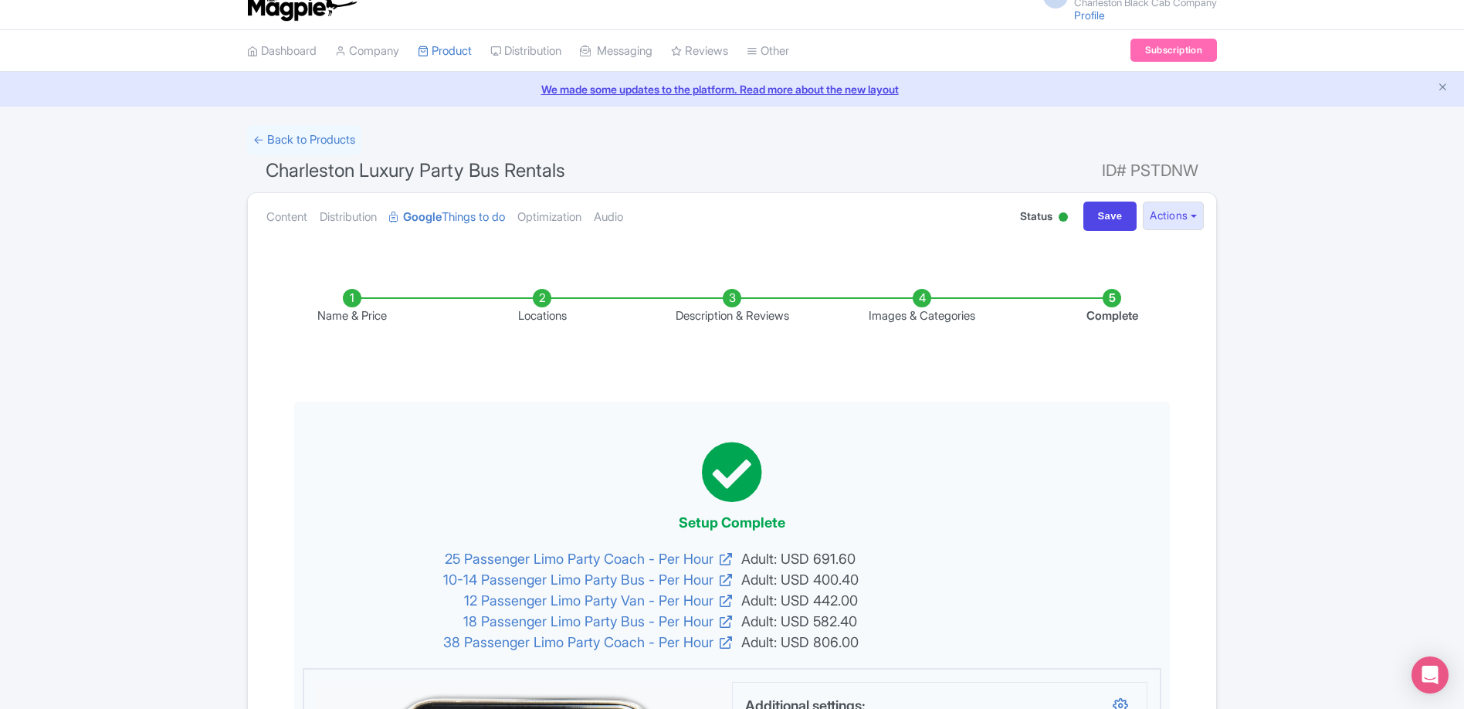
scroll to position [0, 0]
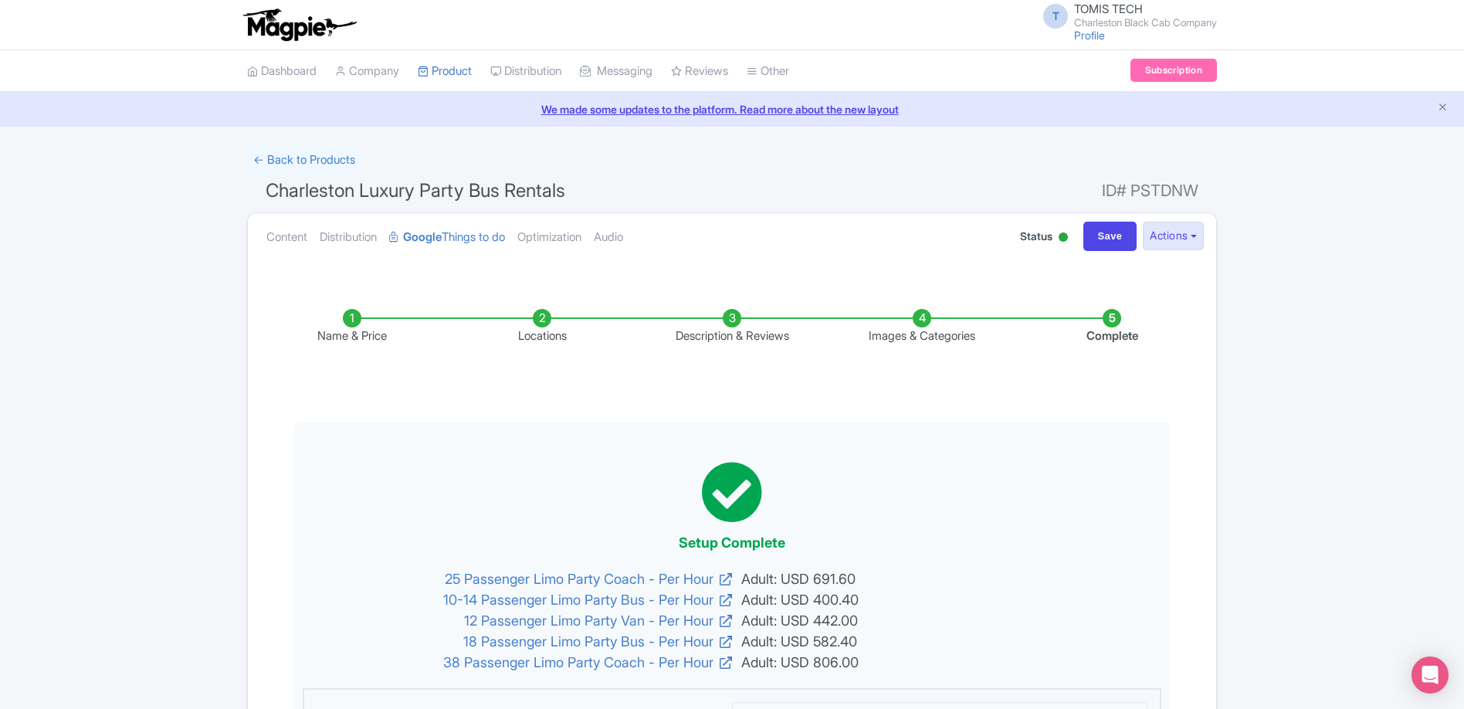
drag, startPoint x: 332, startPoint y: 161, endPoint x: 822, endPoint y: 237, distance: 496.0
click at [332, 161] on link "← Back to Products" at bounding box center [304, 160] width 114 height 30
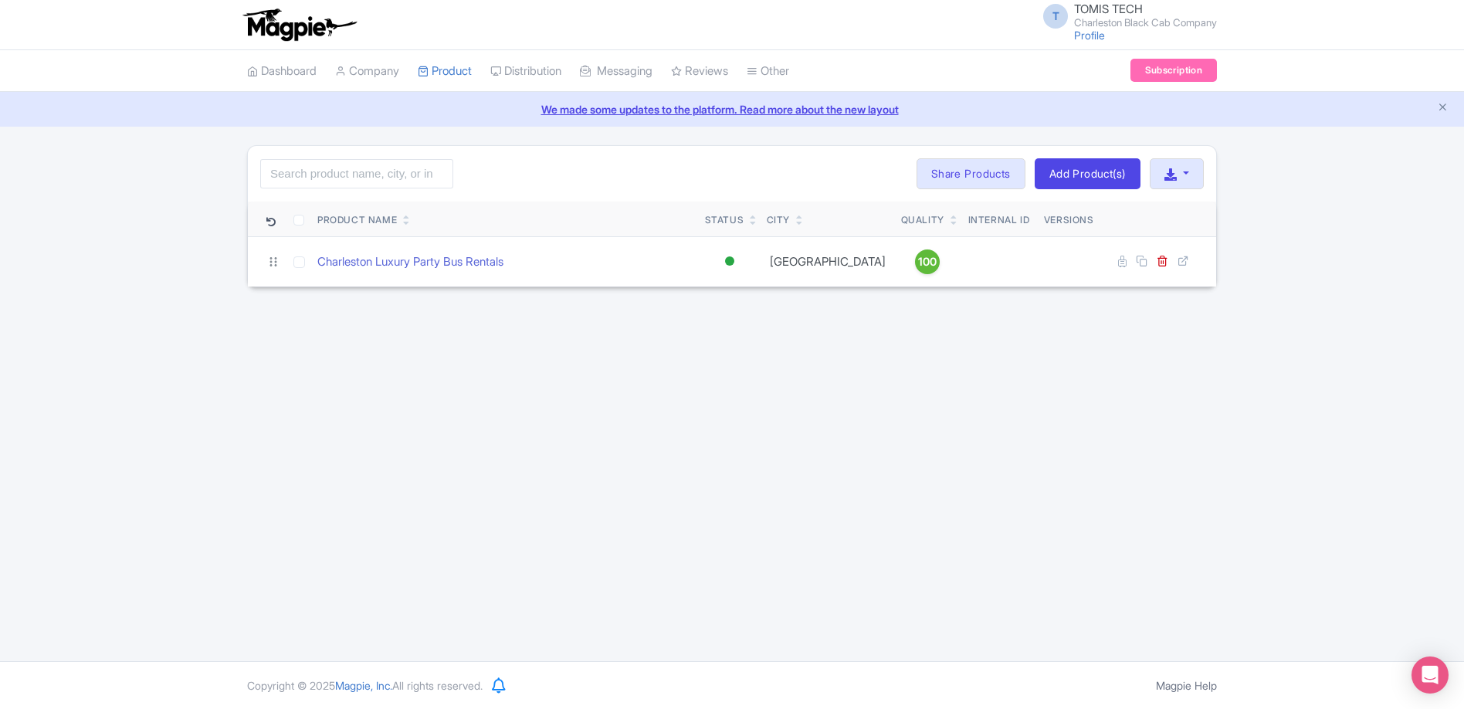
click at [201, 303] on div "T TOMIS TECH Charleston Black Cab Company Profile Users Settings Sign out Dashb…" at bounding box center [732, 330] width 1464 height 661
click at [1064, 180] on link "Add Product(s)" at bounding box center [1087, 173] width 106 height 31
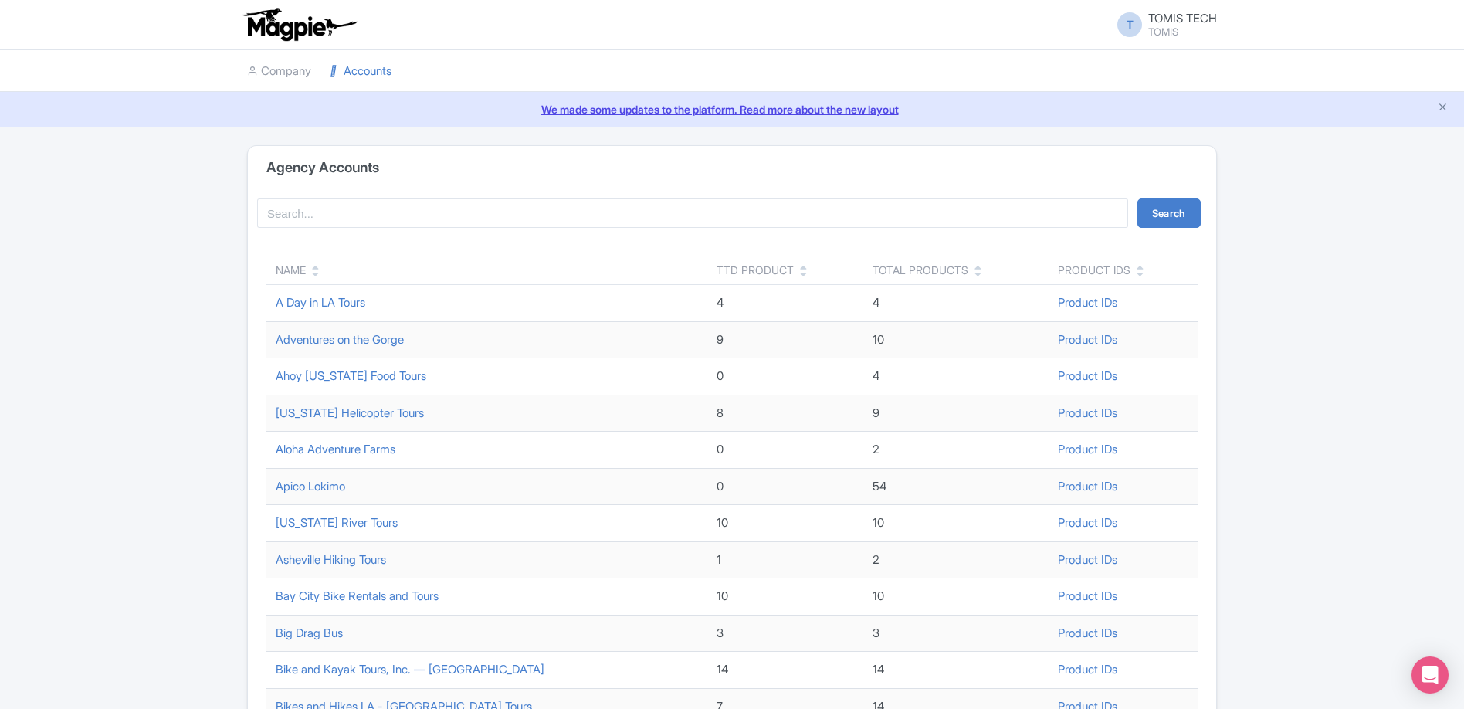
scroll to position [447, 0]
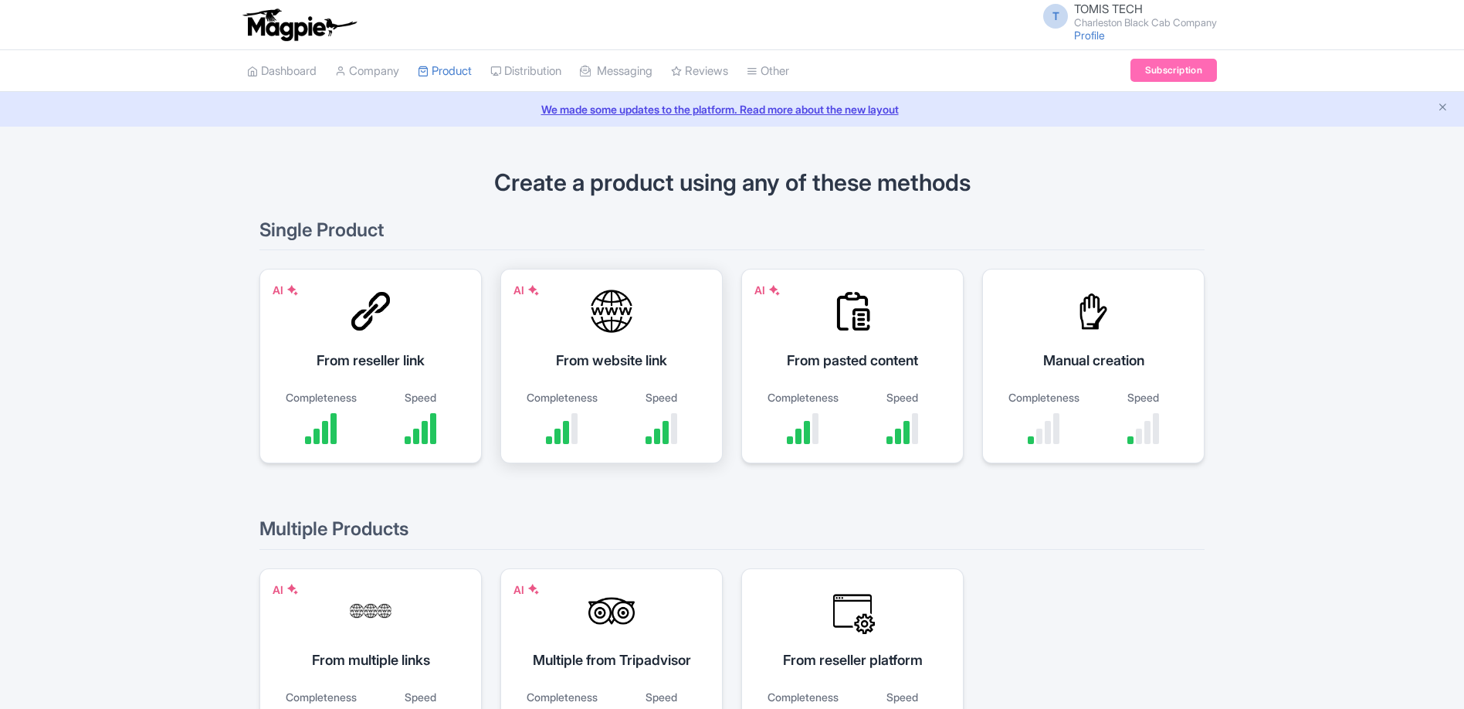
click at [620, 367] on div "From website link" at bounding box center [612, 360] width 184 height 21
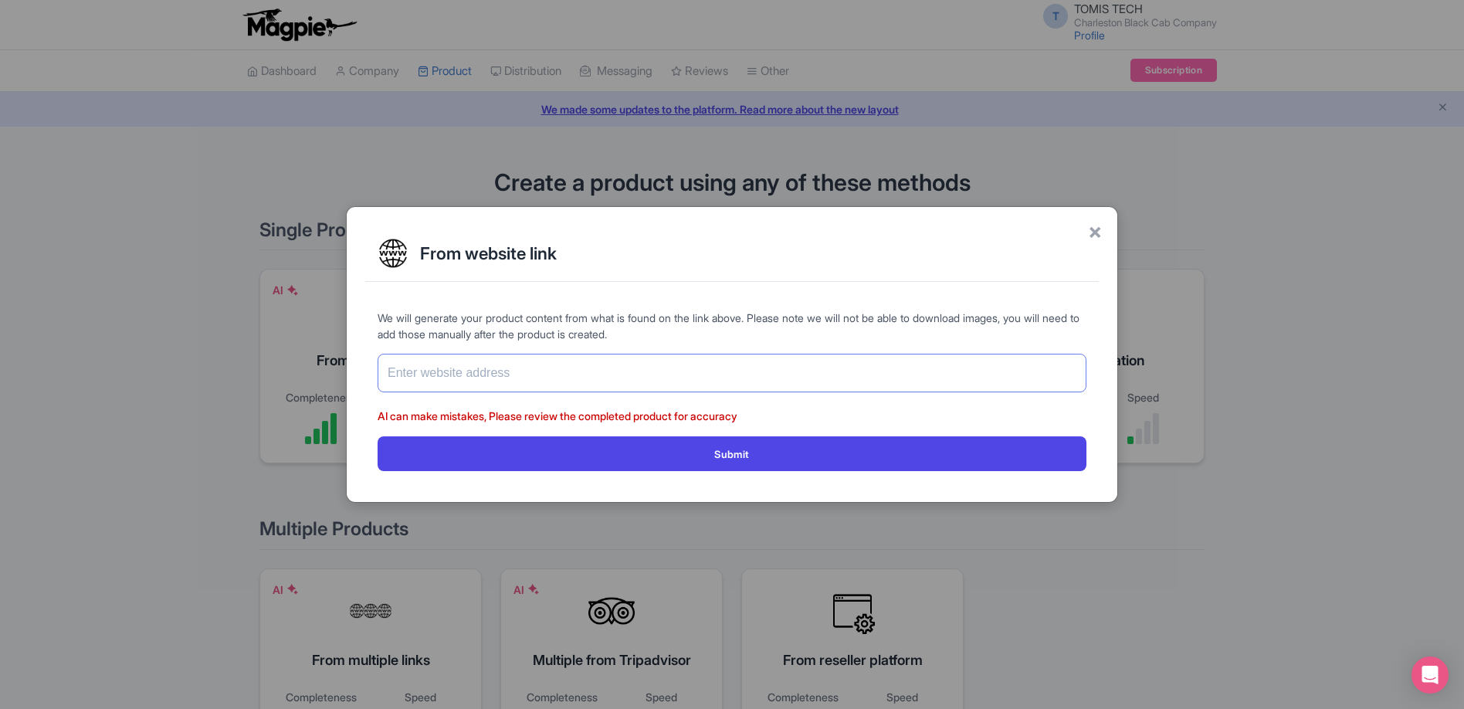
click at [560, 381] on input "text" at bounding box center [731, 373] width 709 height 39
paste input "[URL][DOMAIN_NAME]"
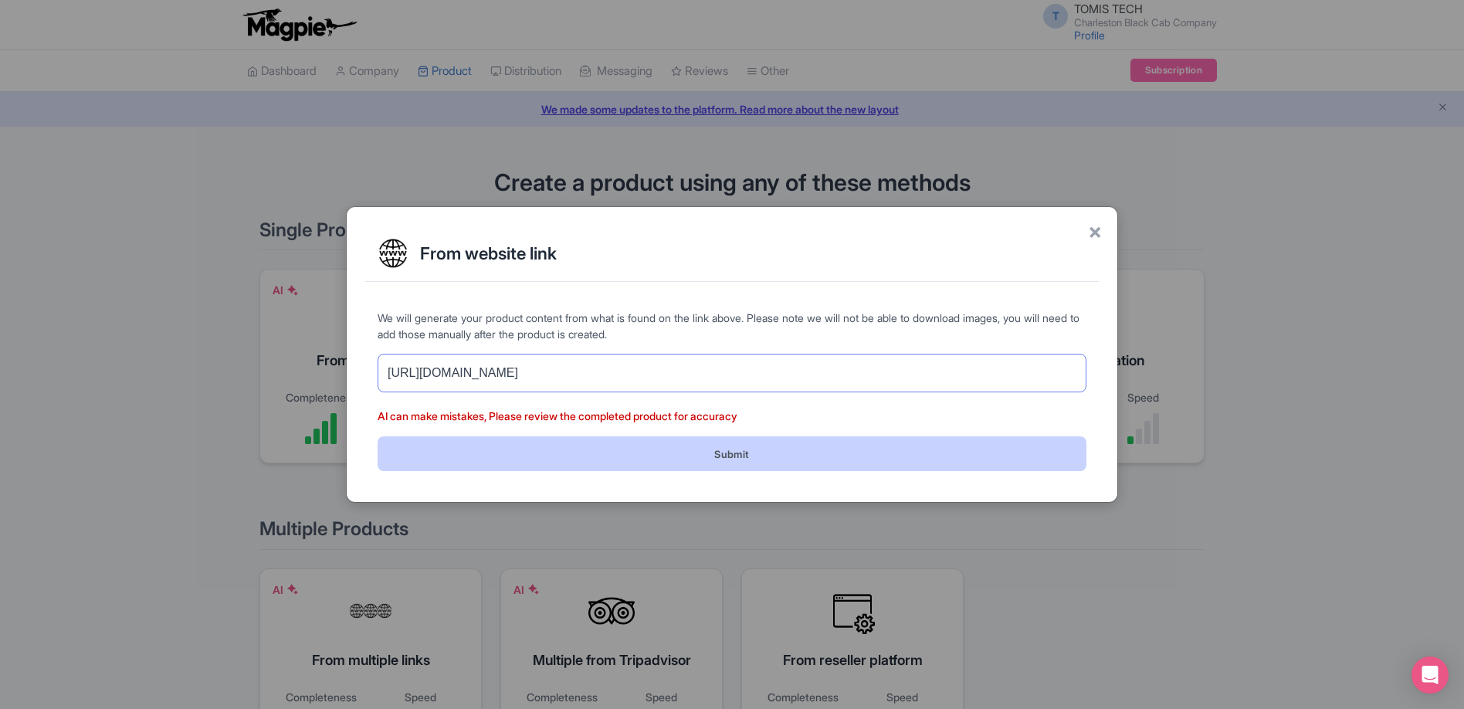
type input "[URL][DOMAIN_NAME]"
click at [663, 451] on button "Submit" at bounding box center [731, 453] width 709 height 35
click at [772, 456] on button "Submit" at bounding box center [731, 453] width 709 height 35
click at [734, 458] on button "Submit" at bounding box center [731, 453] width 709 height 35
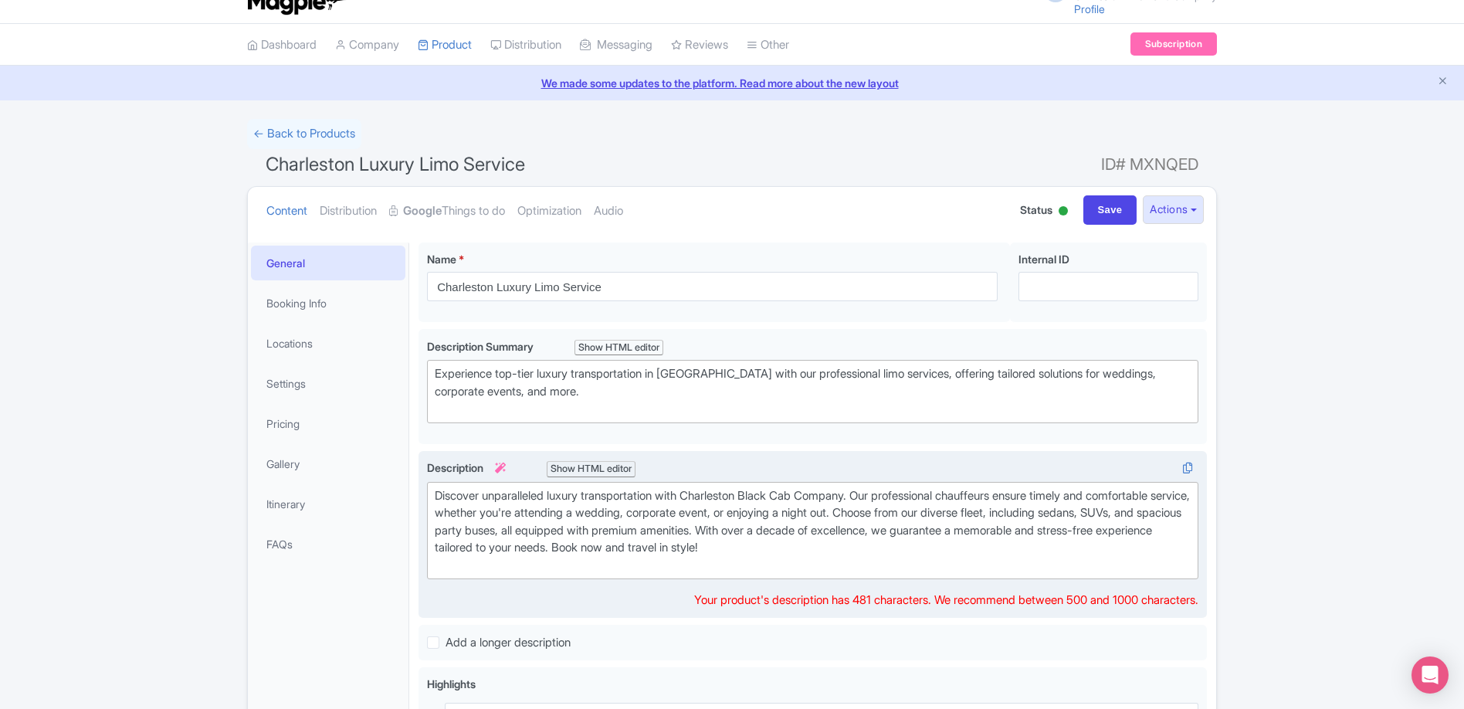
scroll to position [28, 0]
click at [965, 547] on div "Discover unparalleled luxury transportation with Charleston Black Cab Company. …" at bounding box center [813, 529] width 756 height 87
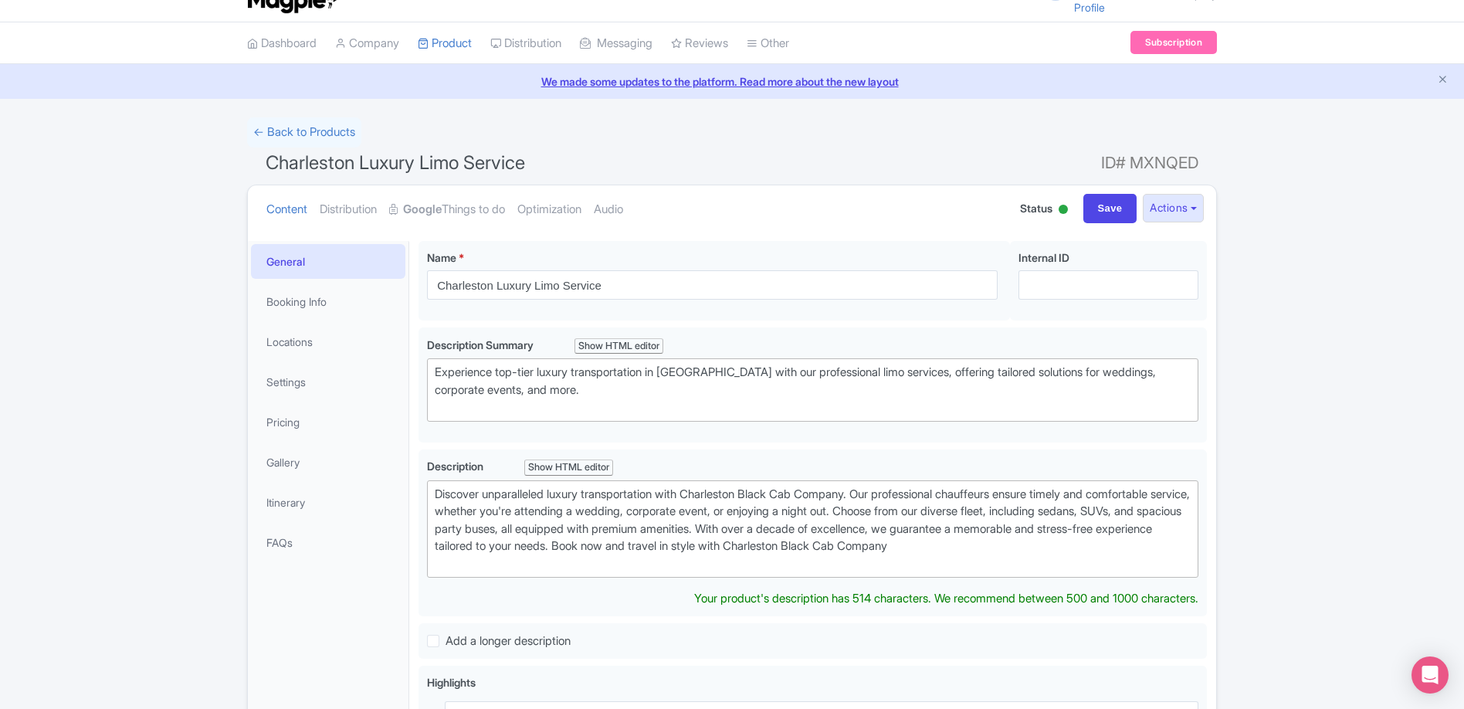
type trix-editor "<div>Discover unparalleled luxury transportation with Charleston Black Cab Comp…"
click at [301, 279] on li "General" at bounding box center [328, 261] width 161 height 41
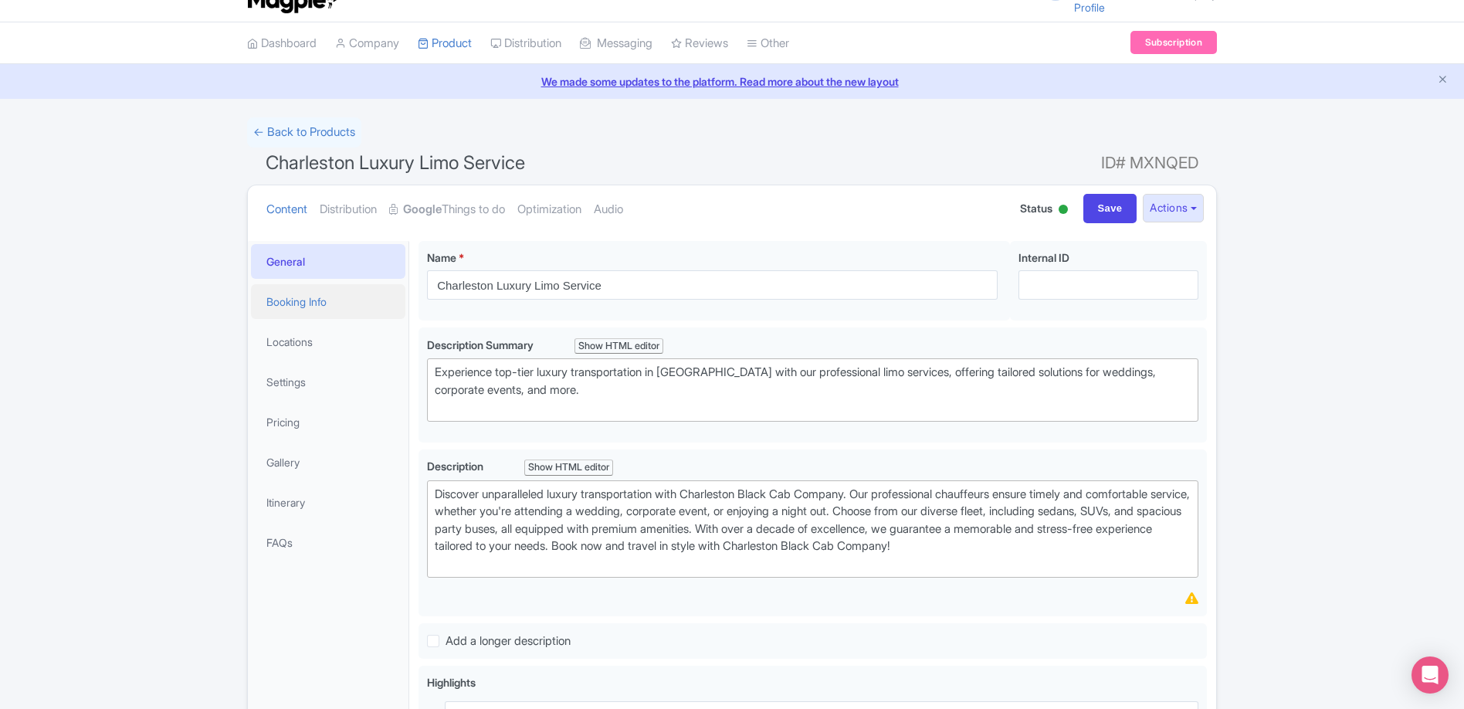
click at [306, 292] on link "Booking Info" at bounding box center [328, 301] width 154 height 35
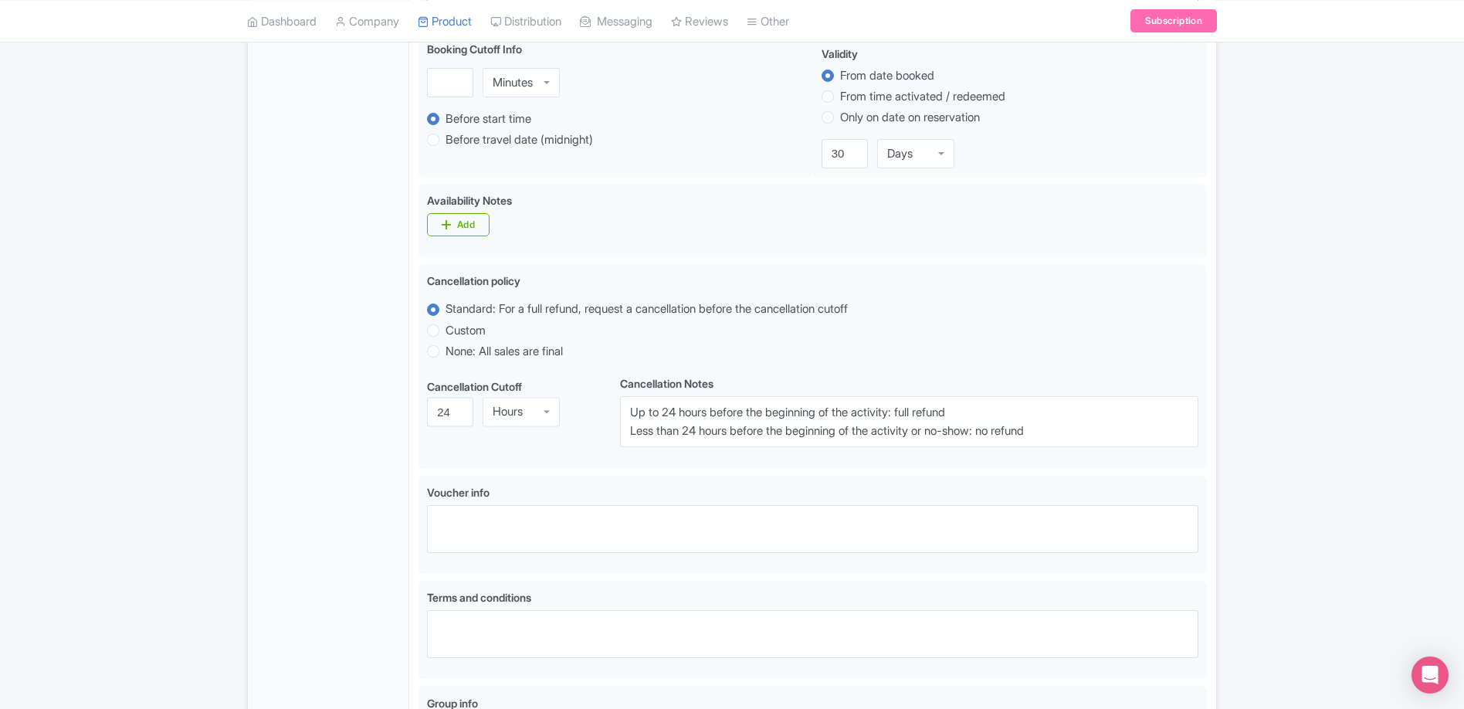
scroll to position [264, 0]
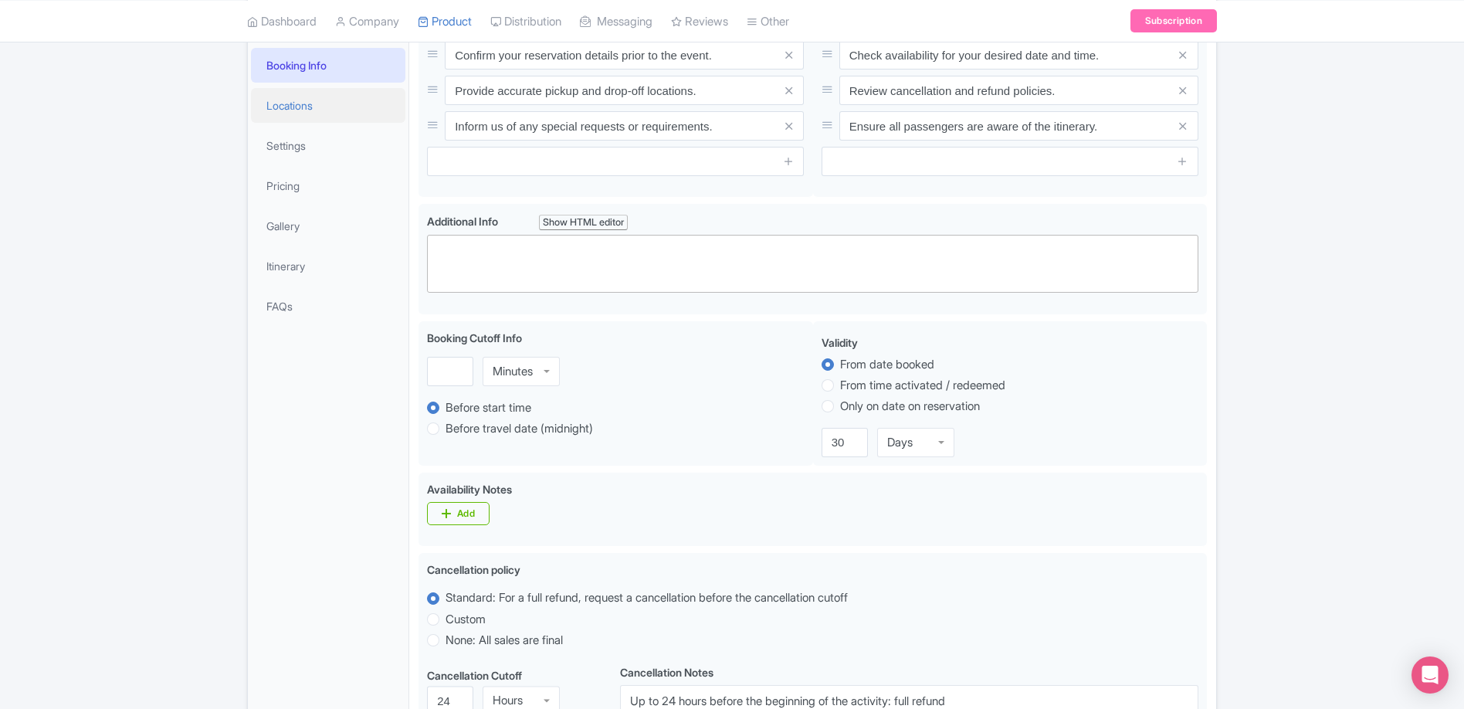
click at [328, 107] on link "Locations" at bounding box center [328, 105] width 154 height 35
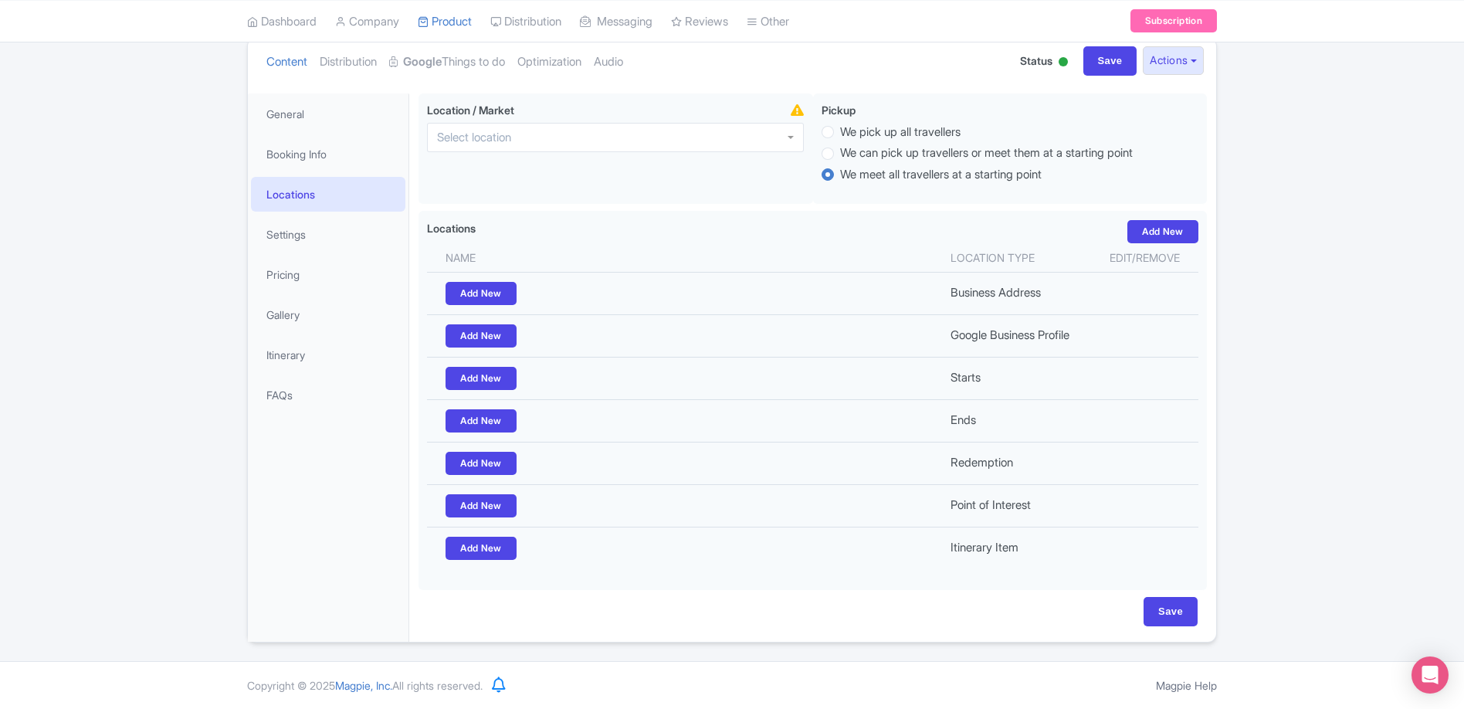
scroll to position [174, 0]
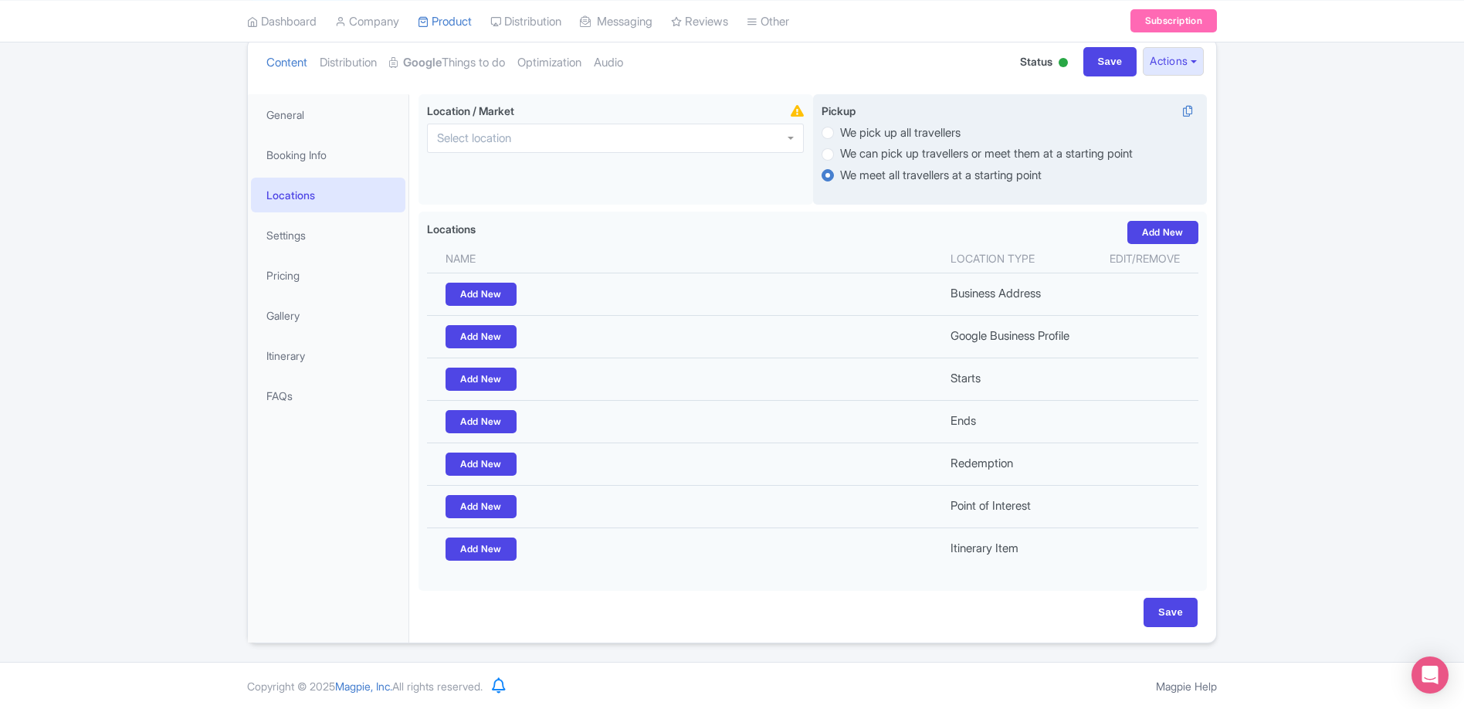
click at [834, 134] on label "We pick up all travellers" at bounding box center [1009, 133] width 377 height 18
click at [840, 134] on input "We pick up all travellers" at bounding box center [847, 131] width 15 height 15
radio input "true"
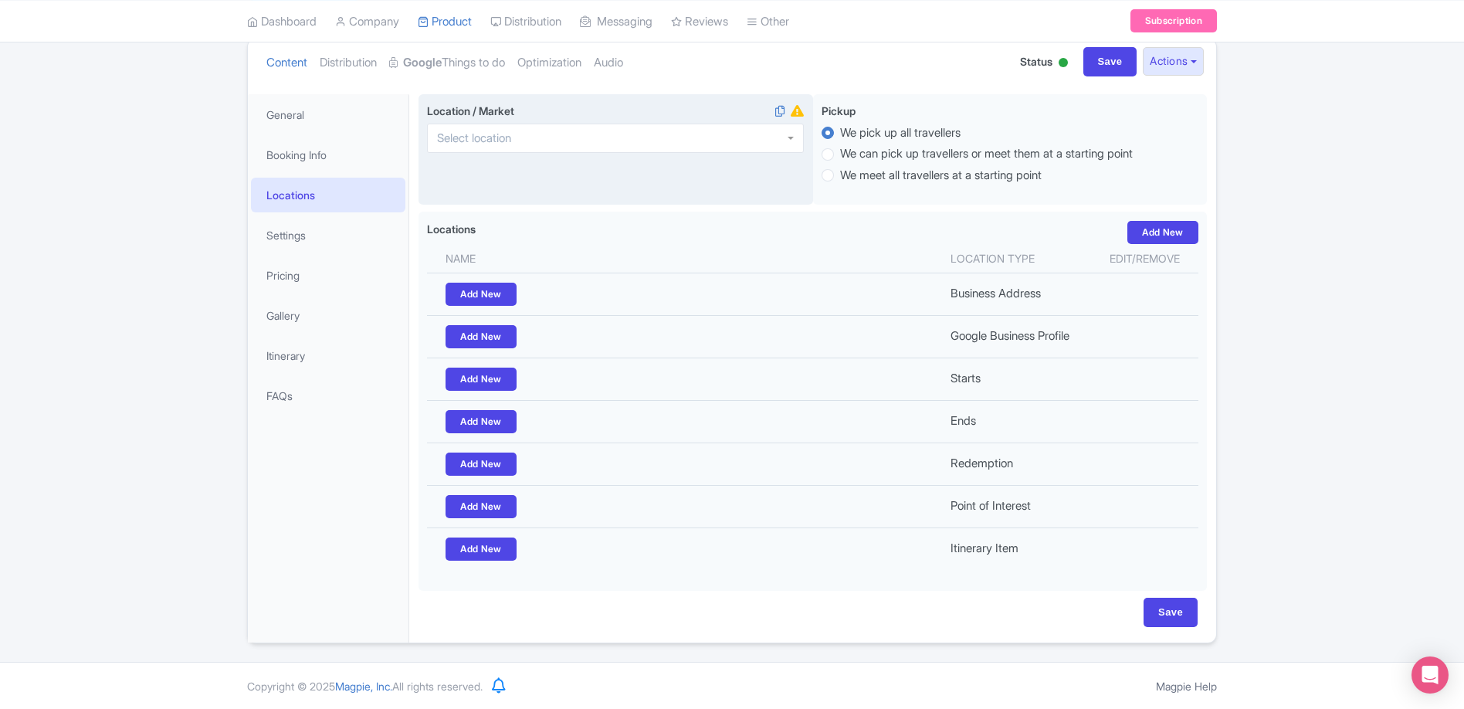
click at [703, 137] on div at bounding box center [615, 138] width 377 height 29
type input "[GEOGRAPHIC_DATA]"
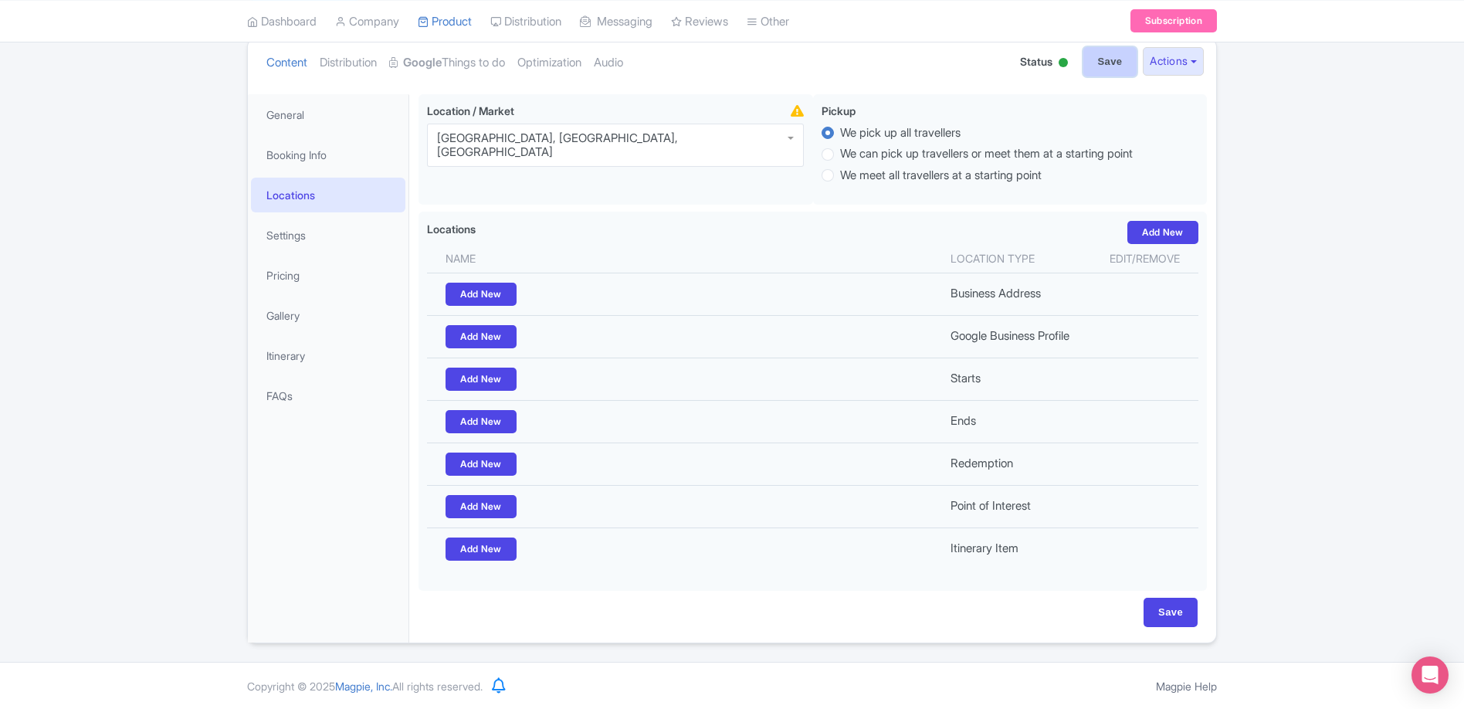
click at [1093, 62] on input "Save" at bounding box center [1110, 61] width 54 height 29
type input "Saving..."
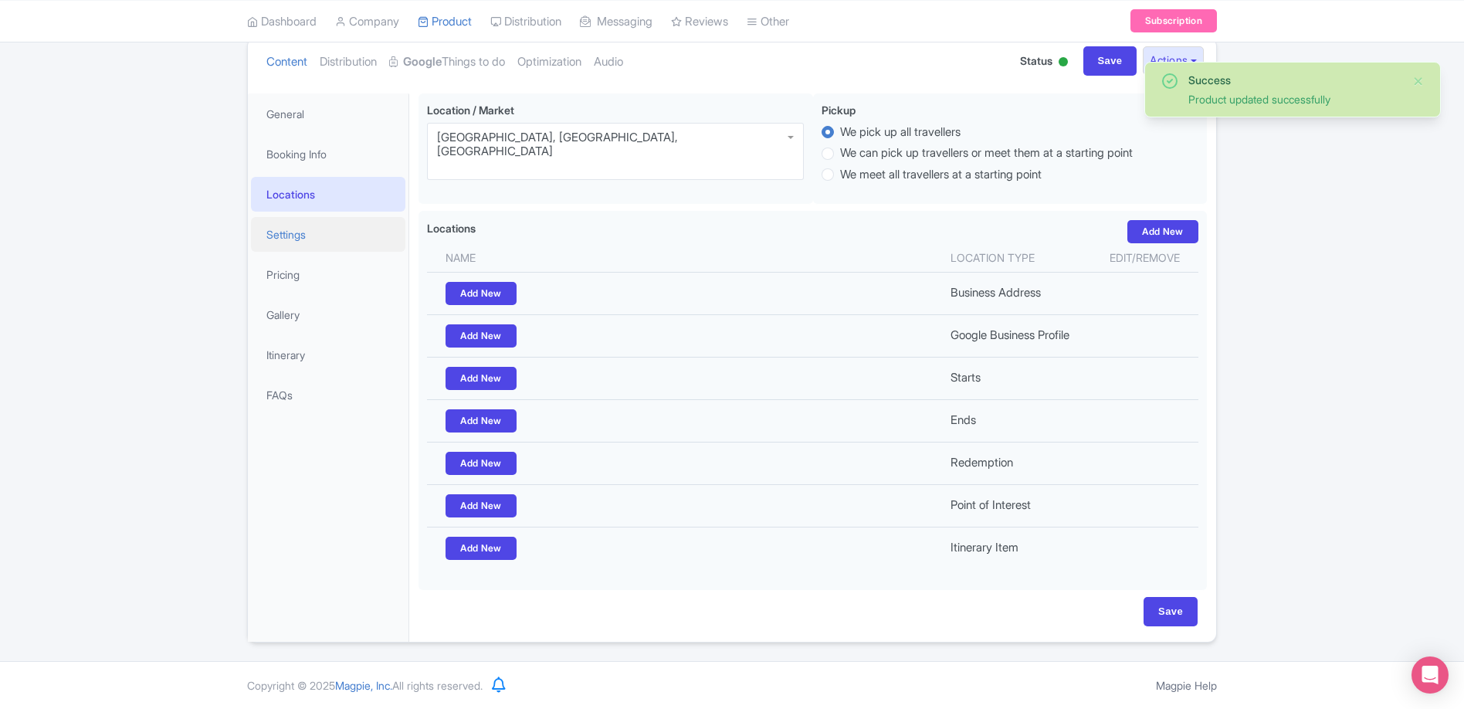
scroll to position [174, 0]
click at [300, 232] on link "Settings" at bounding box center [328, 235] width 154 height 35
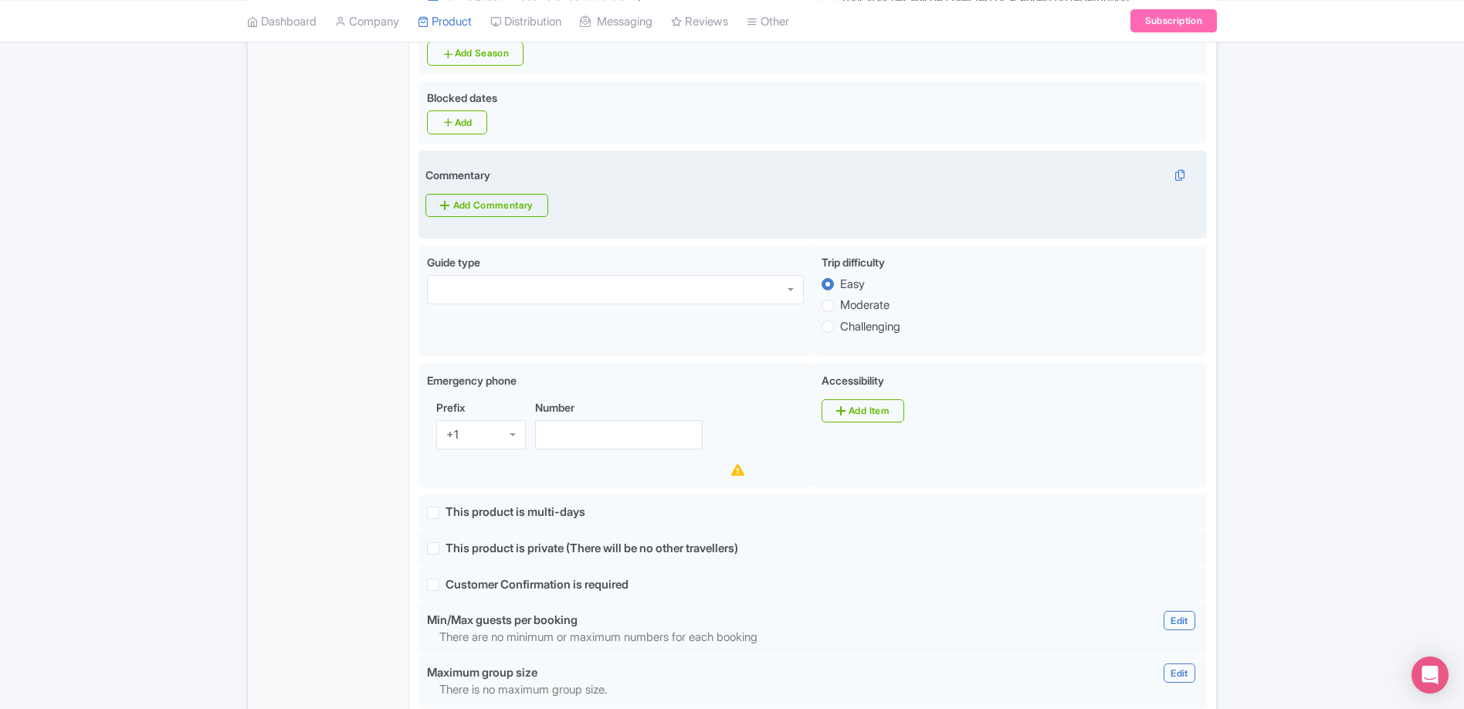
scroll to position [701, 0]
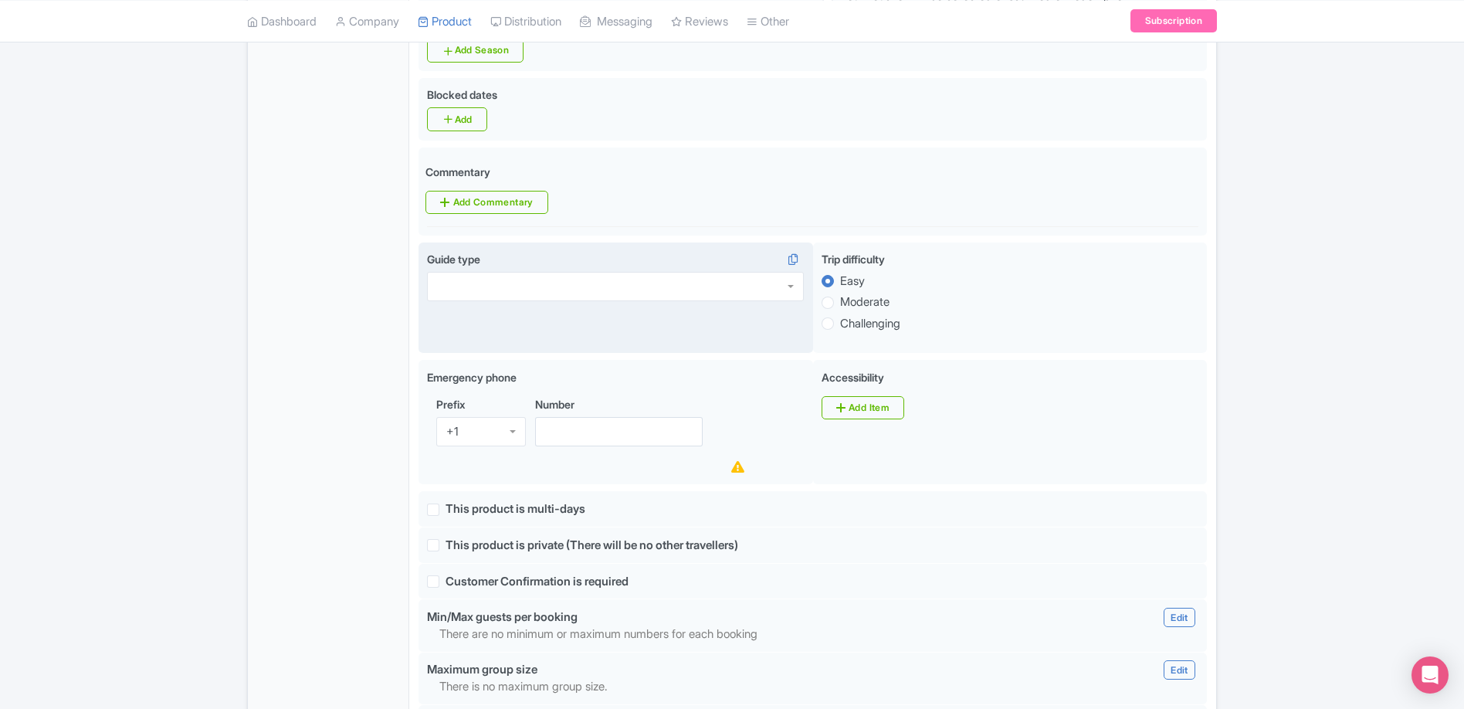
click at [638, 272] on div at bounding box center [615, 286] width 377 height 29
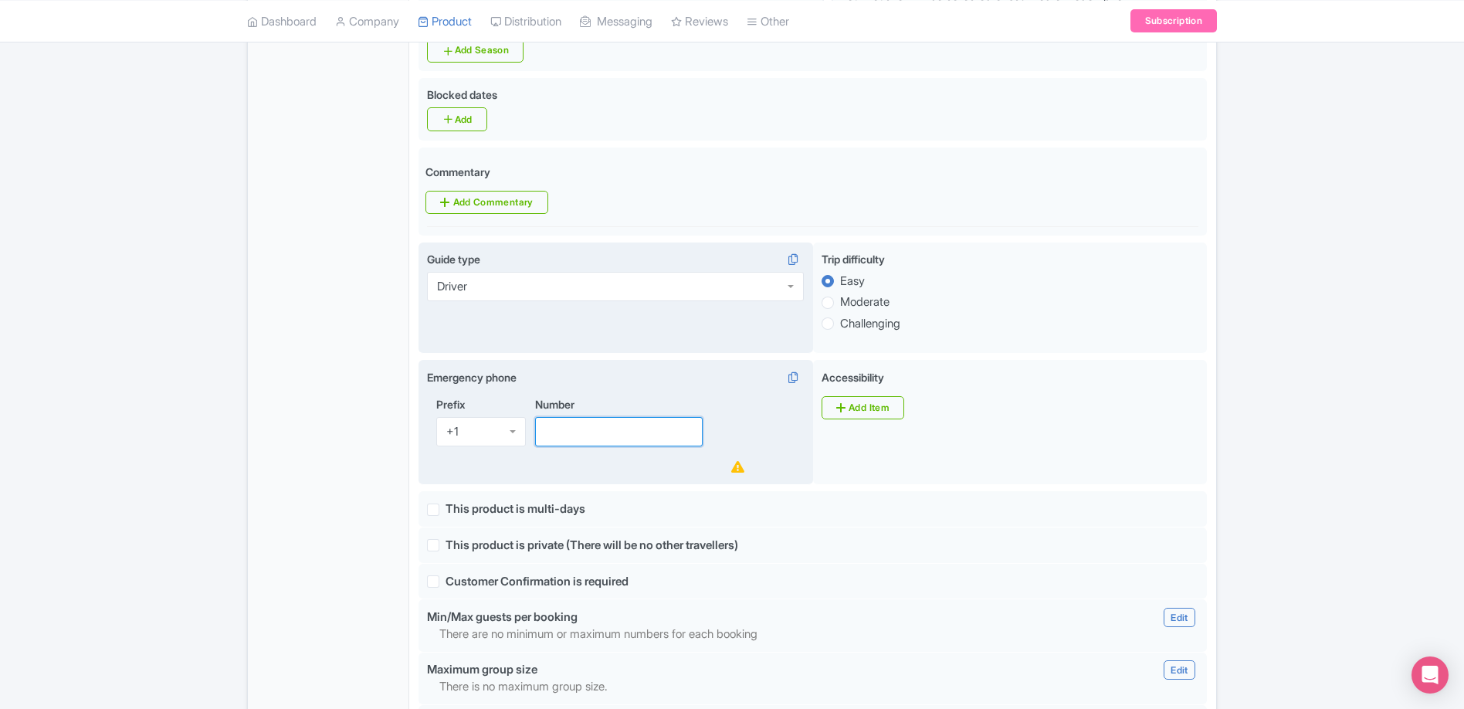
click at [633, 417] on input "Number" at bounding box center [619, 431] width 168 height 29
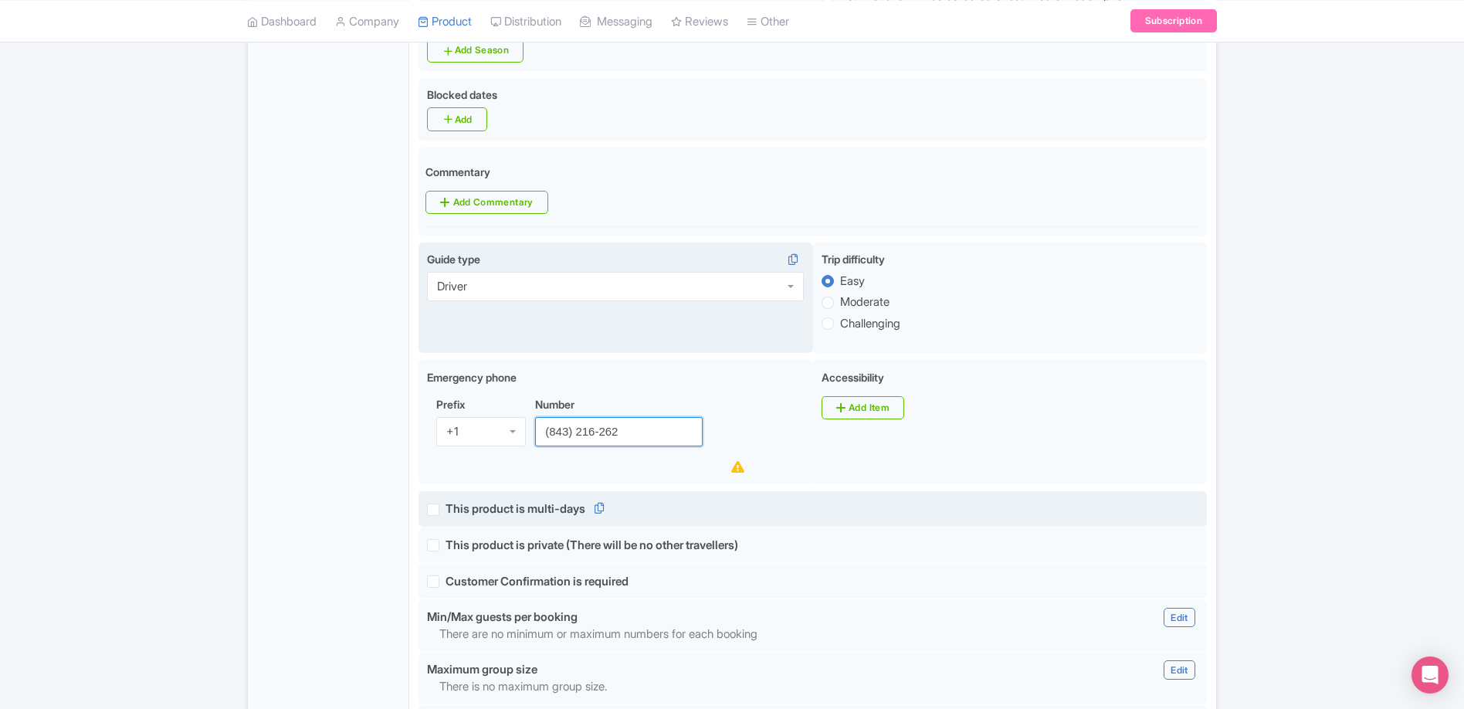
type input "[PHONE_NUMBER]"
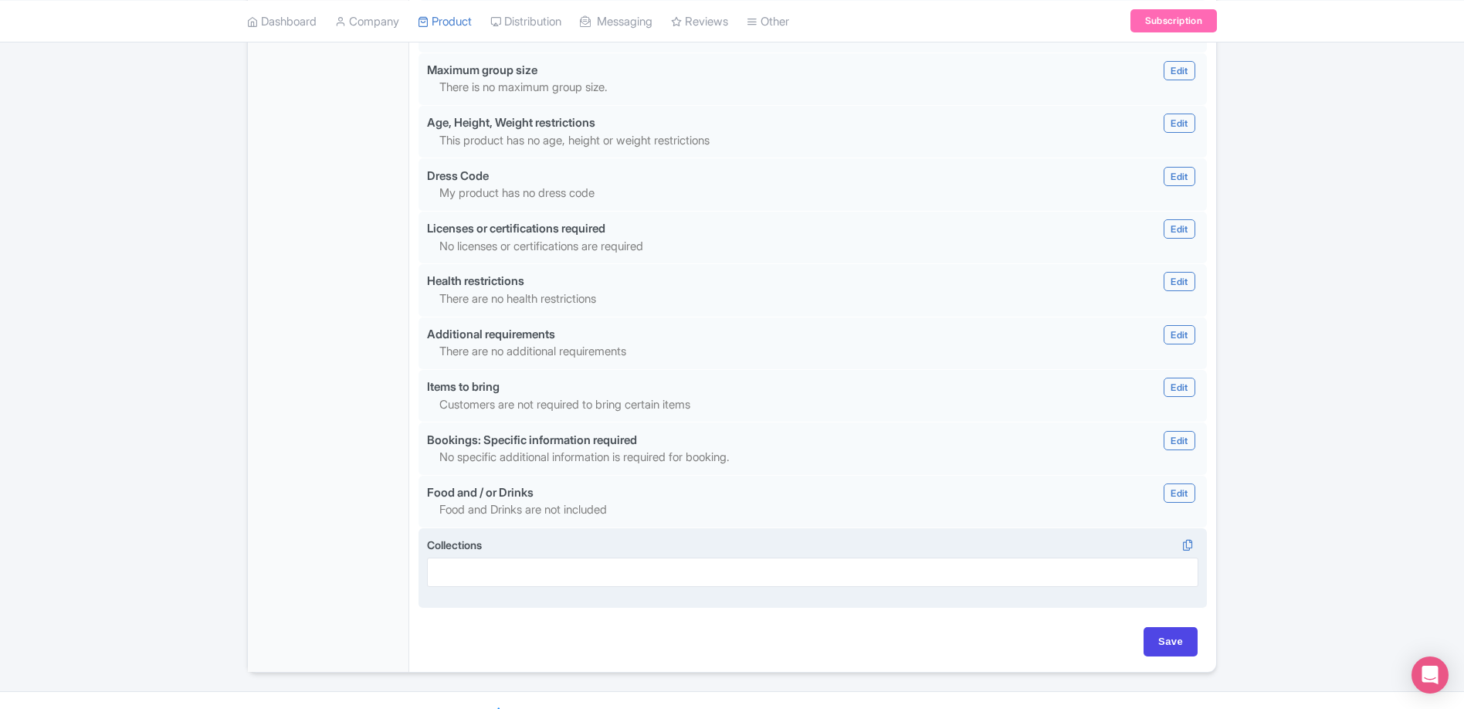
scroll to position [1302, 0]
click at [1176, 625] on input "Save" at bounding box center [1170, 639] width 54 height 29
type input "Saving..."
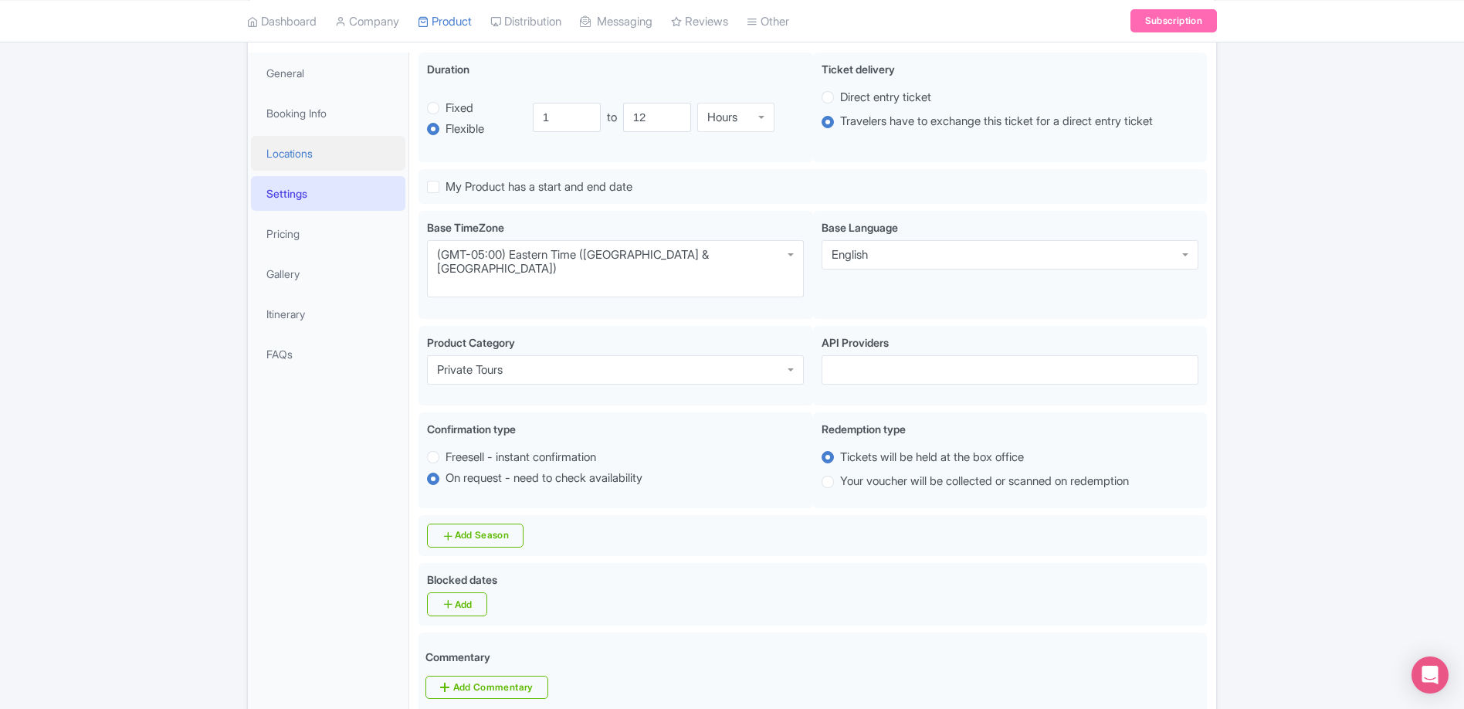
scroll to position [0, 0]
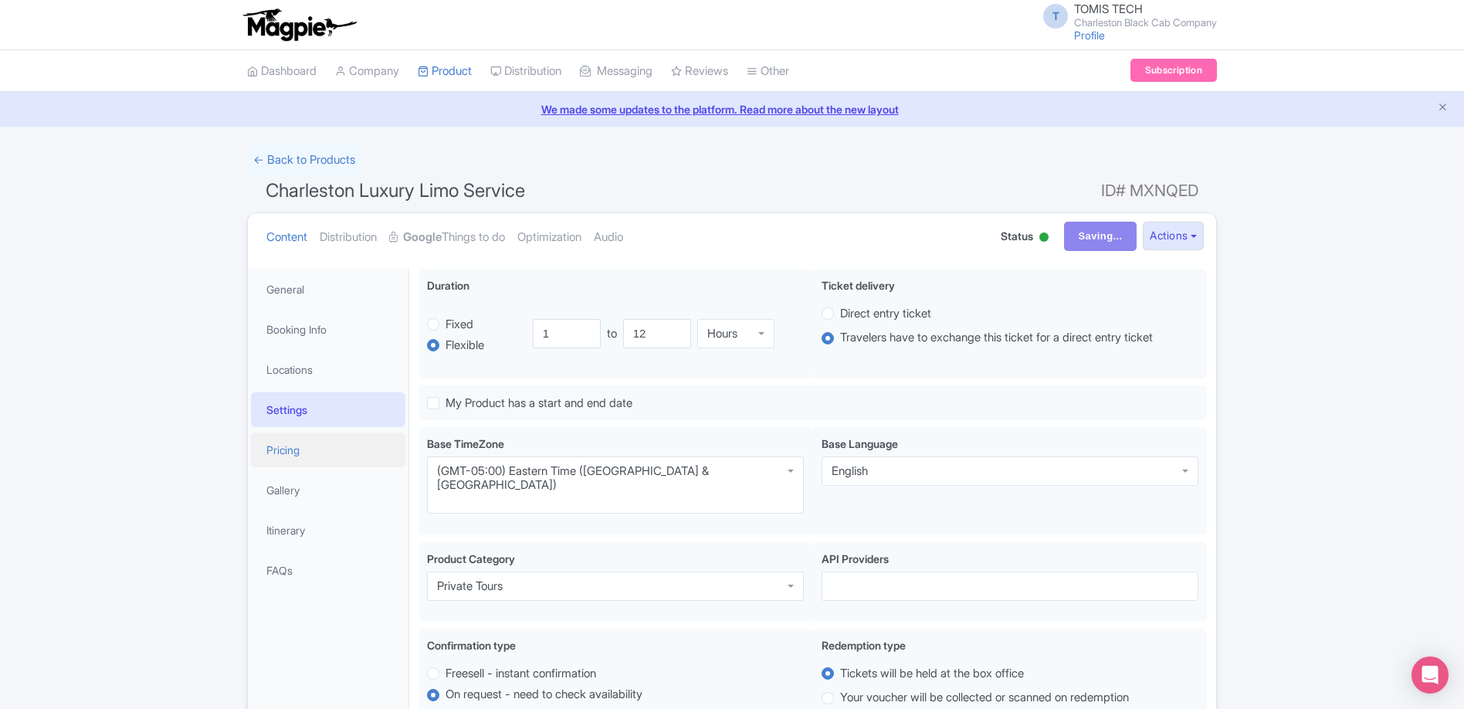
click at [310, 443] on link "Pricing" at bounding box center [328, 449] width 154 height 35
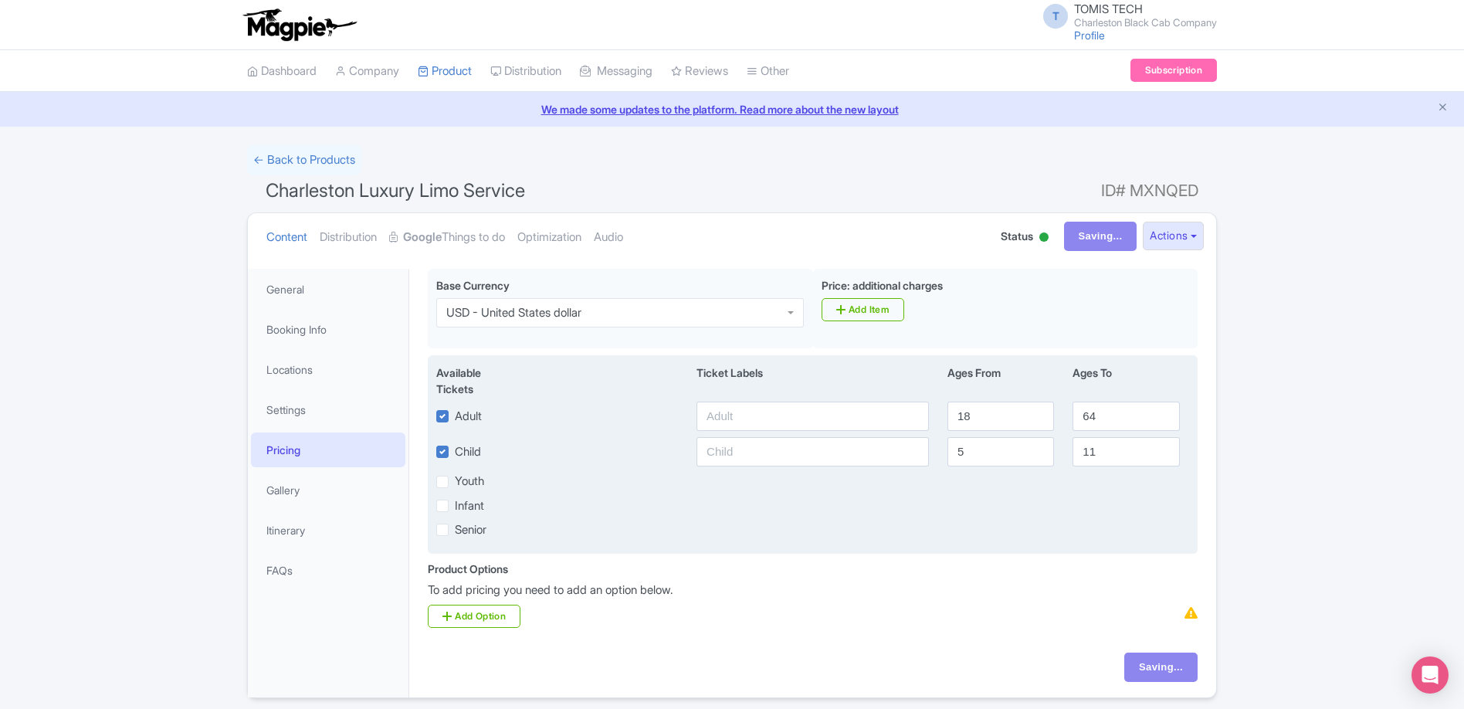
click at [455, 452] on label "Child" at bounding box center [468, 452] width 26 height 18
click at [455, 452] on input "Child" at bounding box center [460, 447] width 10 height 10
checkbox input "false"
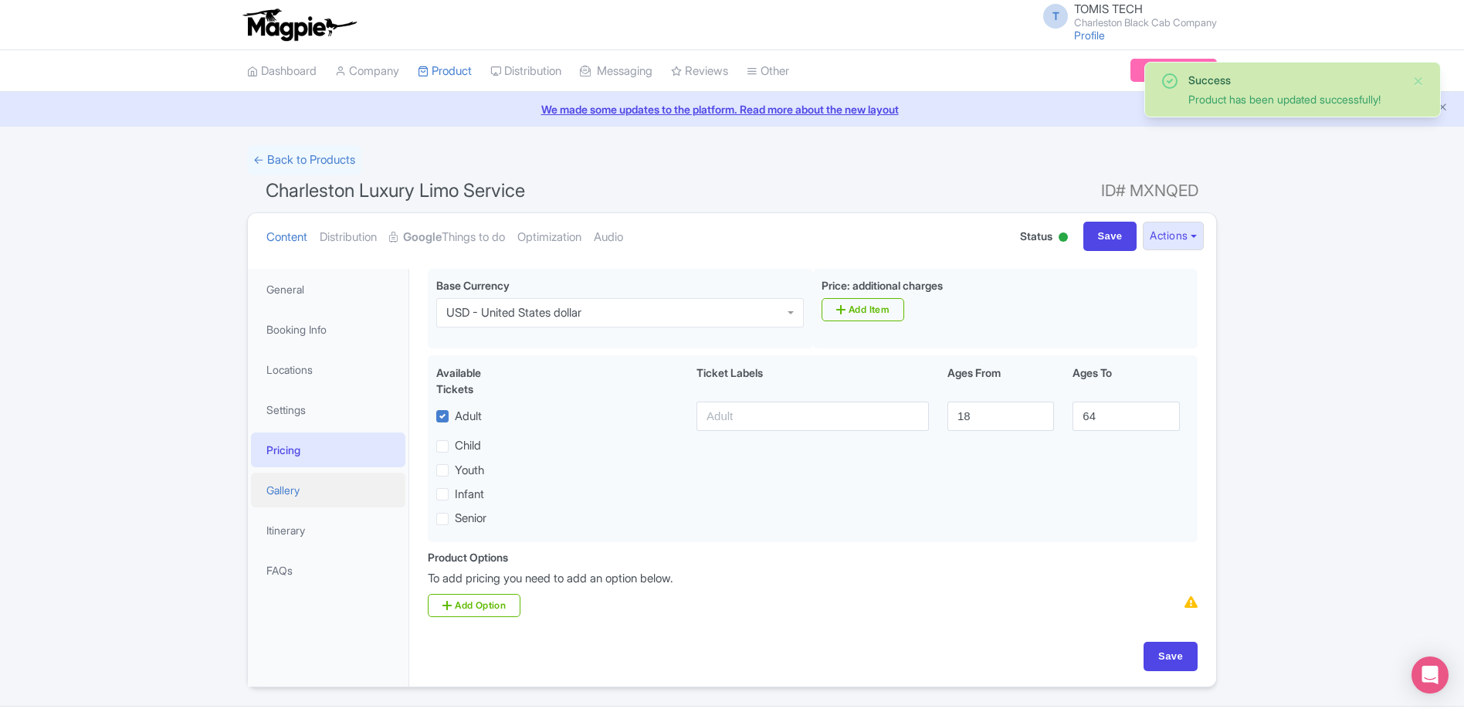
click at [325, 493] on link "Gallery" at bounding box center [328, 489] width 154 height 35
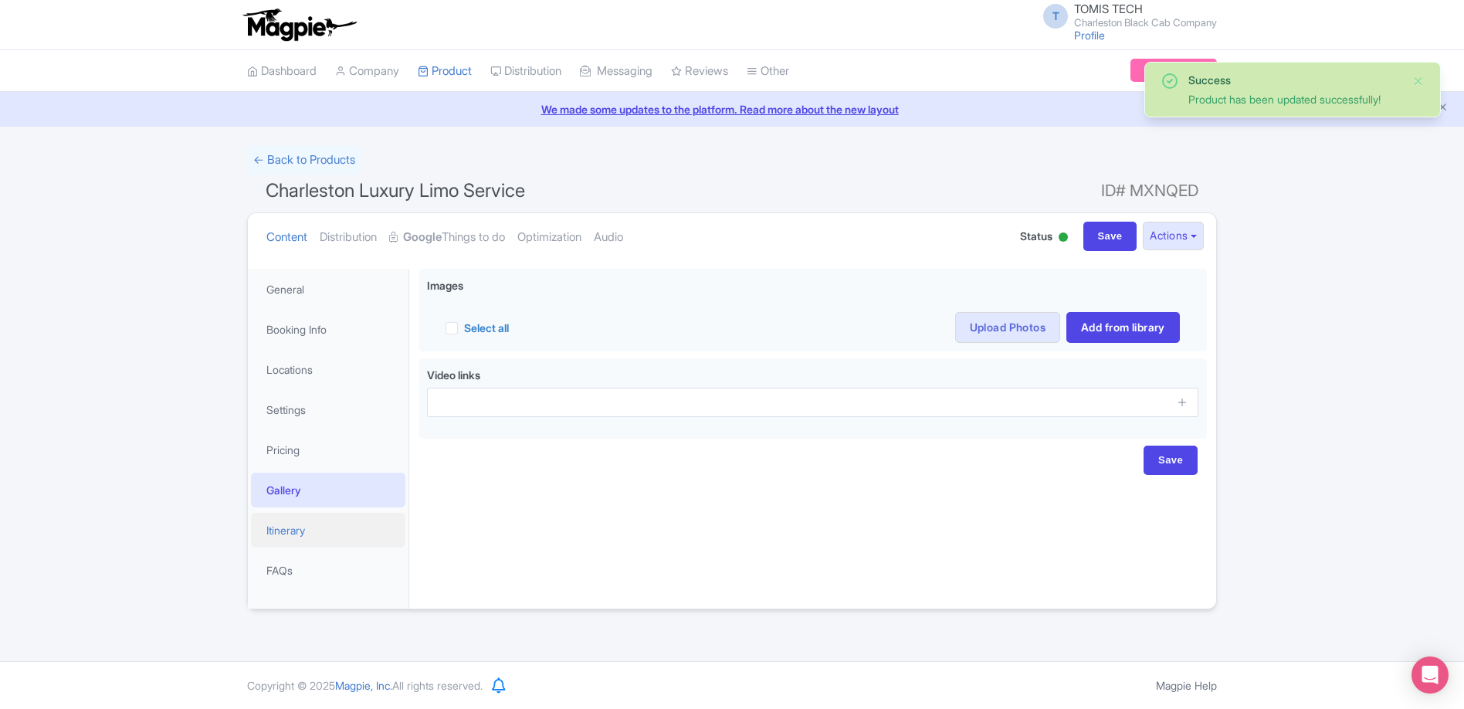
click at [311, 533] on link "Itinerary" at bounding box center [328, 530] width 154 height 35
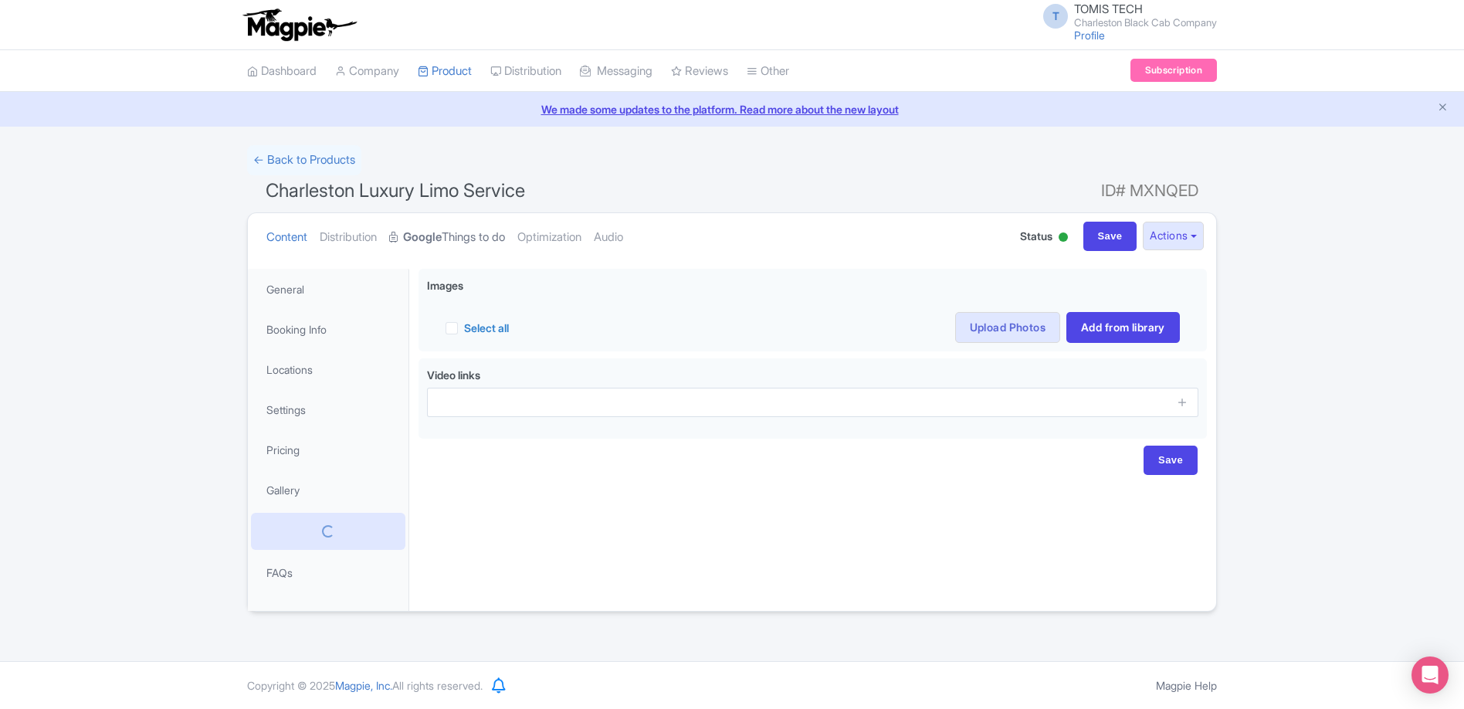
click at [467, 236] on link "Google Things to do" at bounding box center [447, 237] width 116 height 49
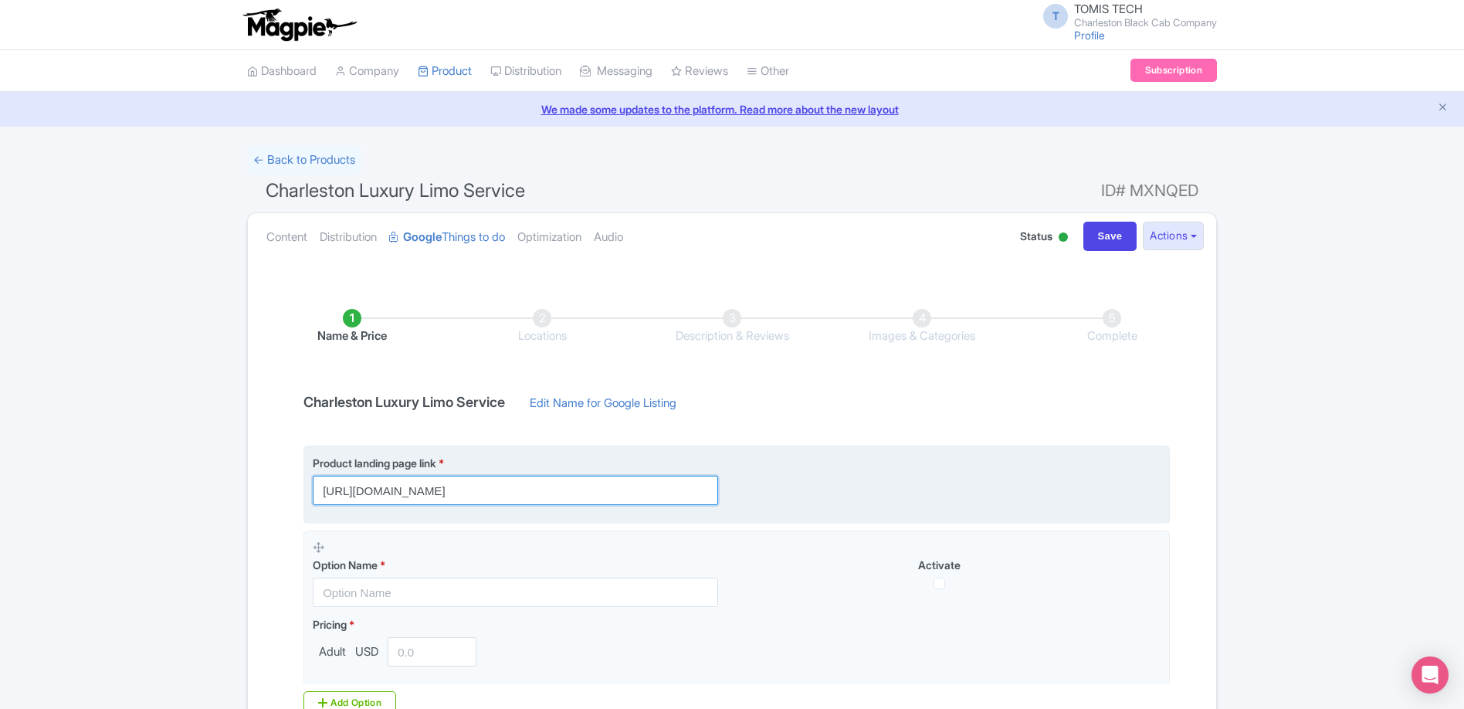
click at [687, 493] on input "https://www.charlestonblackcabcompany.com/charleston-limo-service" at bounding box center [515, 490] width 405 height 29
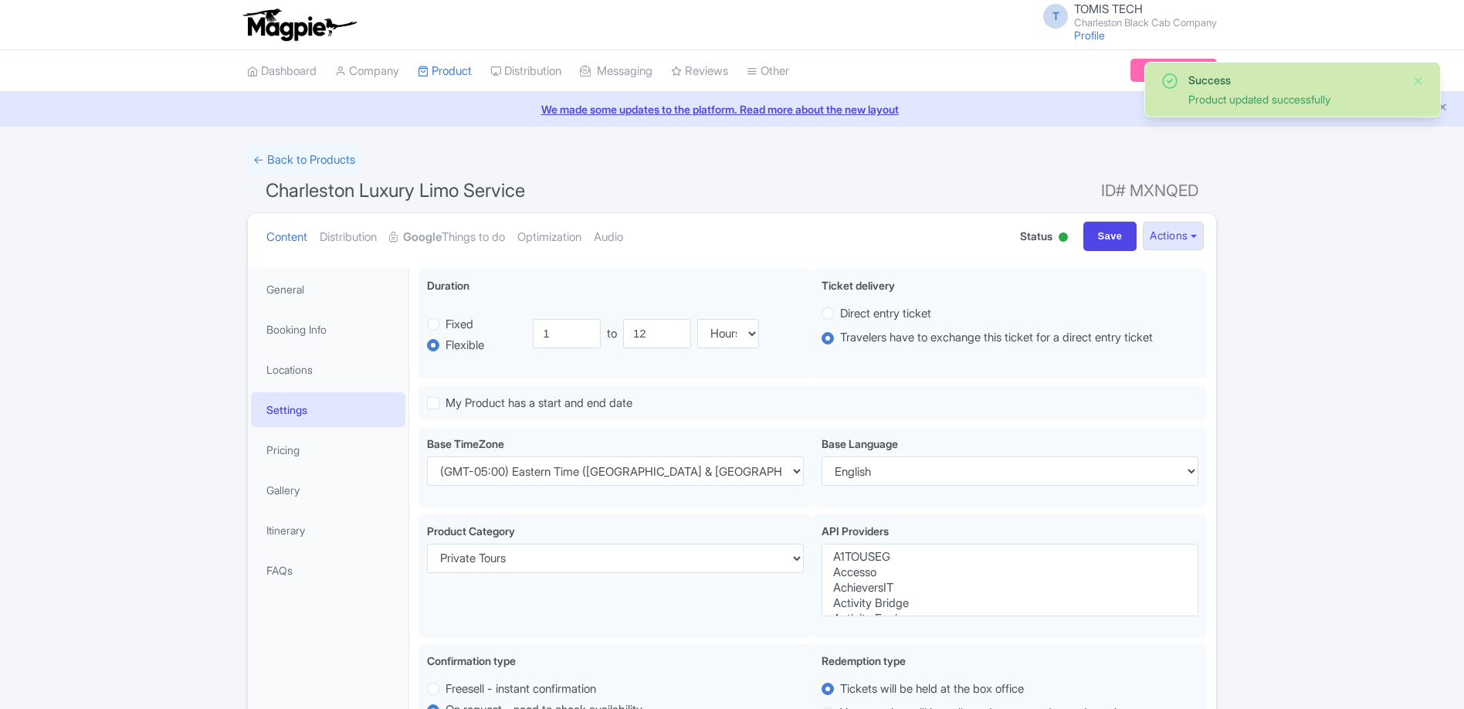
select select
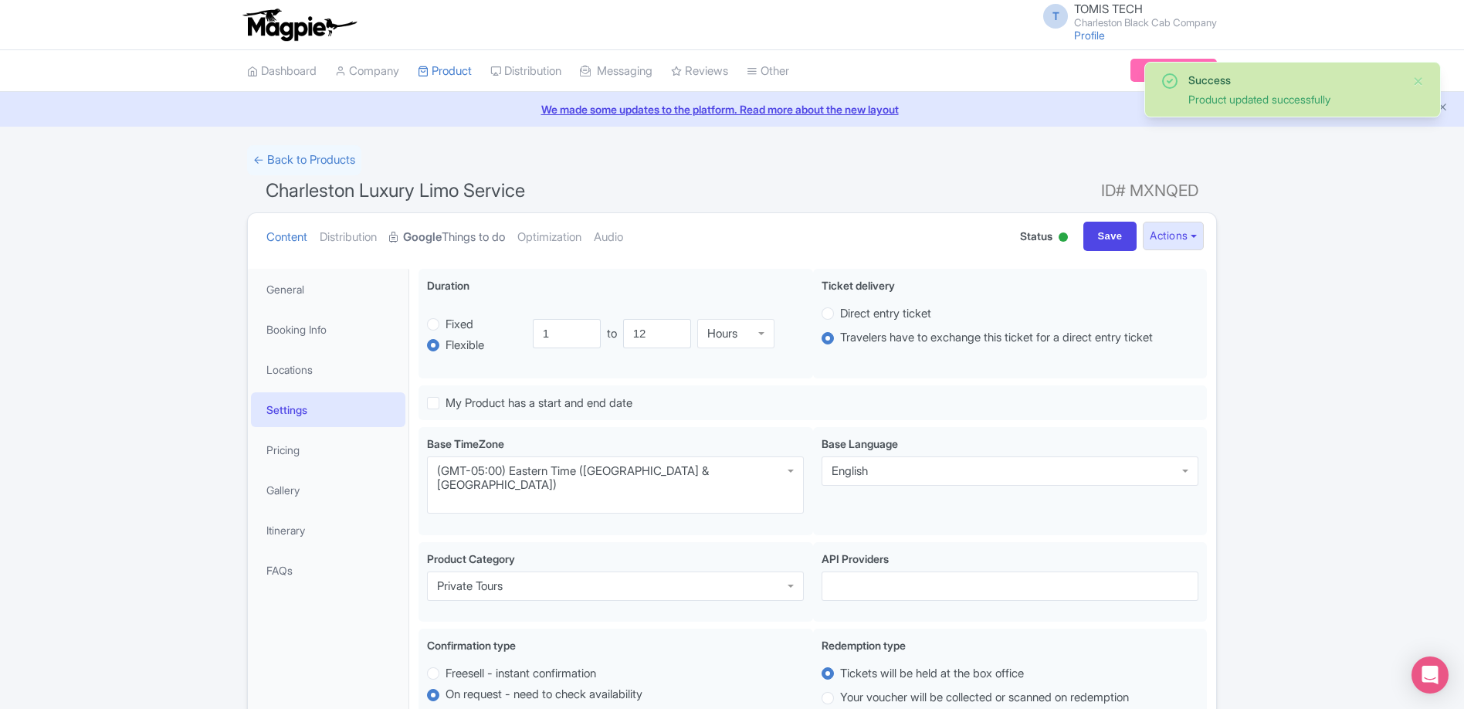
click at [469, 235] on link "Google Things to do" at bounding box center [447, 237] width 116 height 49
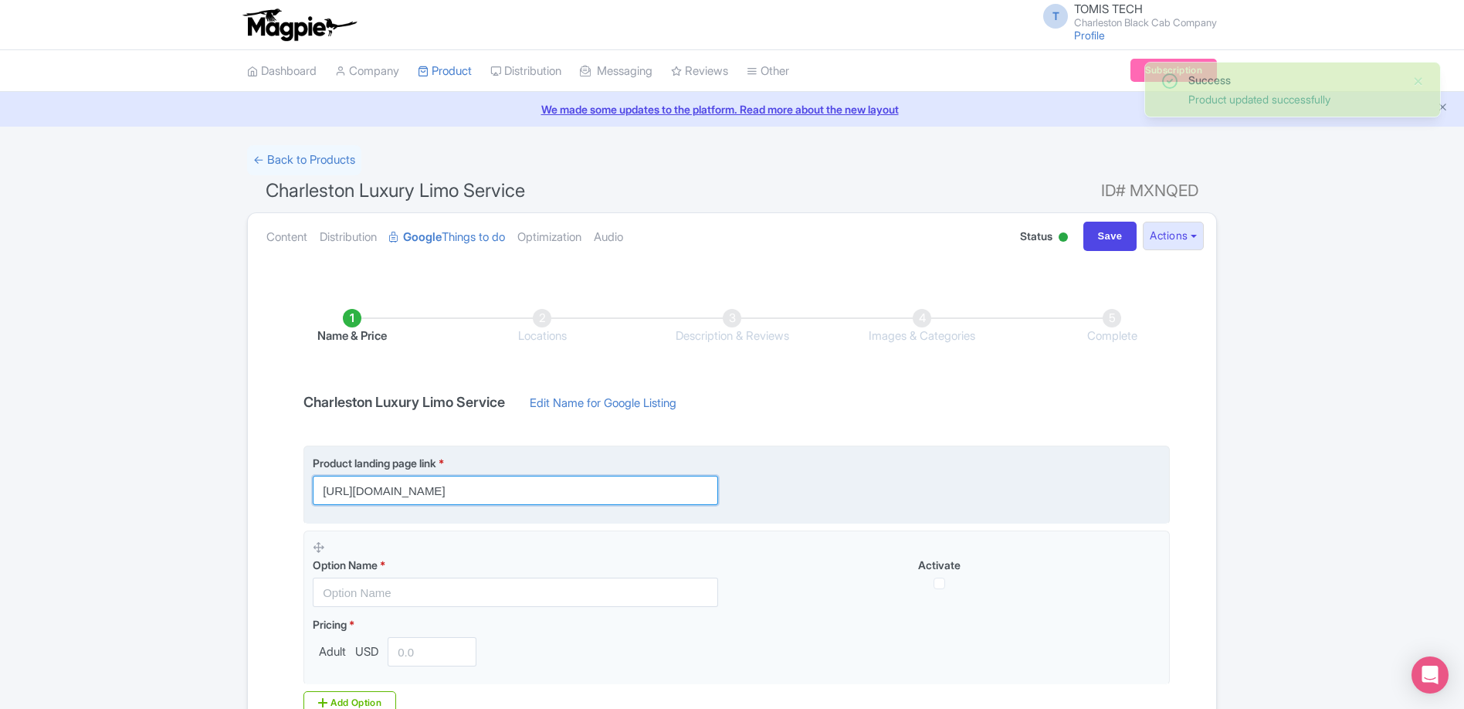
click at [682, 481] on input "[URL][DOMAIN_NAME]" at bounding box center [515, 490] width 405 height 29
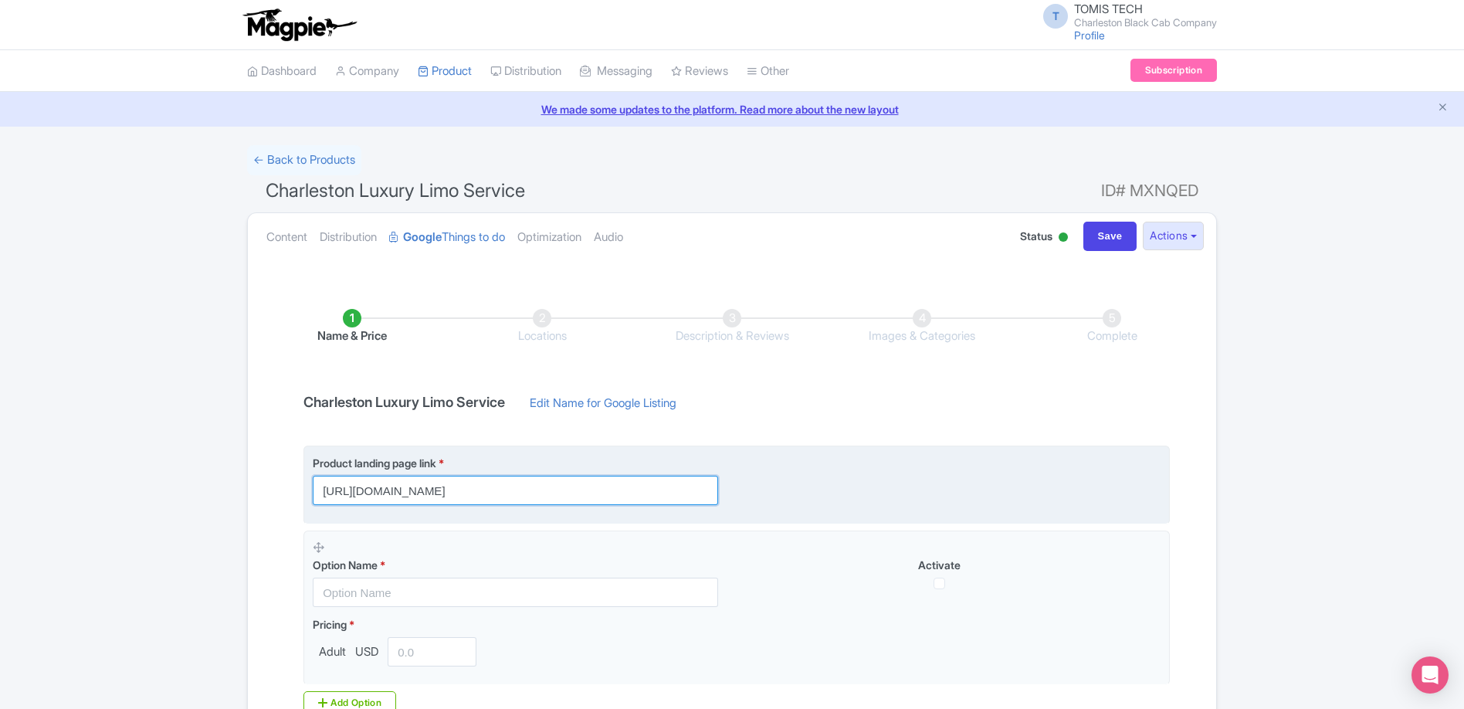
click at [699, 489] on input "[URL][DOMAIN_NAME]" at bounding box center [515, 490] width 405 height 29
paste input "?utm_source=Google+TTD&utm_medium=ttd&utm_campaign=TTD"
type input "[URL][DOMAIN_NAME]"
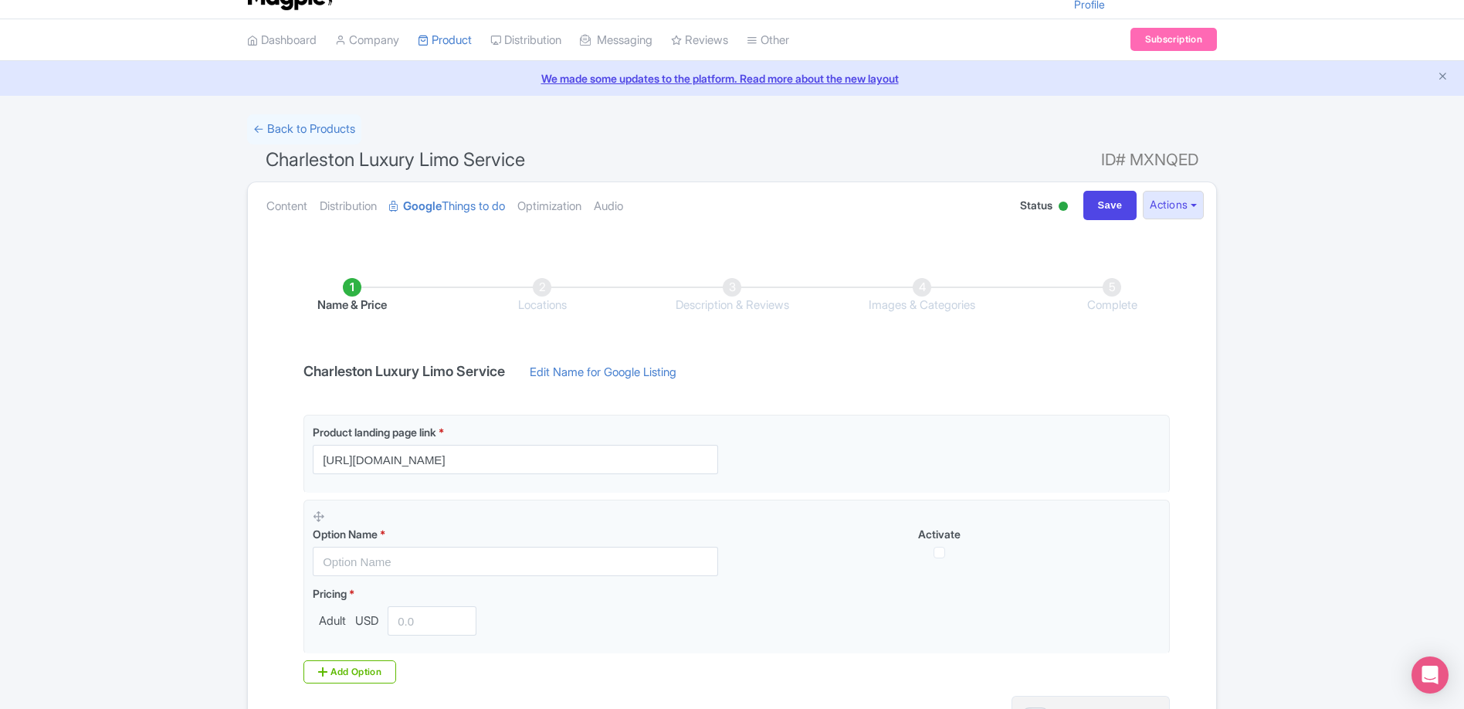
scroll to position [61, 0]
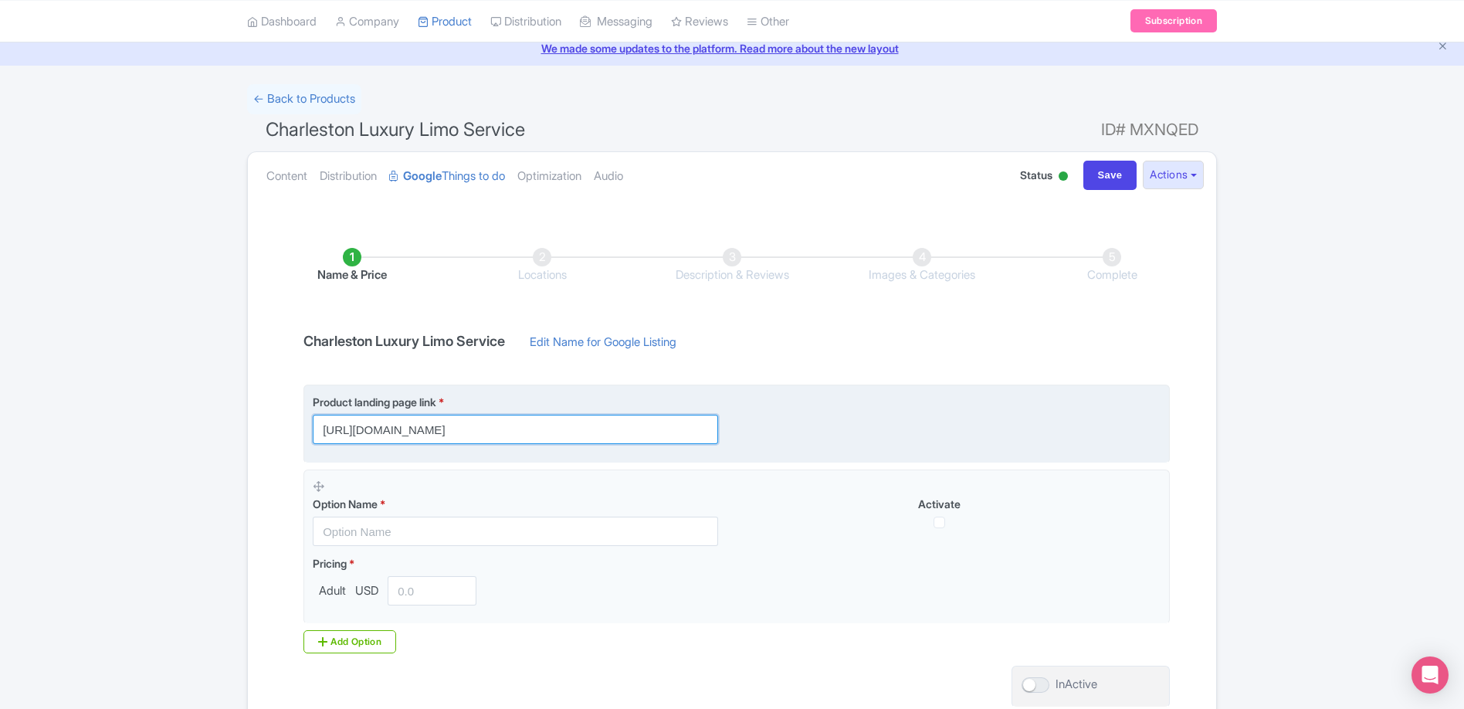
drag, startPoint x: 689, startPoint y: 431, endPoint x: 820, endPoint y: 418, distance: 131.1
click at [820, 418] on div "Product landing page link * [URL][DOMAIN_NAME]" at bounding box center [737, 419] width 848 height 50
click at [696, 432] on input "[URL][DOMAIN_NAME]" at bounding box center [515, 429] width 405 height 29
click at [687, 428] on input "https://www.charlestonblackcabcompany.com/charleston-limo-service" at bounding box center [515, 429] width 405 height 29
paste input "?utm_source=Google+TTD&utm_medium=ttd&utm_campaign=TTD"
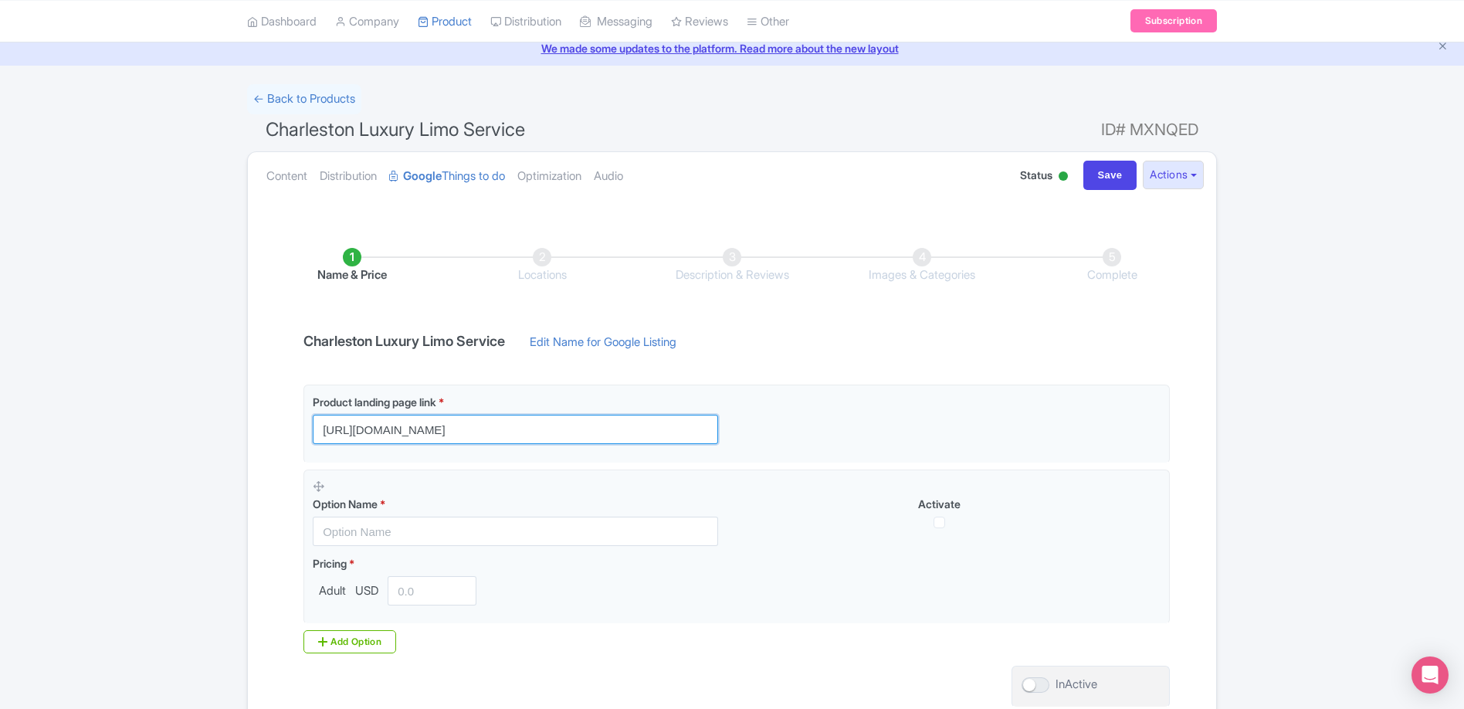
scroll to position [0, 0]
drag, startPoint x: 392, startPoint y: 433, endPoint x: 179, endPoint y: 421, distance: 213.4
click at [178, 421] on div "Success Product updated successfully ← Back to Products Charleston Luxury Limo …" at bounding box center [732, 427] width 1464 height 687
type input "https://www.charlestonblackcabcompany.com/charleston-limo-?utm_source=Google+TT…"
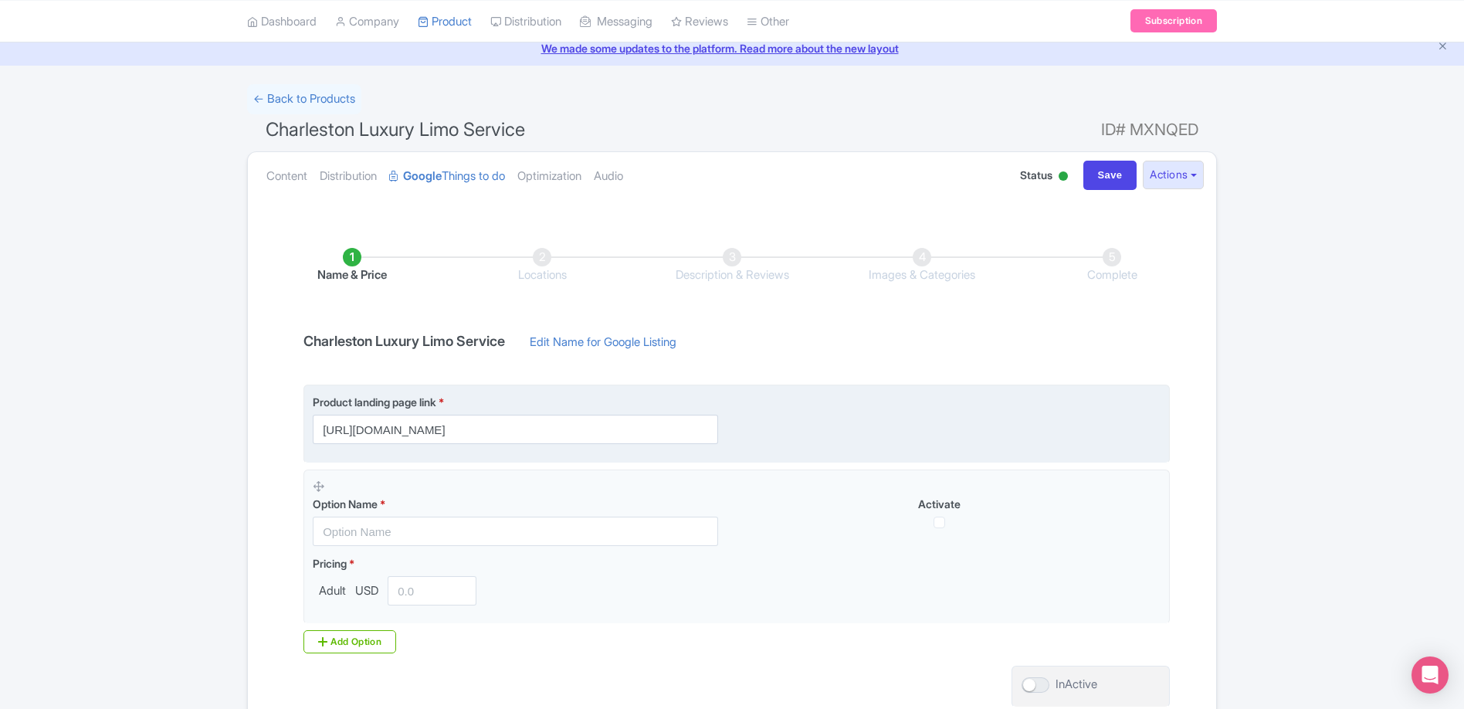
drag, startPoint x: 173, startPoint y: 357, endPoint x: 531, endPoint y: 427, distance: 364.9
click at [531, 427] on div "Success Product updated successfully ← Back to Products Charleston Luxury Limo …" at bounding box center [732, 427] width 1464 height 687
click at [531, 427] on input "https://www.charlestonblackcabcompany.com/charleston-limo-?utm_source=Google+TT…" at bounding box center [515, 429] width 405 height 29
click at [455, 425] on input "text" at bounding box center [515, 429] width 405 height 29
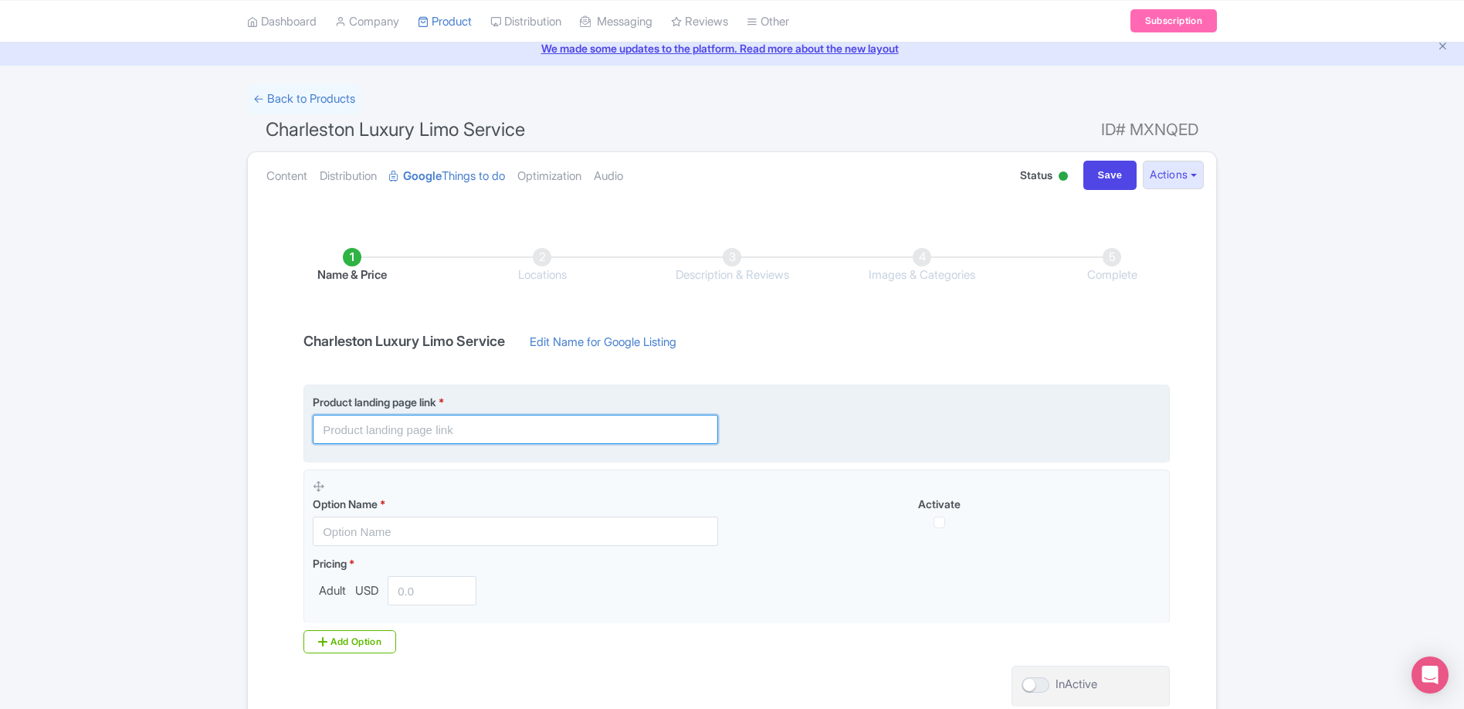
paste input "https://www.charlestonblackcabcompany.com/charleston-limo-service"
click at [687, 436] on input "https://www.charlestonblackcabcompany.com/charleston-limo-service" at bounding box center [515, 429] width 405 height 29
click at [688, 435] on input "https://www.charlestonblackcabcompany.com/charleston-limo-service" at bounding box center [515, 429] width 405 height 29
paste input "?utm_source=Google+TTD&utm_medium=ttd&utm_campaign=TTD"
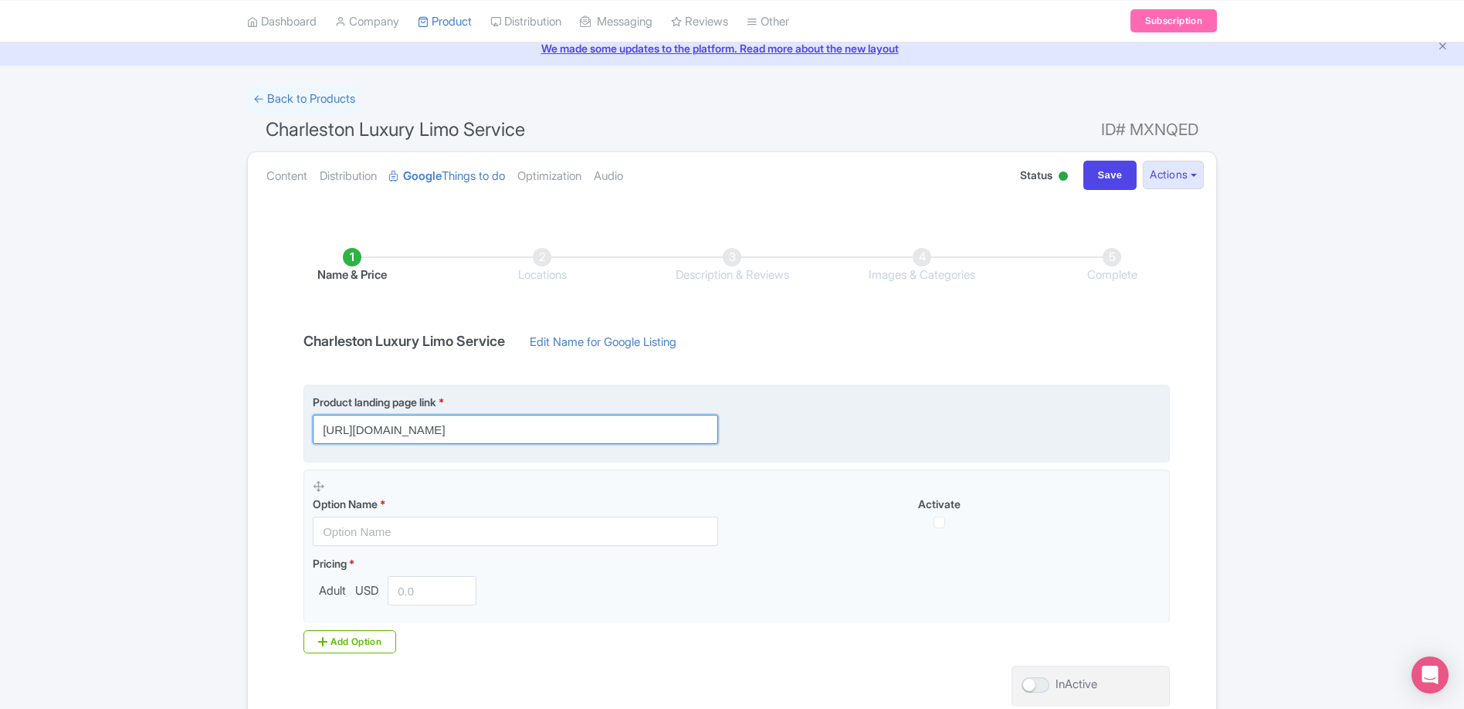
scroll to position [0, 320]
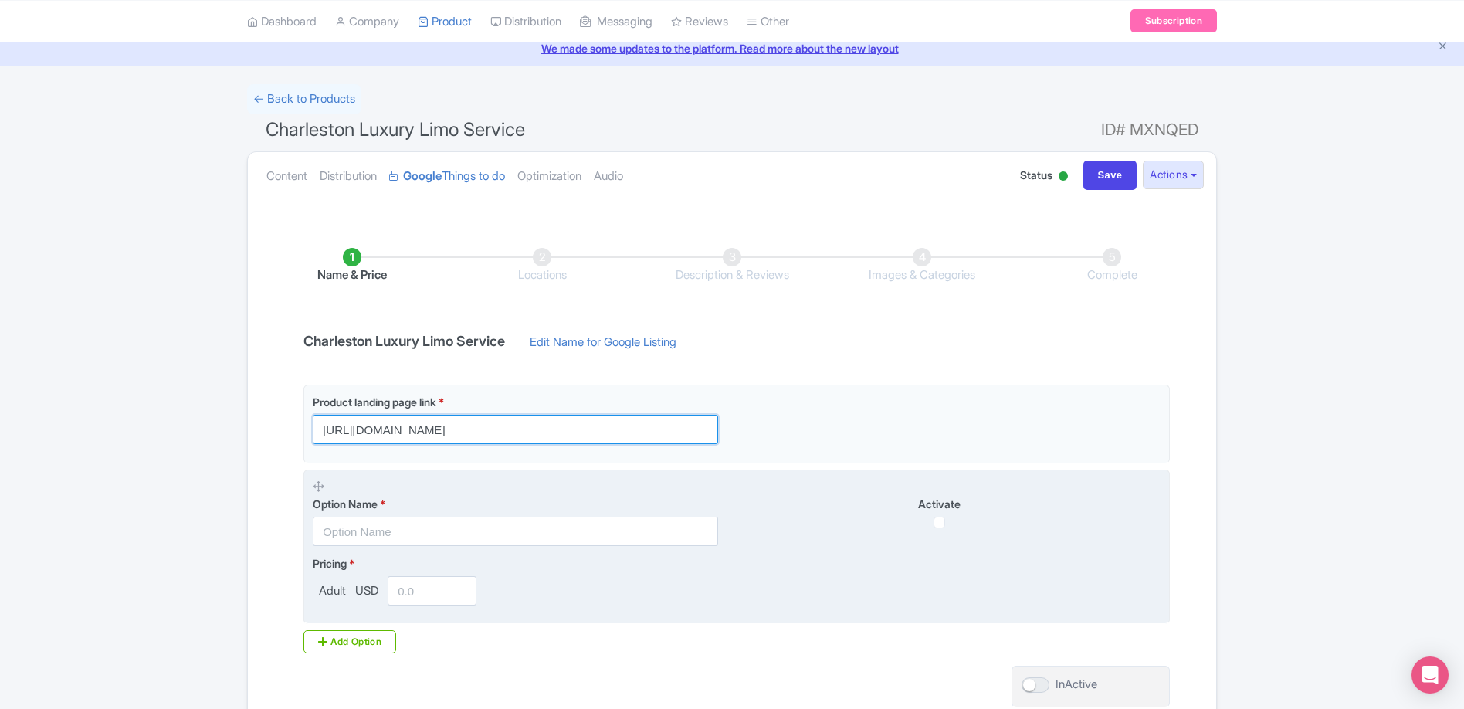
type input "https://www.charlestonblackcabcompany.com/charleston-limo-service/?utm_source=G…"
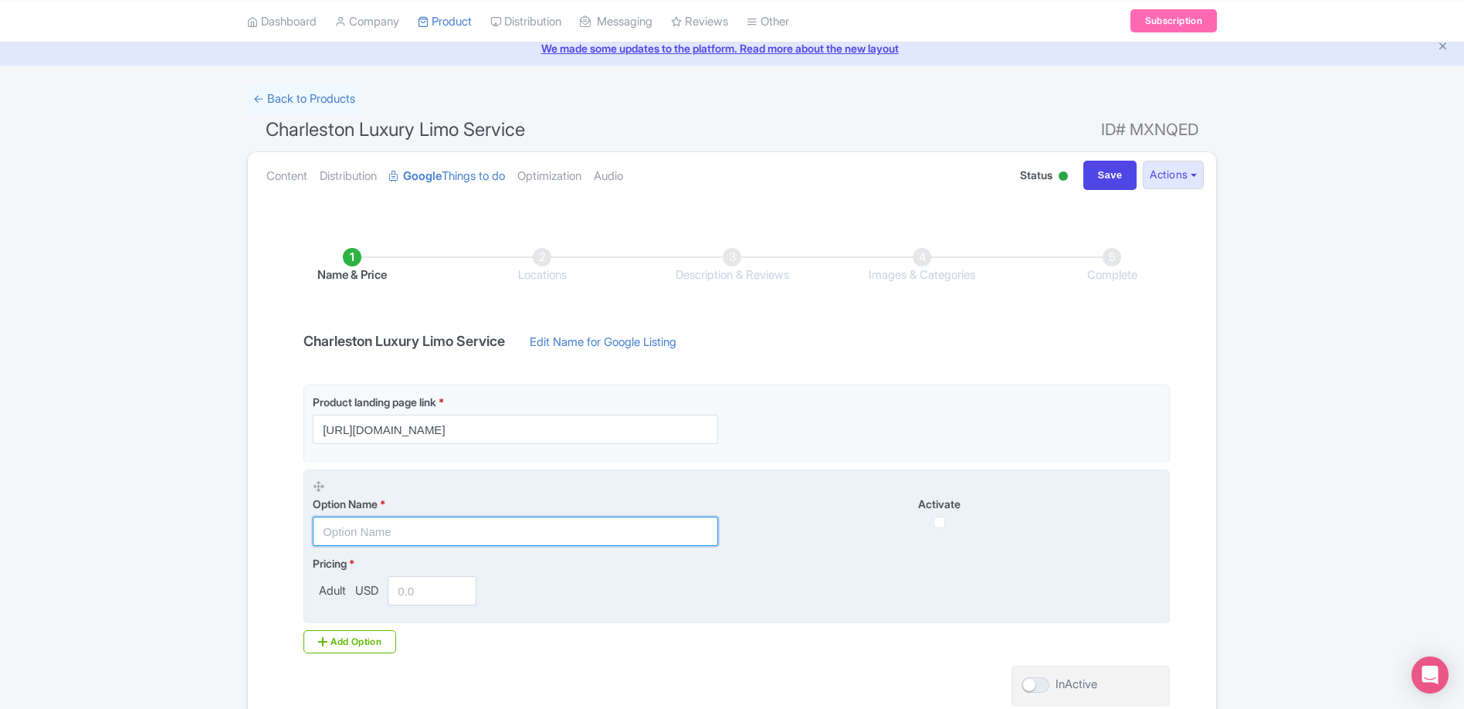
click at [442, 533] on input "text" at bounding box center [515, 530] width 405 height 29
type input "3 Passenger Mid-Size SUV - Per Hour"
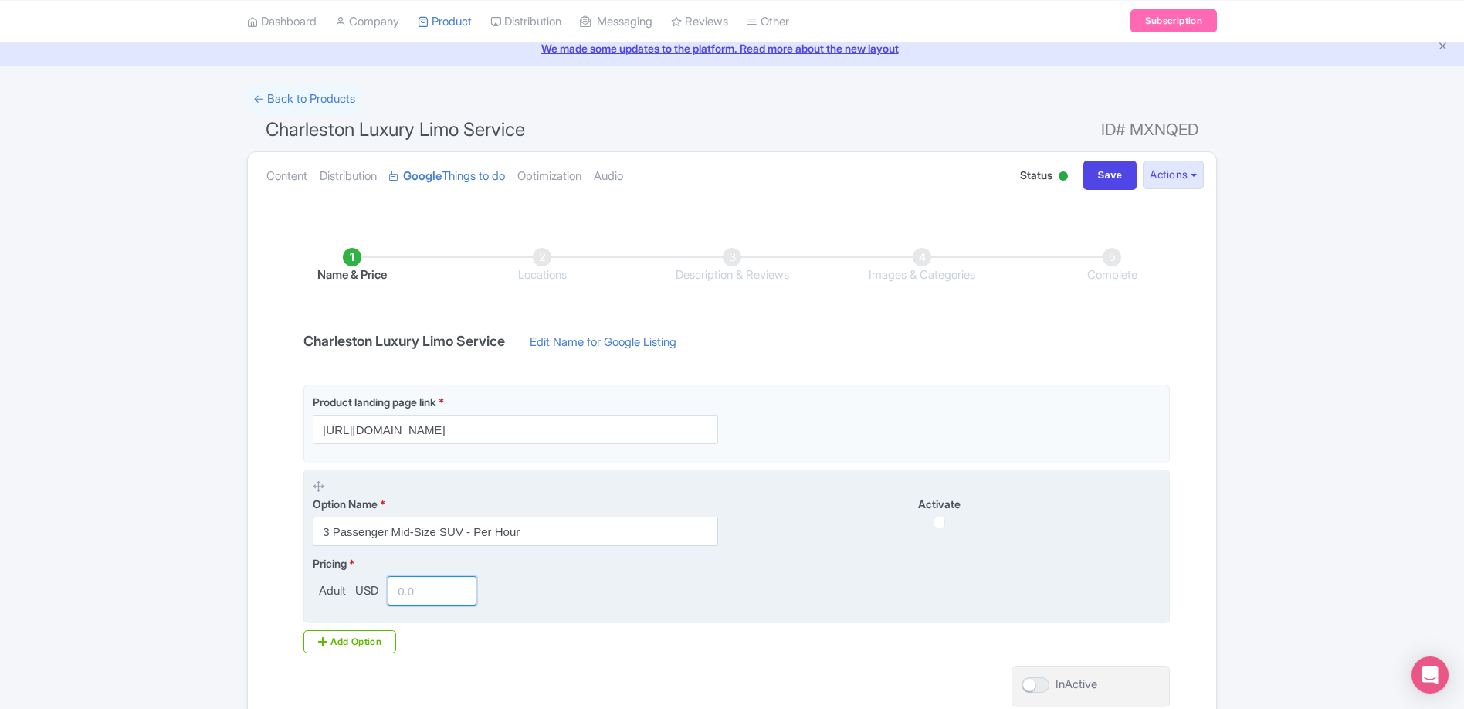
click at [449, 590] on input "number" at bounding box center [432, 590] width 89 height 29
type input "171.60"
click at [936, 526] on input "checkbox" at bounding box center [939, 522] width 12 height 12
checkbox input "true"
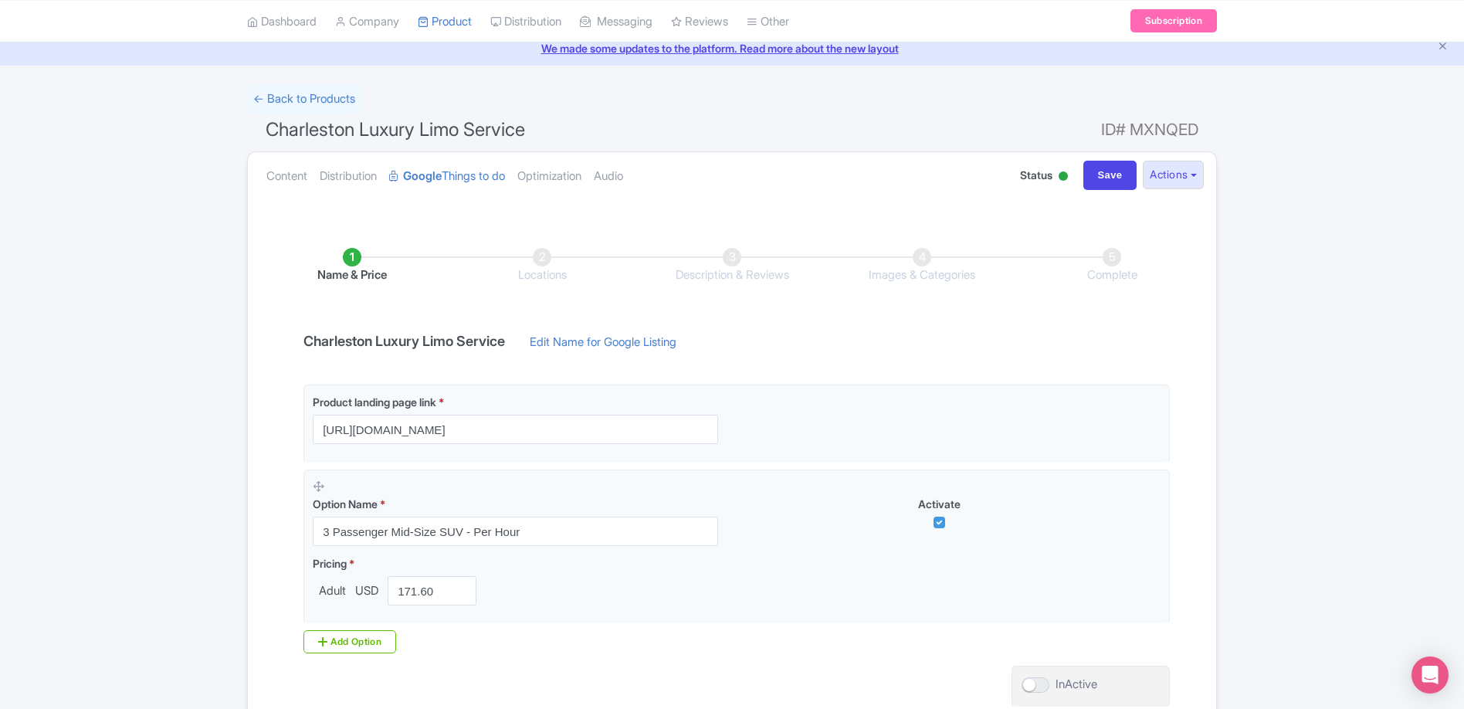
click at [621, 643] on div "Product landing page link * https://www.charlestonblackcabcompany.com/charlesto…" at bounding box center [731, 518] width 875 height 269
click at [330, 640] on div "Add Option" at bounding box center [349, 641] width 93 height 23
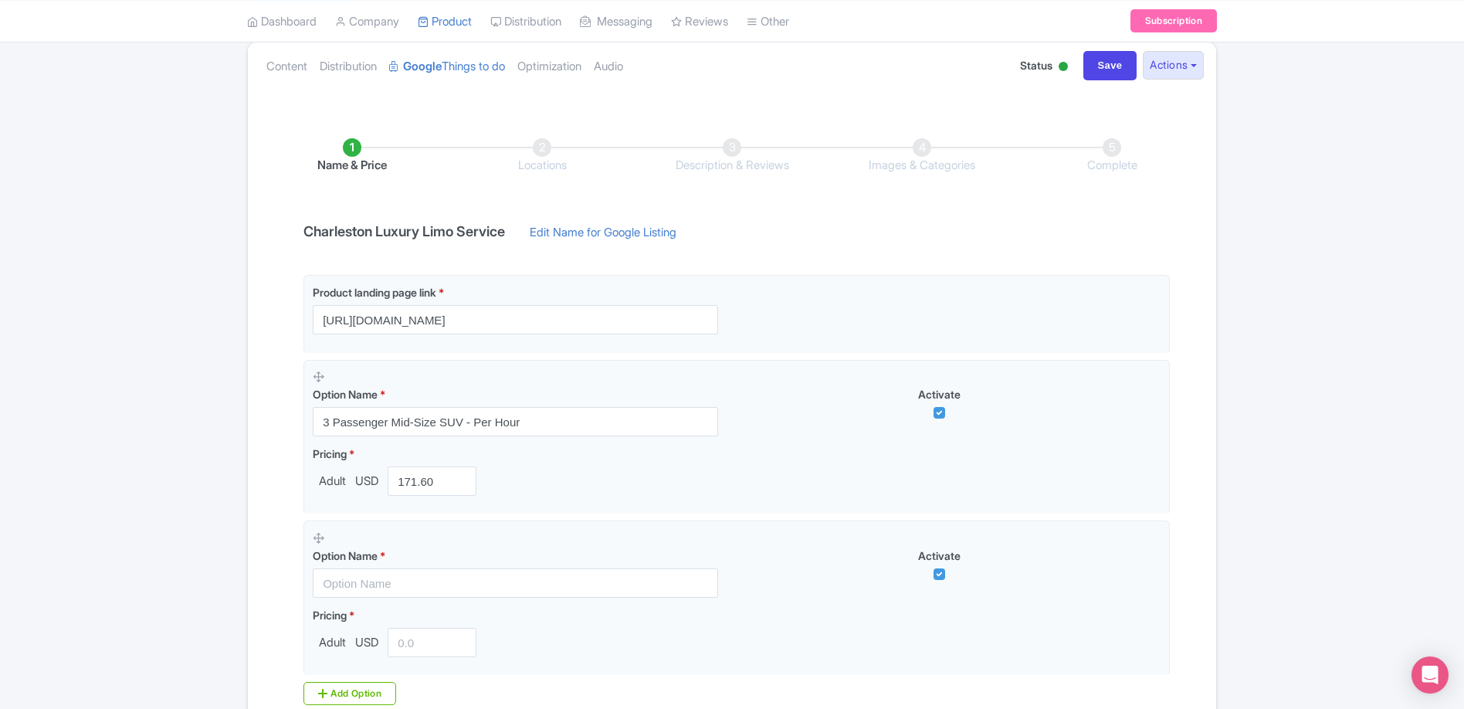
scroll to position [351, 0]
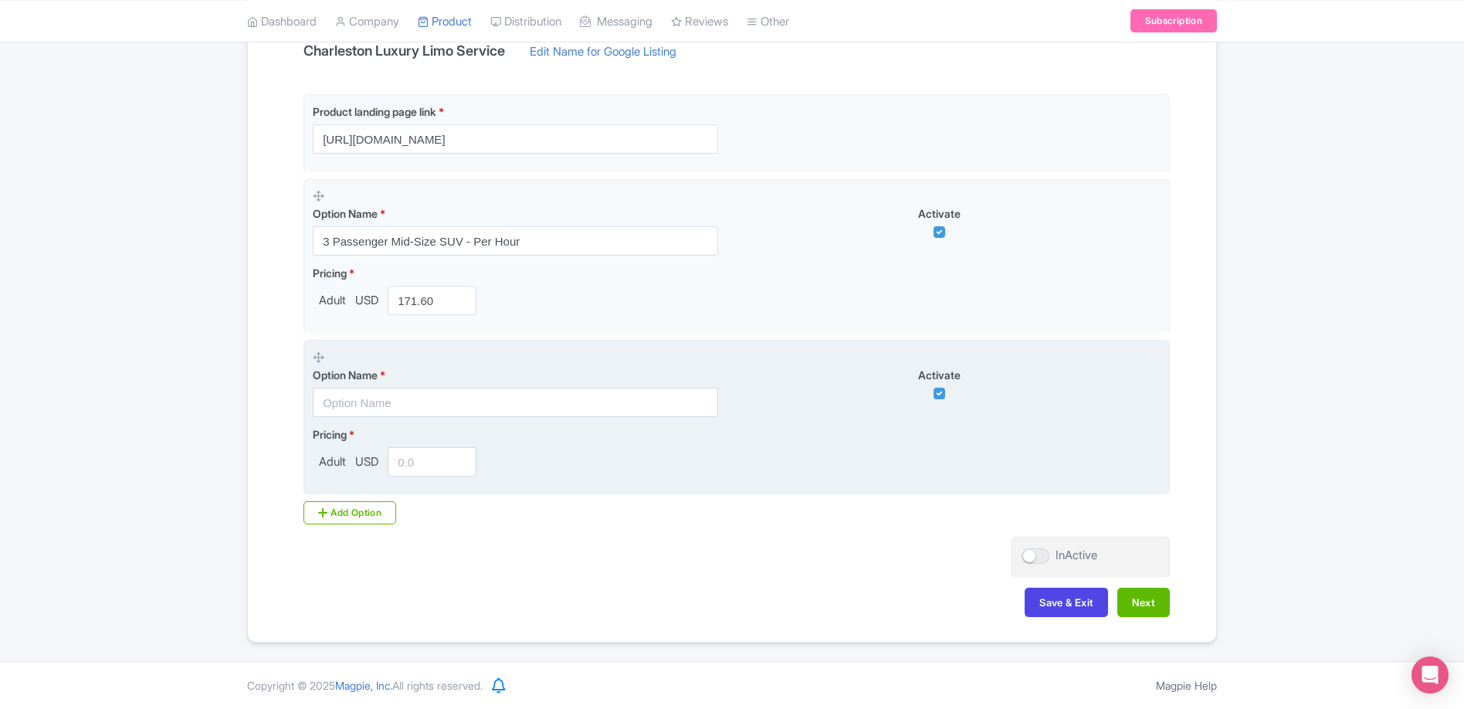
click at [390, 417] on fieldset "Option Name * Activate Pricing * Adult USD" at bounding box center [736, 417] width 866 height 155
click at [483, 398] on input "text" at bounding box center [515, 402] width 405 height 29
type input "5 Passenger Full-Size Luxury SUV - Per Hour"
click at [430, 462] on input "number" at bounding box center [432, 461] width 89 height 29
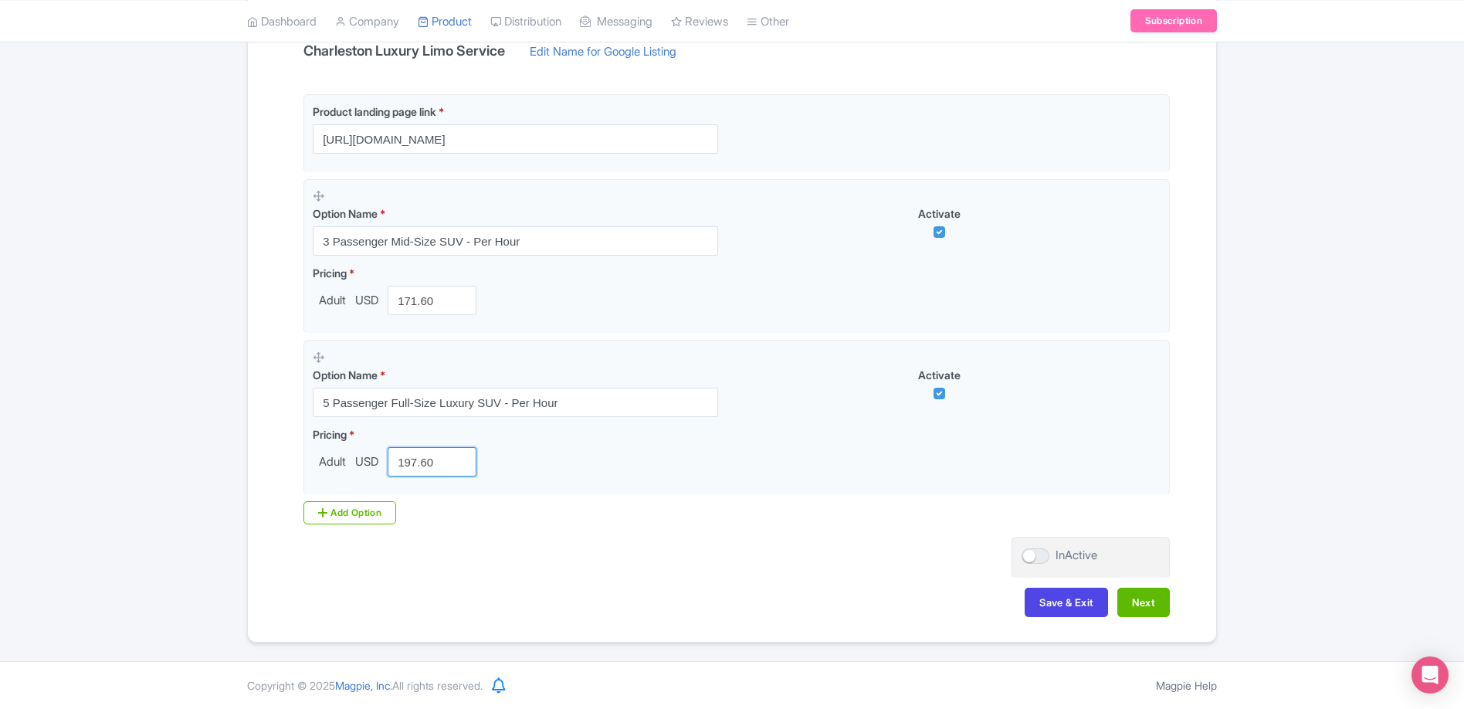
type input "197.60"
click at [197, 419] on div "Success Product updated successfully ← Back to Products Charleston Luxury Limo …" at bounding box center [732, 218] width 1464 height 848
click at [349, 506] on div "Add Option" at bounding box center [349, 512] width 93 height 23
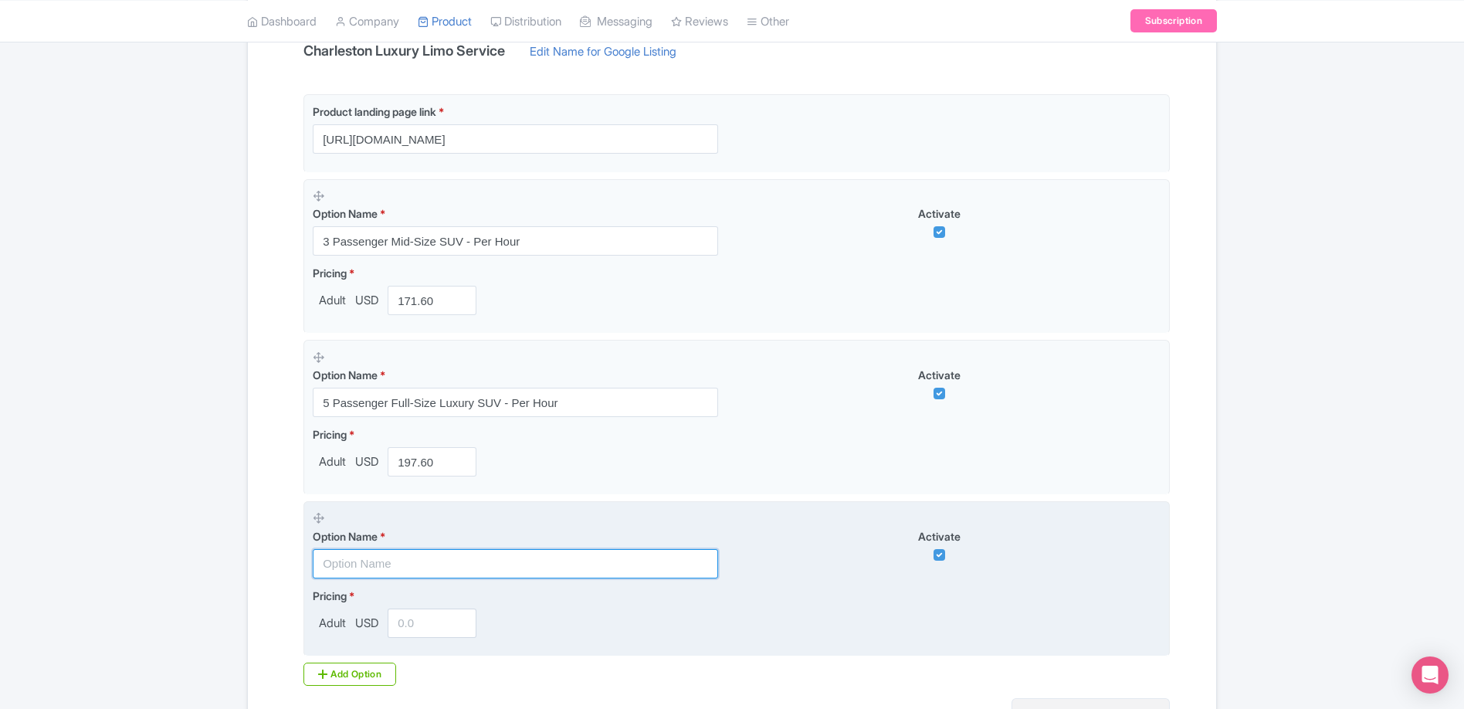
click at [439, 561] on input "text" at bounding box center [515, 563] width 405 height 29
type input "5"
type input "14 Passenger Executive Shuttle Van - Per Hour"
click at [433, 625] on input "number" at bounding box center [432, 622] width 89 height 29
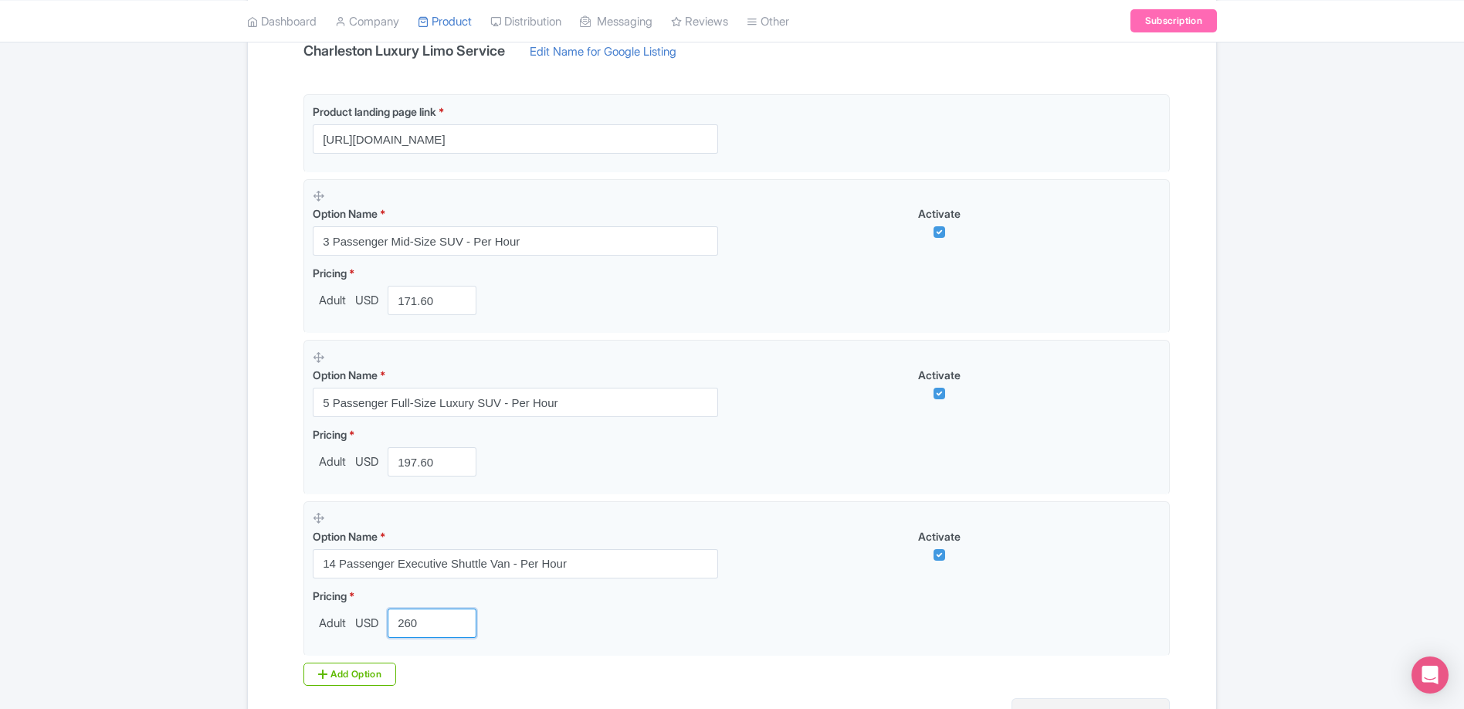
type input "260"
click at [127, 582] on div "Success Product updated successfully ← Back to Products Charleston Luxury Limo …" at bounding box center [732, 299] width 1464 height 1010
click at [342, 674] on div "Add Option" at bounding box center [349, 673] width 93 height 23
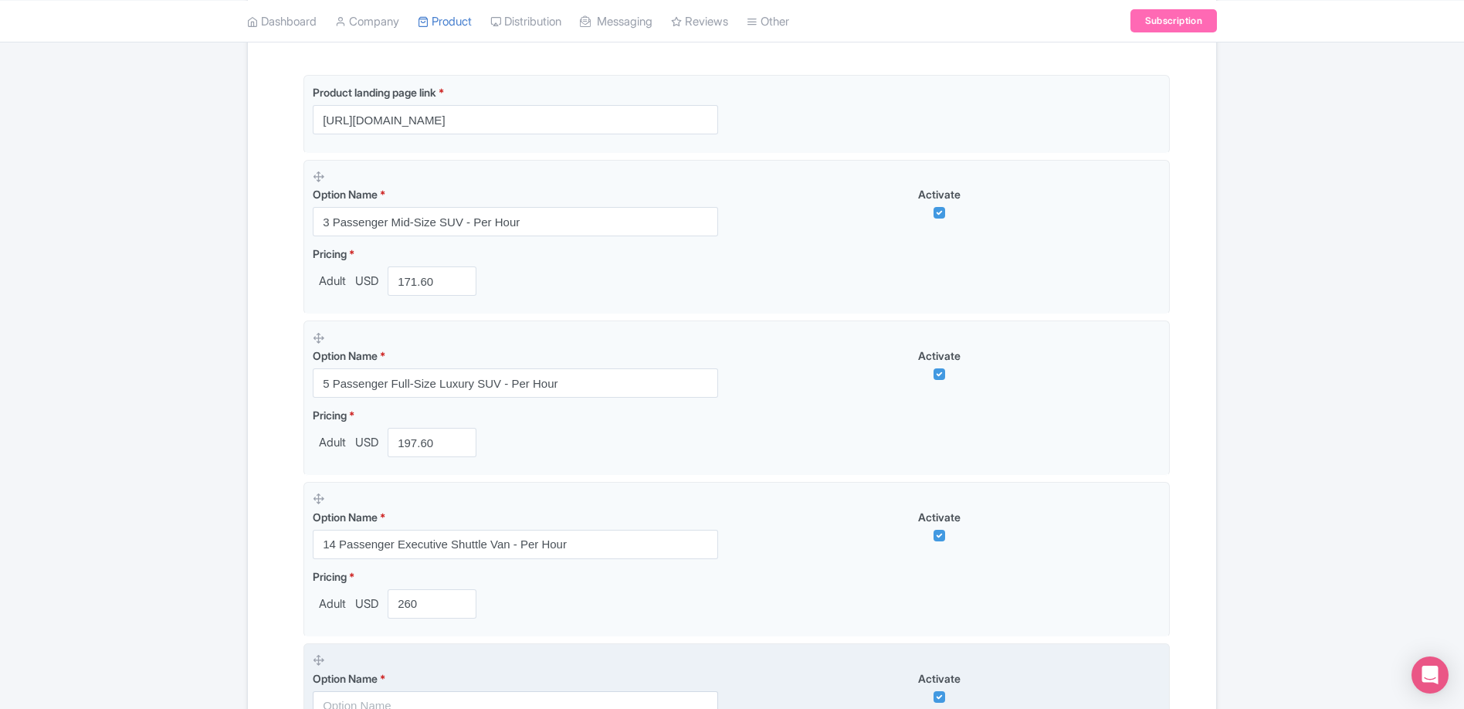
scroll to position [388, 0]
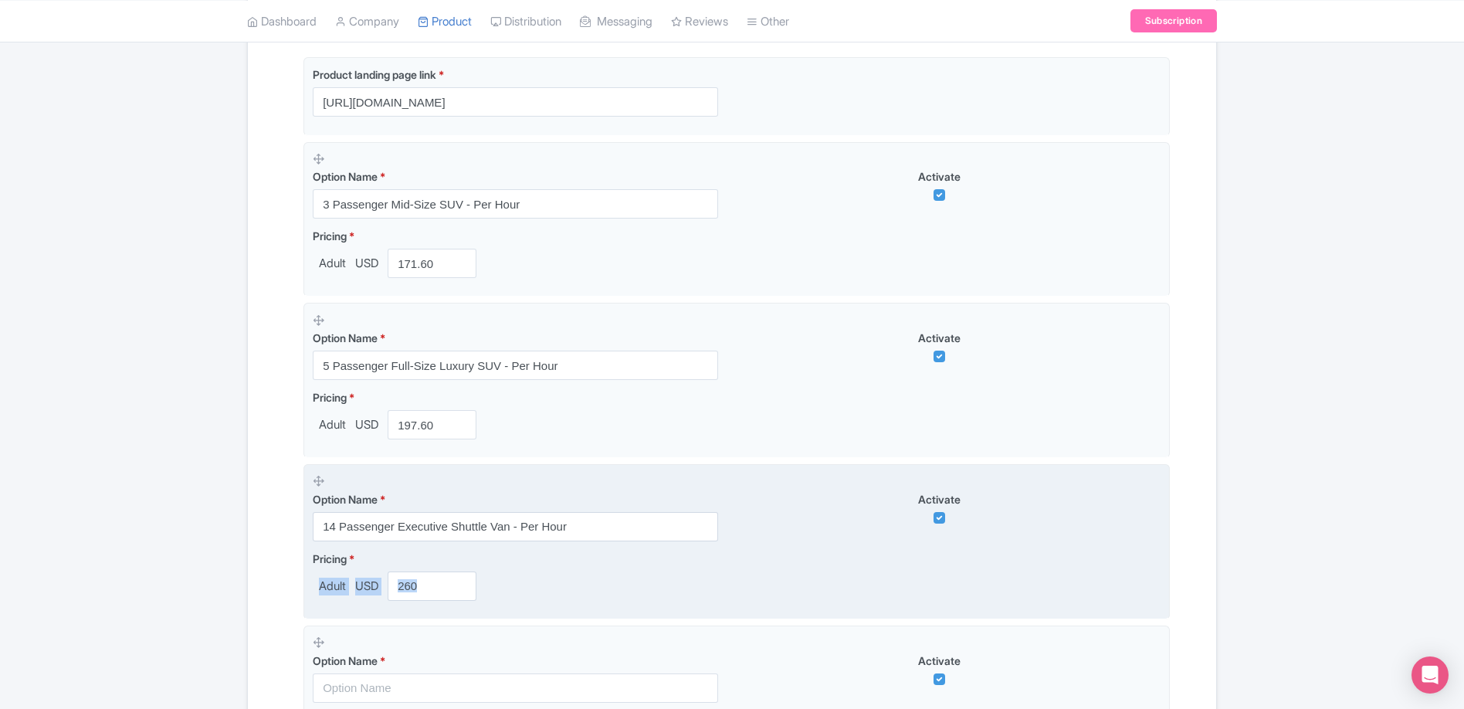
drag, startPoint x: 513, startPoint y: 639, endPoint x: 509, endPoint y: 550, distance: 88.8
click at [510, 550] on div "Product landing page link * https://www.charlestonblackcabcompany.com/charlesto…" at bounding box center [736, 418] width 866 height 723
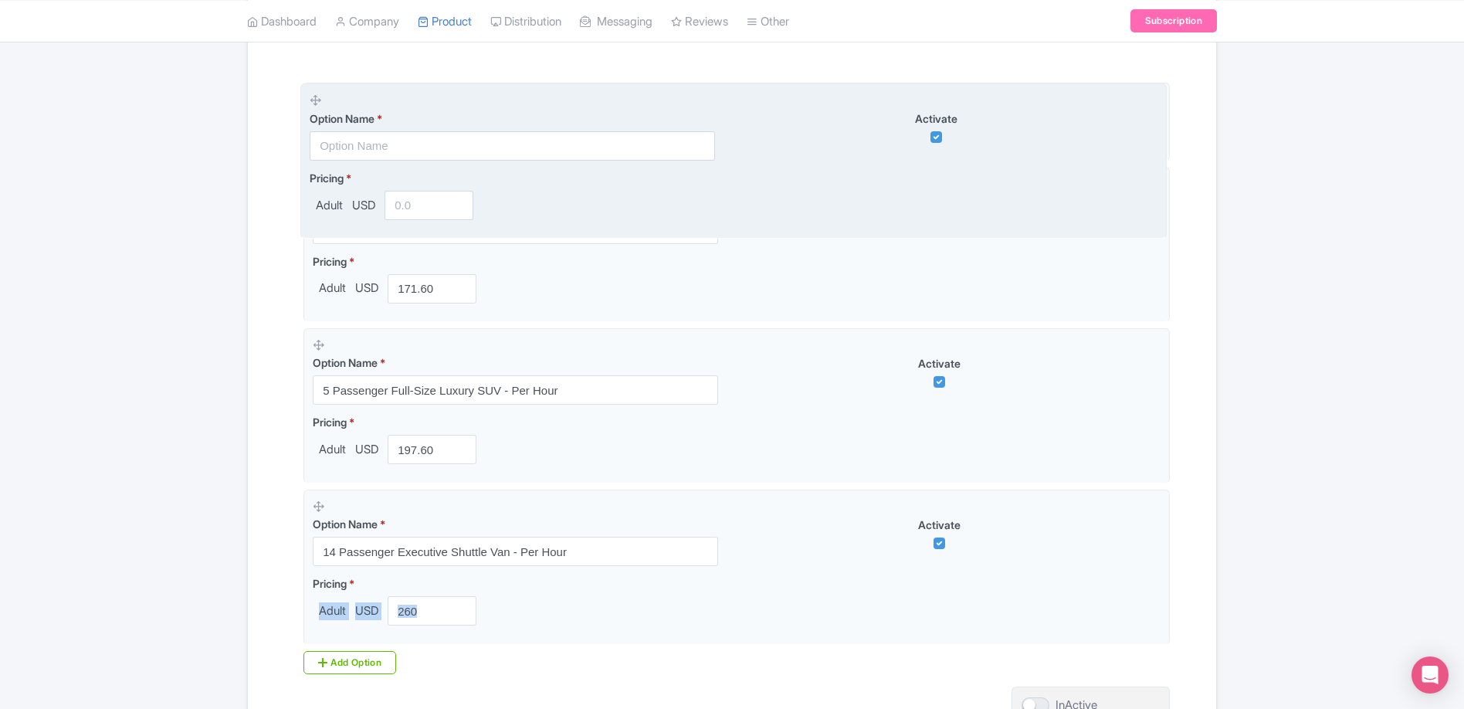
drag, startPoint x: 321, startPoint y: 641, endPoint x: 318, endPoint y: 99, distance: 541.9
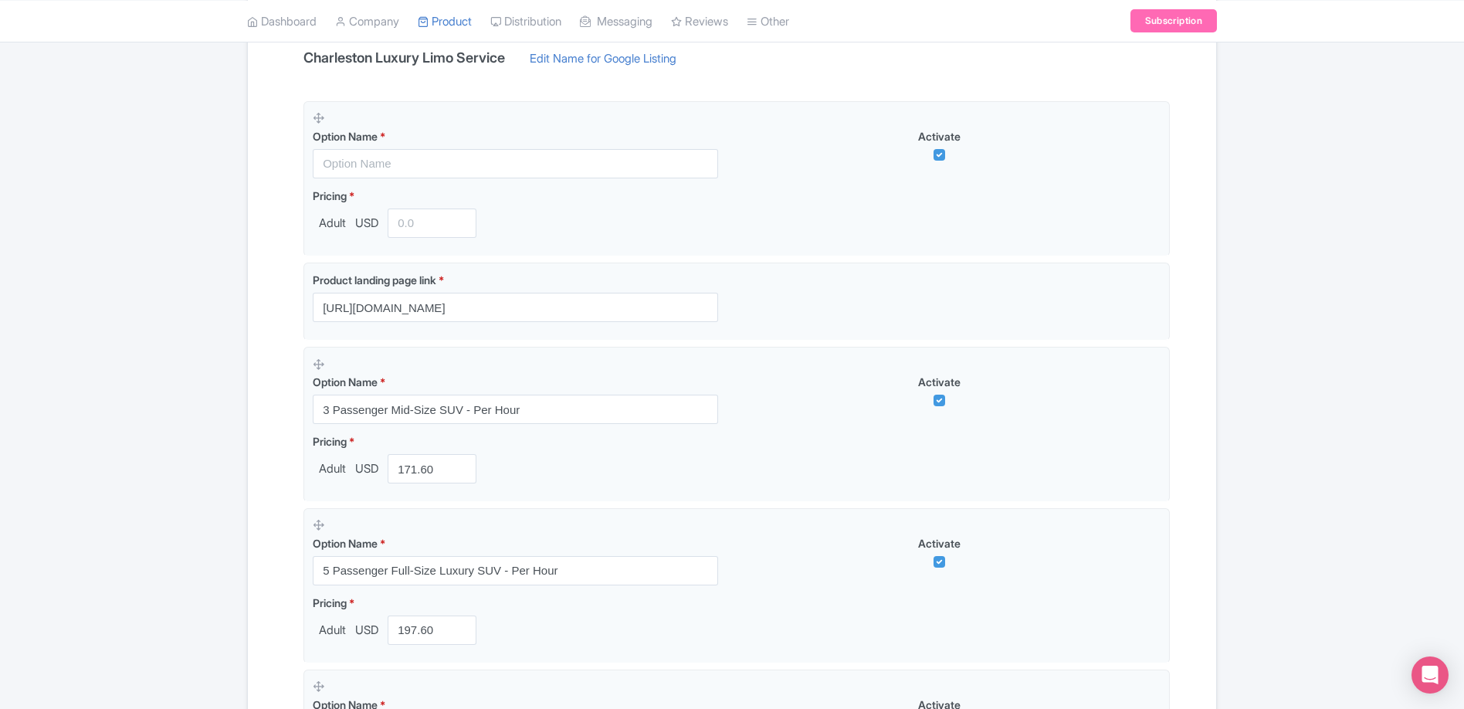
scroll to position [249, 0]
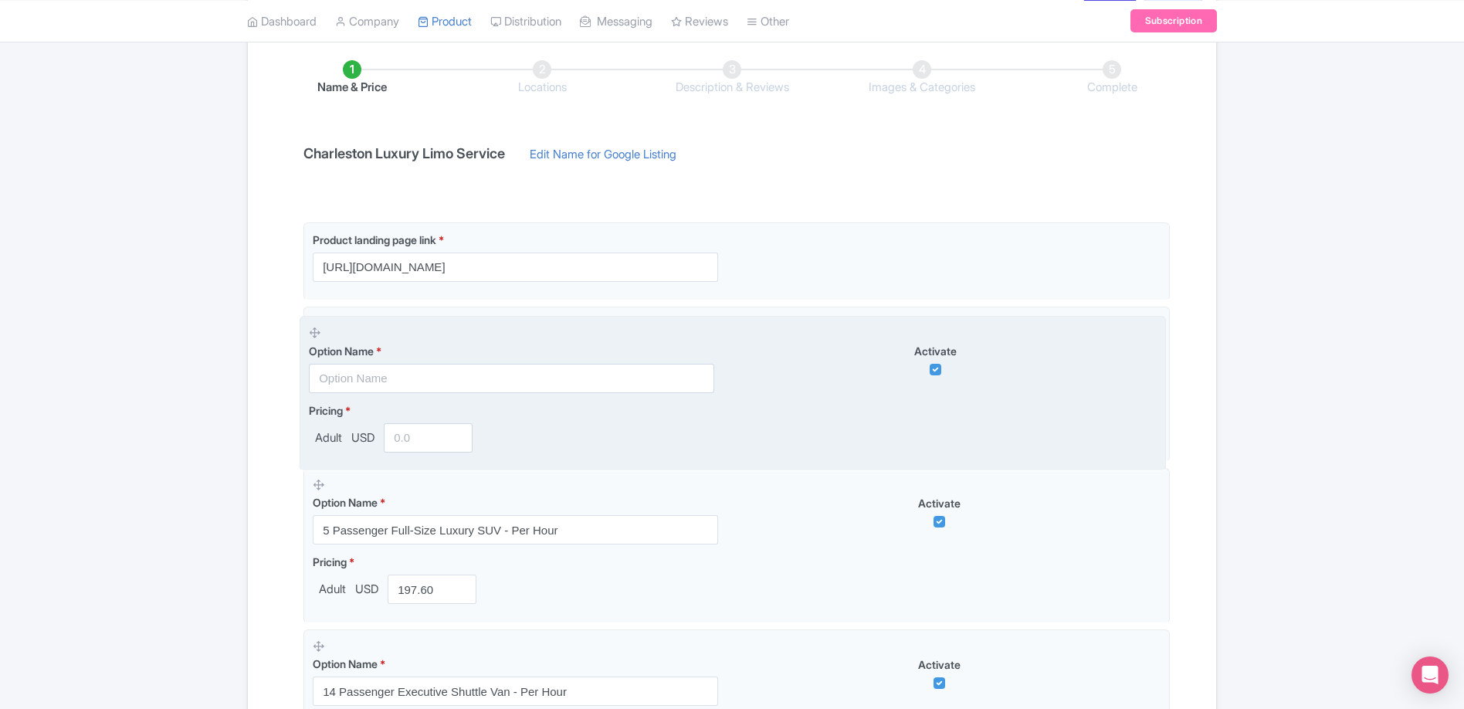
drag, startPoint x: 320, startPoint y: 215, endPoint x: 318, endPoint y: 319, distance: 103.5
drag, startPoint x: 320, startPoint y: 212, endPoint x: 319, endPoint y: 326, distance: 113.5
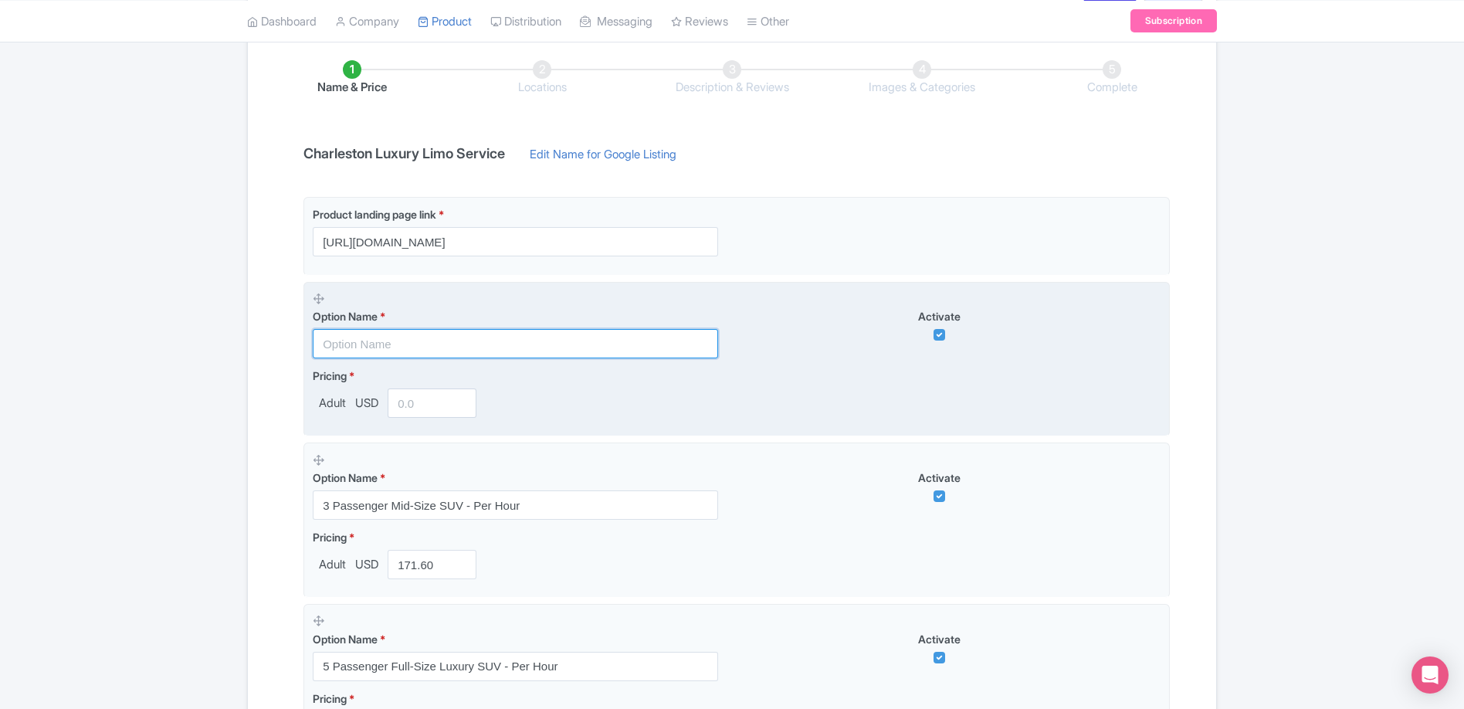
click at [516, 344] on input "text" at bounding box center [515, 343] width 405 height 29
type input "a"
type input "3 Passenger Luxury Sedan - Per Hour"
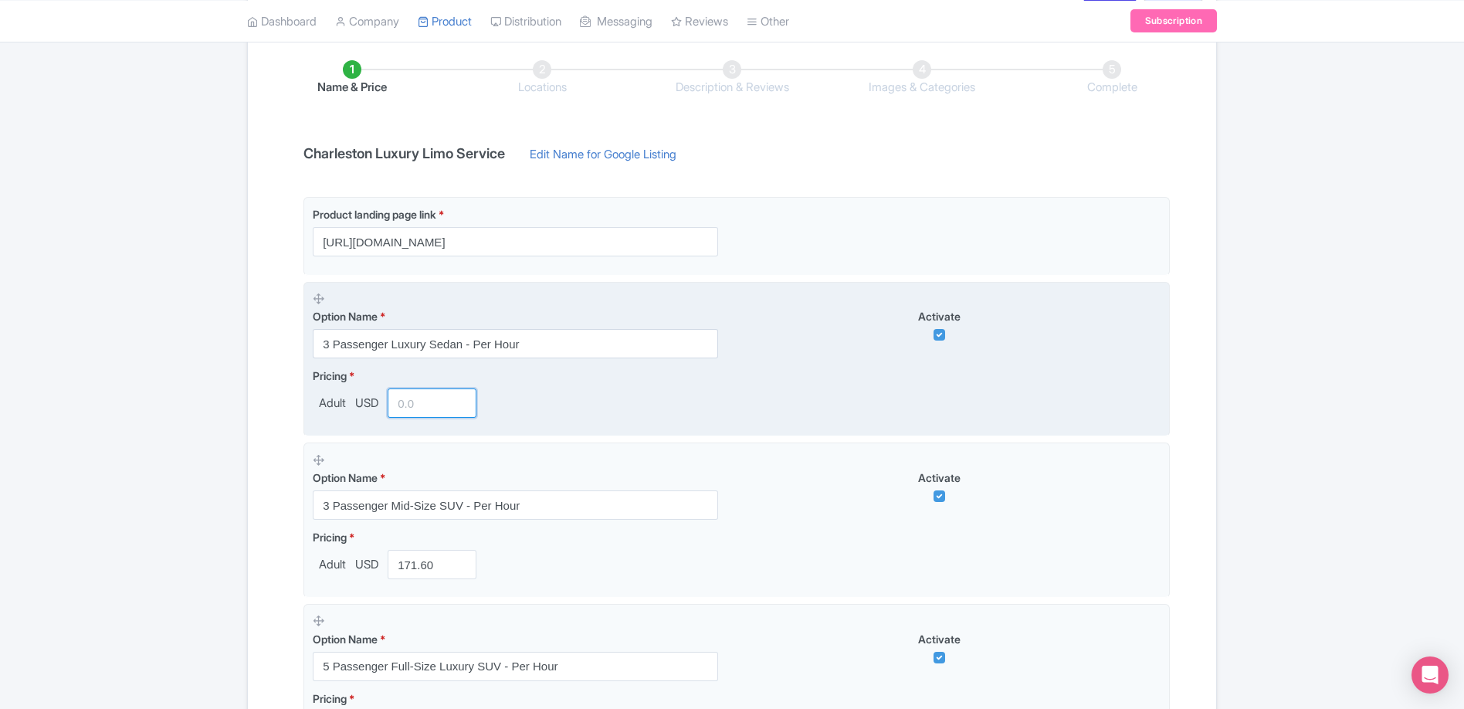
click at [439, 402] on input "number" at bounding box center [432, 402] width 89 height 29
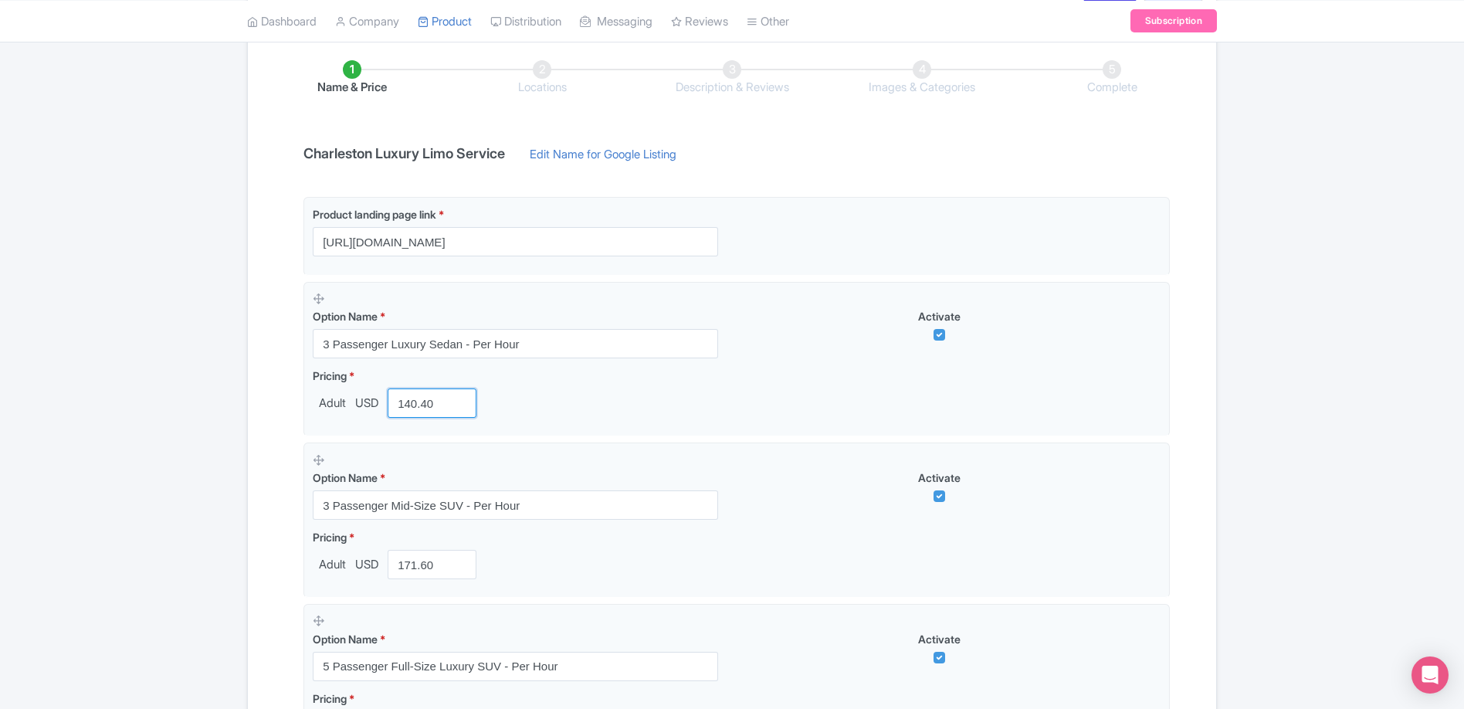
type input "140.40"
click at [178, 441] on div "Success Product updated successfully ← Back to Products Charleston Luxury Limo …" at bounding box center [732, 482] width 1464 height 1171
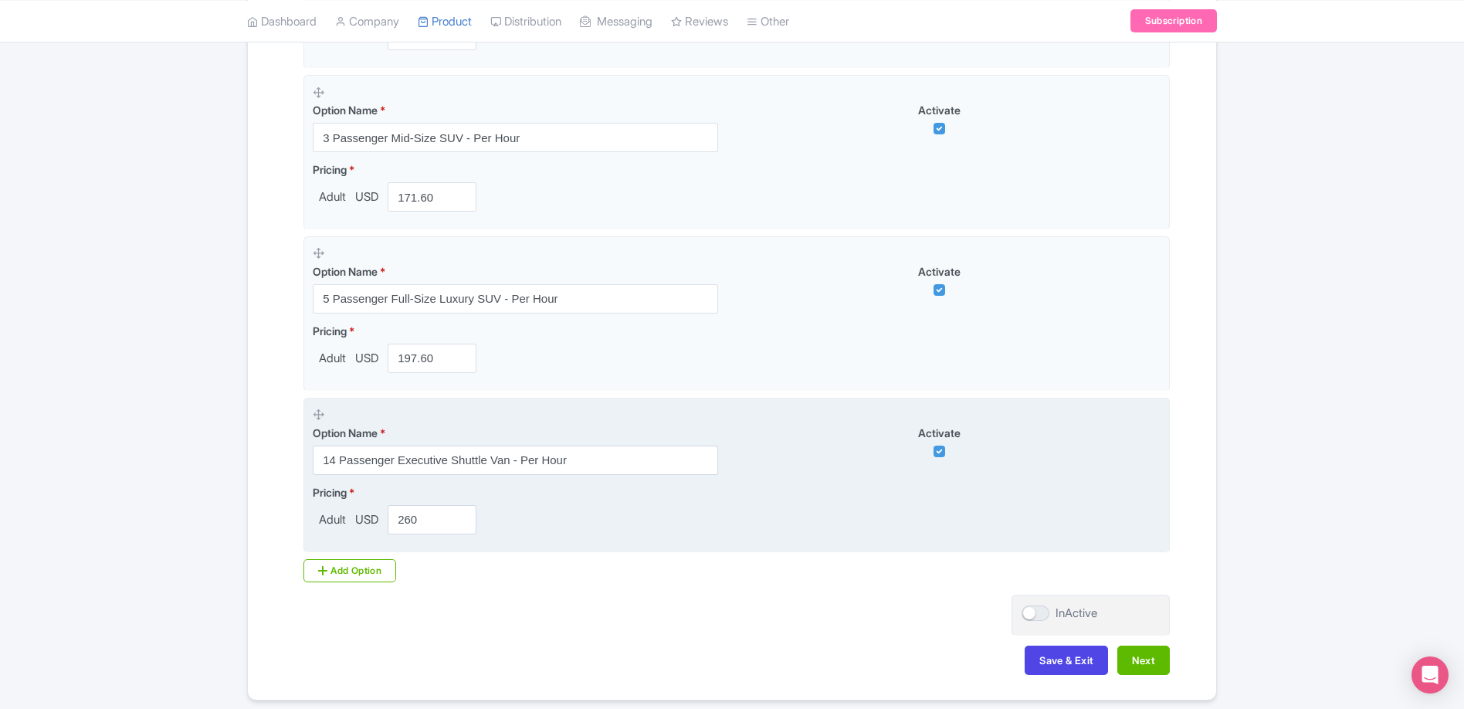
scroll to position [645, 0]
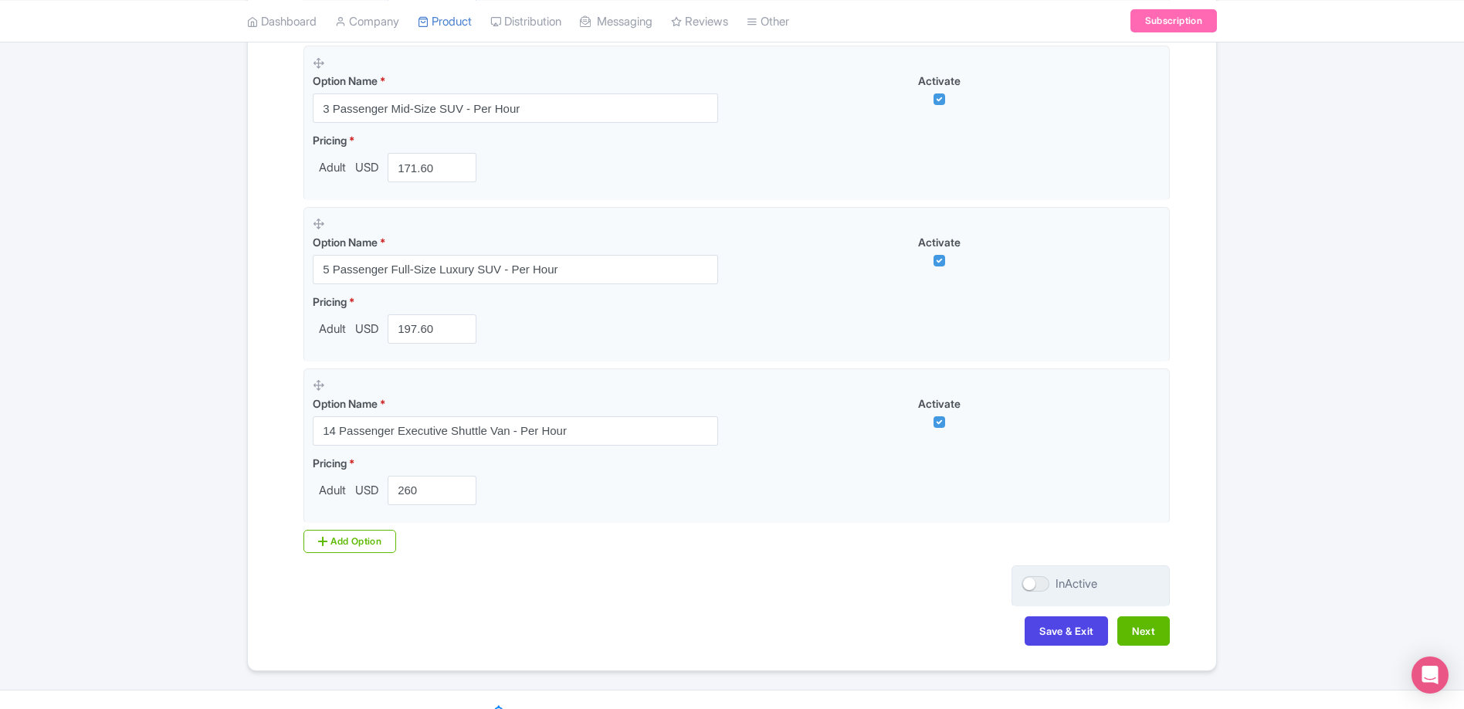
click at [1019, 584] on div "InActive" at bounding box center [1090, 586] width 158 height 42
click at [1039, 584] on div at bounding box center [1035, 583] width 28 height 15
click at [1031, 584] on input "InActive" at bounding box center [1026, 584] width 10 height 10
checkbox input "true"
click at [1150, 633] on button "Next" at bounding box center [1143, 630] width 52 height 29
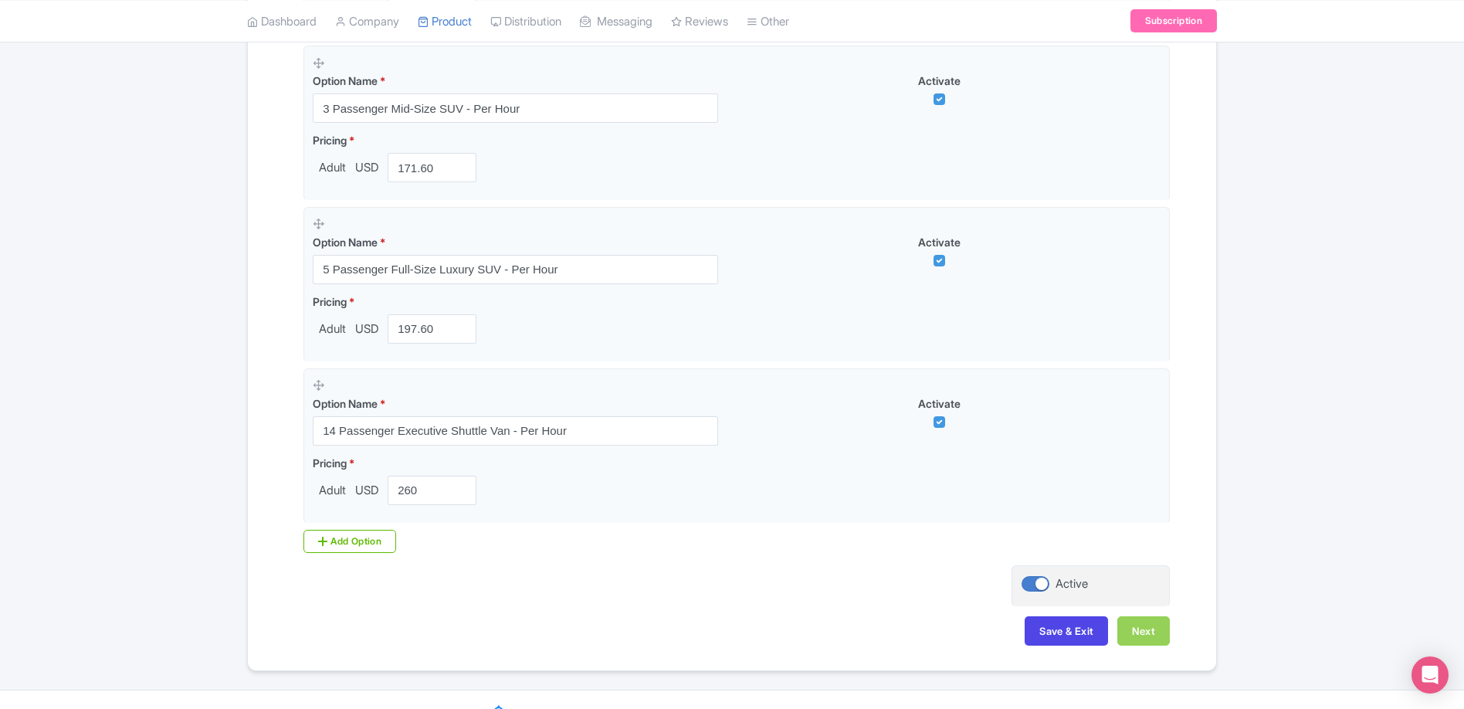
scroll to position [269, 0]
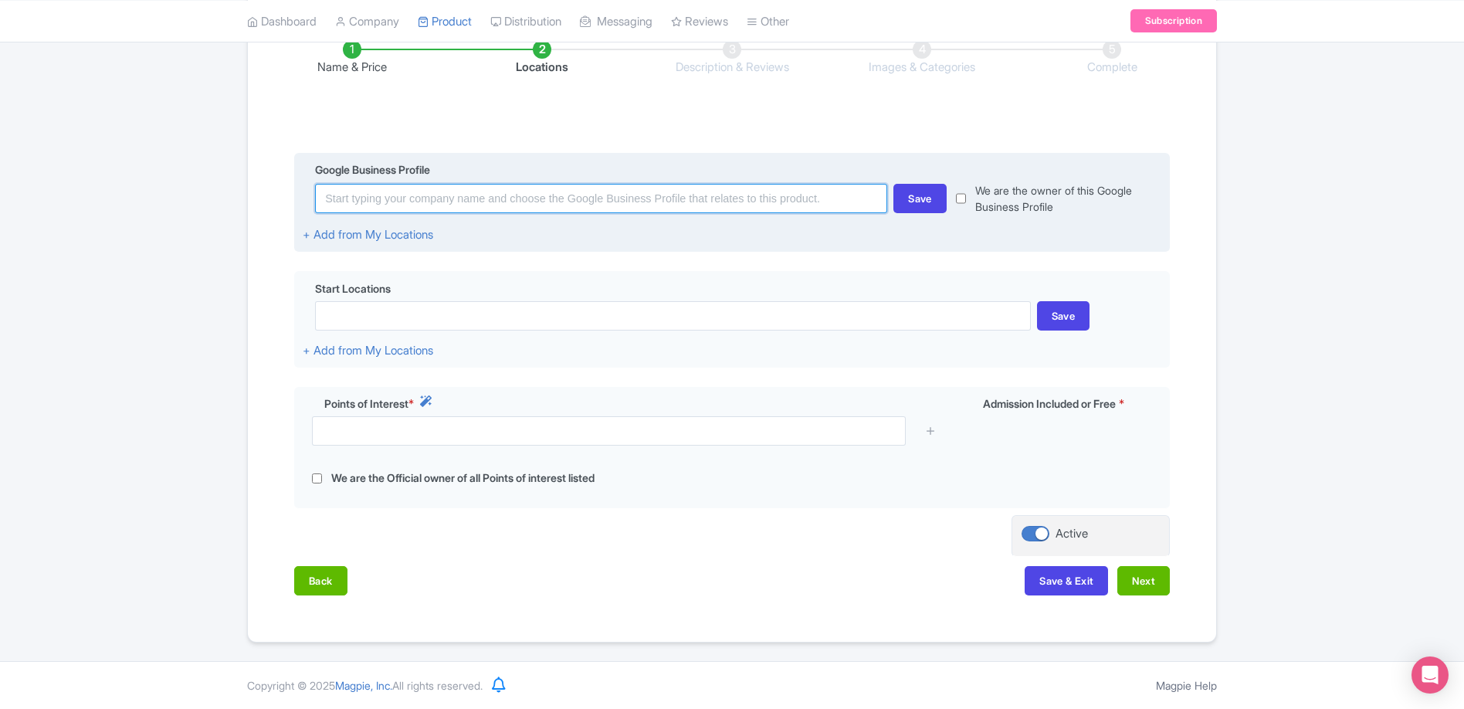
click at [781, 201] on input at bounding box center [601, 198] width 572 height 29
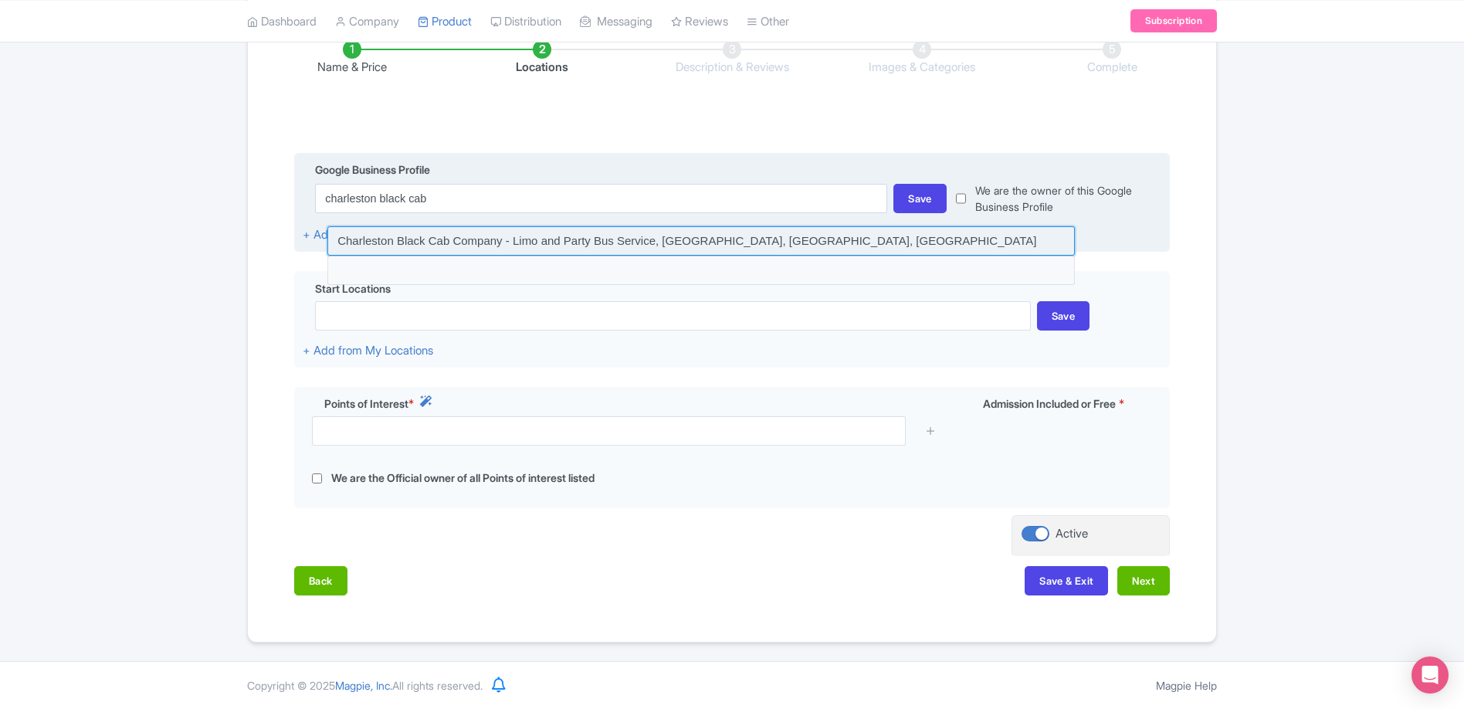
click at [426, 237] on input at bounding box center [700, 240] width 747 height 29
type input "Charleston Black Cab Company - Limo and Party Bus Service, Ashley River Road, C…"
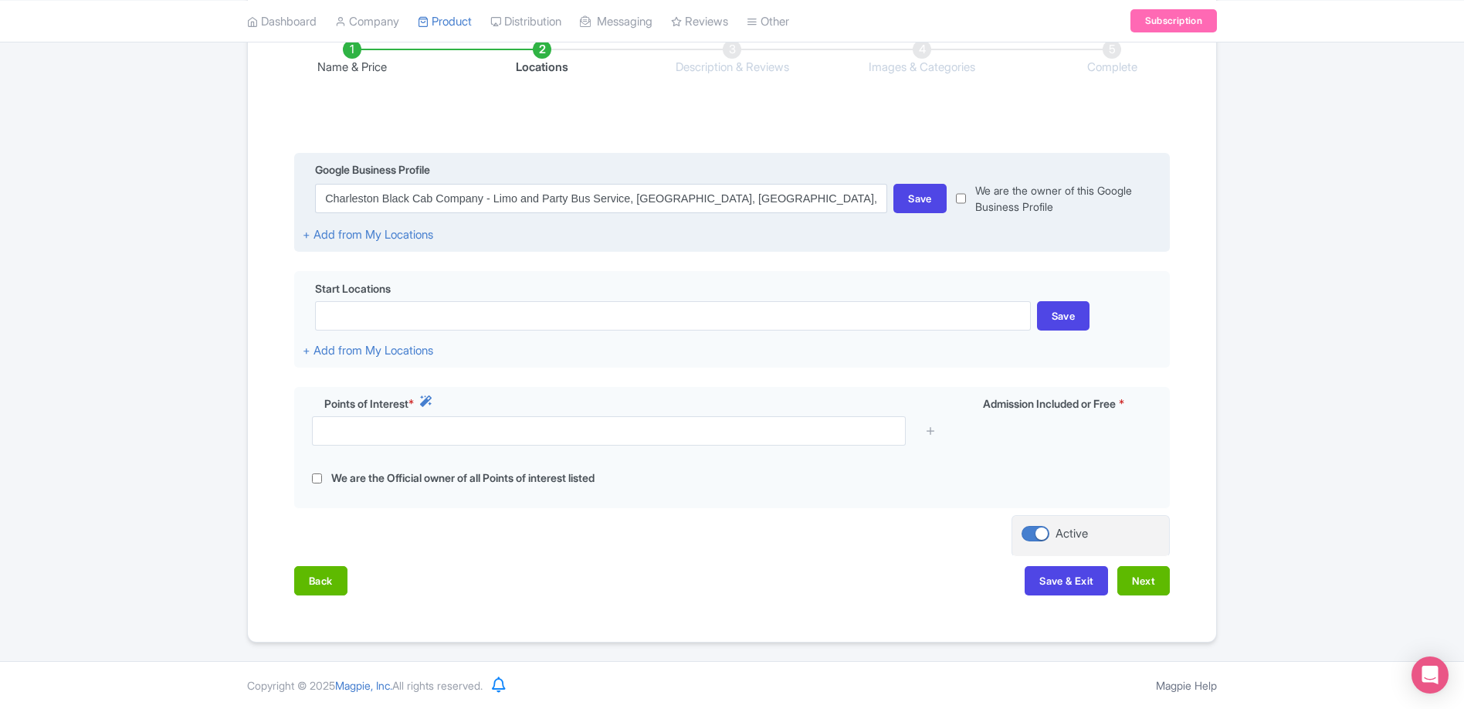
click at [963, 202] on input "checkbox" at bounding box center [961, 198] width 10 height 32
checkbox input "true"
click at [916, 203] on div "Save" at bounding box center [919, 198] width 53 height 29
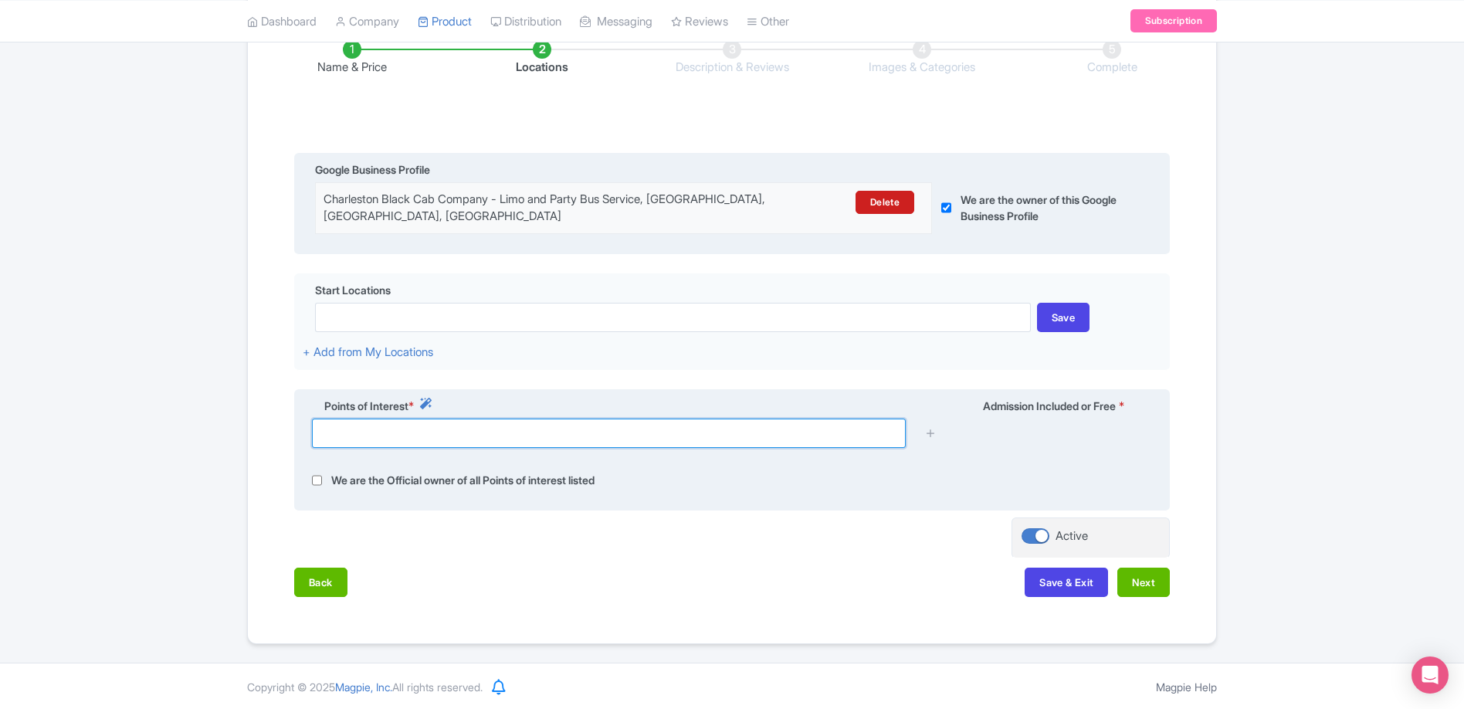
click at [563, 438] on input "text" at bounding box center [609, 432] width 594 height 29
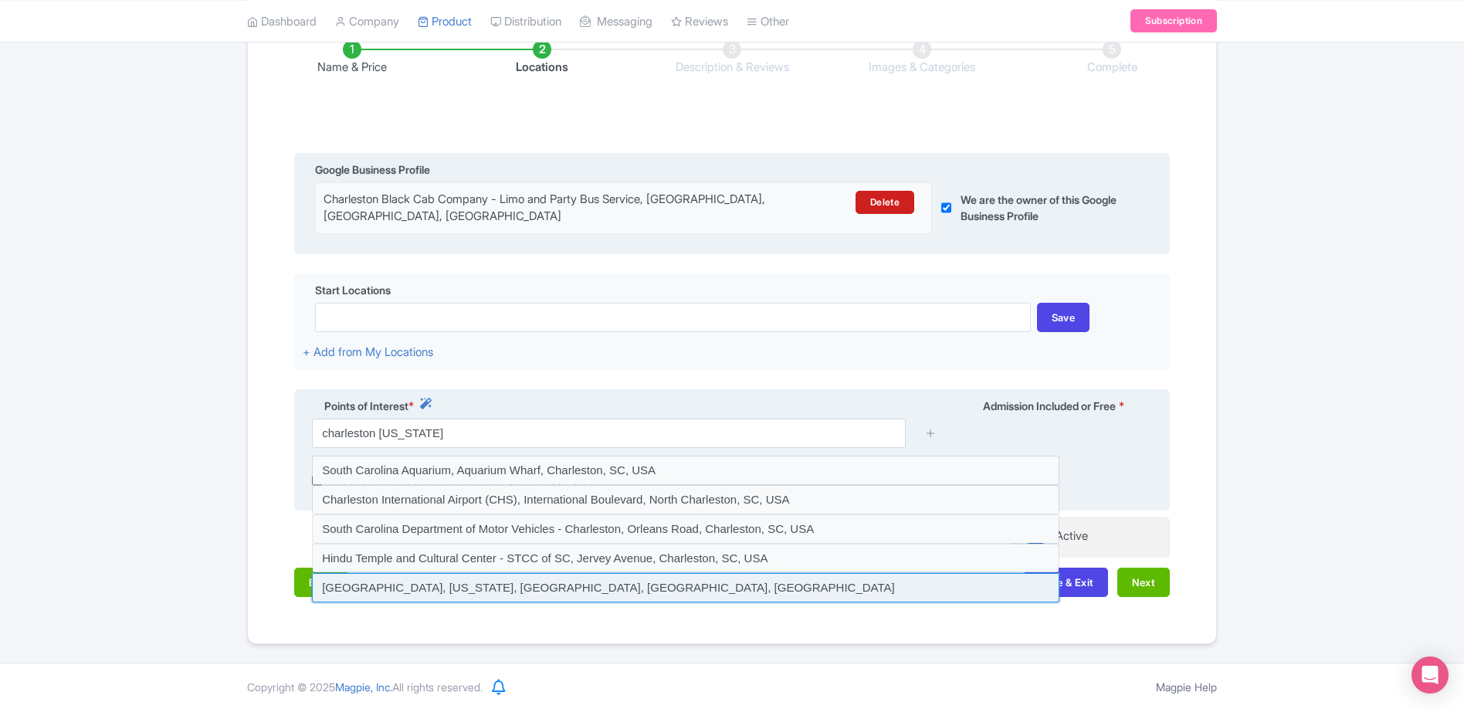
click at [652, 585] on input at bounding box center [685, 587] width 747 height 29
type input "Charleston, South Carolina, Charleston, SC, USA"
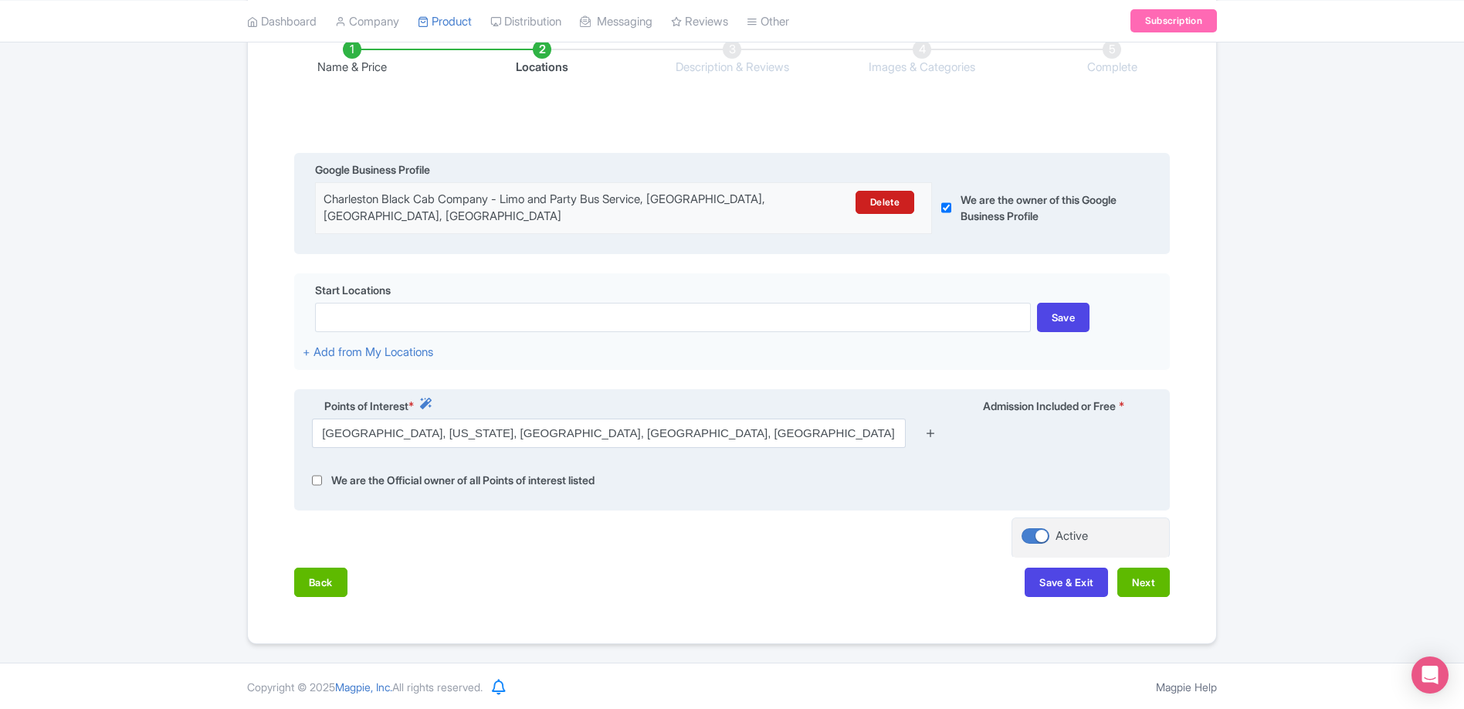
click at [935, 432] on icon at bounding box center [931, 433] width 12 height 12
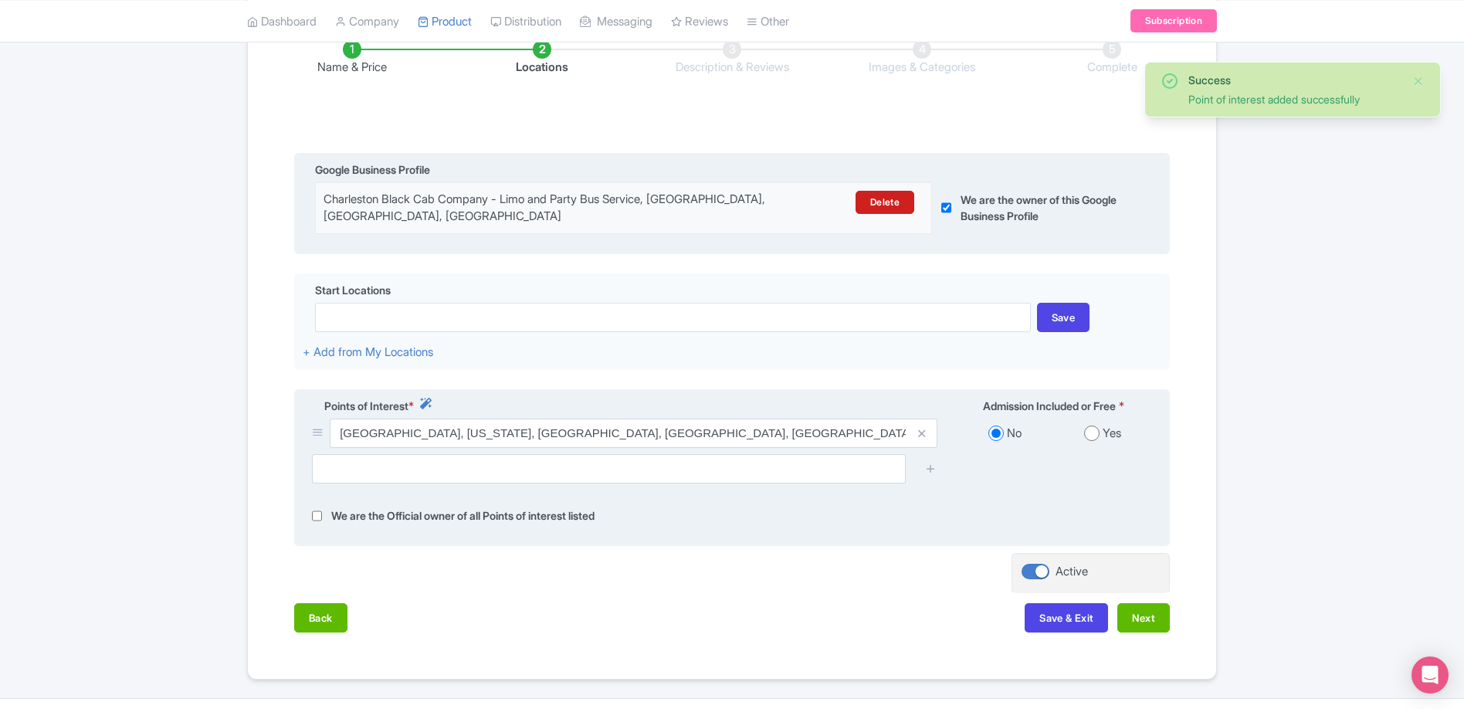
click at [1100, 436] on div "Yes" at bounding box center [1103, 434] width 98 height 18
click at [1093, 437] on input "radio" at bounding box center [1091, 432] width 15 height 15
radio input "true"
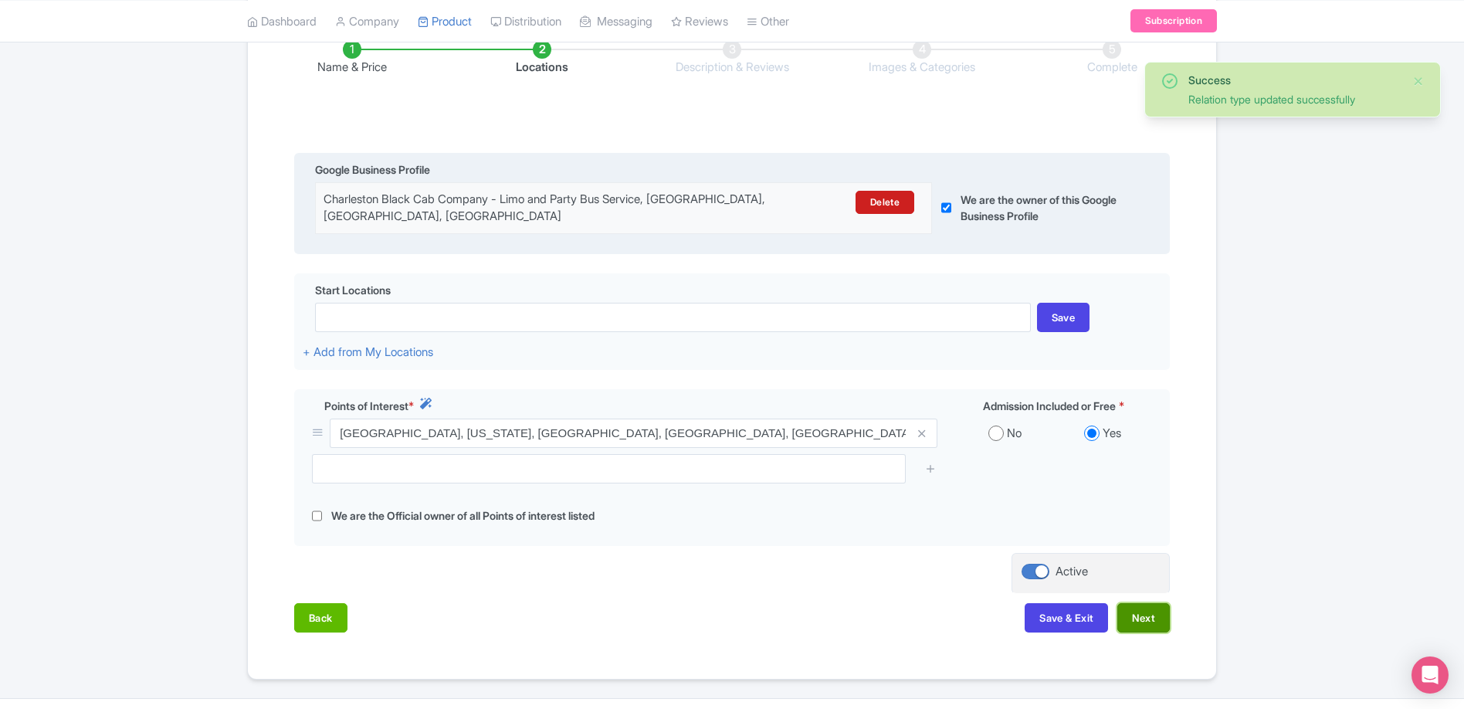
click at [1133, 618] on button "Next" at bounding box center [1143, 617] width 52 height 29
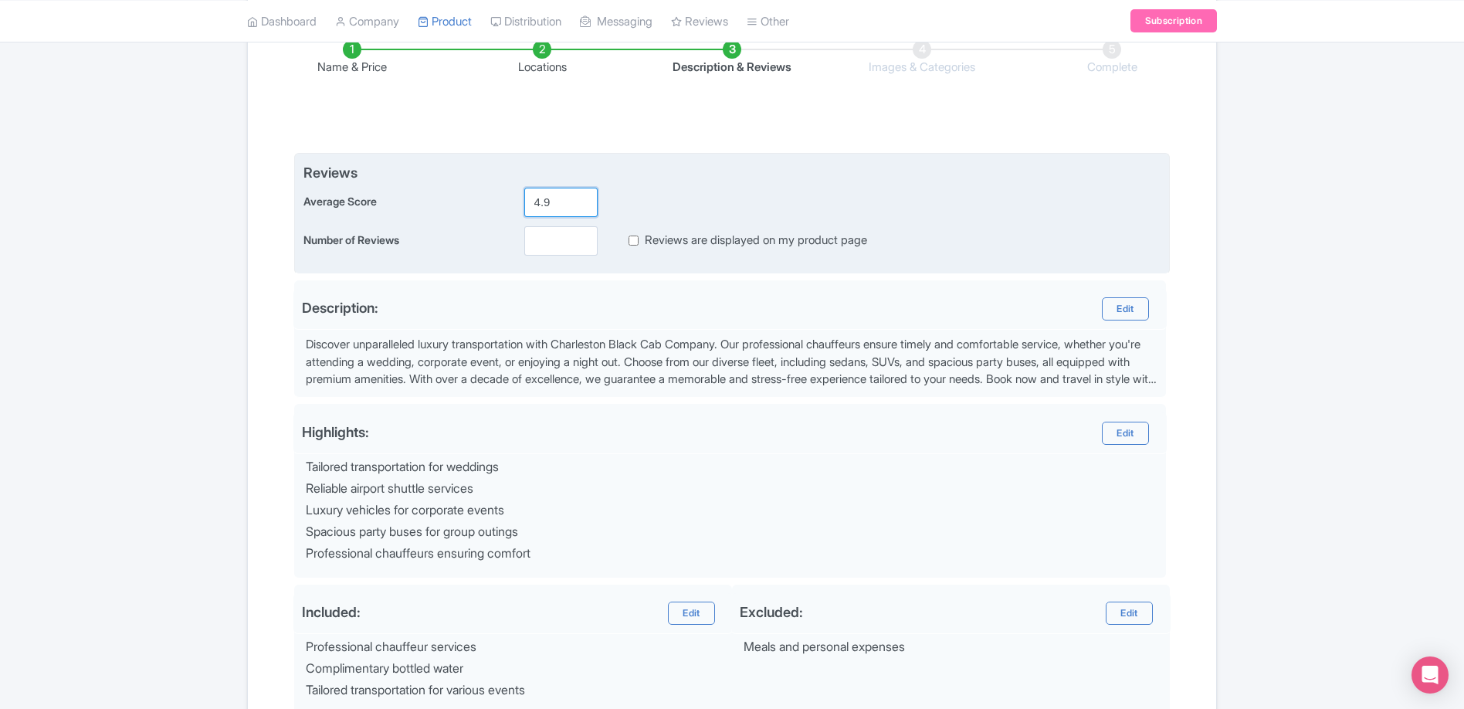
type input "4.9"
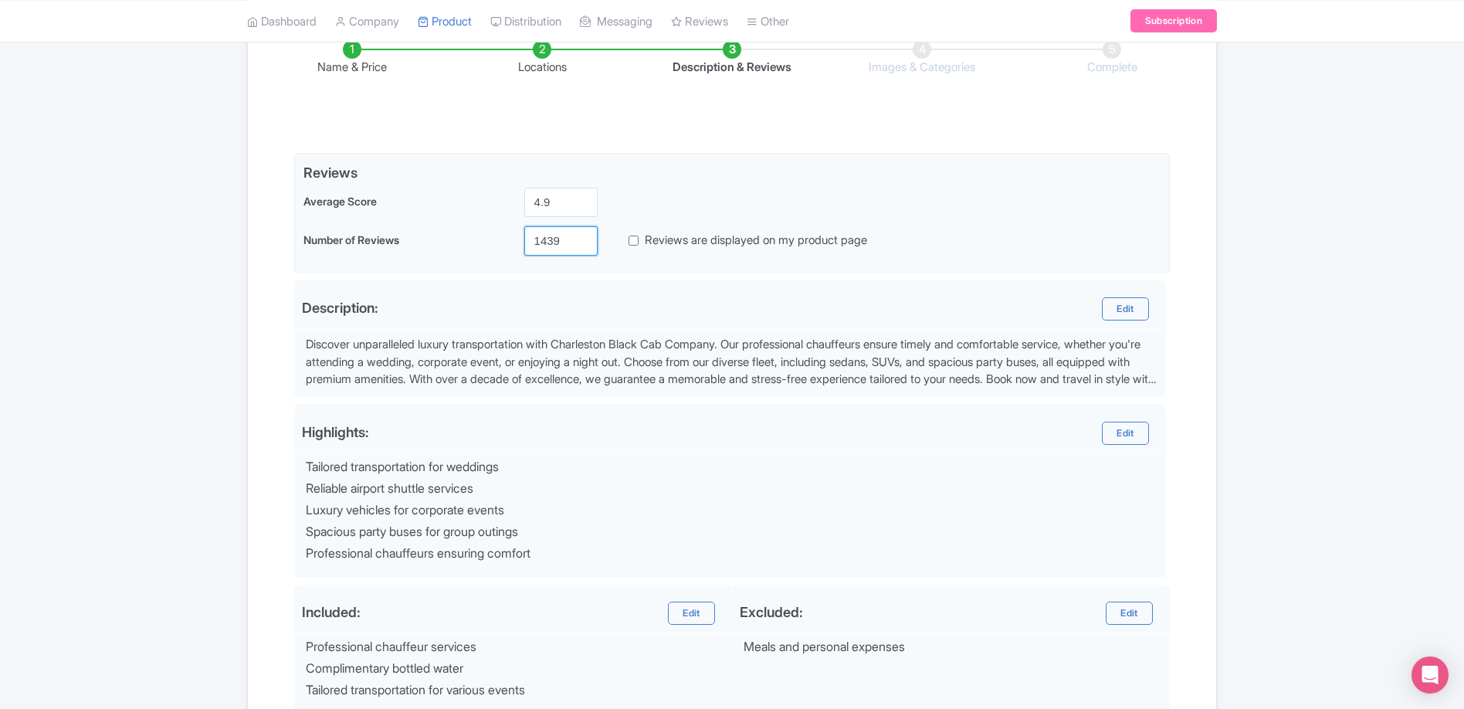
type input "1439"
click at [248, 272] on div "Name & Price Locations Description & Reviews Images & Categories Complete Edit …" at bounding box center [732, 412] width 968 height 807
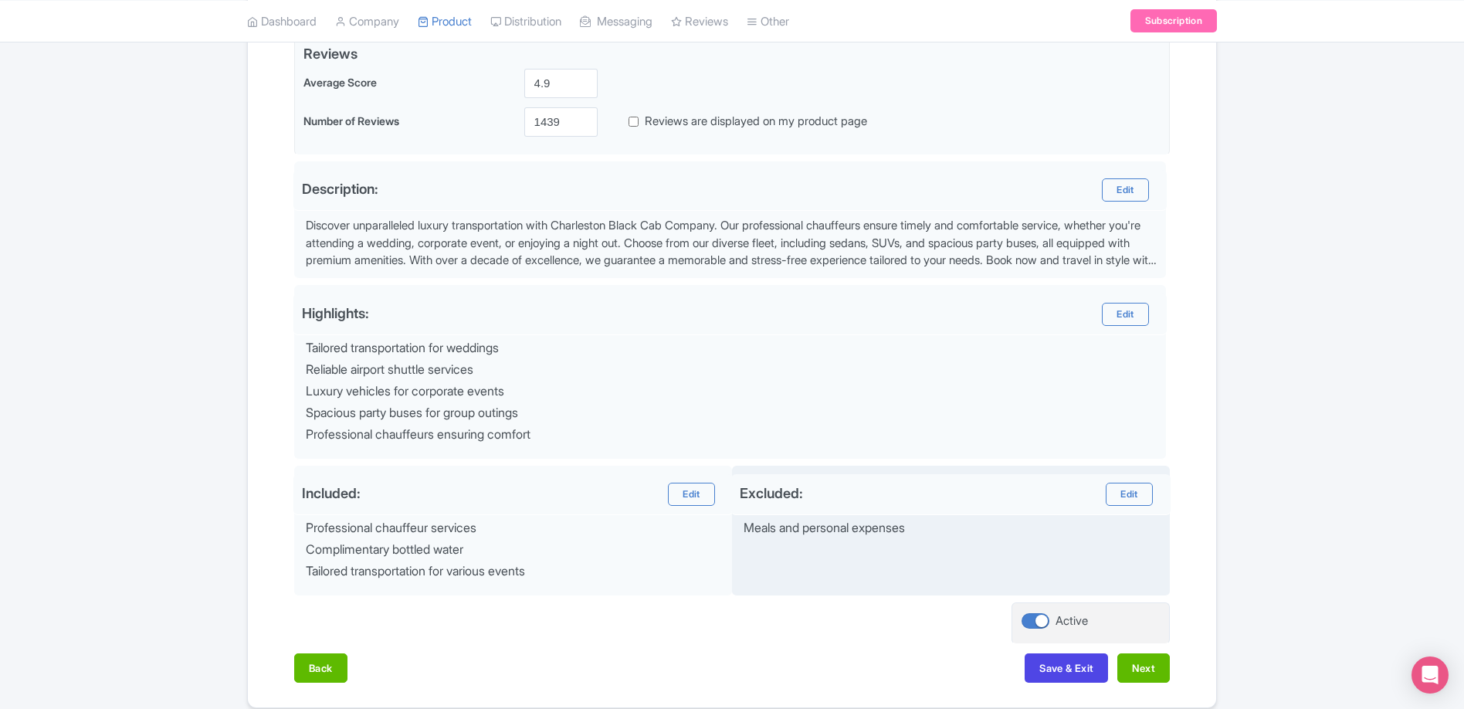
scroll to position [453, 0]
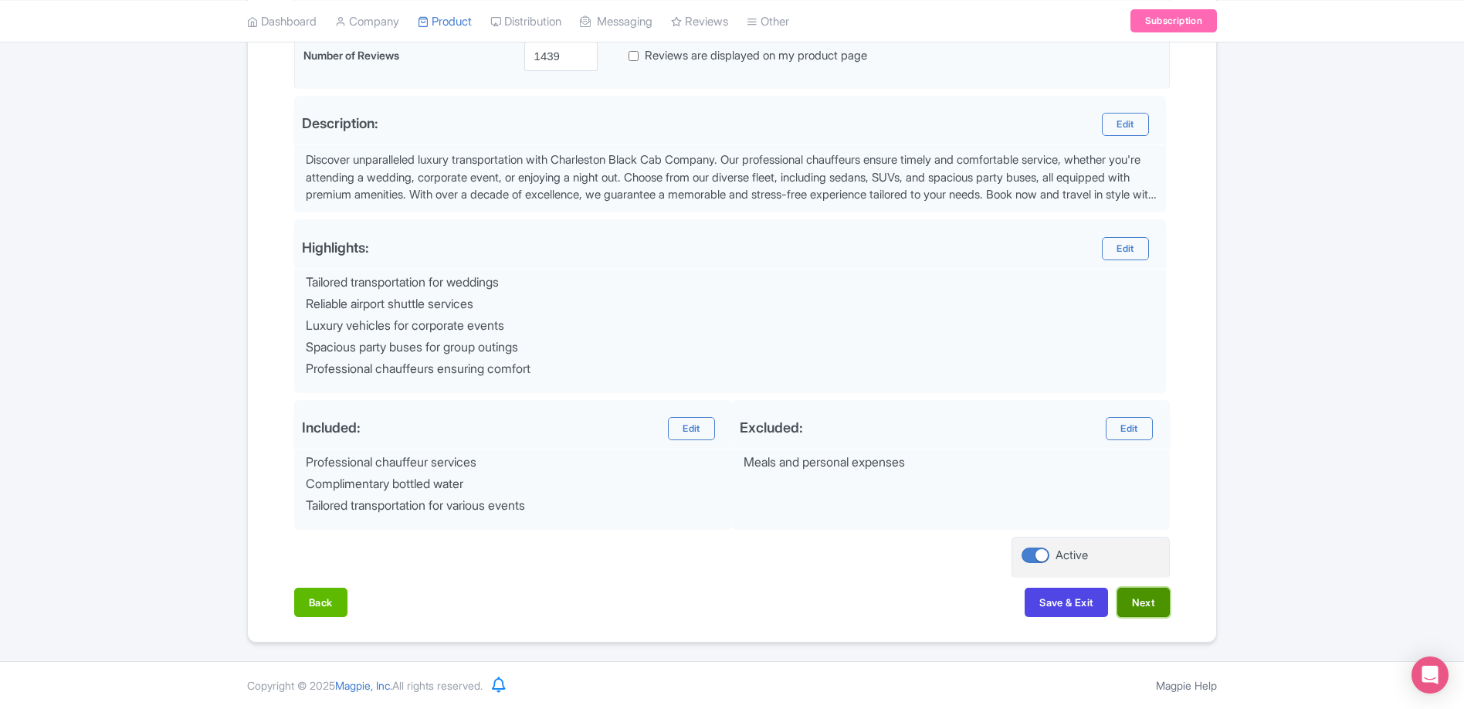
click at [1157, 610] on button "Next" at bounding box center [1143, 601] width 52 height 29
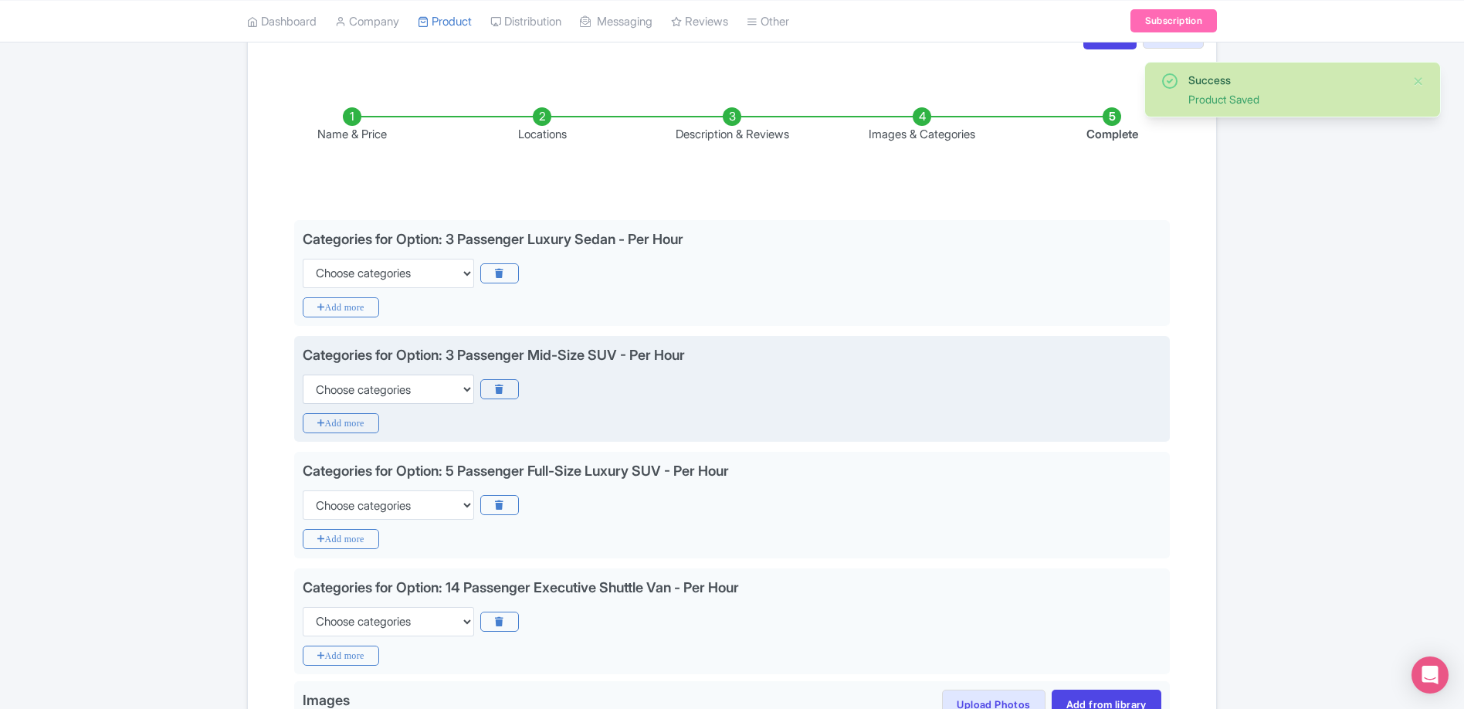
scroll to position [119, 0]
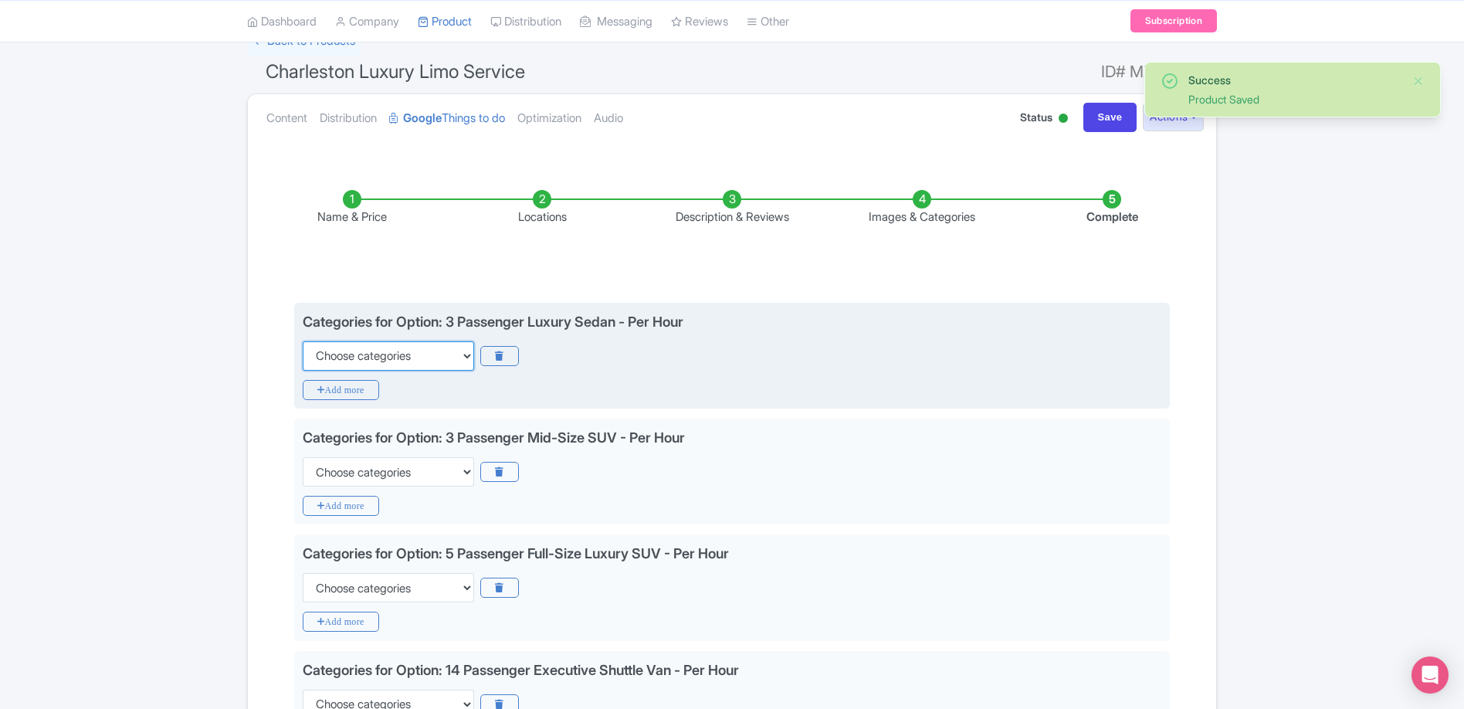
click at [378, 341] on select "Choose categories Adults Only Animals Audio Guide Beaches Bike Tours Boat Tours…" at bounding box center [388, 355] width 171 height 29
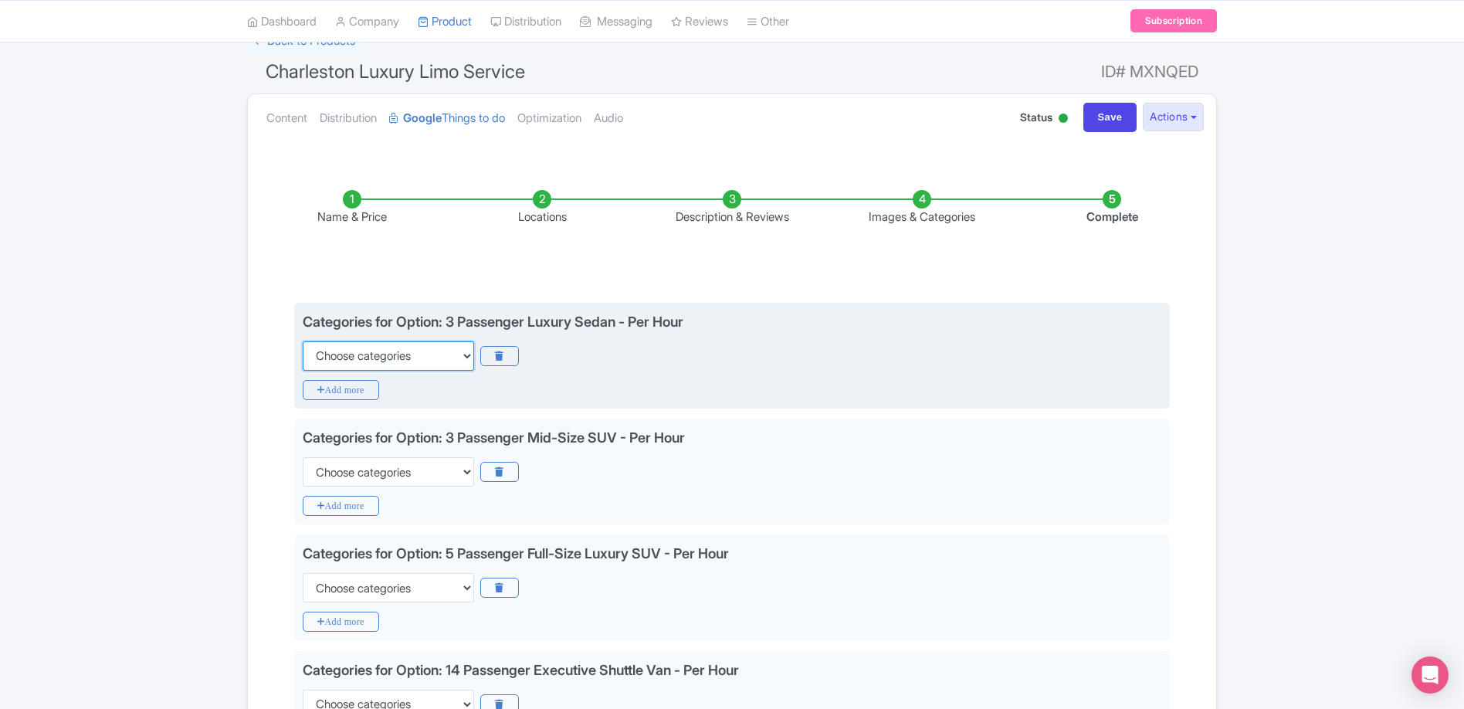
click at [454, 357] on select "Choose categories Adults Only Animals Audio Guide Beaches Bike Tours Boat Tours…" at bounding box center [388, 355] width 171 height 29
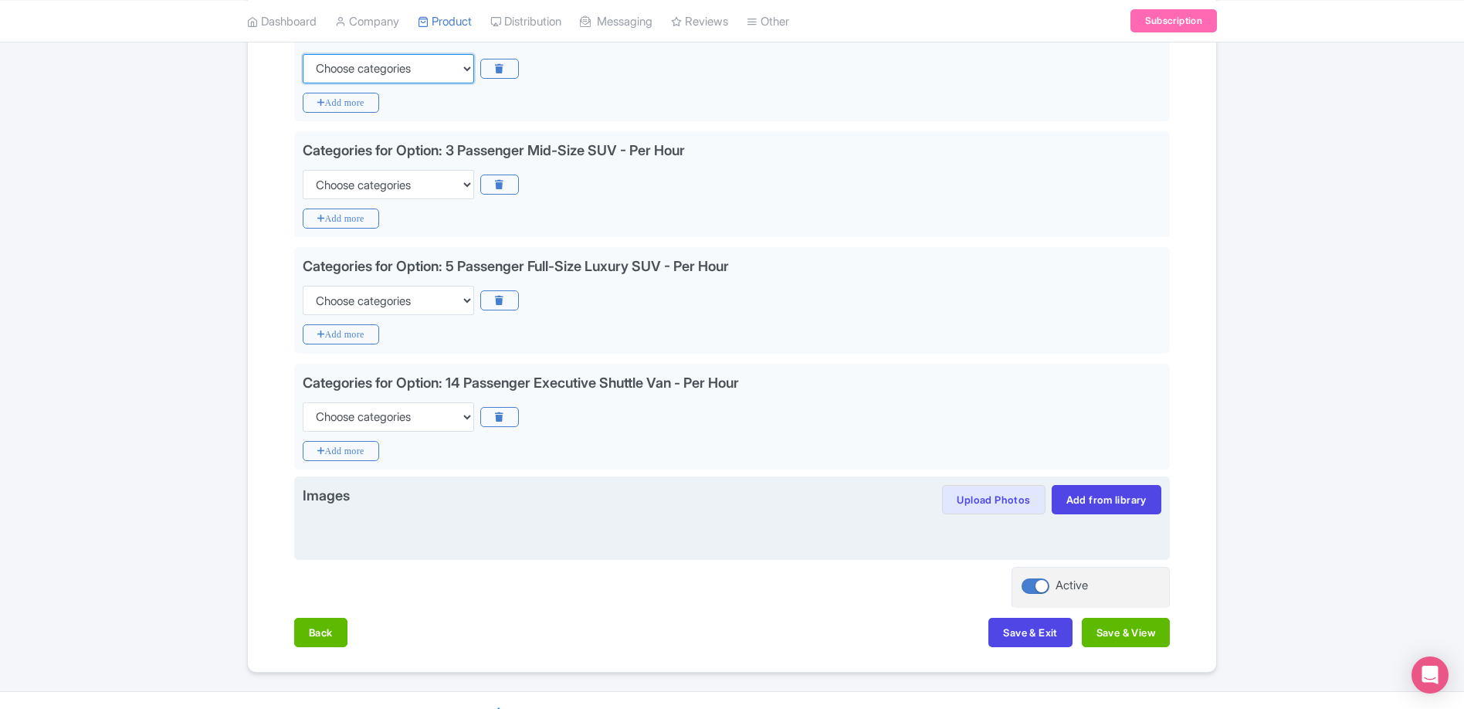
scroll to position [436, 0]
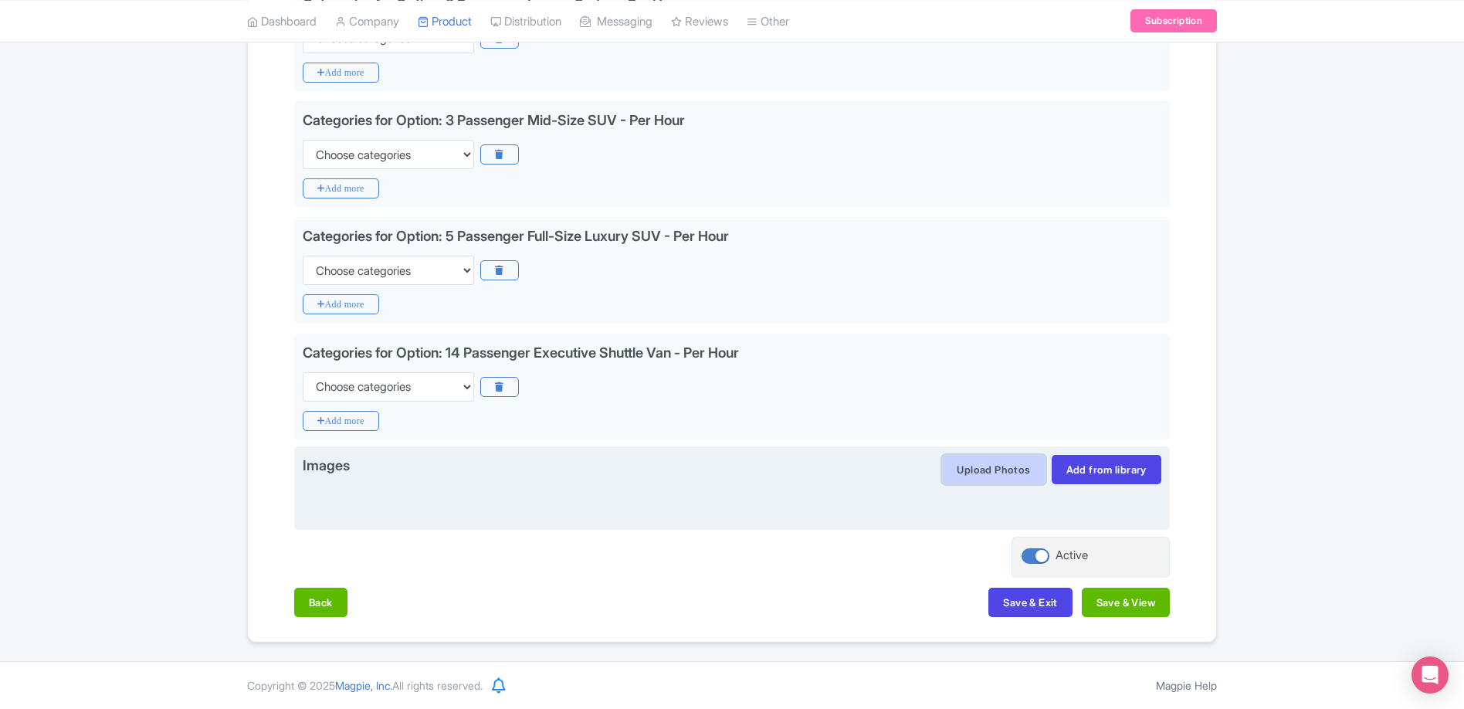
click at [995, 474] on button "Upload Photos" at bounding box center [993, 469] width 103 height 29
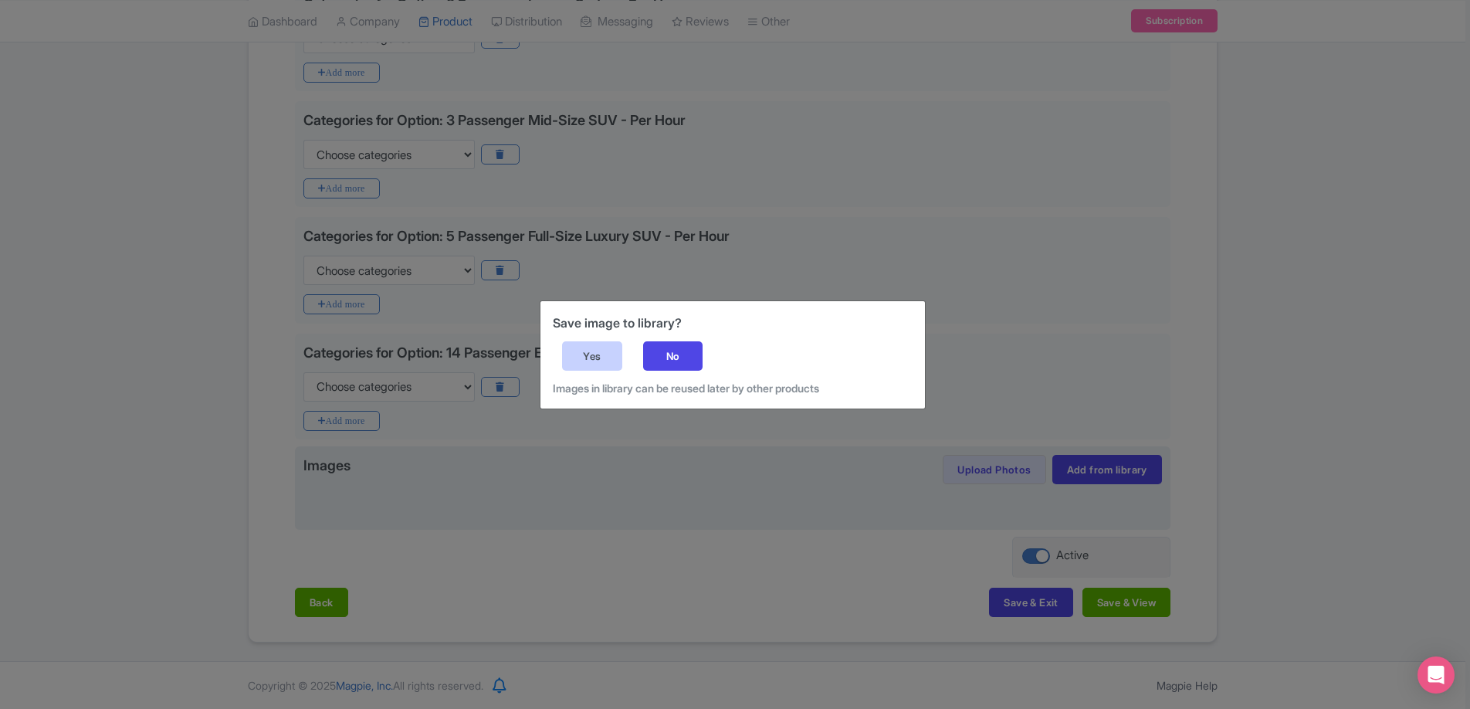
click at [602, 357] on div "Yes" at bounding box center [592, 355] width 60 height 29
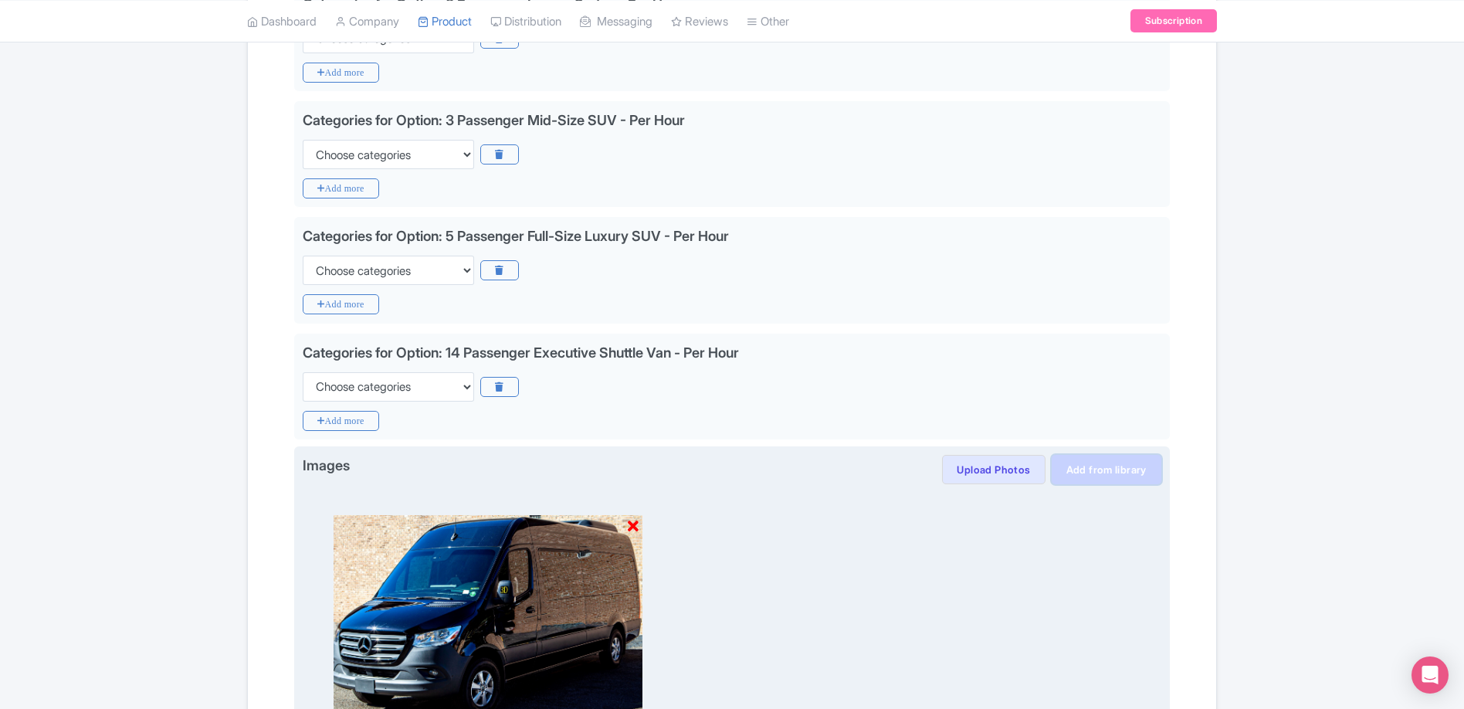
click at [1085, 468] on link "Add from library" at bounding box center [1106, 469] width 110 height 29
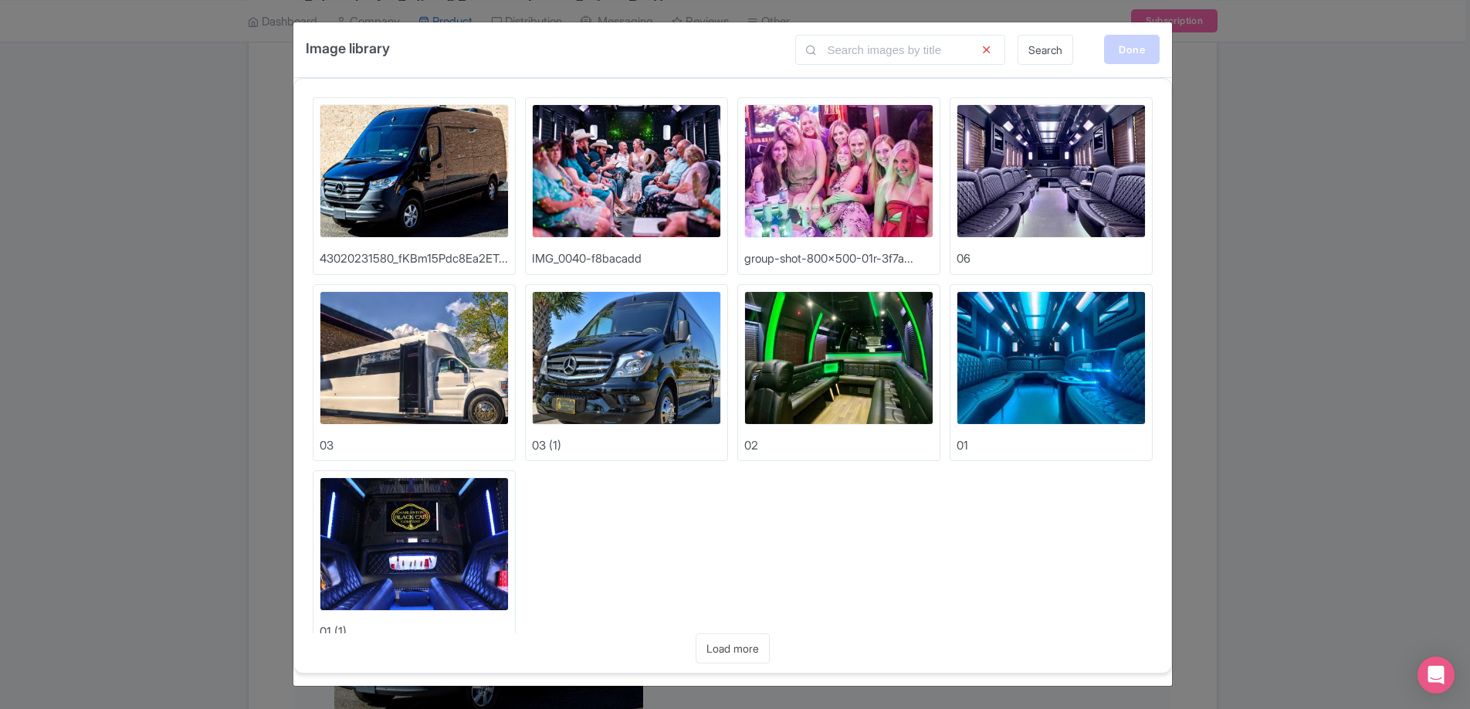
click at [1133, 52] on div "Done" at bounding box center [1132, 49] width 56 height 29
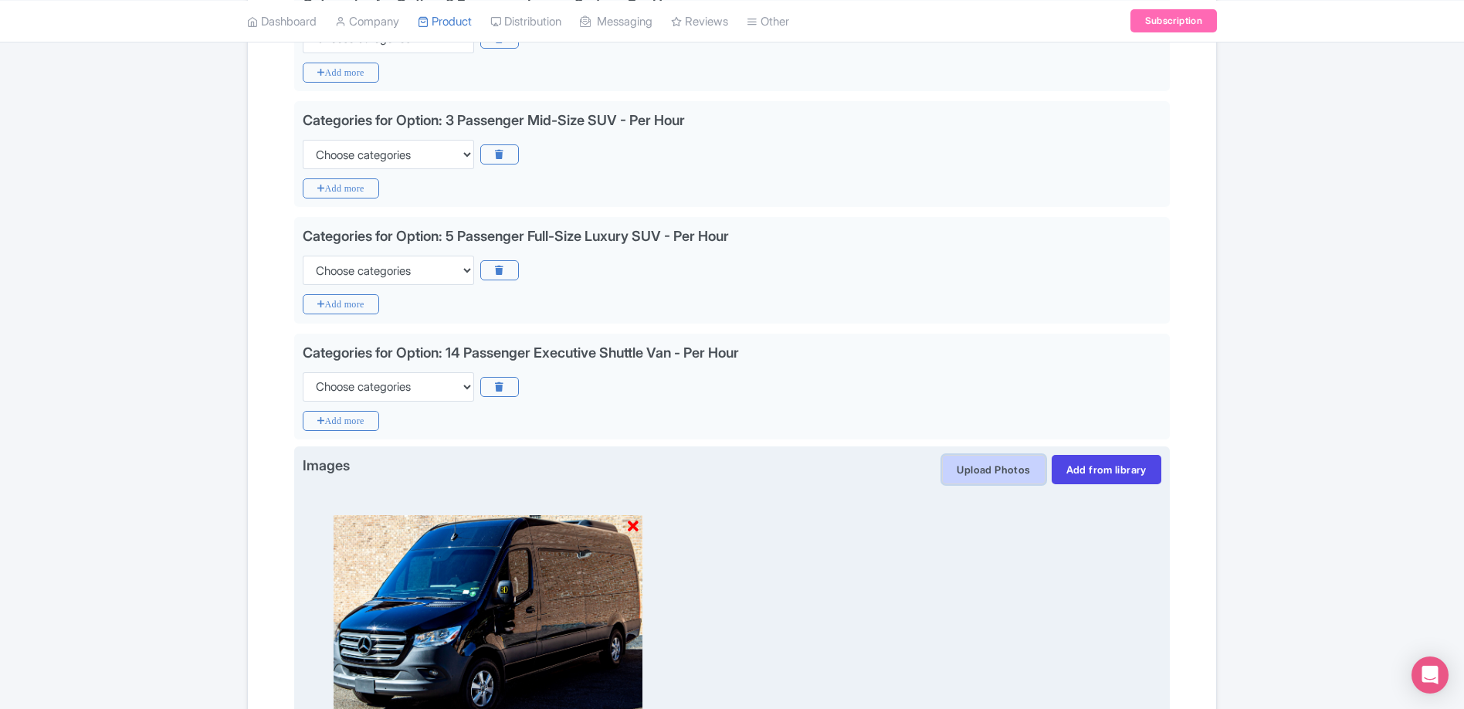
click at [988, 470] on button "Upload Photos" at bounding box center [993, 469] width 103 height 29
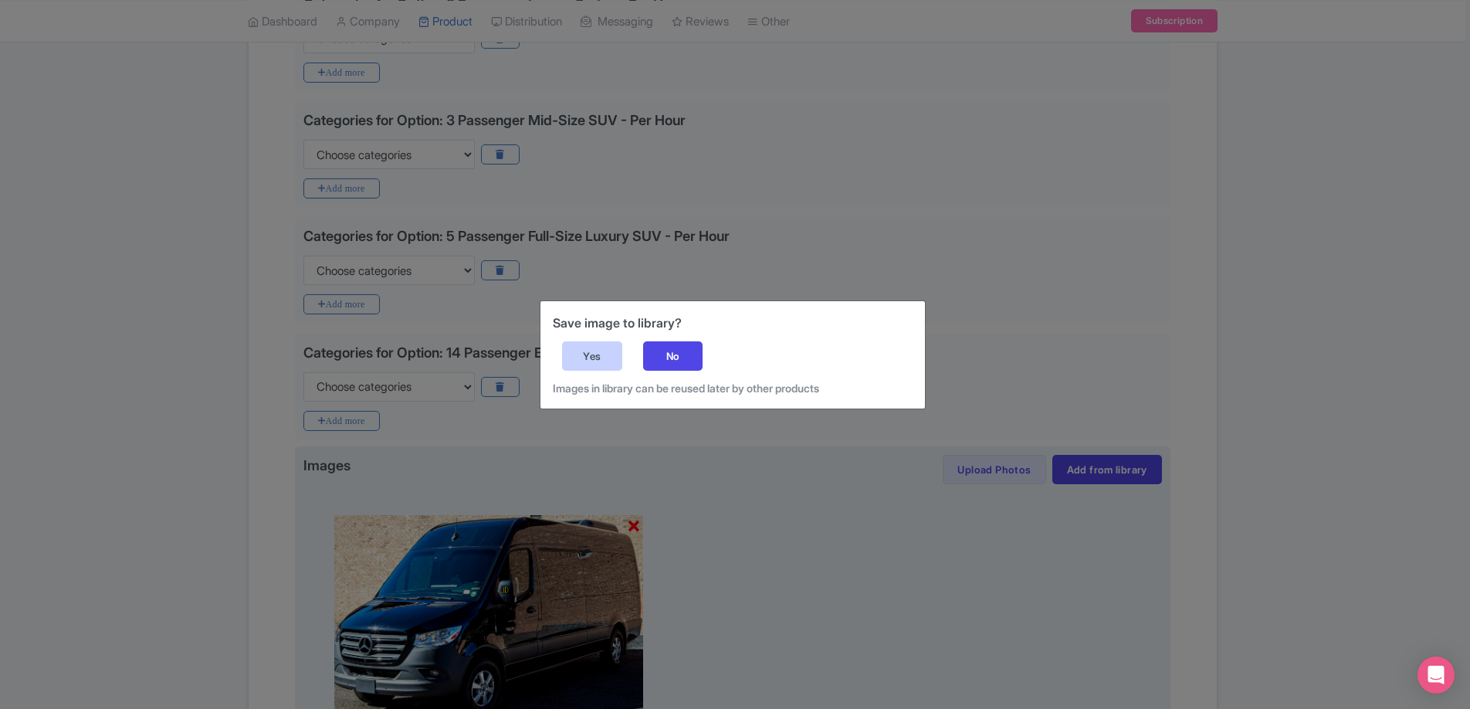
click at [609, 369] on div "Yes" at bounding box center [592, 355] width 60 height 29
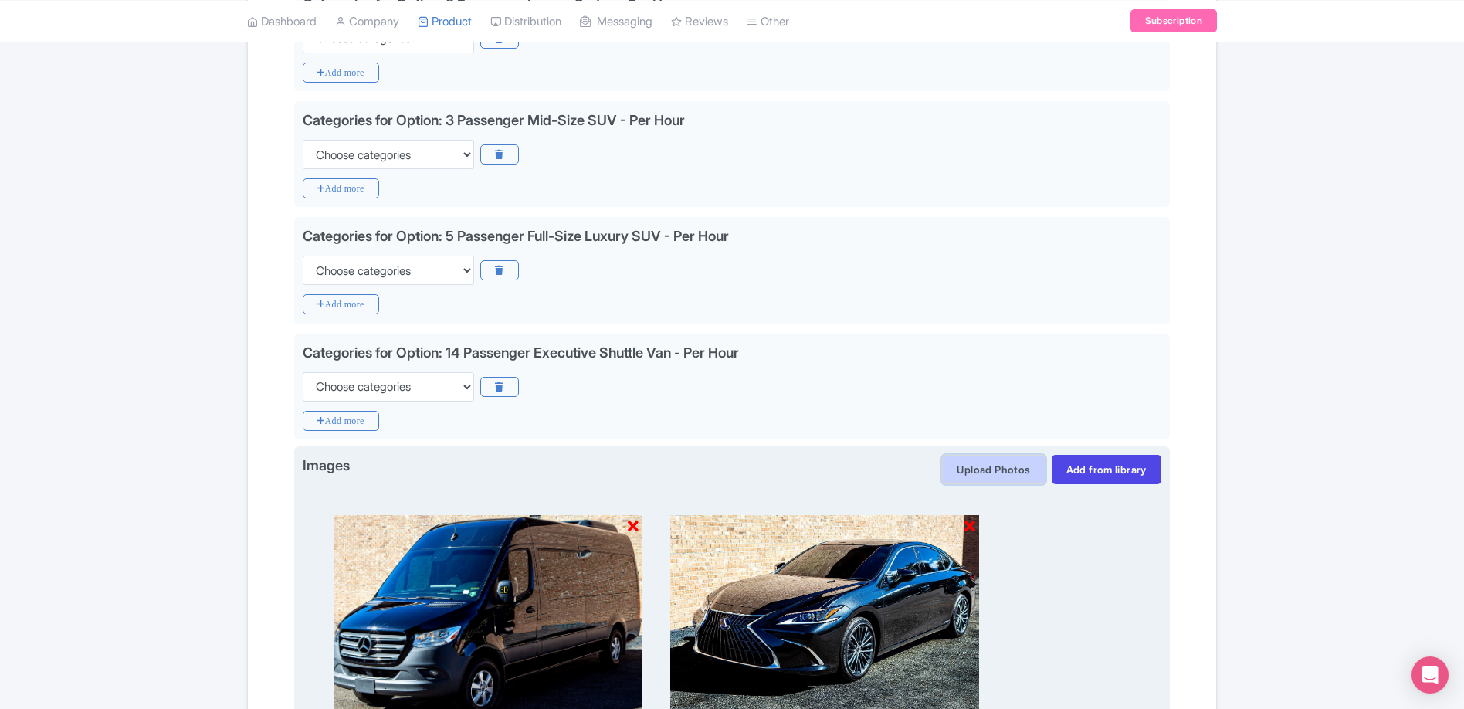
click at [988, 465] on button "Upload Photos" at bounding box center [993, 469] width 103 height 29
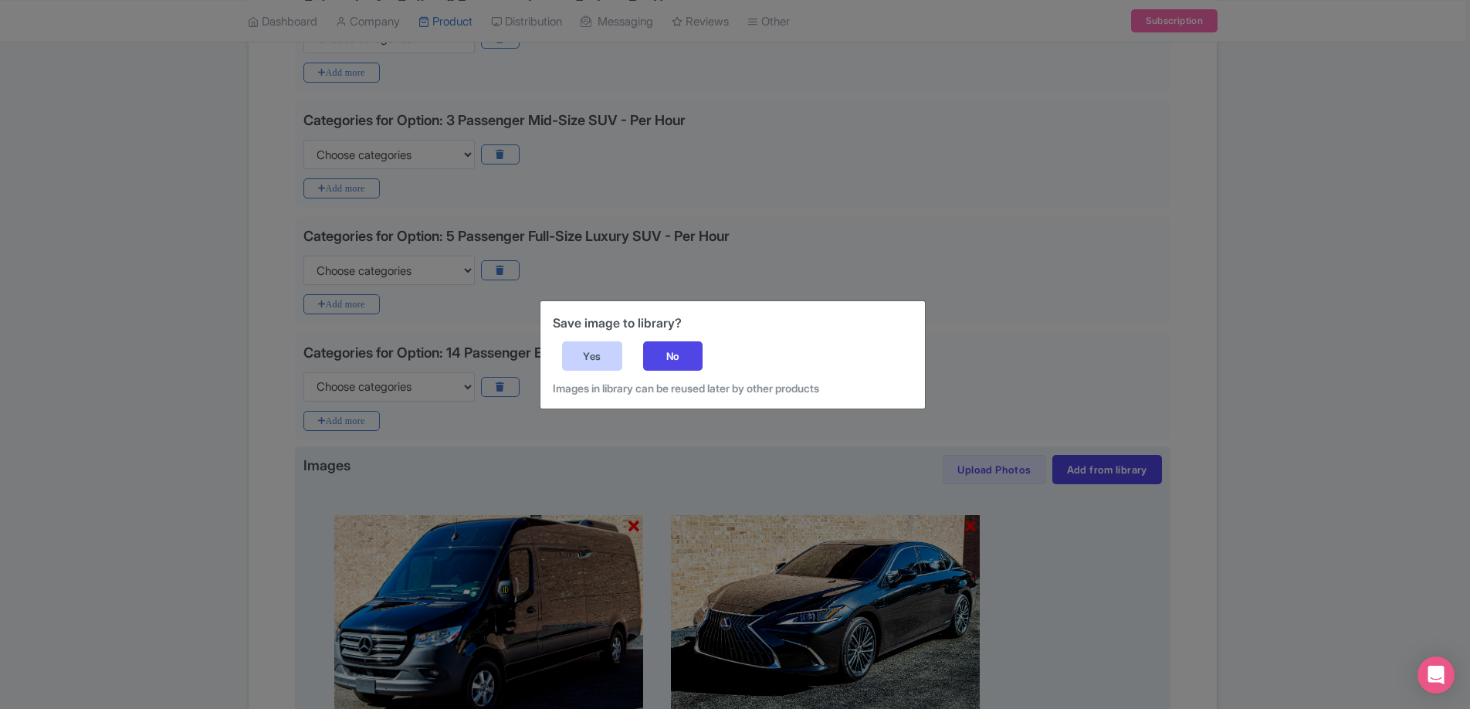
click at [601, 356] on div "Yes" at bounding box center [592, 355] width 60 height 29
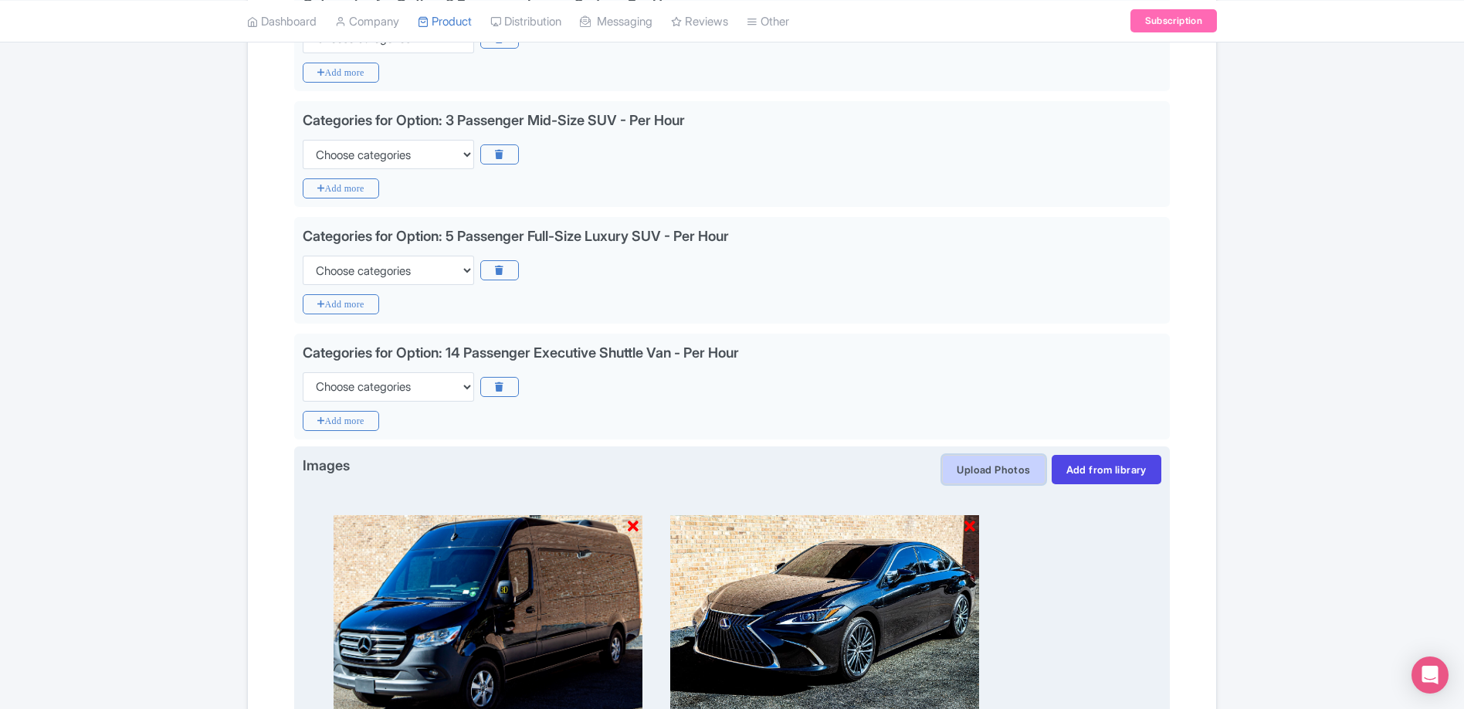
click at [994, 476] on button "Upload Photos" at bounding box center [993, 469] width 103 height 29
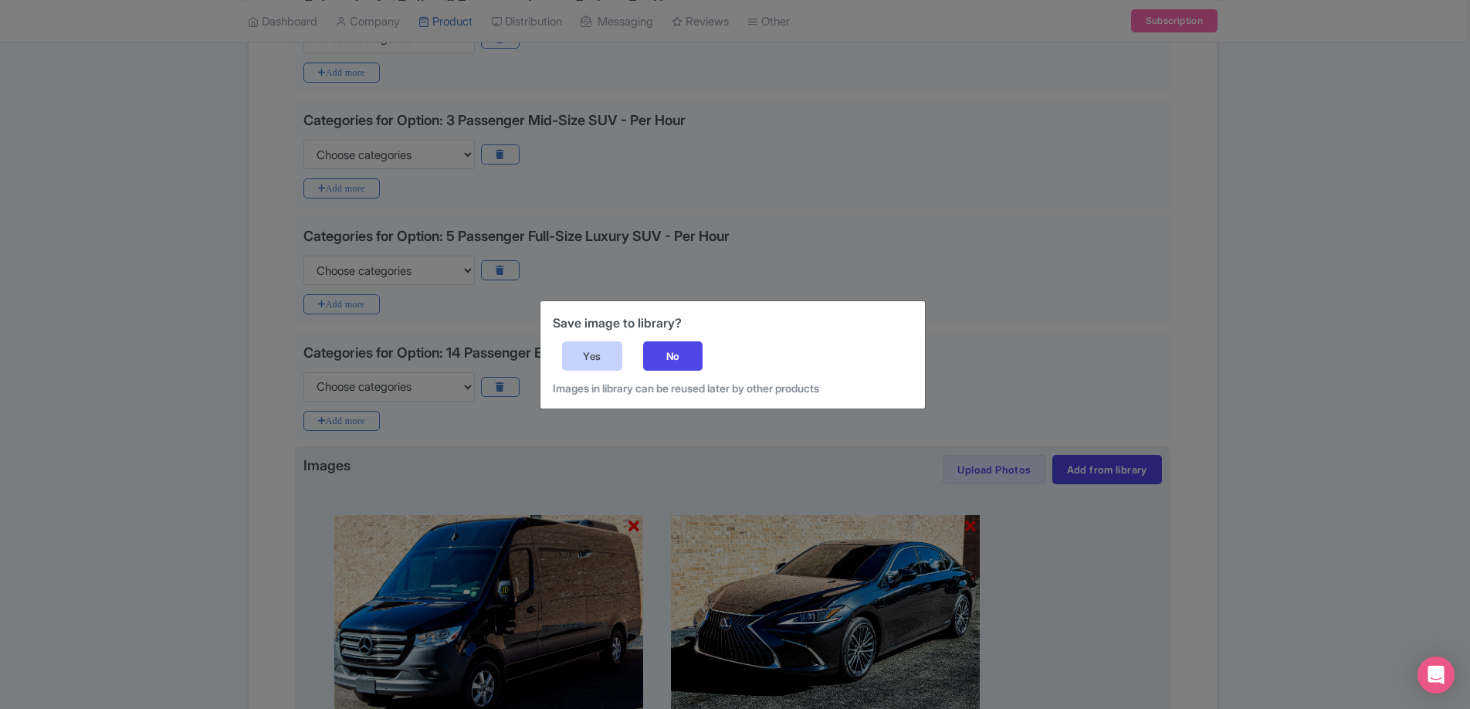
click at [606, 353] on div "Yes" at bounding box center [592, 355] width 60 height 29
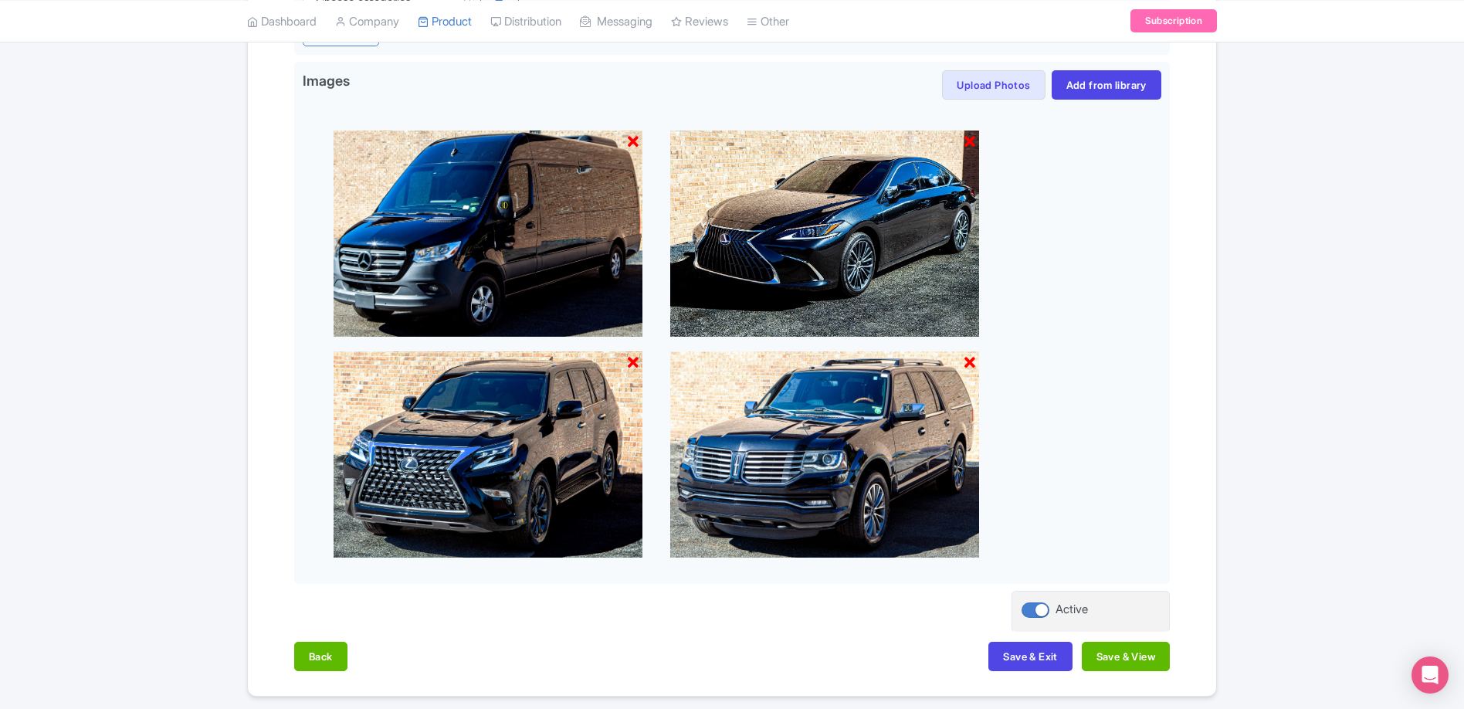
scroll to position [768, 0]
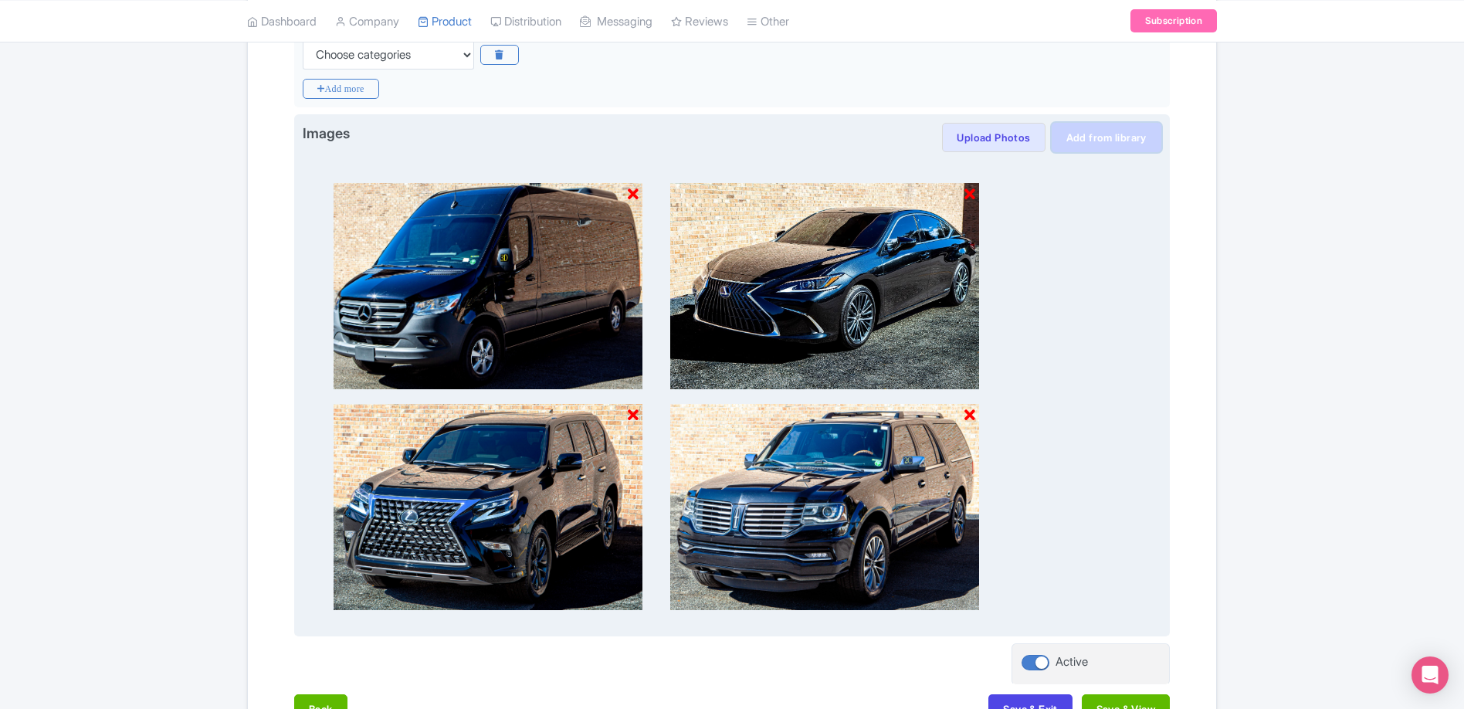
click at [1117, 134] on link "Add from library" at bounding box center [1106, 137] width 110 height 29
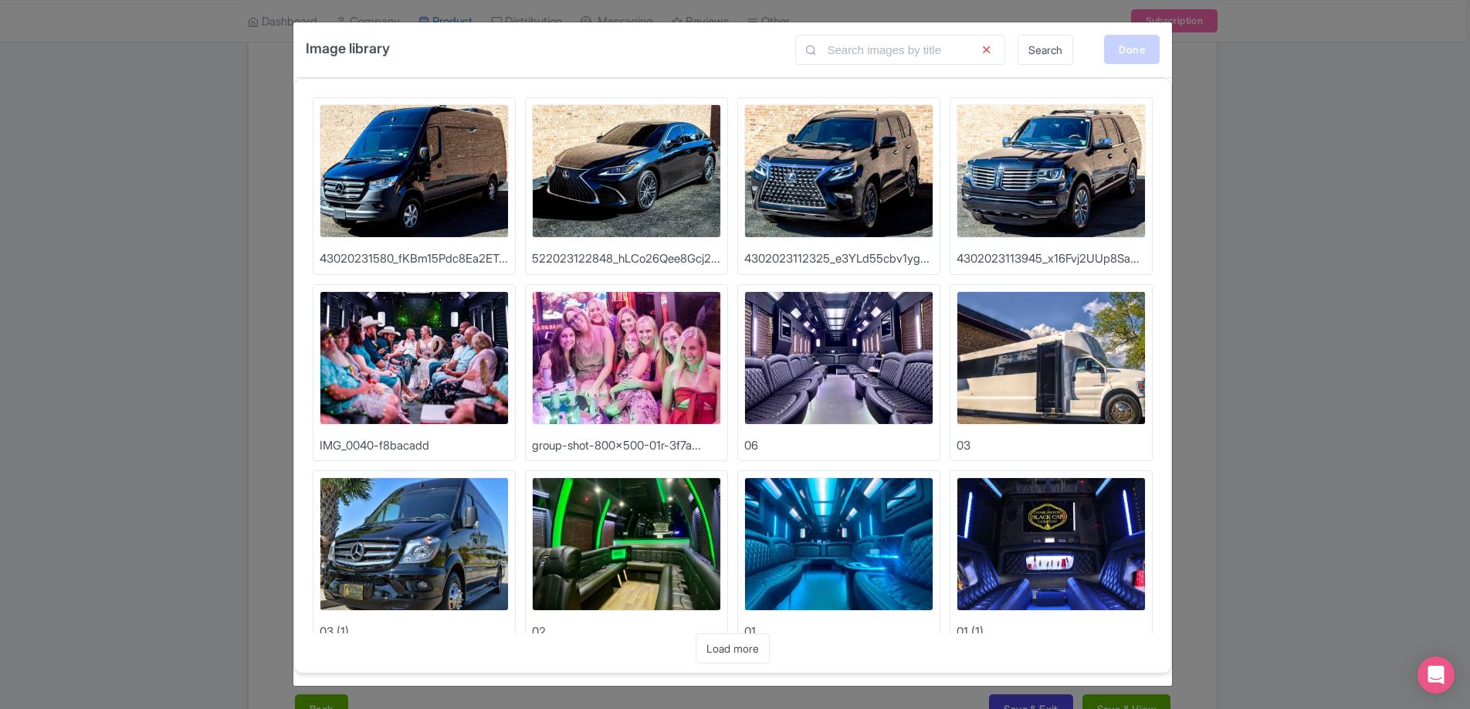
click at [1128, 46] on div "Done" at bounding box center [1132, 49] width 56 height 29
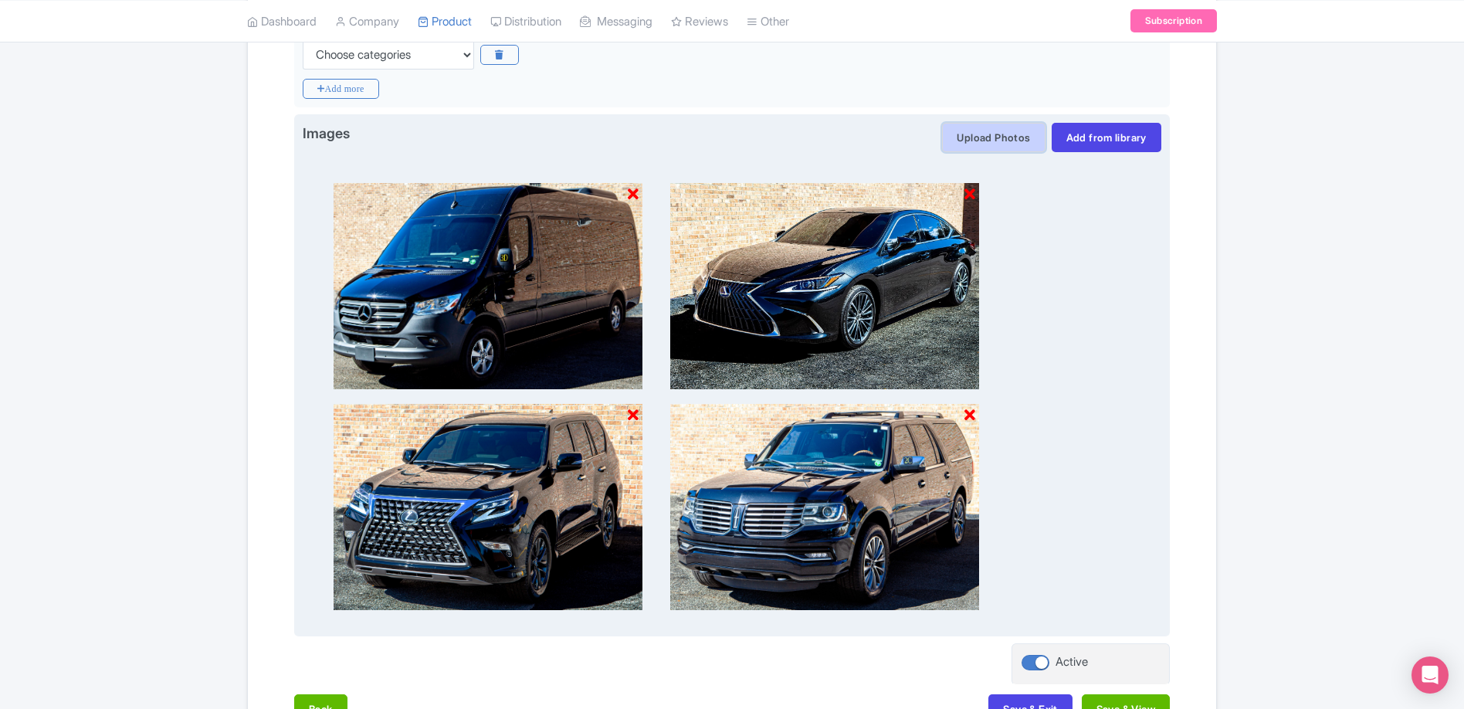
click at [1006, 140] on button "Upload Photos" at bounding box center [993, 137] width 103 height 29
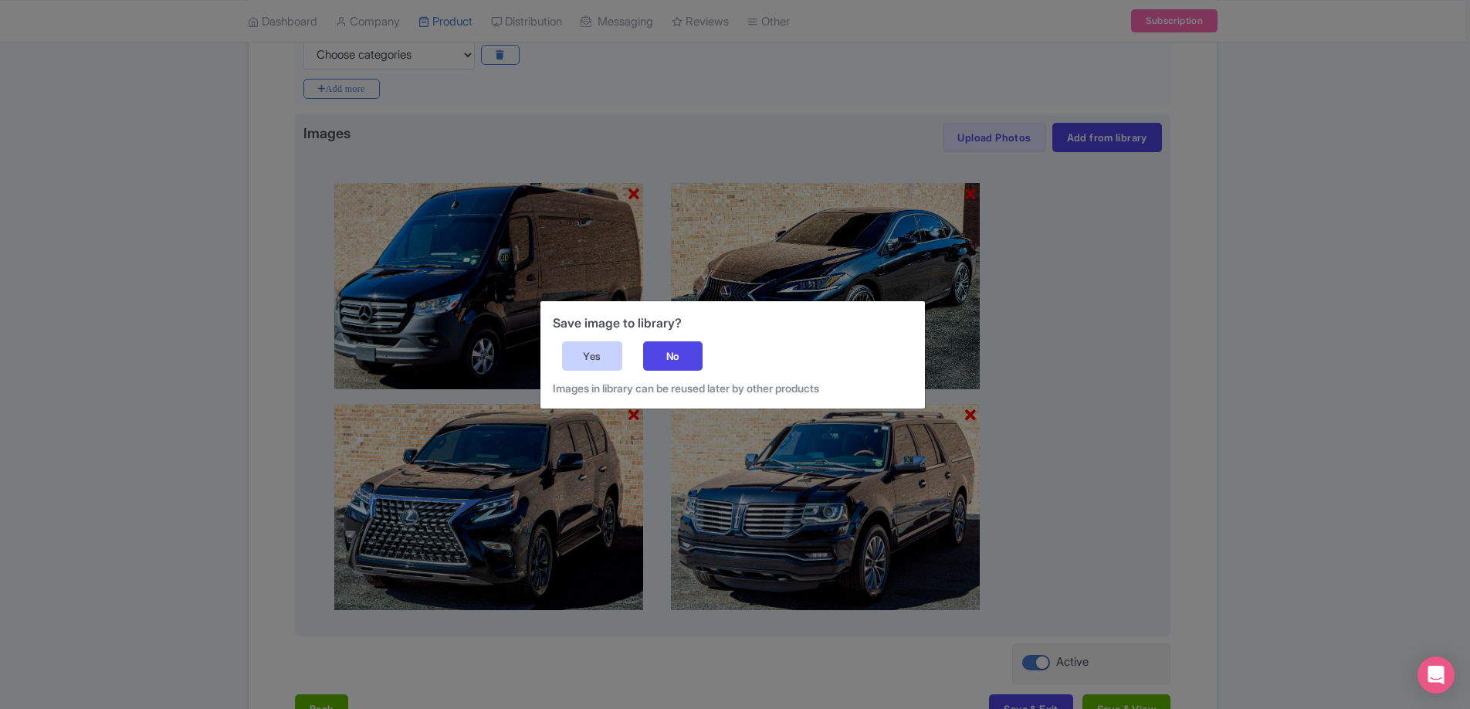
click at [576, 349] on div "Yes" at bounding box center [592, 355] width 60 height 29
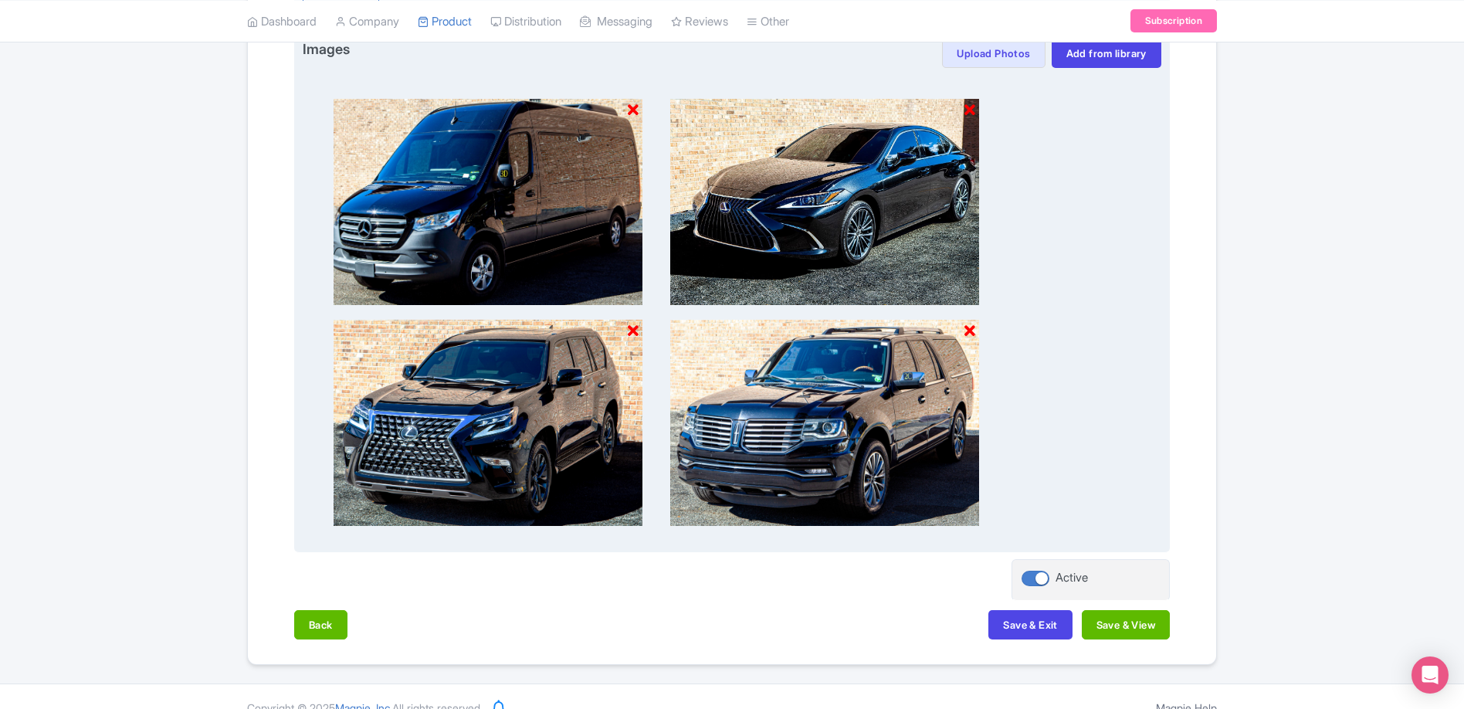
scroll to position [819, 0]
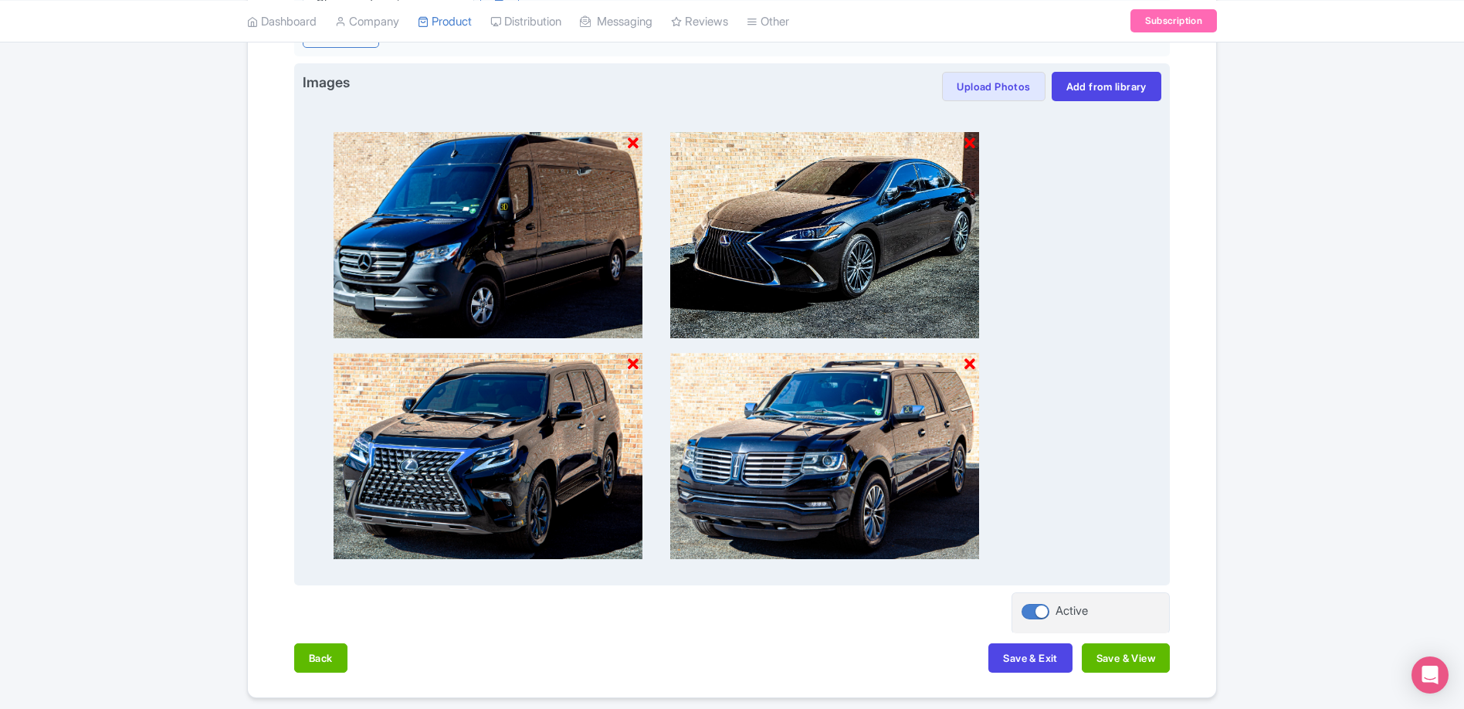
click at [1095, 480] on div at bounding box center [732, 339] width 858 height 476
click at [986, 82] on button "Upload Photos" at bounding box center [993, 86] width 103 height 29
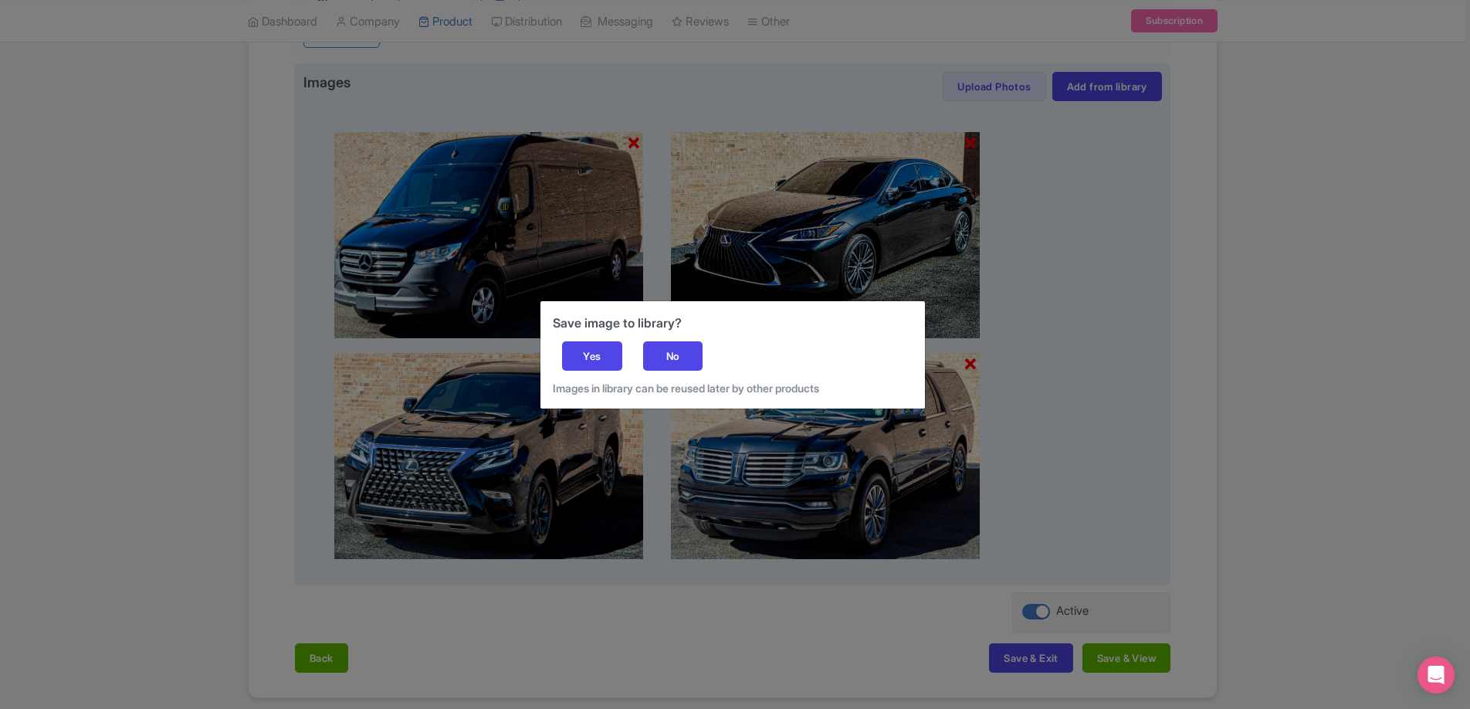
click at [1080, 210] on div "Save image to library? Yes No Images in library can be reused later by other pr…" at bounding box center [735, 354] width 1470 height 709
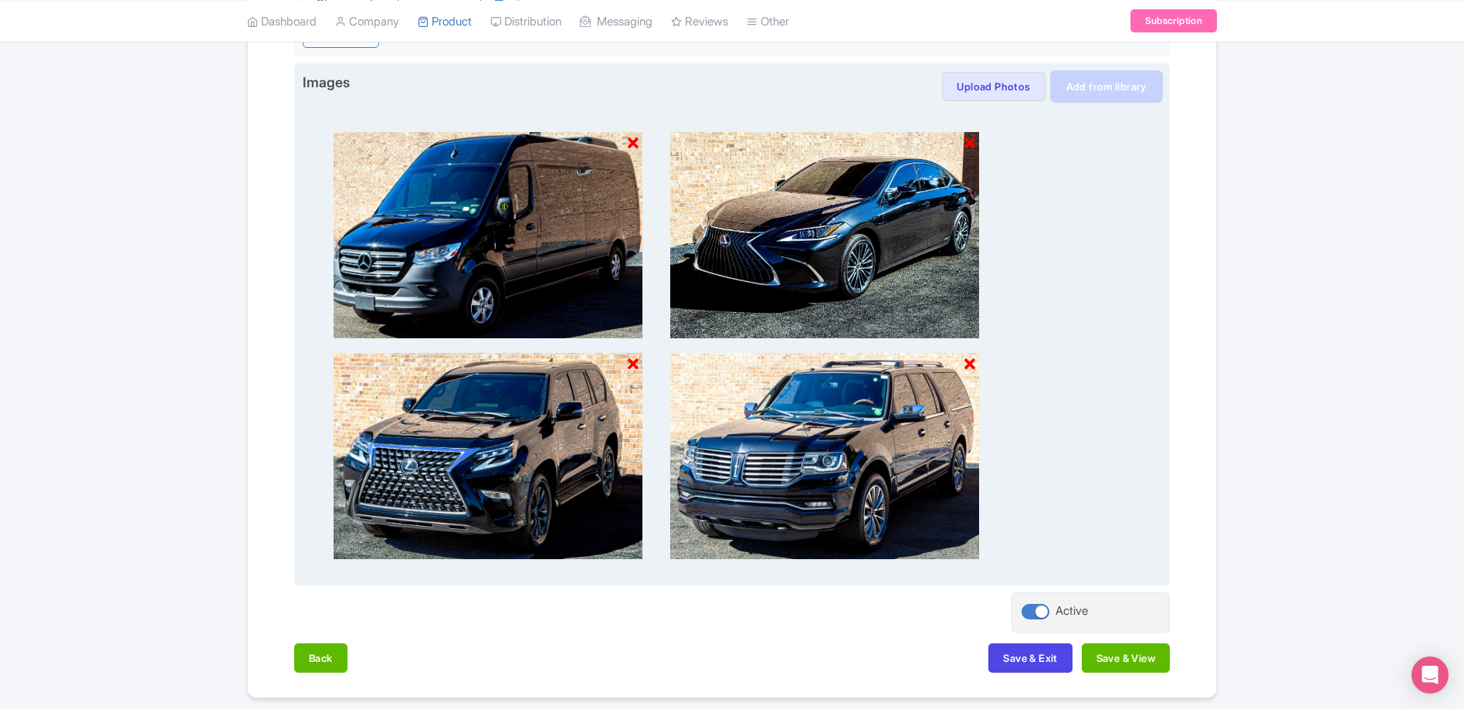
click at [1116, 96] on link "Add from library" at bounding box center [1106, 86] width 110 height 29
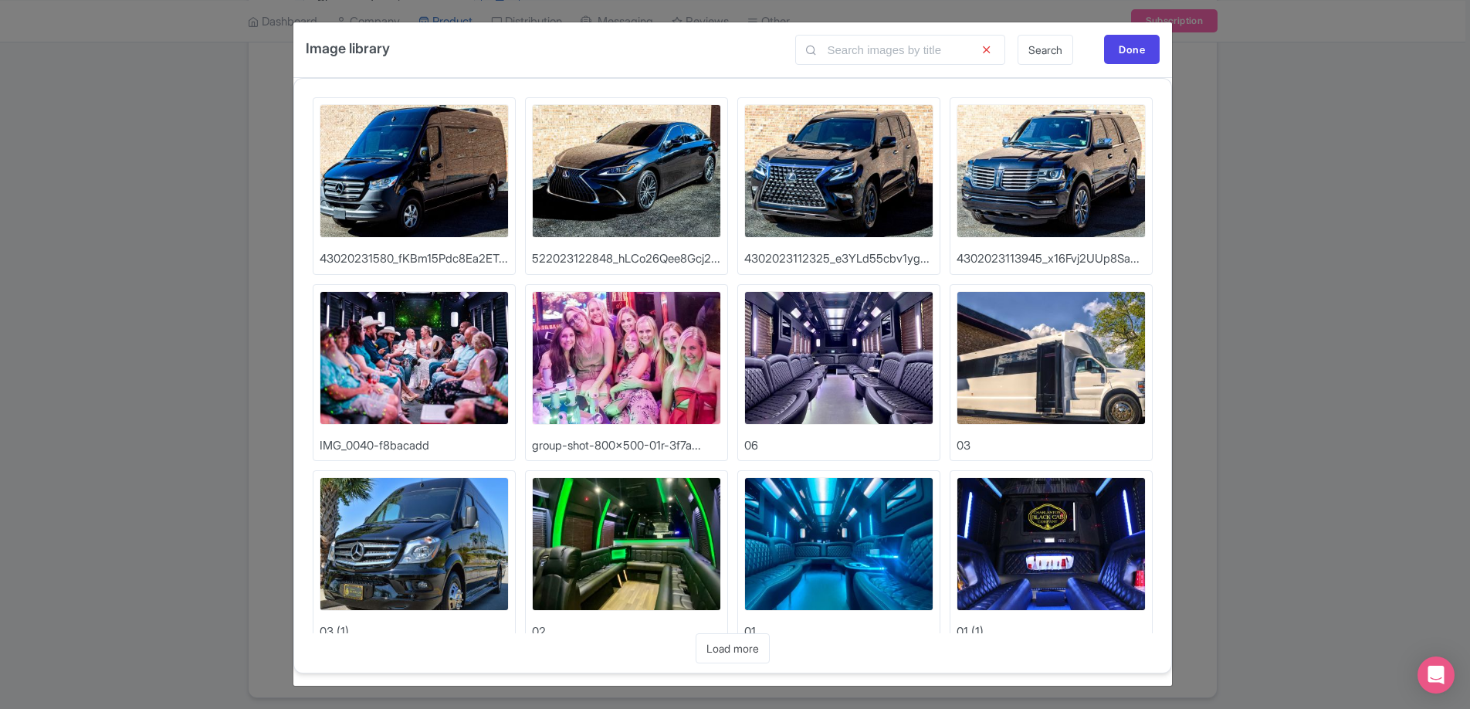
click at [1241, 208] on div "Image library Search Done Upload Photos 43020231580_fKBm15Pdc8Ea2ET... Upload P…" at bounding box center [735, 354] width 1470 height 709
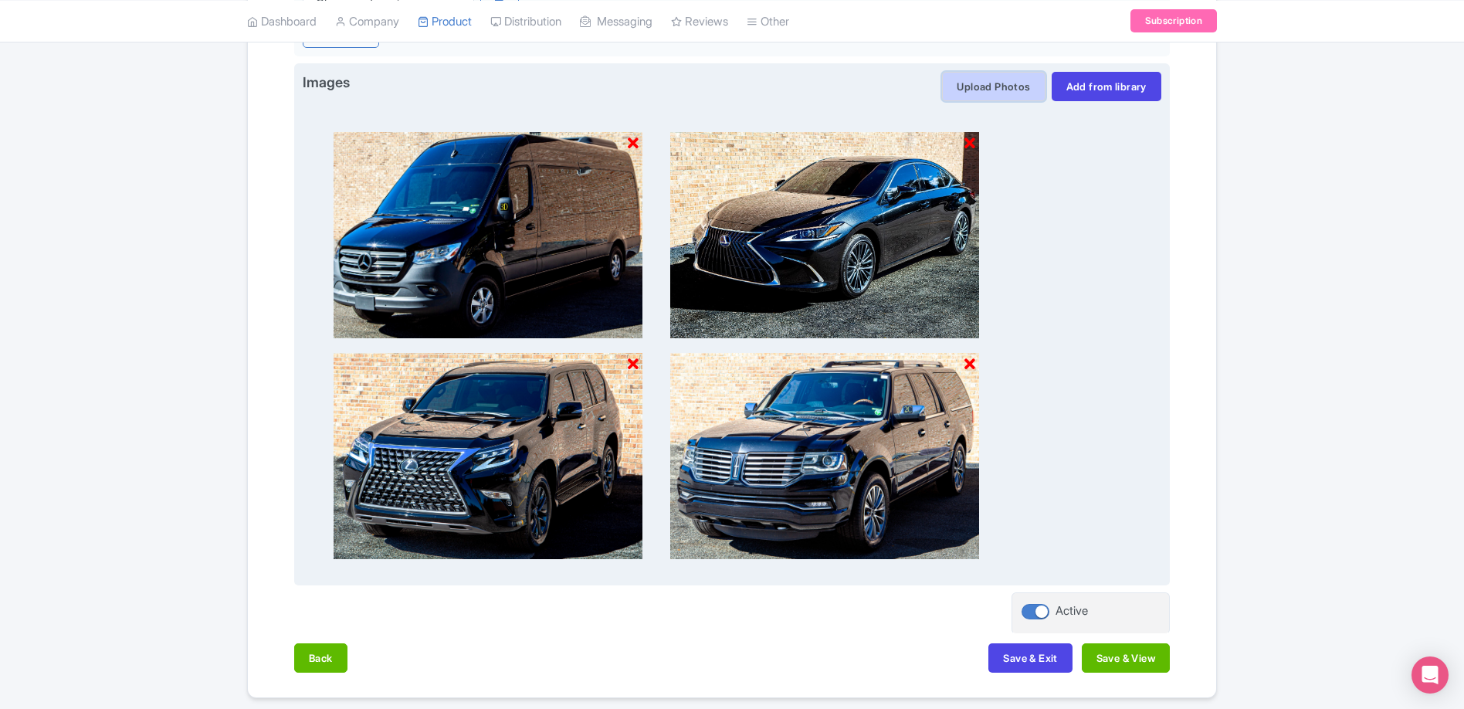
click at [1014, 87] on button "Upload Photos" at bounding box center [993, 86] width 103 height 29
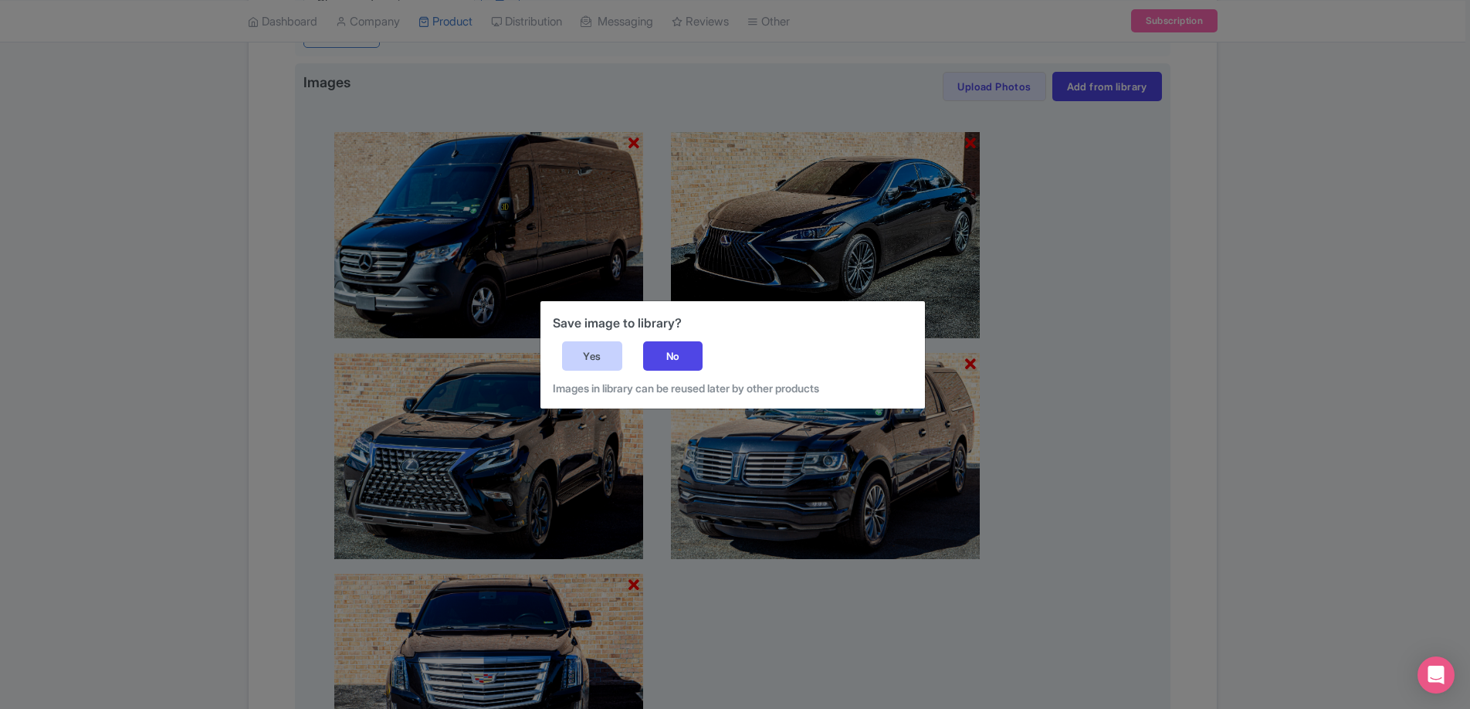
click at [607, 360] on div "Yes" at bounding box center [592, 355] width 60 height 29
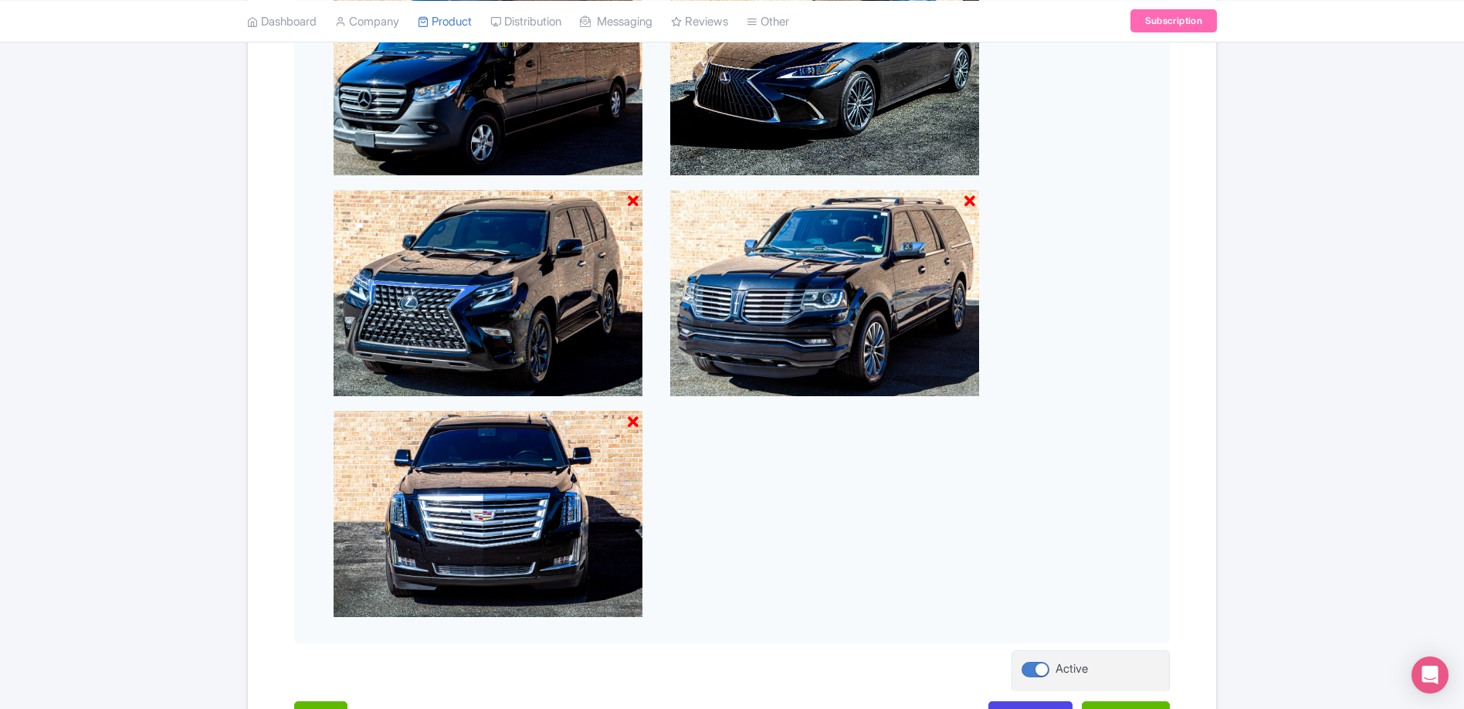
scroll to position [749, 0]
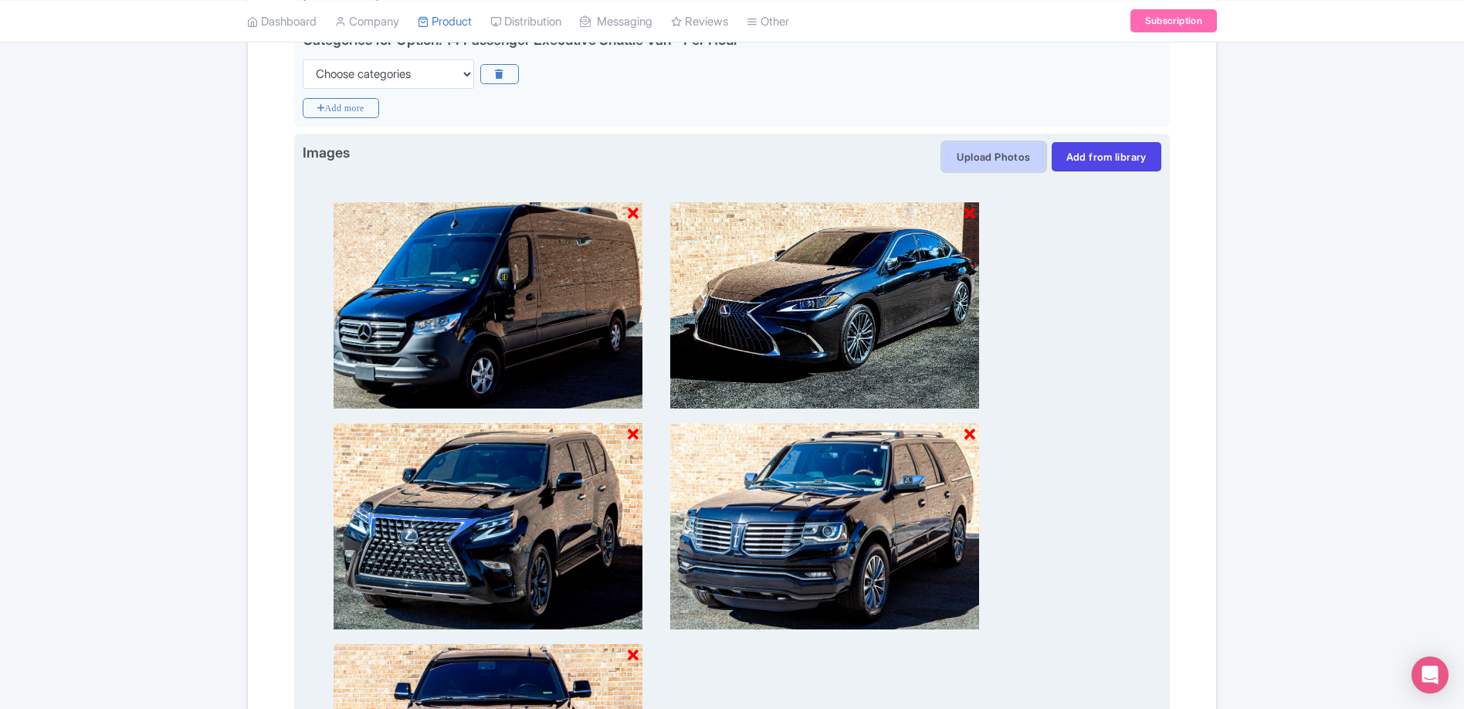
click at [943, 170] on button "Upload Photos" at bounding box center [993, 156] width 103 height 29
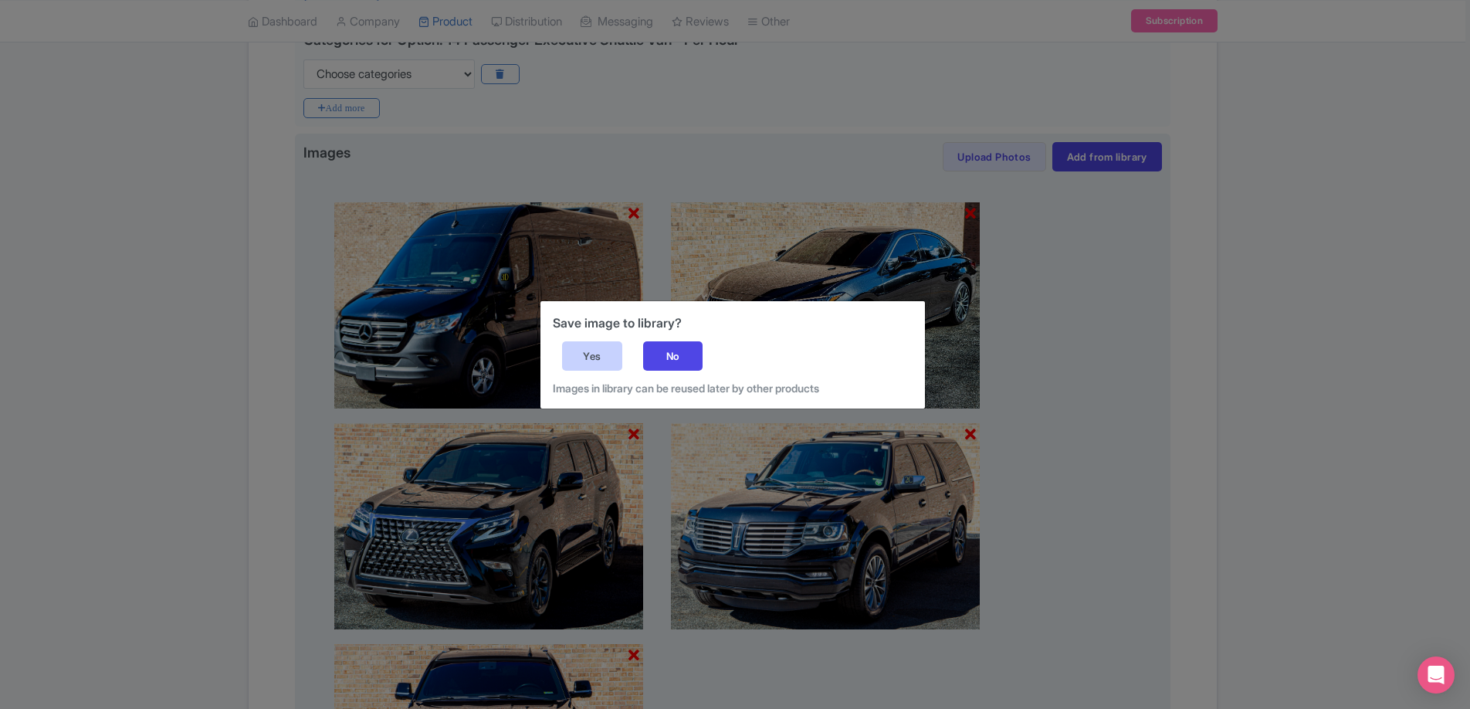
click at [608, 360] on div "Yes" at bounding box center [592, 355] width 60 height 29
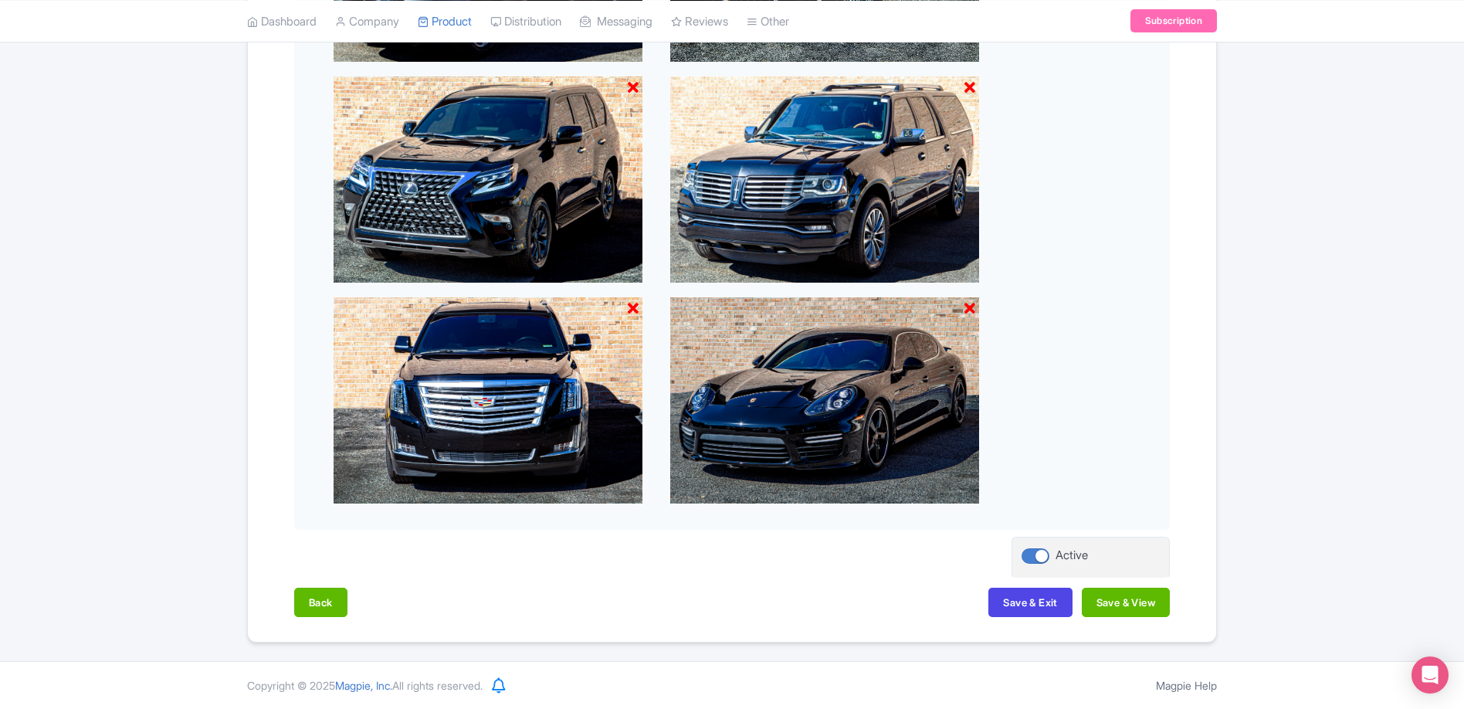
scroll to position [785, 0]
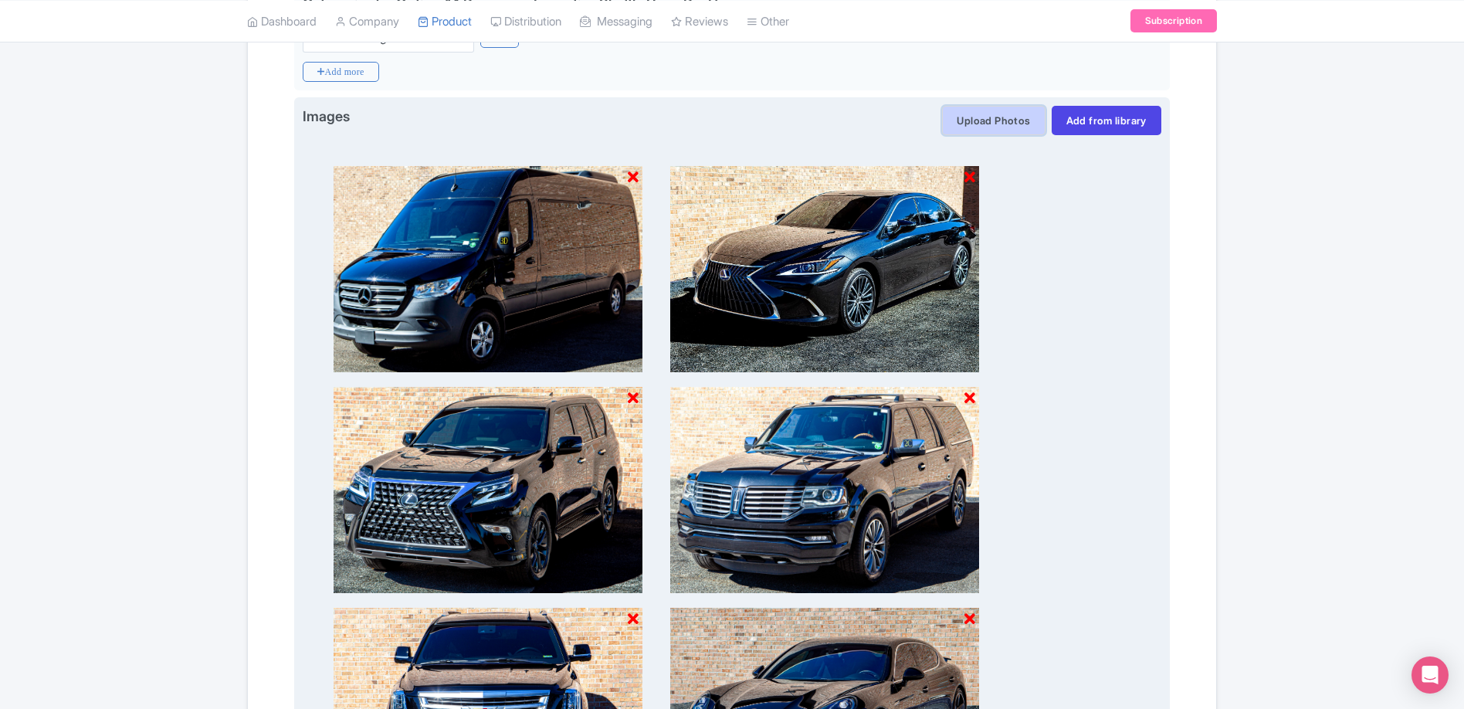
click at [988, 119] on button "Upload Photos" at bounding box center [993, 120] width 103 height 29
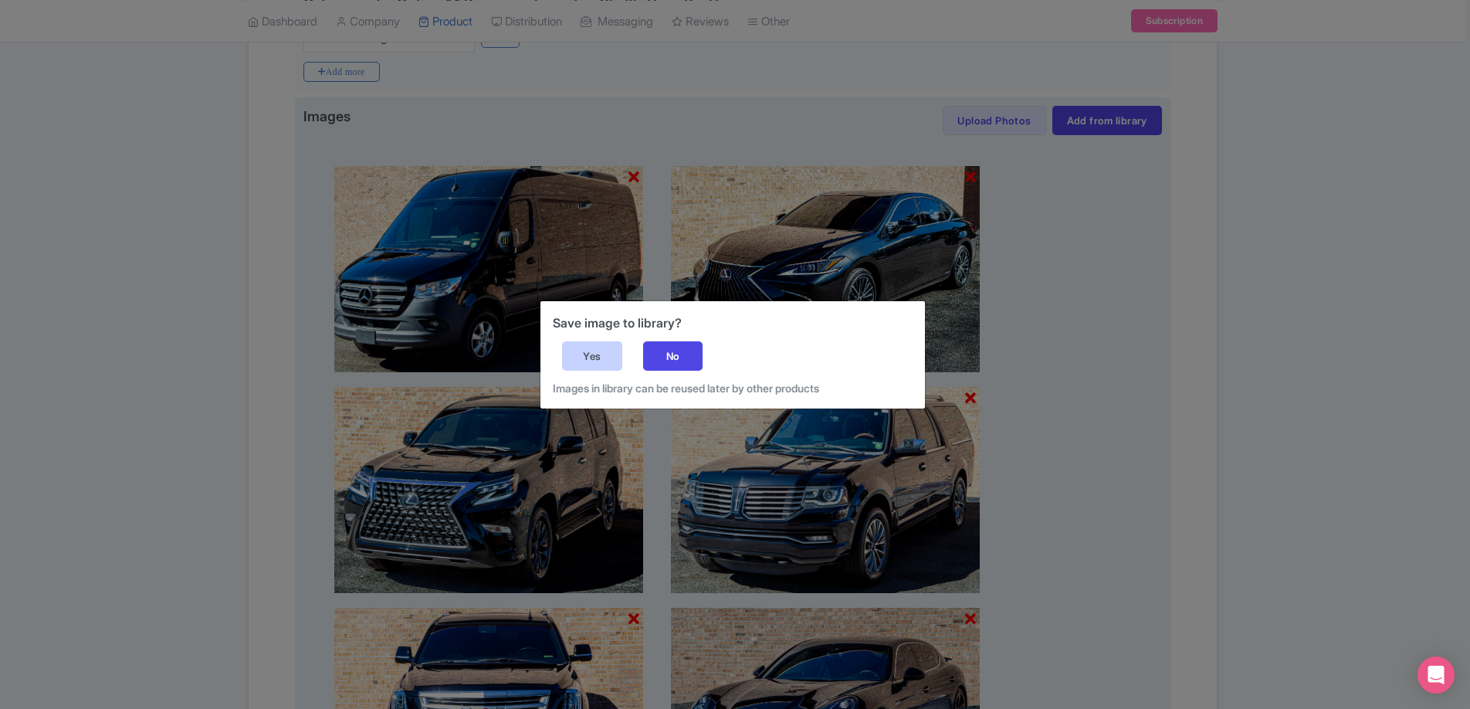
click at [595, 353] on div "Yes" at bounding box center [592, 355] width 60 height 29
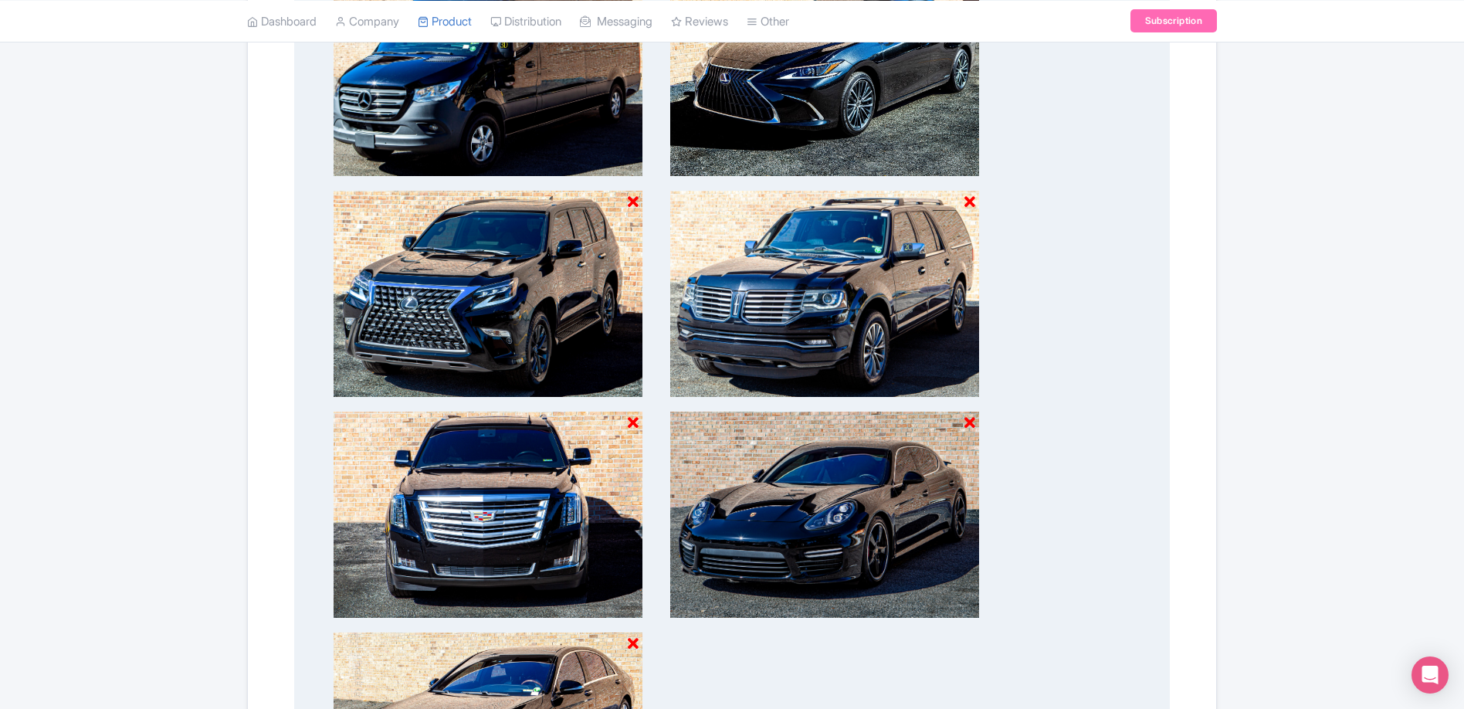
scroll to position [1316, 0]
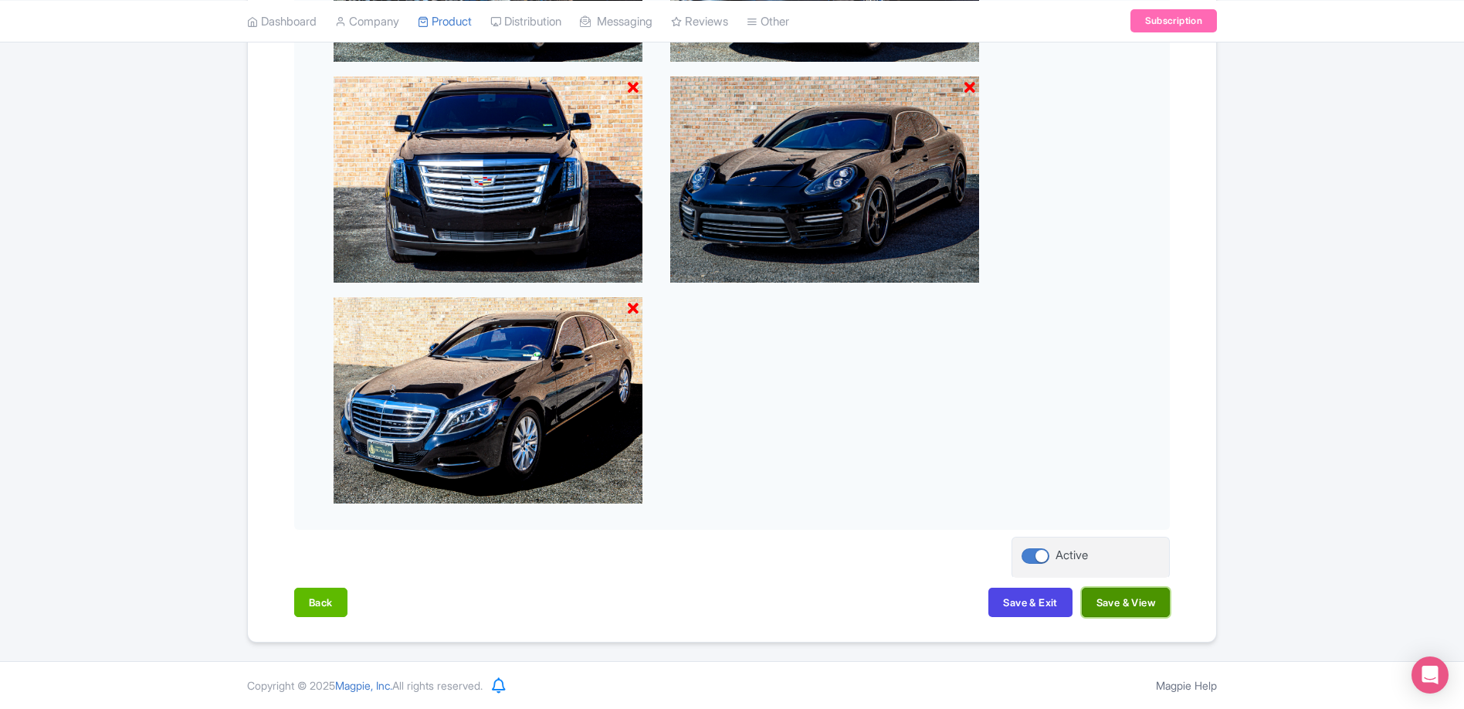
click at [1105, 602] on button "Save & View" at bounding box center [1125, 601] width 88 height 29
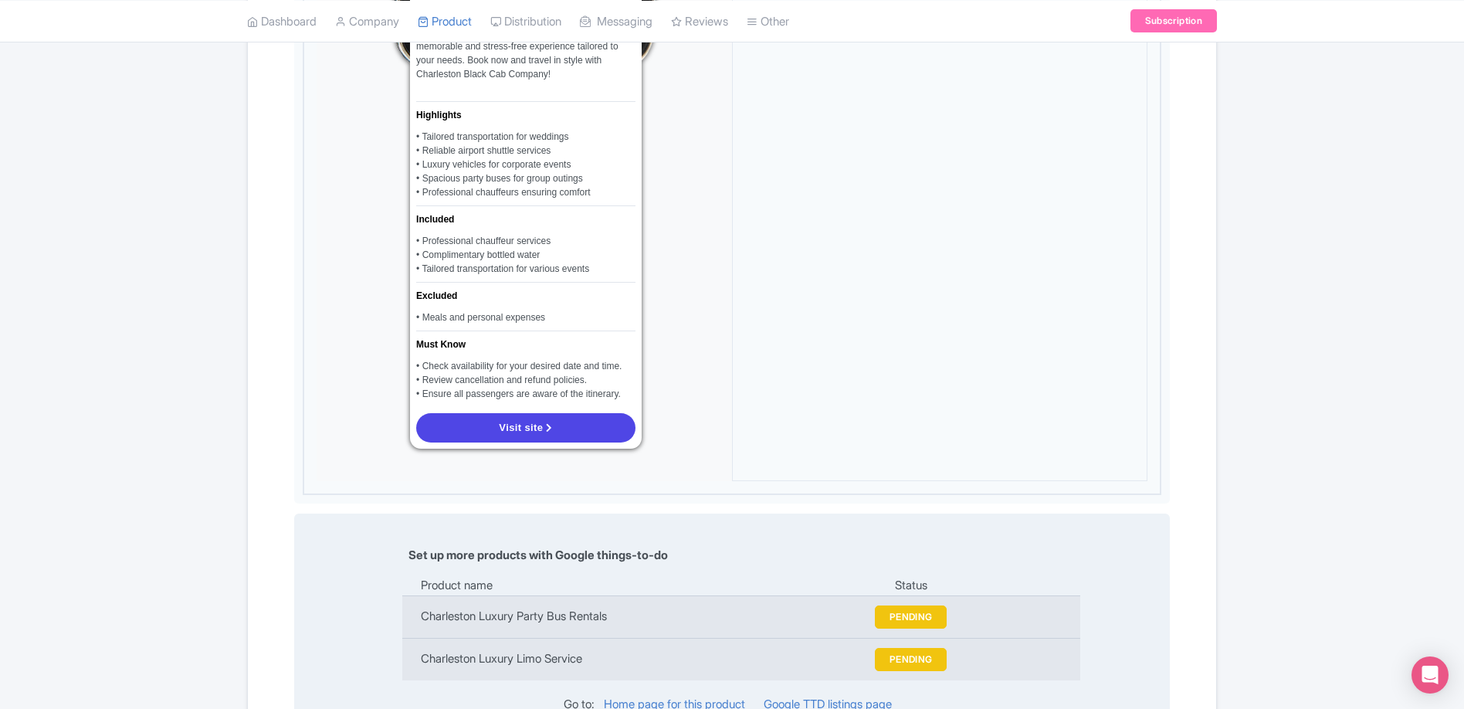
scroll to position [1279, 0]
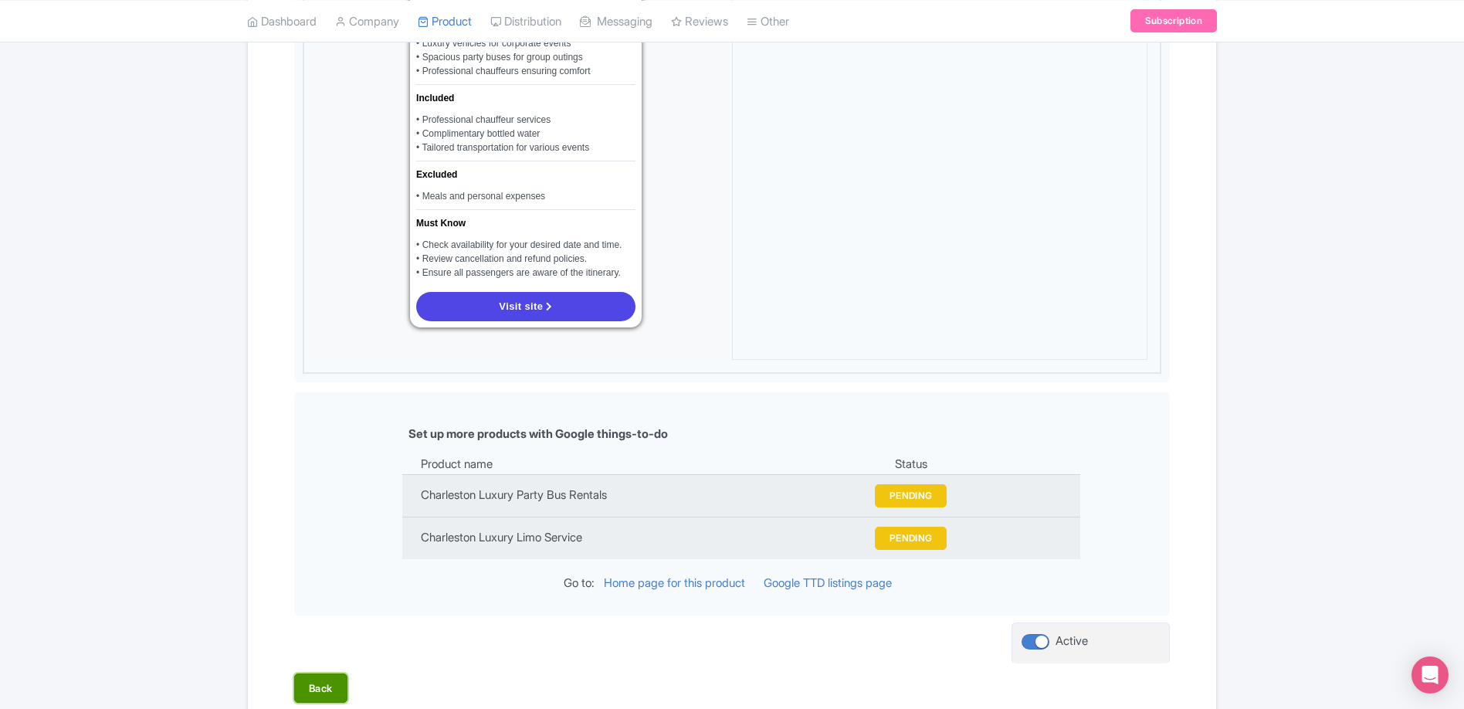
click at [336, 682] on button "Back" at bounding box center [320, 687] width 53 height 29
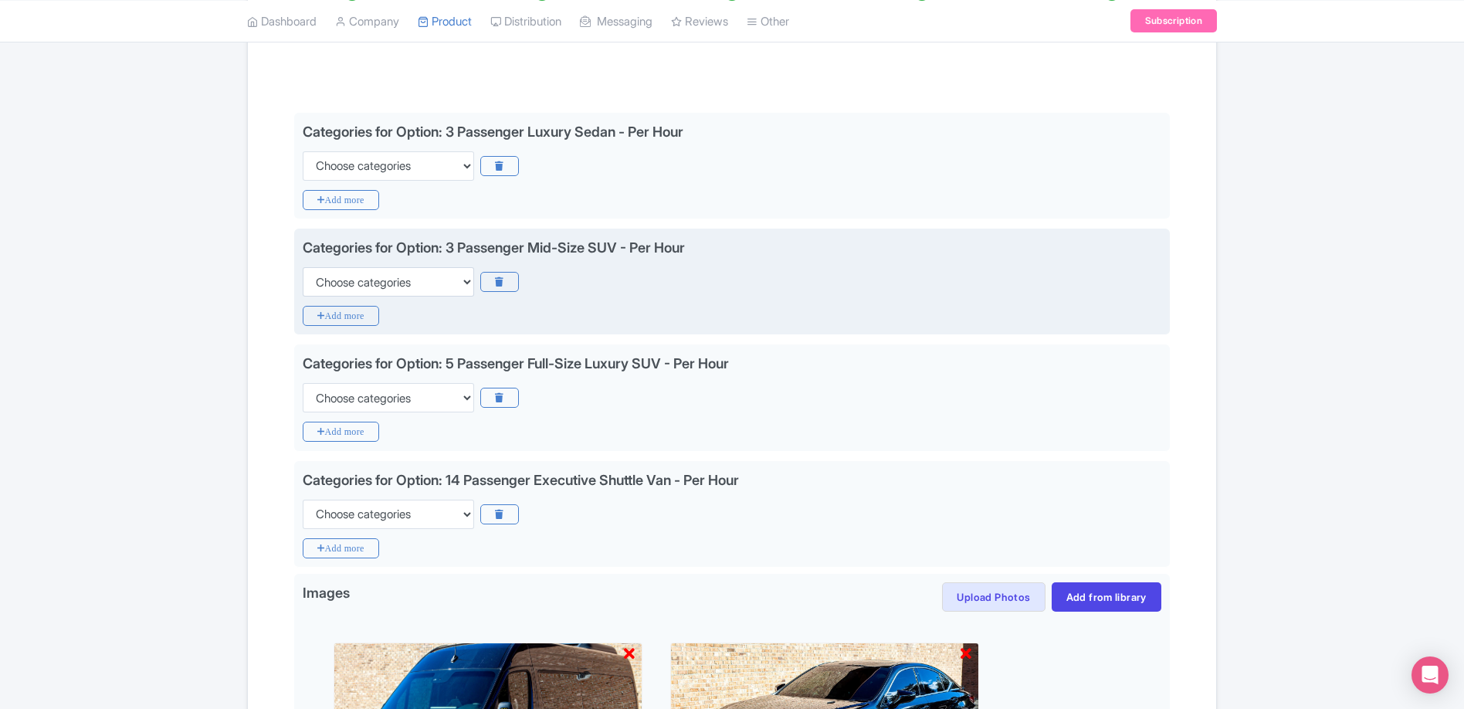
scroll to position [661, 0]
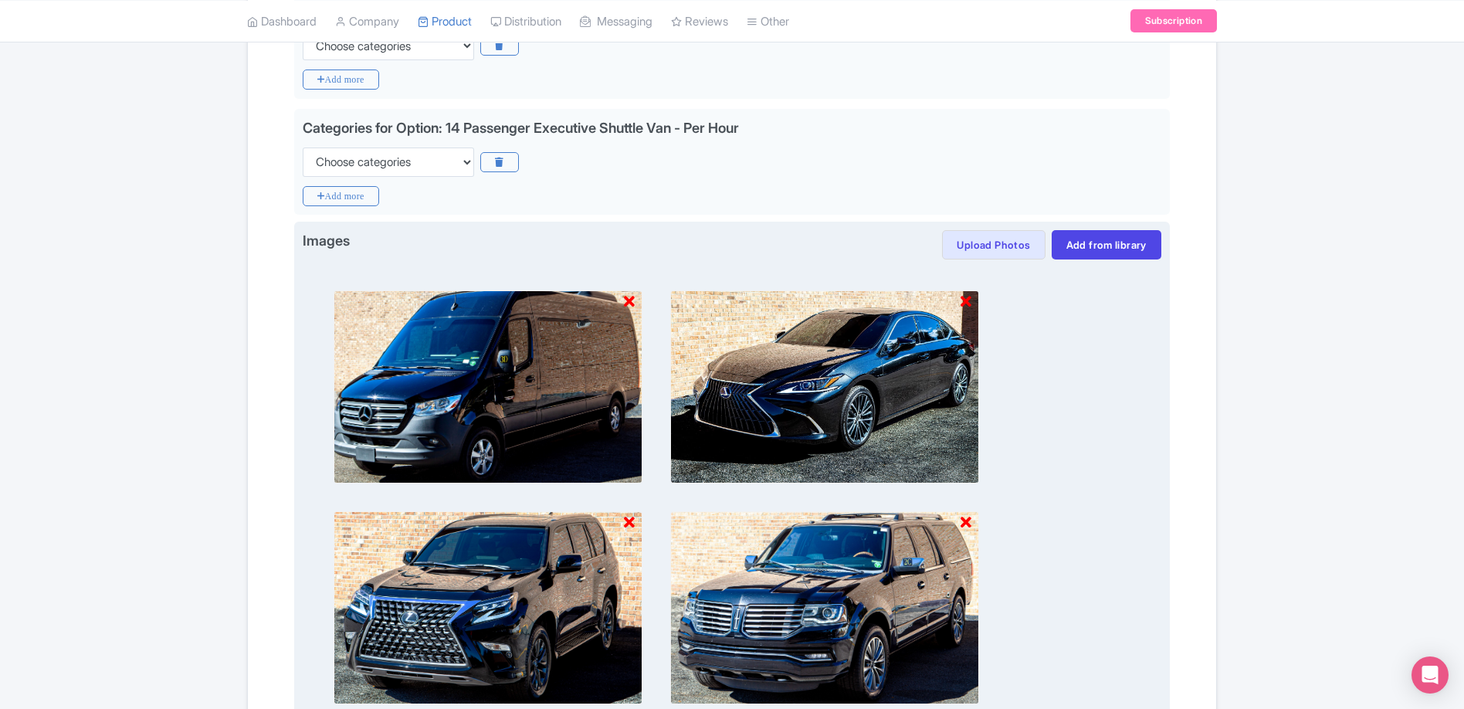
click at [717, 401] on img at bounding box center [824, 386] width 309 height 193
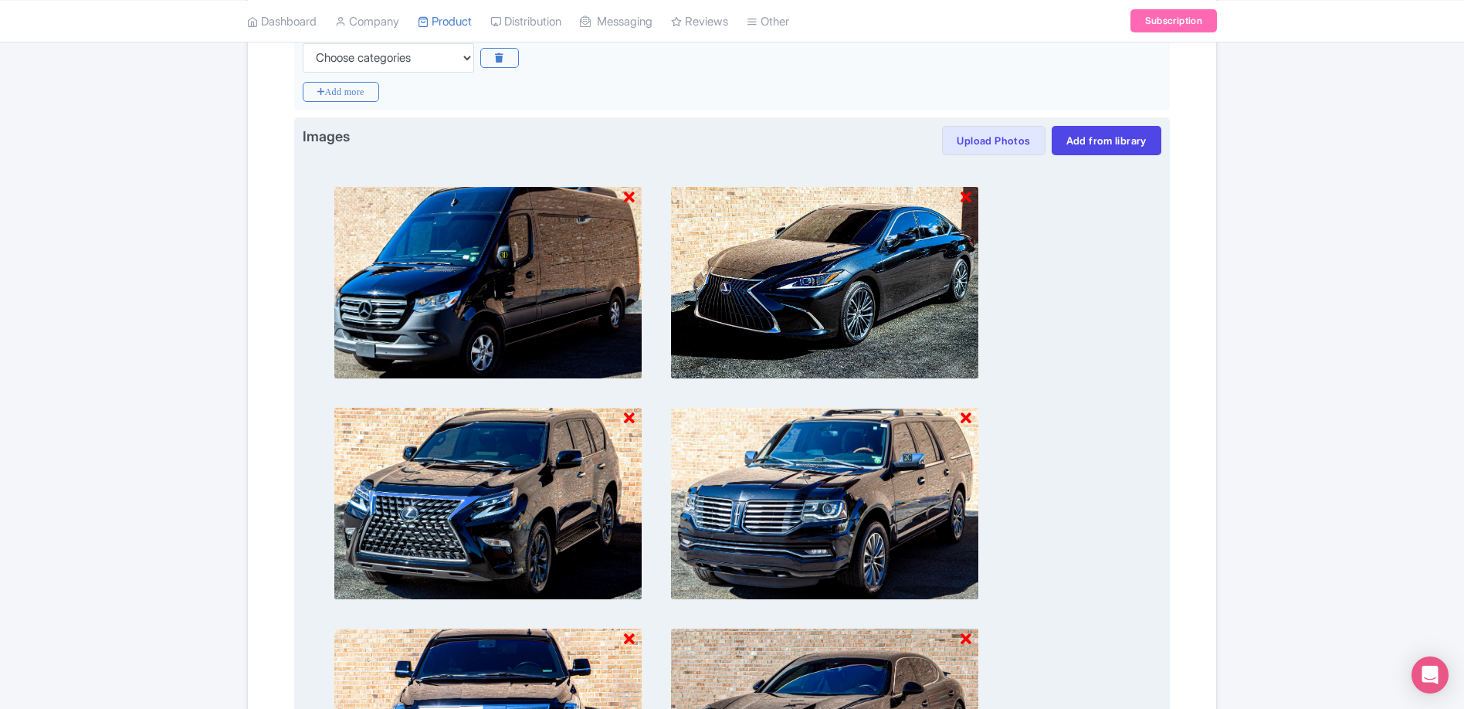
scroll to position [764, 0]
click at [1075, 238] on div at bounding box center [732, 614] width 858 height 917
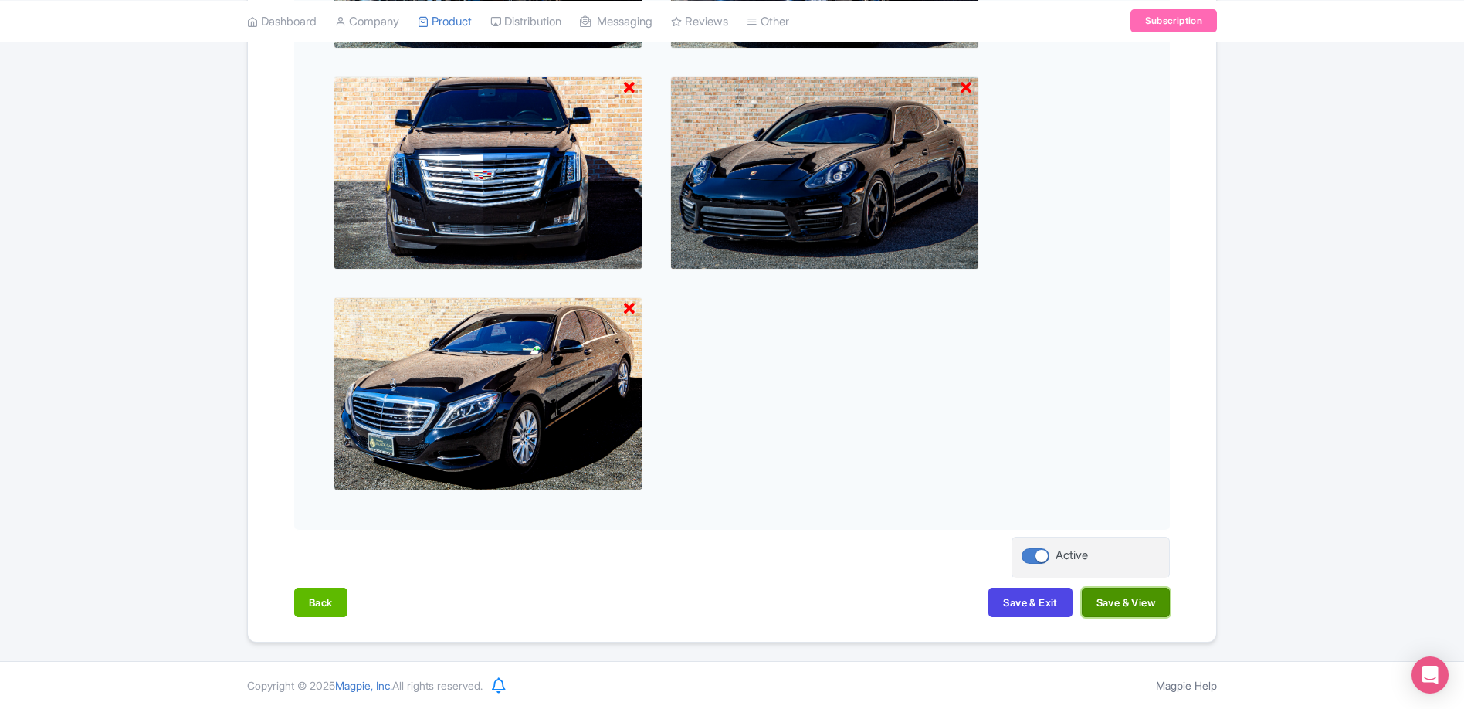
click at [1116, 594] on button "Save & View" at bounding box center [1125, 601] width 88 height 29
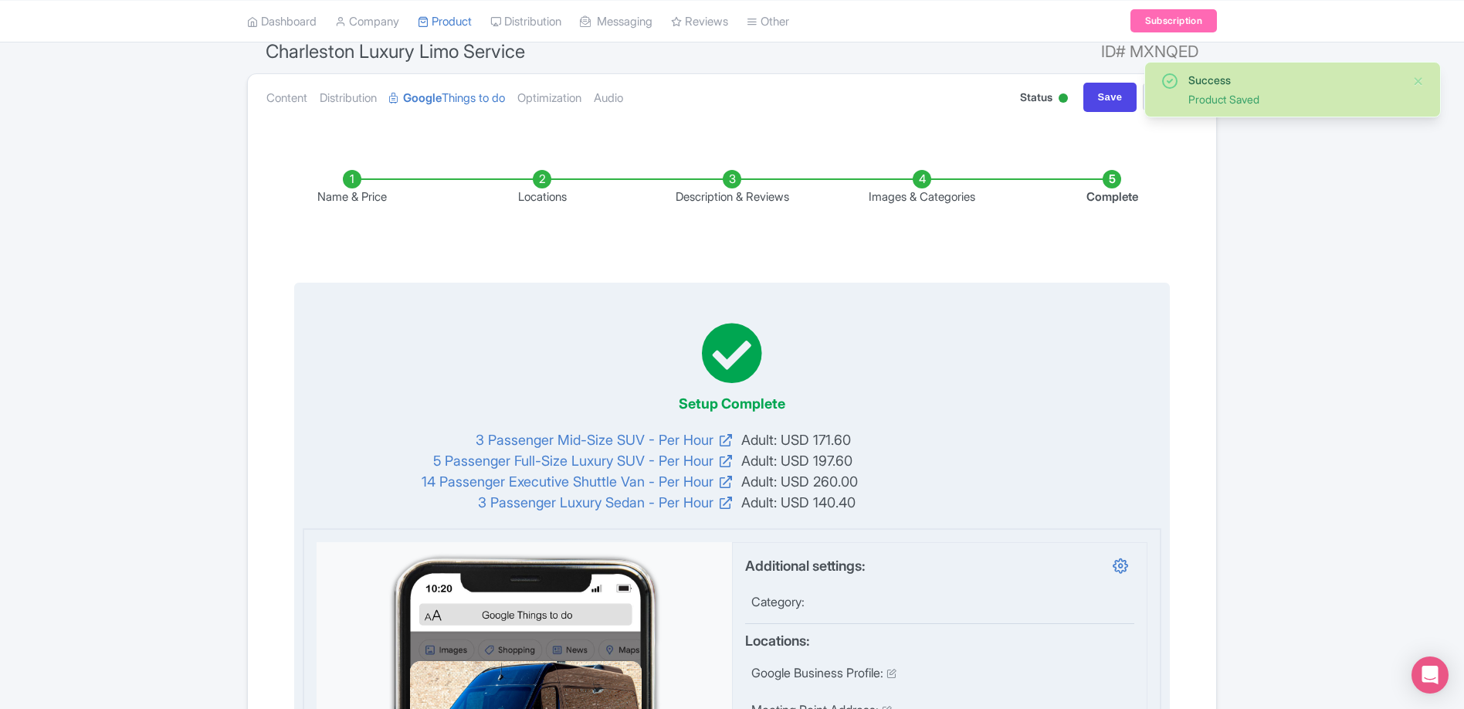
scroll to position [0, 0]
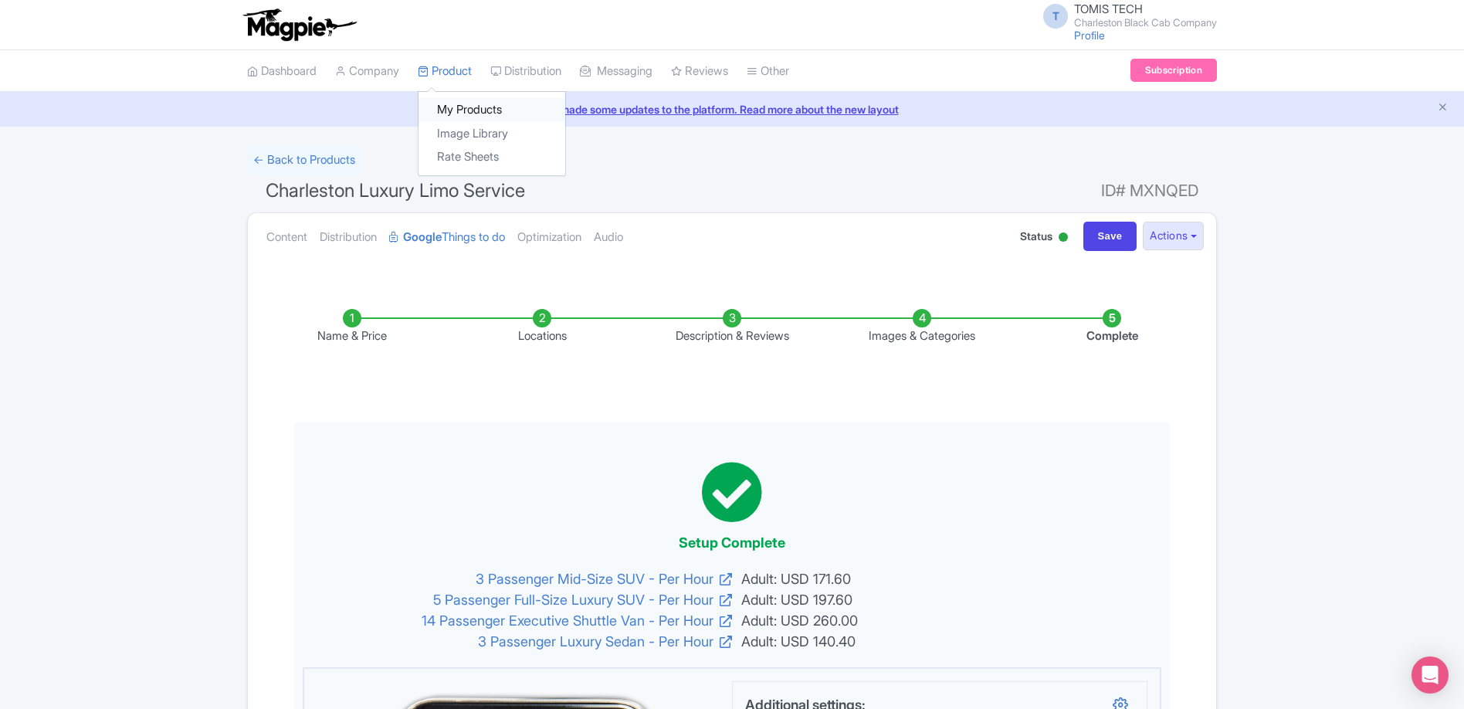
click at [455, 103] on link "My Products" at bounding box center [491, 110] width 147 height 24
click at [279, 72] on link "Dashboard" at bounding box center [281, 71] width 69 height 42
click at [1103, 236] on input "Save" at bounding box center [1110, 236] width 54 height 29
type input "Saving..."
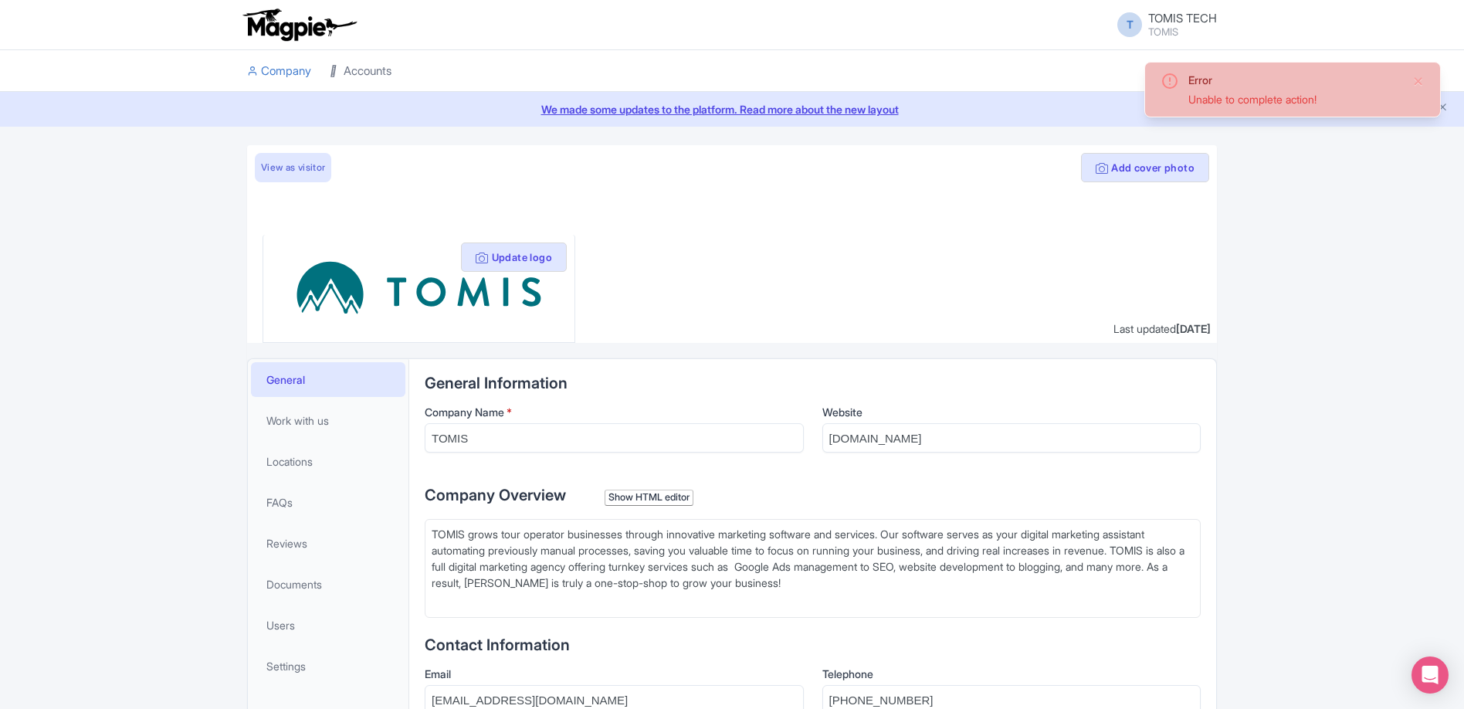
click at [360, 73] on link "Accounts" at bounding box center [361, 71] width 62 height 42
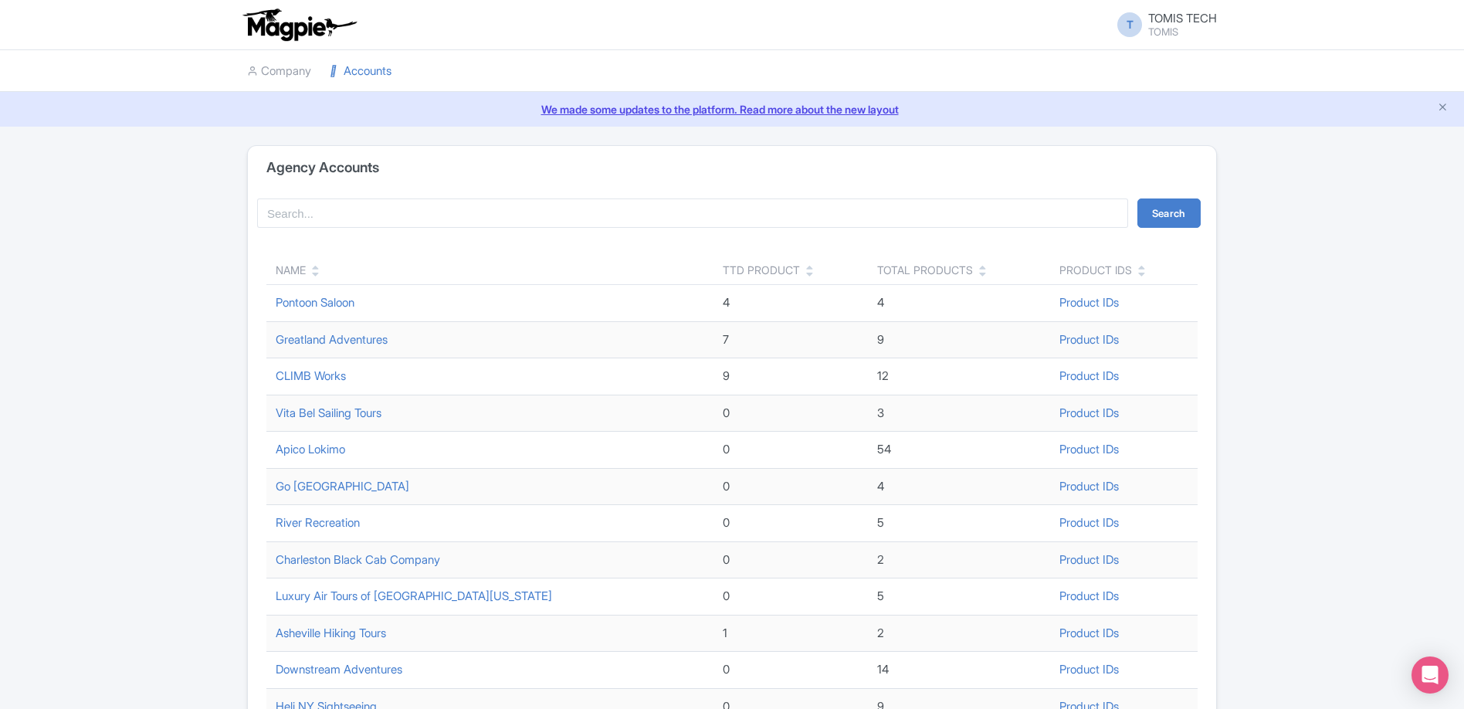
click at [308, 275] on div "Name" at bounding box center [490, 270] width 428 height 16
click at [318, 266] on link at bounding box center [315, 272] width 7 height 12
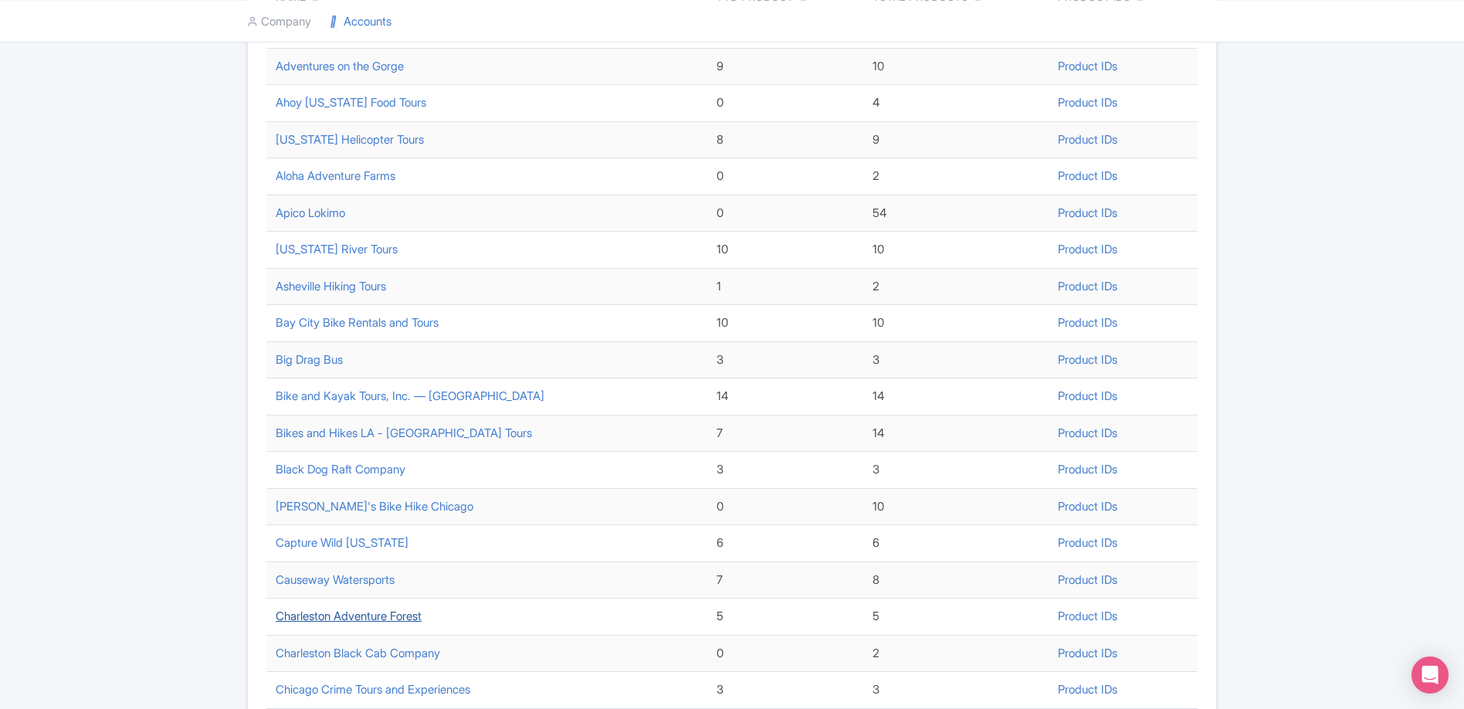
scroll to position [447, 0]
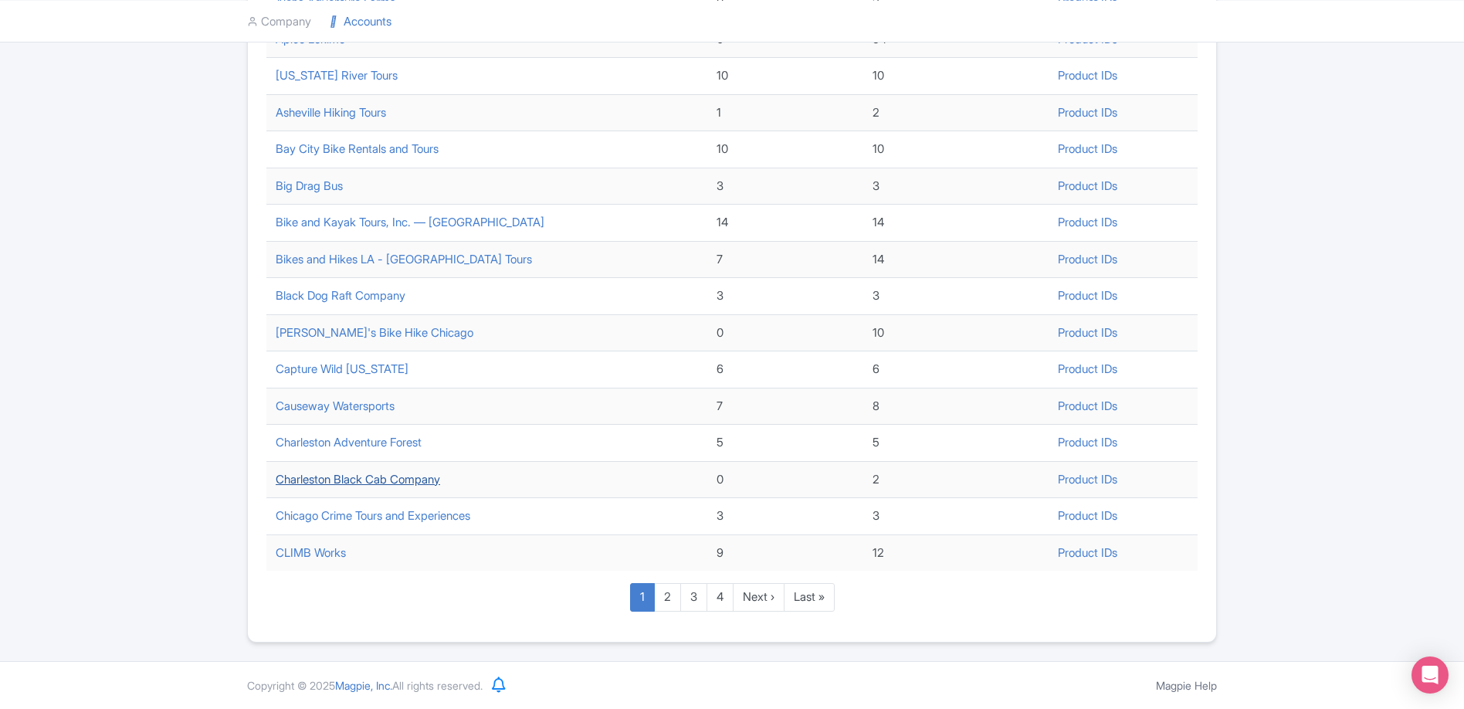
click at [403, 478] on link "Charleston Black Cab Company" at bounding box center [358, 479] width 164 height 15
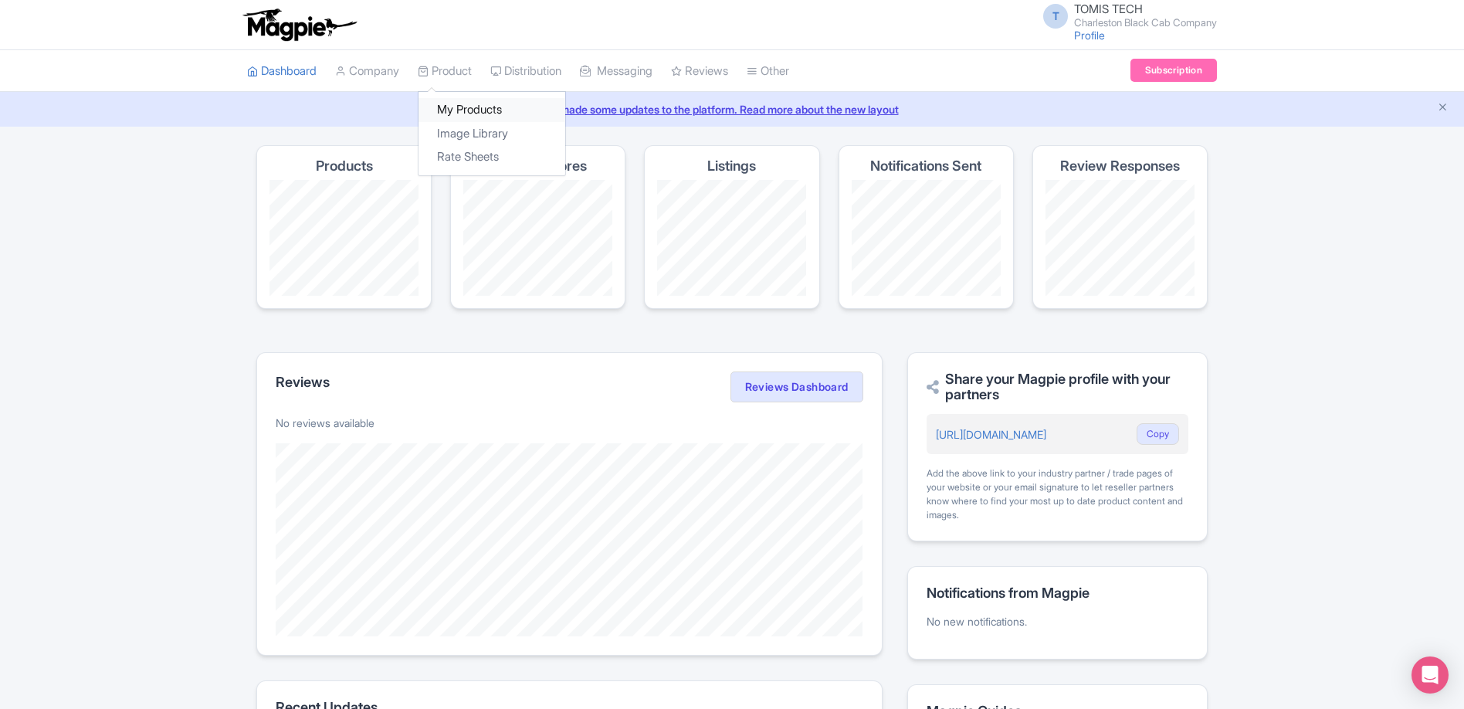
click at [462, 106] on link "My Products" at bounding box center [491, 110] width 147 height 24
